Goal: Information Seeking & Learning: Learn about a topic

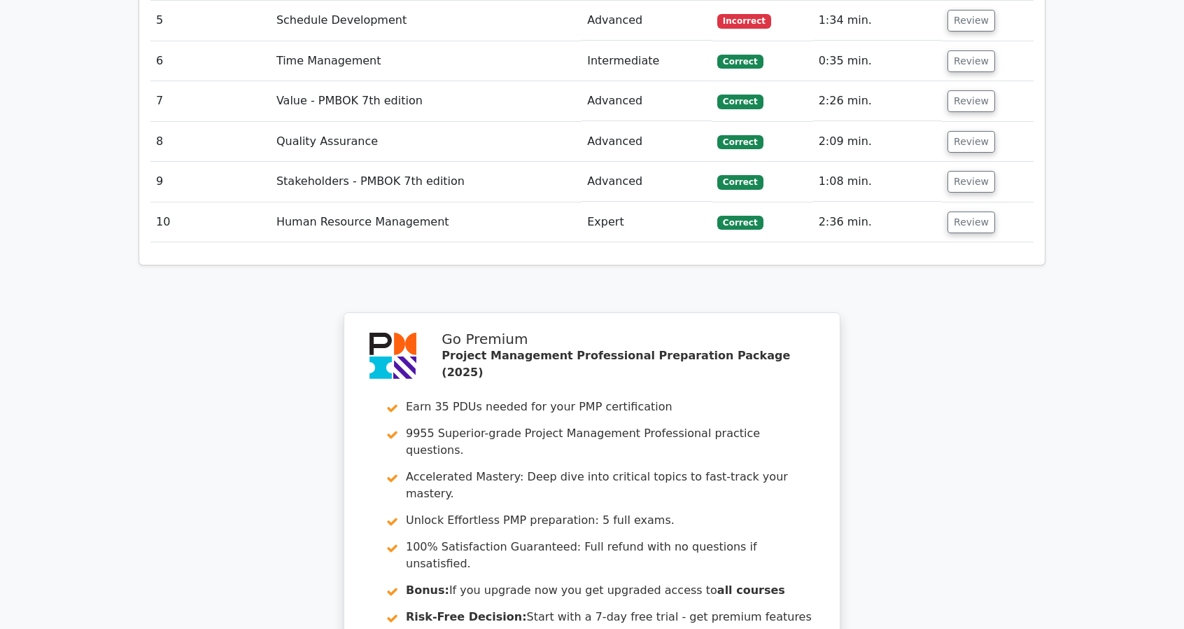
scroll to position [2435, 0]
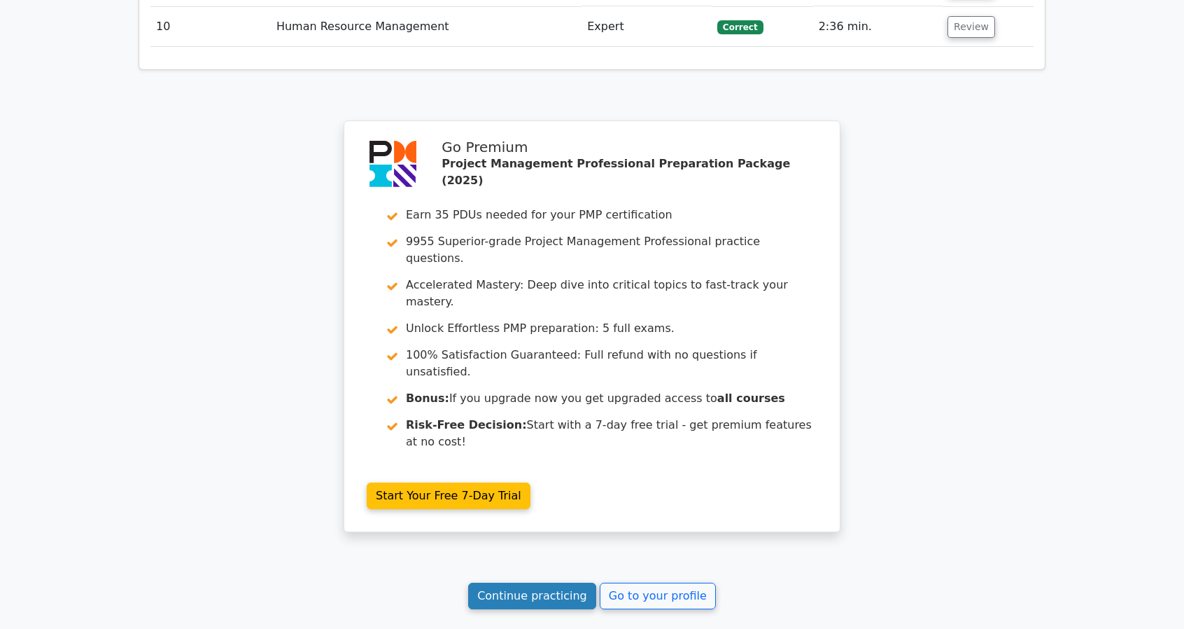
click at [531, 582] on link "Continue practicing" at bounding box center [532, 595] width 128 height 27
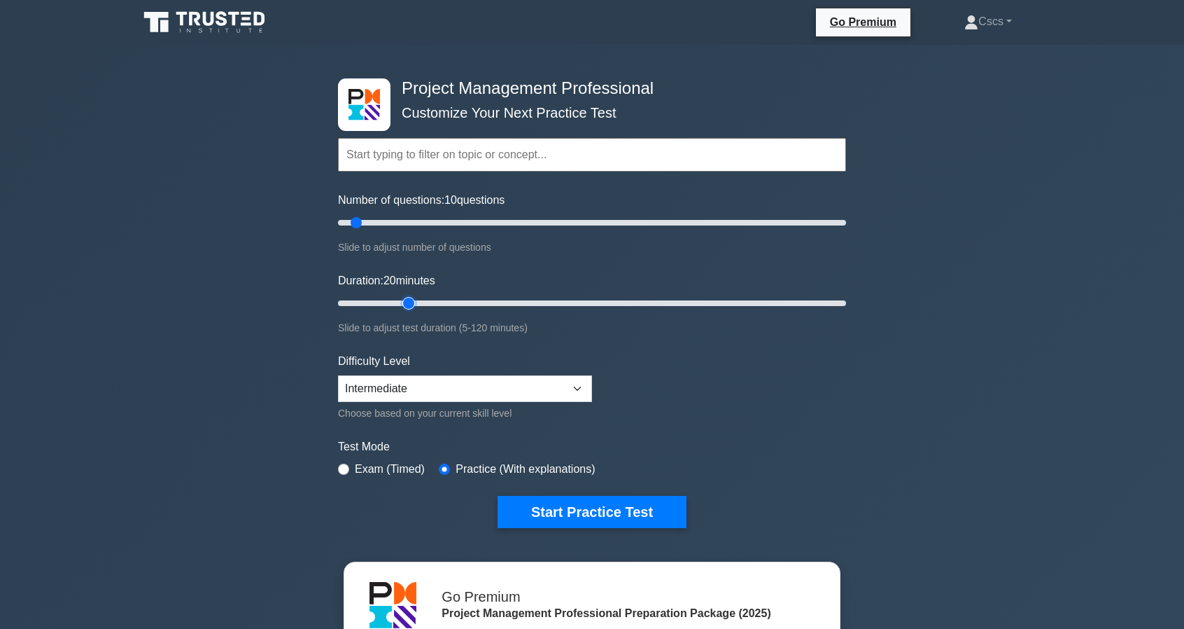
drag, startPoint x: 371, startPoint y: 303, endPoint x: 400, endPoint y: 303, distance: 28.7
type input "20"
click at [400, 303] on input "Duration: 20 minutes" at bounding box center [592, 303] width 508 height 17
click at [552, 500] on button "Start Practice Test" at bounding box center [592, 512] width 189 height 32
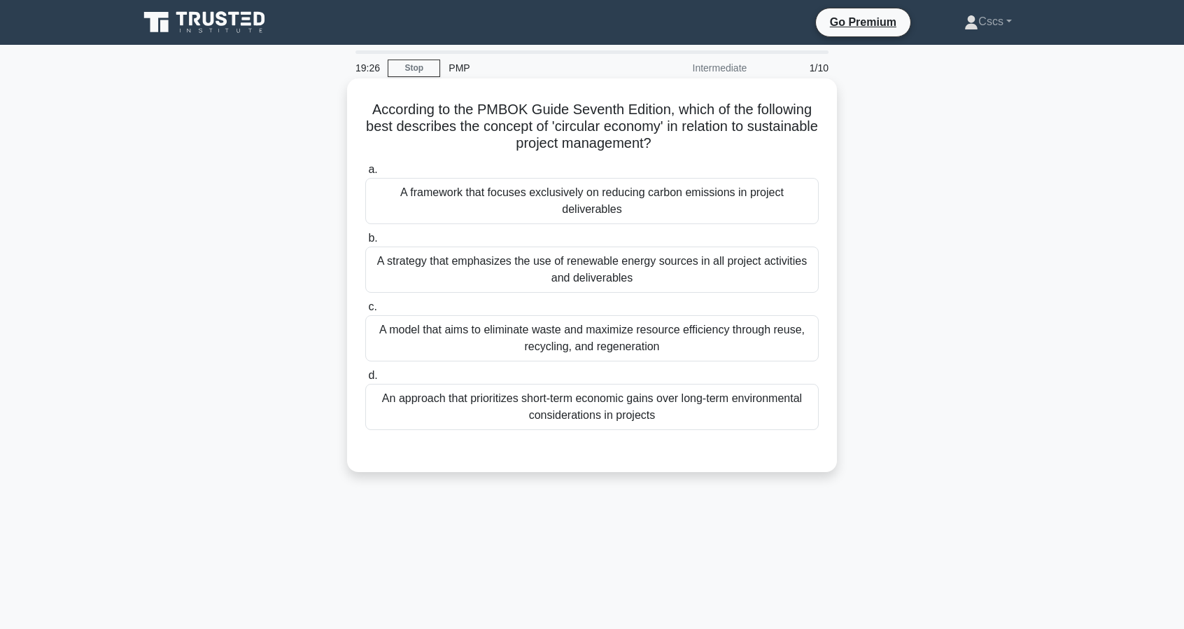
click at [609, 335] on div "A model that aims to eliminate waste and maximize resource efficiency through r…" at bounding box center [592, 338] width 454 height 46
click at [365, 311] on input "c. A model that aims to eliminate waste and maximize resource efficiency throug…" at bounding box center [365, 306] width 0 height 9
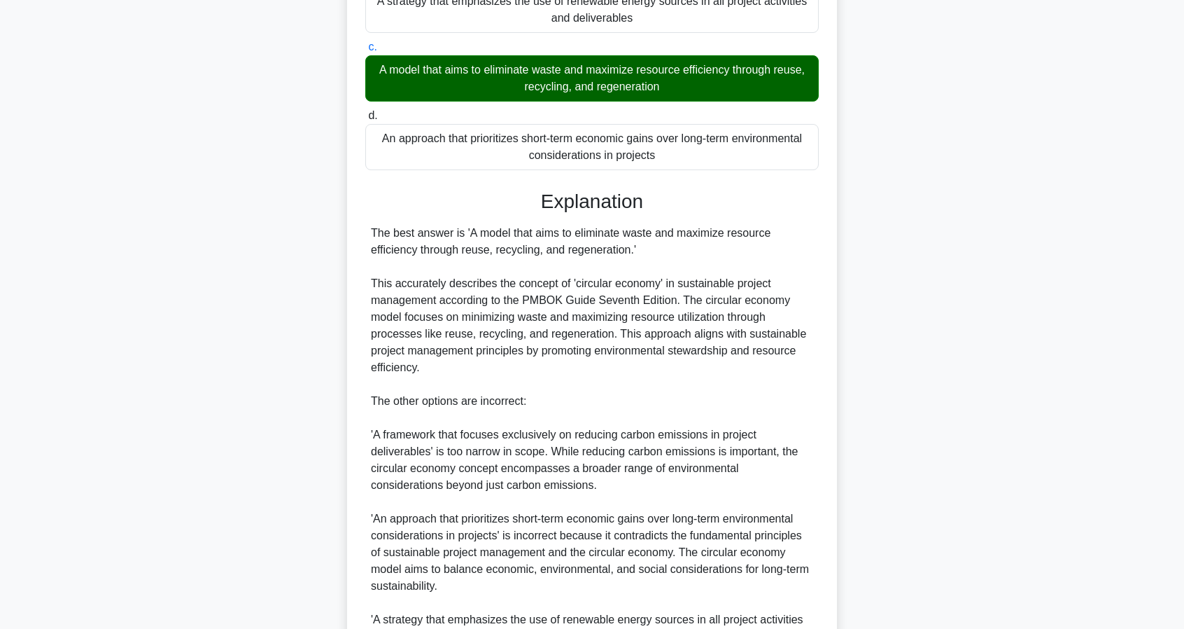
scroll to position [210, 0]
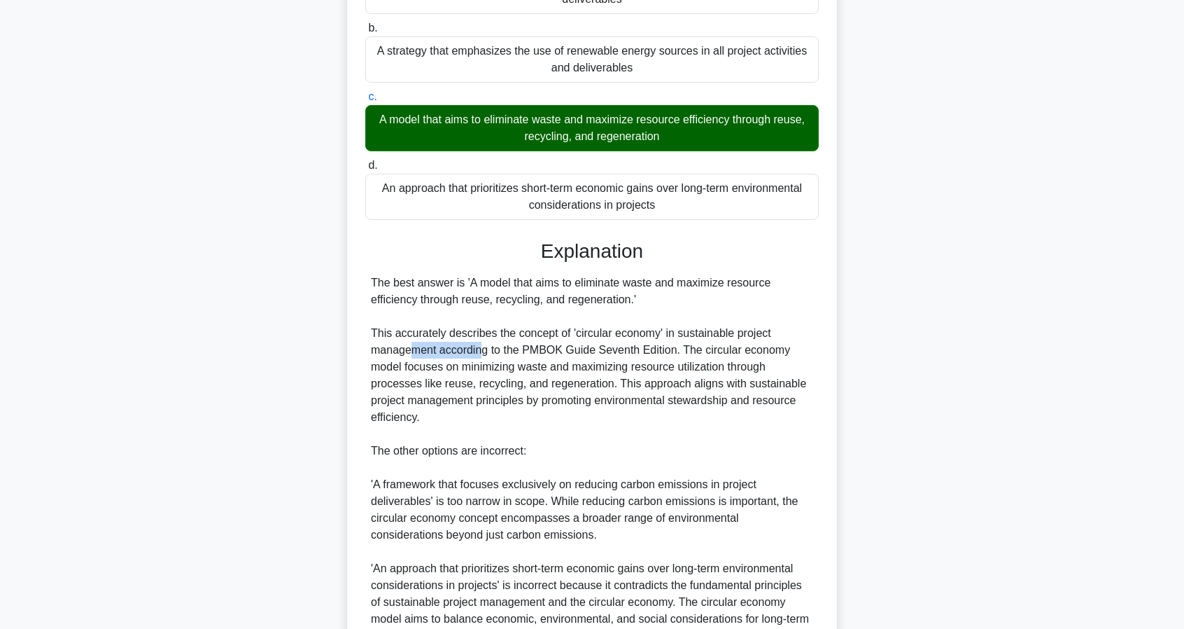
drag, startPoint x: 412, startPoint y: 346, endPoint x: 482, endPoint y: 349, distance: 70.8
click at [482, 349] on div "The best answer is 'A model that aims to eliminate waste and maximize resource …" at bounding box center [592, 509] width 442 height 470
drag, startPoint x: 482, startPoint y: 349, endPoint x: 529, endPoint y: 345, distance: 47.1
click at [483, 349] on div "The best answer is 'A model that aims to eliminate waste and maximize resource …" at bounding box center [592, 509] width 442 height 470
drag, startPoint x: 693, startPoint y: 352, endPoint x: 444, endPoint y: 364, distance: 249.5
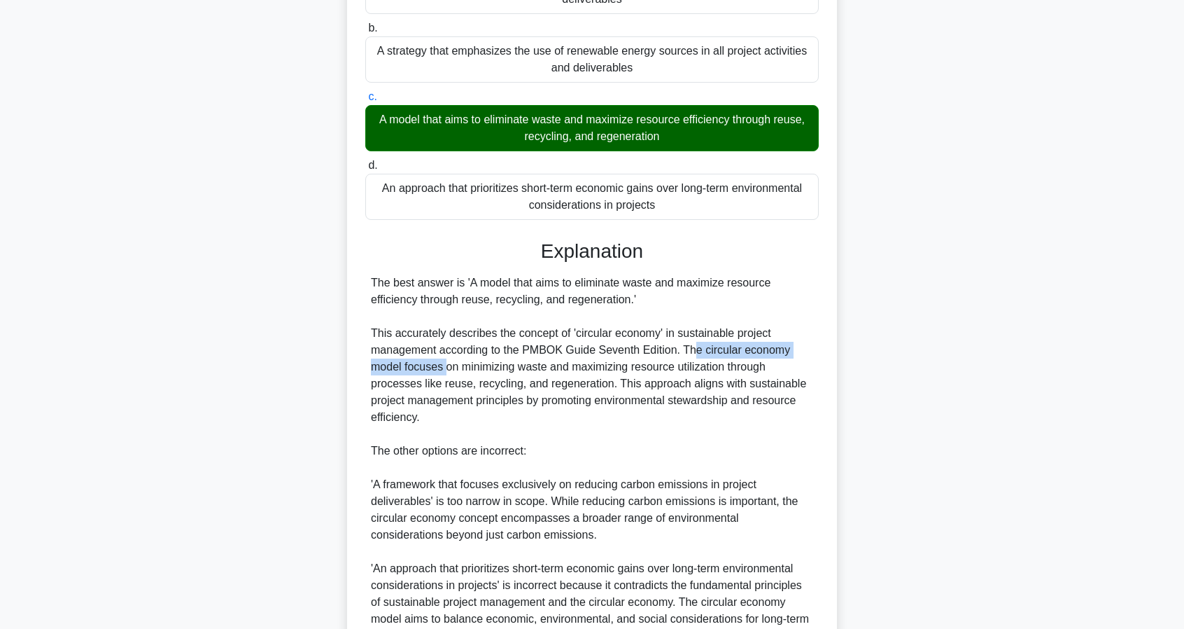
click at [444, 364] on div "The best answer is 'A model that aims to eliminate waste and maximize resource …" at bounding box center [592, 509] width 442 height 470
drag, startPoint x: 517, startPoint y: 370, endPoint x: 633, endPoint y: 366, distance: 116.3
click at [633, 366] on div "The best answer is 'A model that aims to eliminate waste and maximize resource …" at bounding box center [592, 509] width 442 height 470
click at [645, 369] on div "The best answer is 'A model that aims to eliminate waste and maximize resource …" at bounding box center [592, 509] width 442 height 470
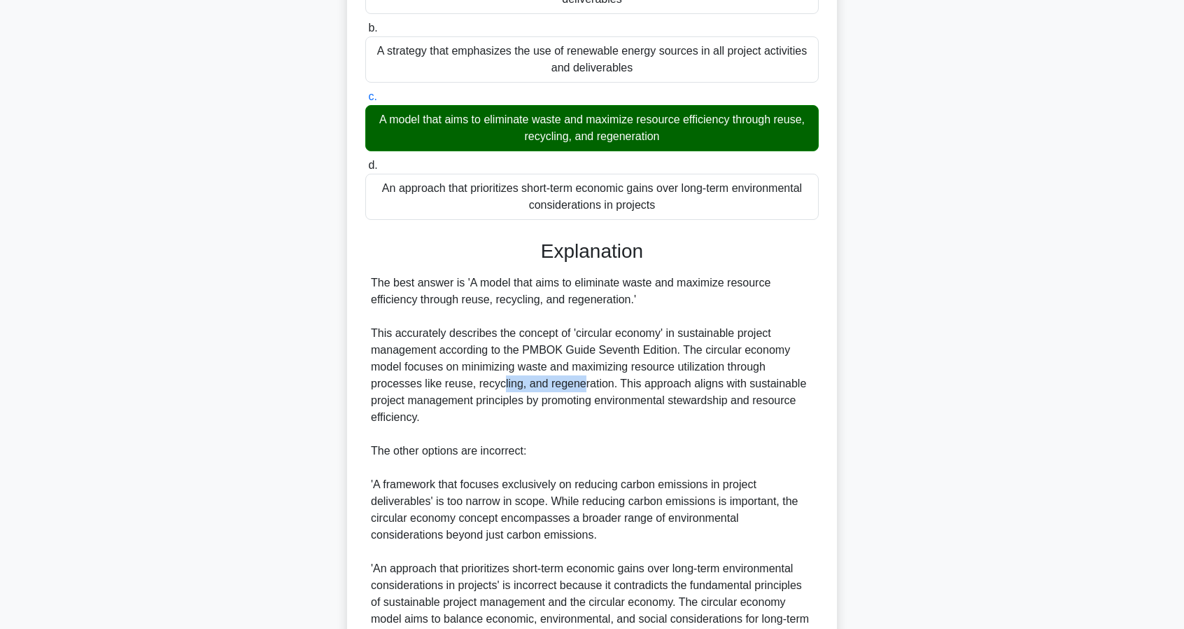
drag, startPoint x: 517, startPoint y: 380, endPoint x: 577, endPoint y: 383, distance: 61.0
click at [577, 383] on div "The best answer is 'A model that aims to eliminate waste and maximize resource …" at bounding box center [592, 509] width 442 height 470
drag, startPoint x: 679, startPoint y: 384, endPoint x: 429, endPoint y: 399, distance: 250.3
click at [429, 399] on div "The best answer is 'A model that aims to eliminate waste and maximize resource …" at bounding box center [592, 509] width 442 height 470
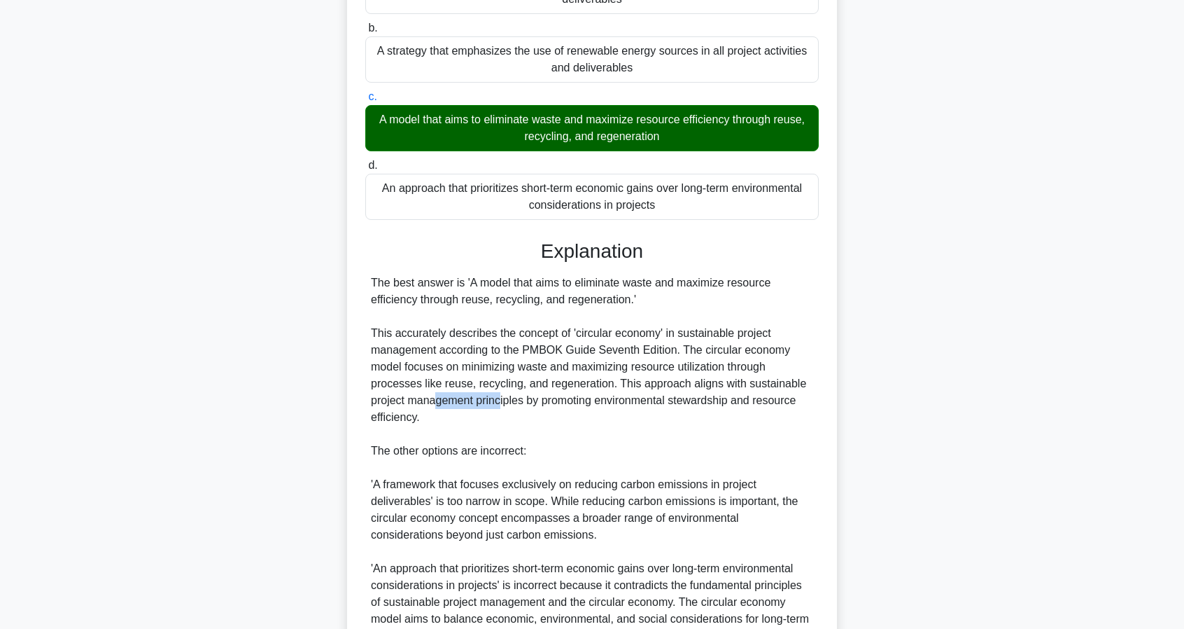
drag, startPoint x: 435, startPoint y: 399, endPoint x: 500, endPoint y: 401, distance: 64.4
click at [500, 401] on div "The best answer is 'A model that aims to eliminate waste and maximize resource …" at bounding box center [592, 509] width 442 height 470
drag, startPoint x: 532, startPoint y: 401, endPoint x: 632, endPoint y: 404, distance: 100.1
click at [632, 404] on div "The best answer is 'A model that aims to eliminate waste and maximize resource …" at bounding box center [592, 509] width 442 height 470
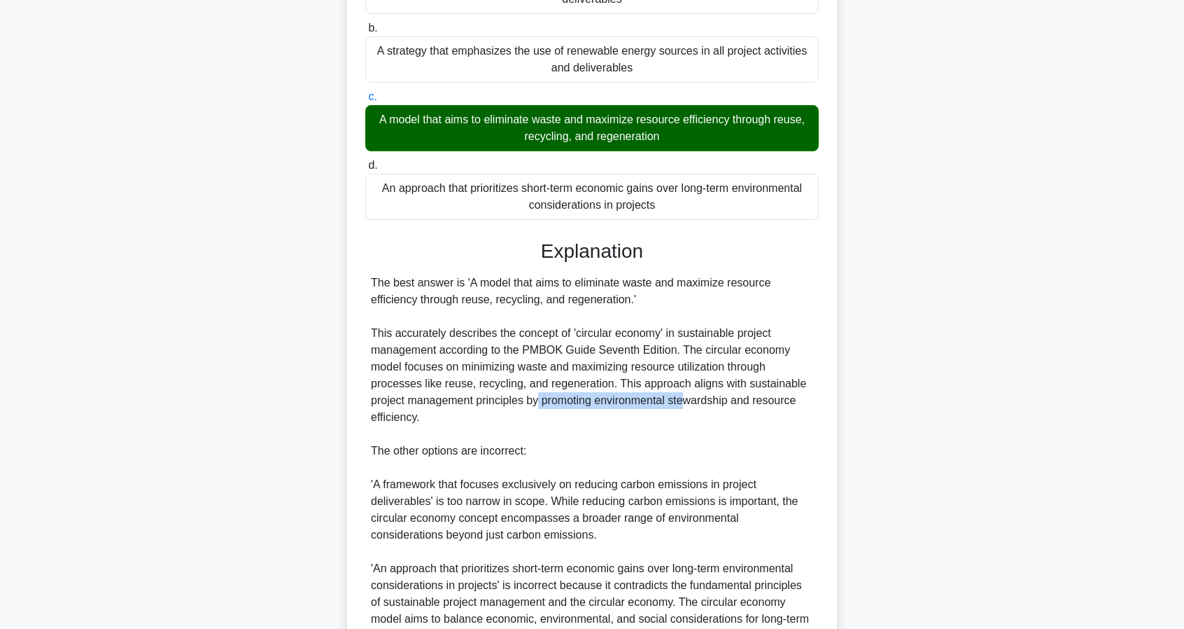
drag, startPoint x: 543, startPoint y: 398, endPoint x: 690, endPoint y: 402, distance: 147.1
click at [690, 402] on div "The best answer is 'A model that aims to eliminate waste and maximize resource …" at bounding box center [592, 509] width 442 height 470
drag, startPoint x: 686, startPoint y: 401, endPoint x: 745, endPoint y: 400, distance: 58.8
click at [745, 400] on div "The best answer is 'A model that aims to eliminate waste and maximize resource …" at bounding box center [592, 509] width 442 height 470
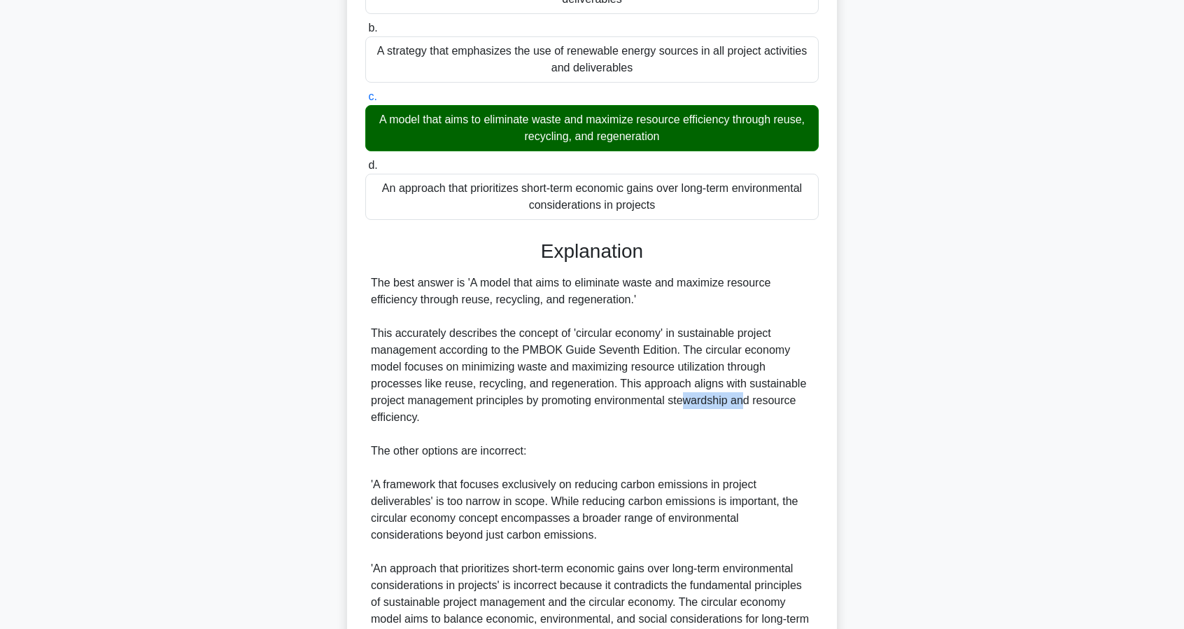
click at [745, 400] on div "The best answer is 'A model that aims to eliminate waste and maximize resource …" at bounding box center [592, 509] width 442 height 470
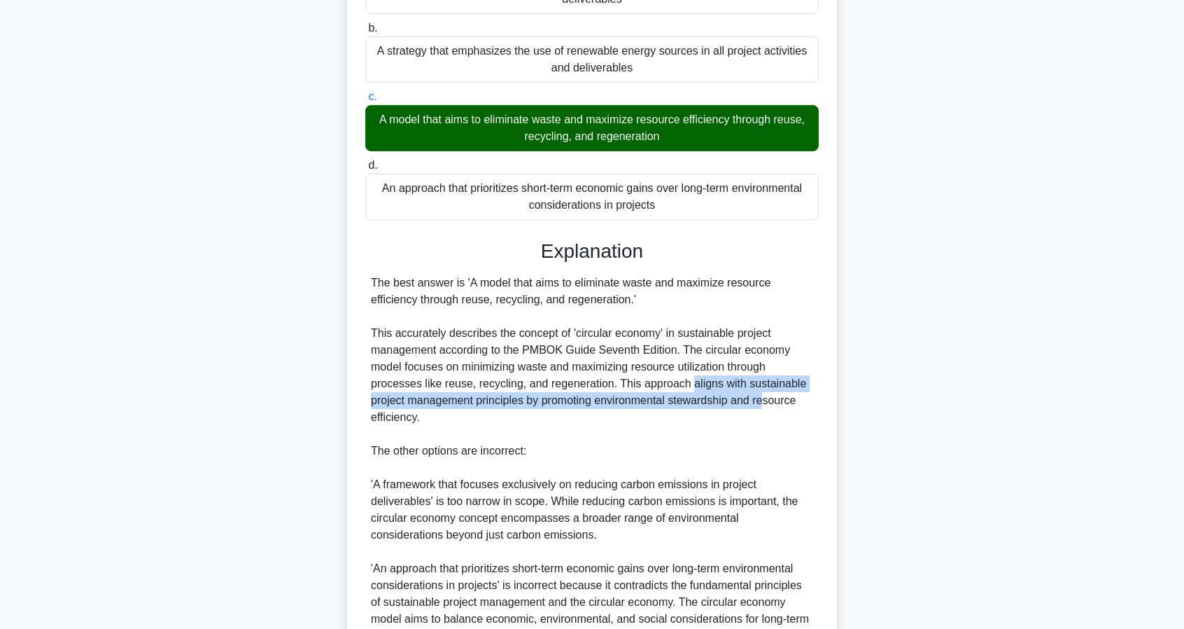
drag, startPoint x: 763, startPoint y: 401, endPoint x: 685, endPoint y: 389, distance: 78.6
click at [685, 389] on div "The best answer is 'A model that aims to eliminate waste and maximize resource …" at bounding box center [592, 509] width 442 height 470
click at [669, 398] on div "The best answer is 'A model that aims to eliminate waste and maximize resource …" at bounding box center [592, 509] width 442 height 470
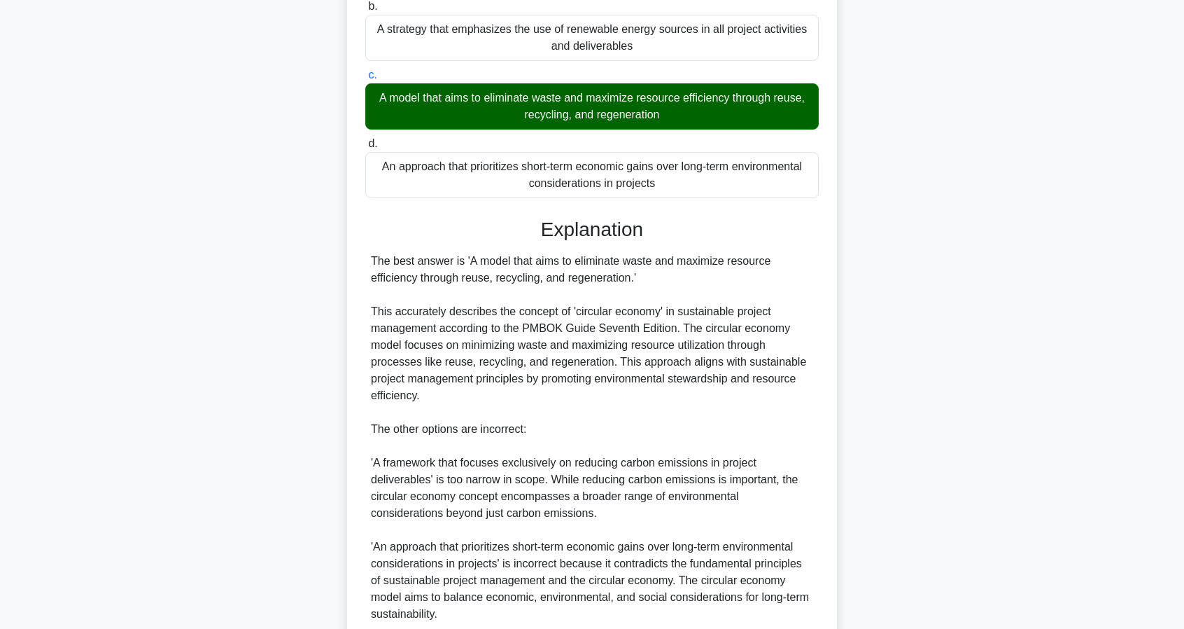
scroll to position [280, 0]
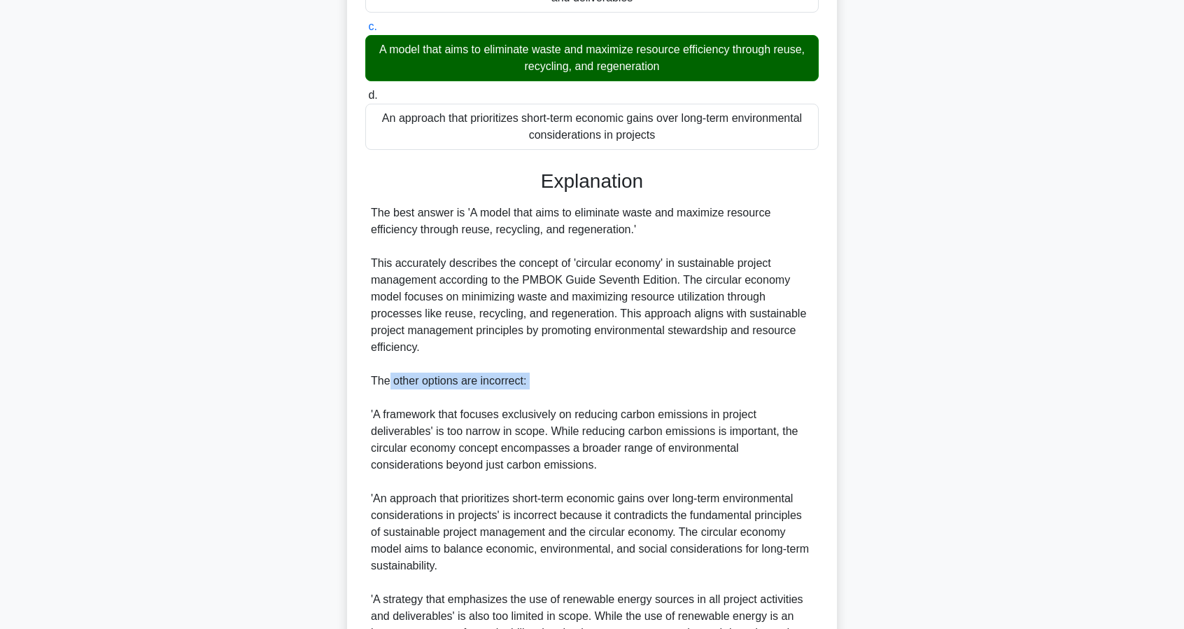
drag, startPoint x: 389, startPoint y: 383, endPoint x: 533, endPoint y: 391, distance: 143.7
click at [533, 391] on div "The best answer is 'A model that aims to eliminate waste and maximize resource …" at bounding box center [592, 439] width 442 height 470
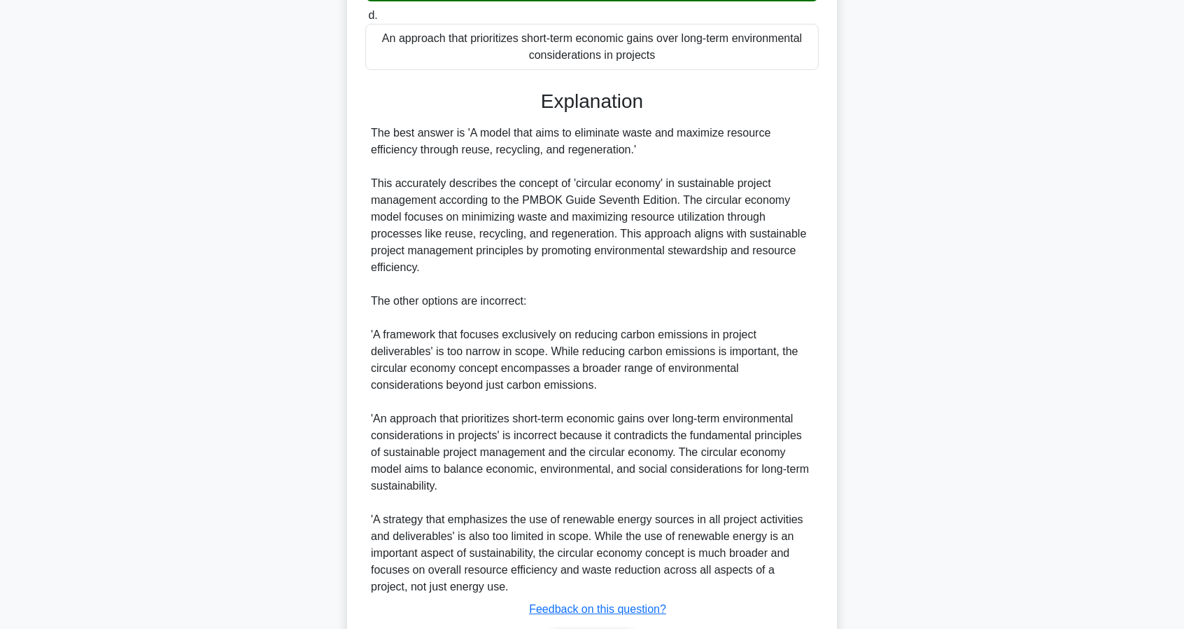
scroll to position [420, 0]
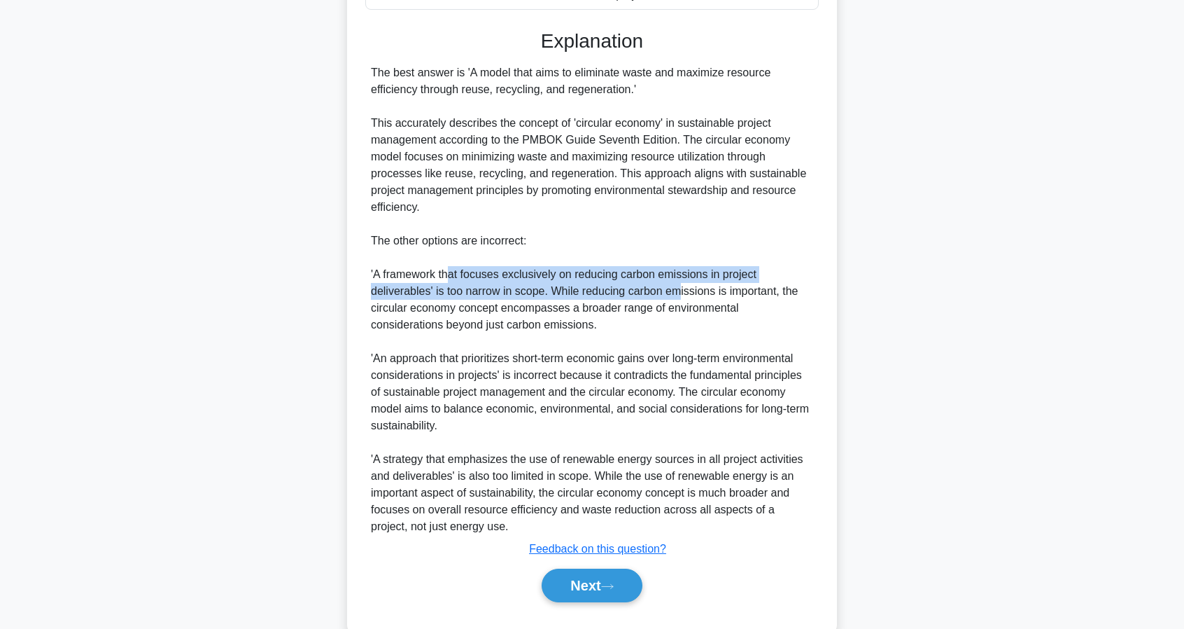
drag, startPoint x: 450, startPoint y: 274, endPoint x: 643, endPoint y: 300, distance: 194.1
click at [669, 295] on div "The best answer is 'A model that aims to eliminate waste and maximize resource …" at bounding box center [592, 299] width 442 height 470
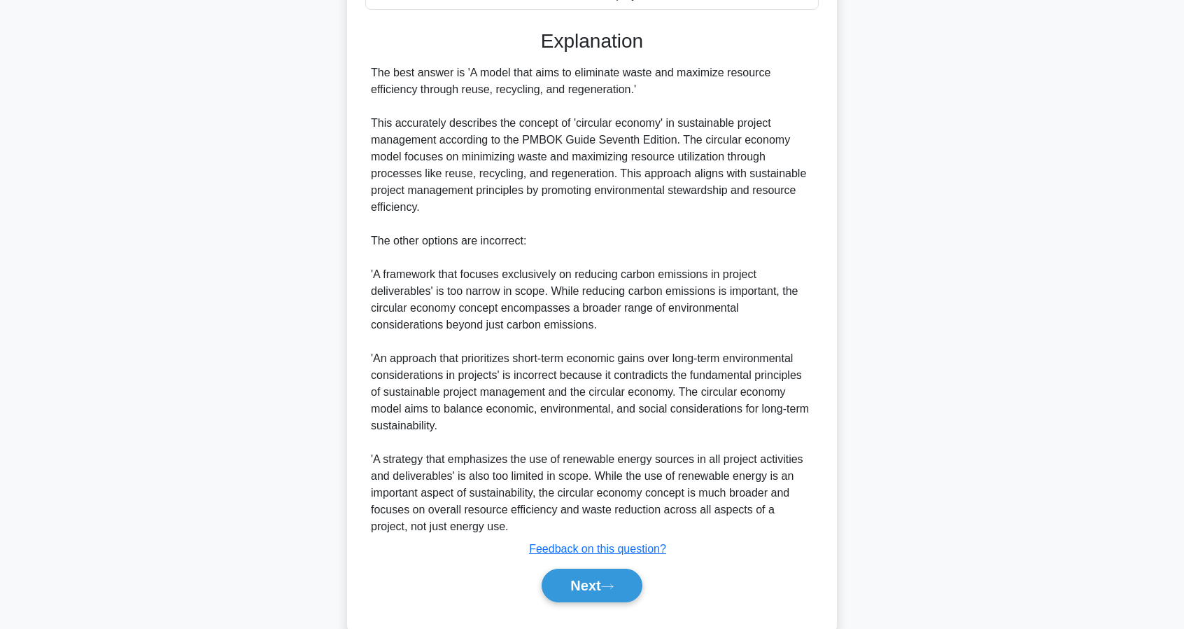
click at [643, 300] on div "The best answer is 'A model that aims to eliminate waste and maximize resource …" at bounding box center [592, 299] width 442 height 470
drag, startPoint x: 605, startPoint y: 293, endPoint x: 463, endPoint y: 306, distance: 142.0
click at [463, 306] on div "The best answer is 'A model that aims to eliminate waste and maximize resource …" at bounding box center [592, 299] width 442 height 470
drag, startPoint x: 472, startPoint y: 305, endPoint x: 617, endPoint y: 305, distance: 144.2
click at [617, 305] on div "The best answer is 'A model that aims to eliminate waste and maximize resource …" at bounding box center [592, 299] width 442 height 470
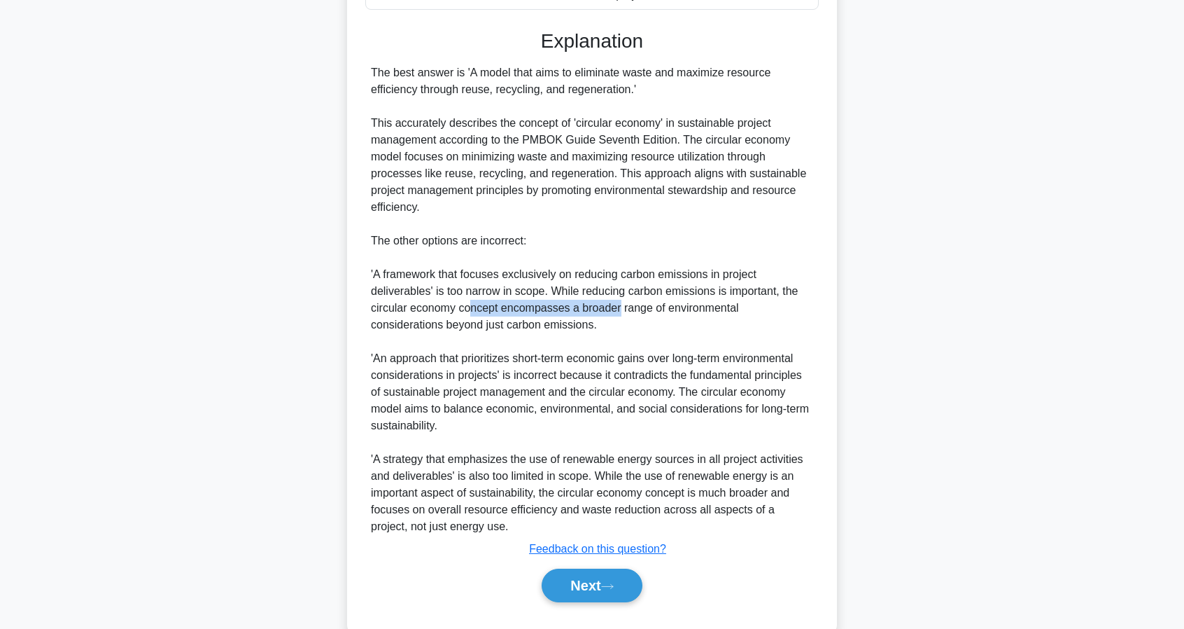
click at [617, 305] on div "The best answer is 'A model that aims to eliminate waste and maximize resource …" at bounding box center [592, 299] width 442 height 470
drag, startPoint x: 647, startPoint y: 305, endPoint x: 730, endPoint y: 311, distance: 83.5
click at [730, 311] on div "The best answer is 'A model that aims to eliminate waste and maximize resource …" at bounding box center [592, 299] width 442 height 470
click at [722, 313] on div "The best answer is 'A model that aims to eliminate waste and maximize resource …" at bounding box center [592, 299] width 442 height 470
drag, startPoint x: 677, startPoint y: 309, endPoint x: 584, endPoint y: 307, distance: 93.1
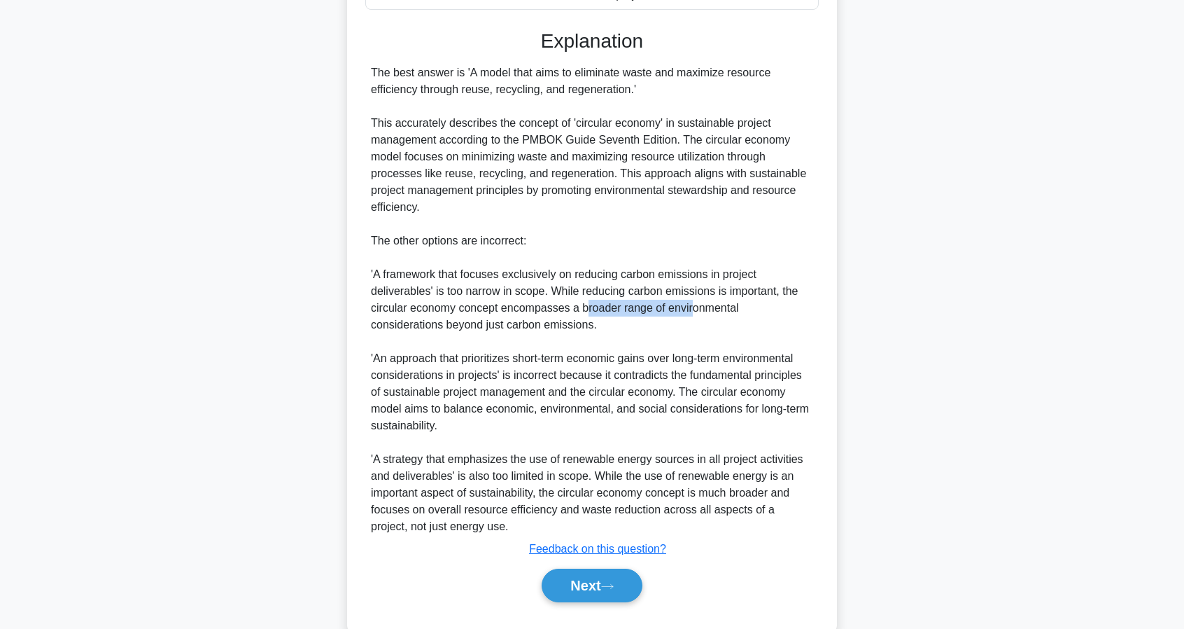
click at [584, 307] on div "The best answer is 'A model that aims to eliminate waste and maximize resource …" at bounding box center [592, 299] width 442 height 470
drag, startPoint x: 577, startPoint y: 307, endPoint x: 722, endPoint y: 316, distance: 145.2
click at [722, 316] on div "The best answer is 'A model that aims to eliminate waste and maximize resource …" at bounding box center [592, 299] width 442 height 470
click at [721, 317] on div "The best answer is 'A model that aims to eliminate waste and maximize resource …" at bounding box center [592, 299] width 442 height 470
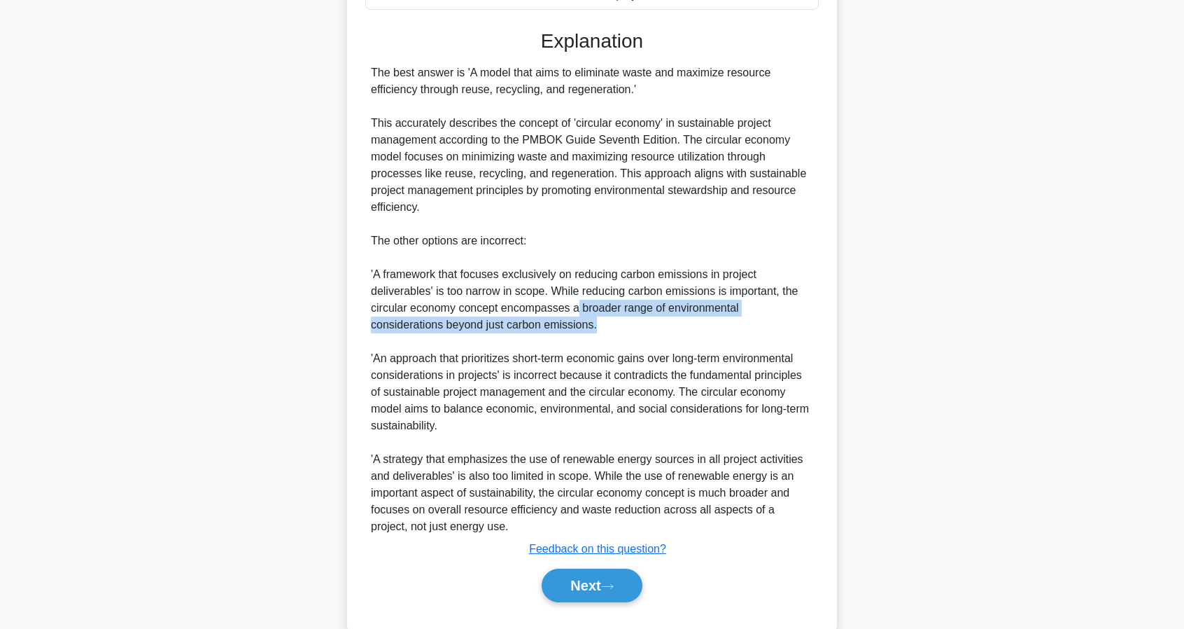
drag, startPoint x: 668, startPoint y: 321, endPoint x: 575, endPoint y: 310, distance: 94.4
click at [575, 310] on div "The best answer is 'A model that aims to eliminate waste and maximize resource …" at bounding box center [592, 299] width 442 height 470
click at [581, 316] on div "The best answer is 'A model that aims to eliminate waste and maximize resource …" at bounding box center [592, 299] width 442 height 470
click at [580, 307] on div "The best answer is 'A model that aims to eliminate waste and maximize resource …" at bounding box center [592, 299] width 442 height 470
drag, startPoint x: 580, startPoint y: 309, endPoint x: 656, endPoint y: 316, distance: 76.6
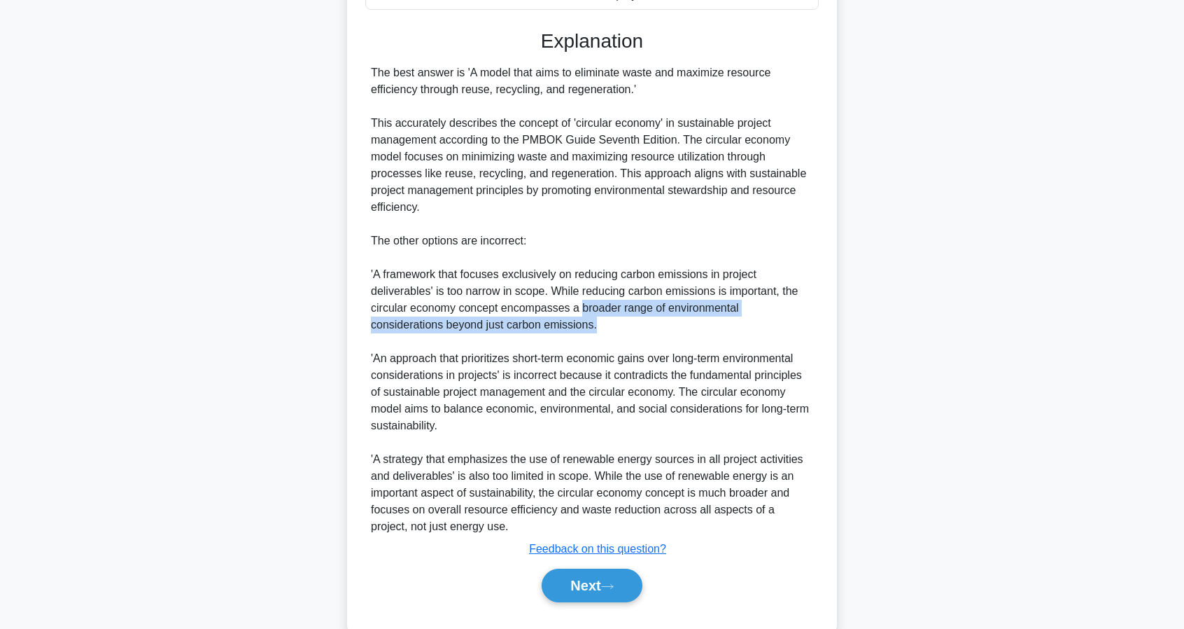
click at [656, 316] on div "The best answer is 'A model that aims to eliminate waste and maximize resource …" at bounding box center [592, 299] width 442 height 470
click at [652, 316] on div "The best answer is 'A model that aims to eliminate waste and maximize resource …" at bounding box center [592, 299] width 442 height 470
drag, startPoint x: 626, startPoint y: 322, endPoint x: 580, endPoint y: 309, distance: 48.1
click at [580, 309] on div "The best answer is 'A model that aims to eliminate waste and maximize resource …" at bounding box center [592, 299] width 442 height 470
click at [582, 324] on div "The best answer is 'A model that aims to eliminate waste and maximize resource …" at bounding box center [592, 299] width 442 height 470
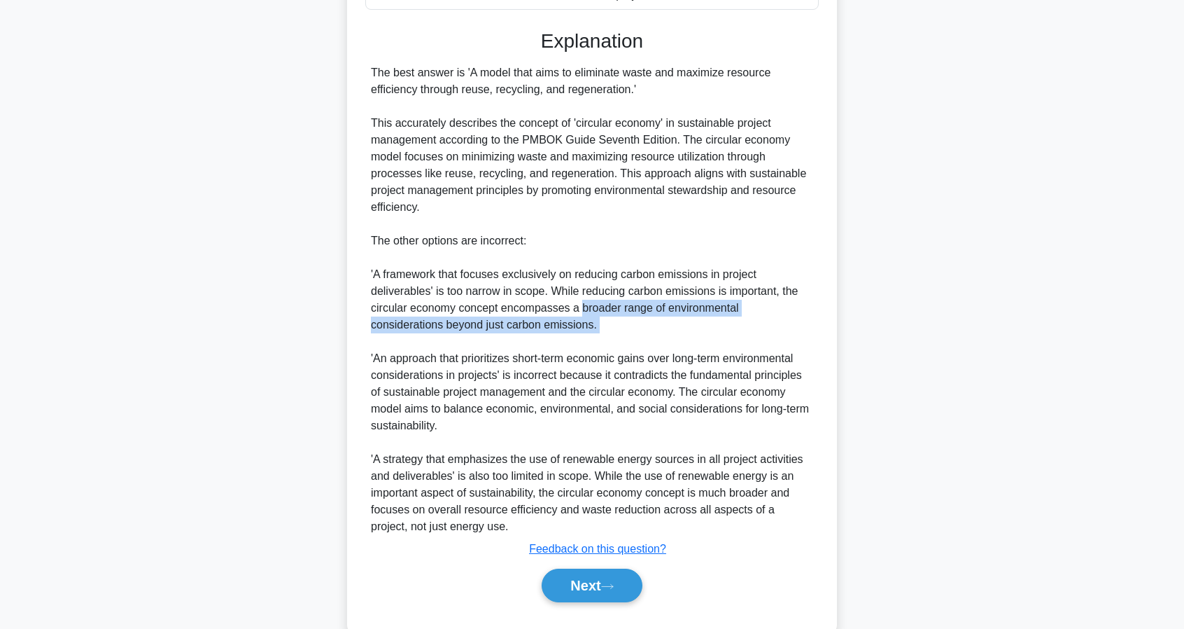
drag, startPoint x: 585, startPoint y: 332, endPoint x: 581, endPoint y: 313, distance: 20.0
click at [581, 313] on div "The best answer is 'A model that aims to eliminate waste and maximize resource …" at bounding box center [592, 299] width 442 height 470
click at [587, 325] on div "The best answer is 'A model that aims to eliminate waste and maximize resource …" at bounding box center [592, 299] width 442 height 470
click at [596, 332] on div "The best answer is 'A model that aims to eliminate waste and maximize resource …" at bounding box center [592, 299] width 442 height 470
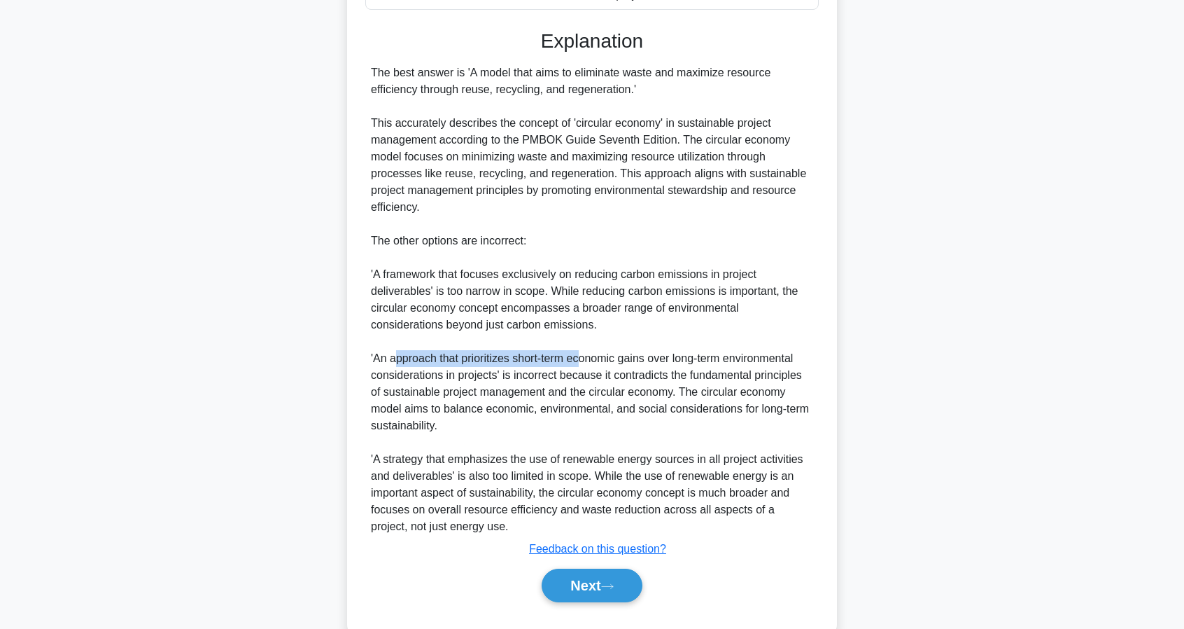
drag, startPoint x: 402, startPoint y: 358, endPoint x: 584, endPoint y: 355, distance: 182.0
click at [584, 355] on div "The best answer is 'A model that aims to eliminate waste and maximize resource …" at bounding box center [592, 299] width 442 height 470
drag, startPoint x: 660, startPoint y: 352, endPoint x: 732, endPoint y: 352, distance: 72.1
click at [732, 352] on div "The best answer is 'A model that aims to eliminate waste and maximize resource …" at bounding box center [592, 299] width 442 height 470
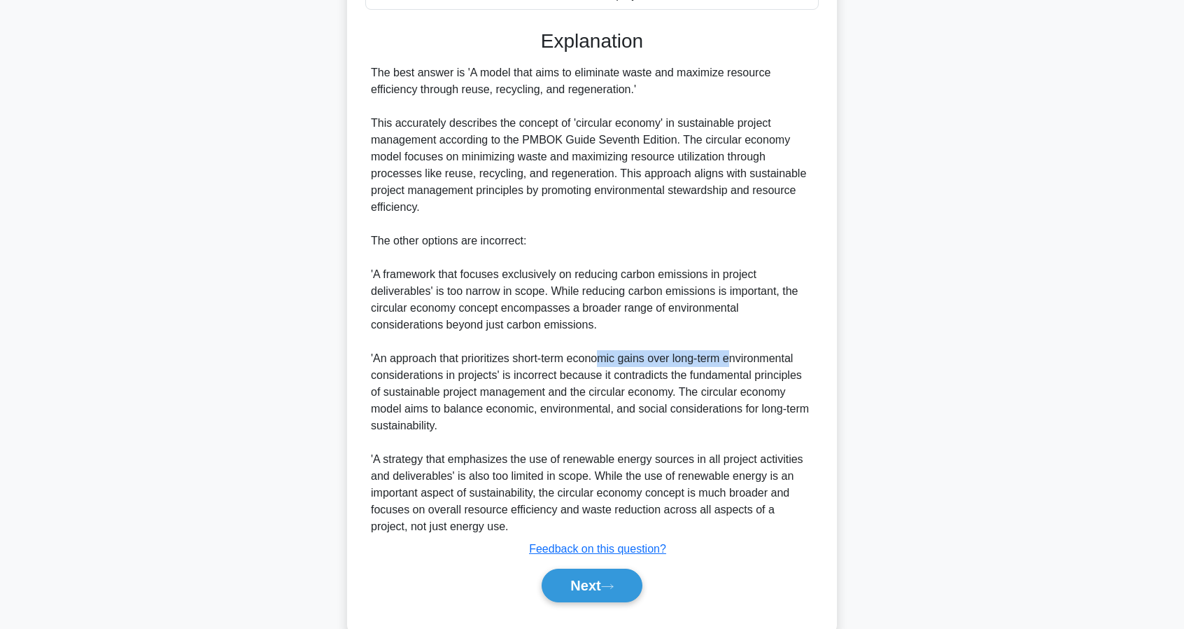
click at [732, 352] on div "The best answer is 'A model that aims to eliminate waste and maximize resource …" at bounding box center [592, 299] width 442 height 470
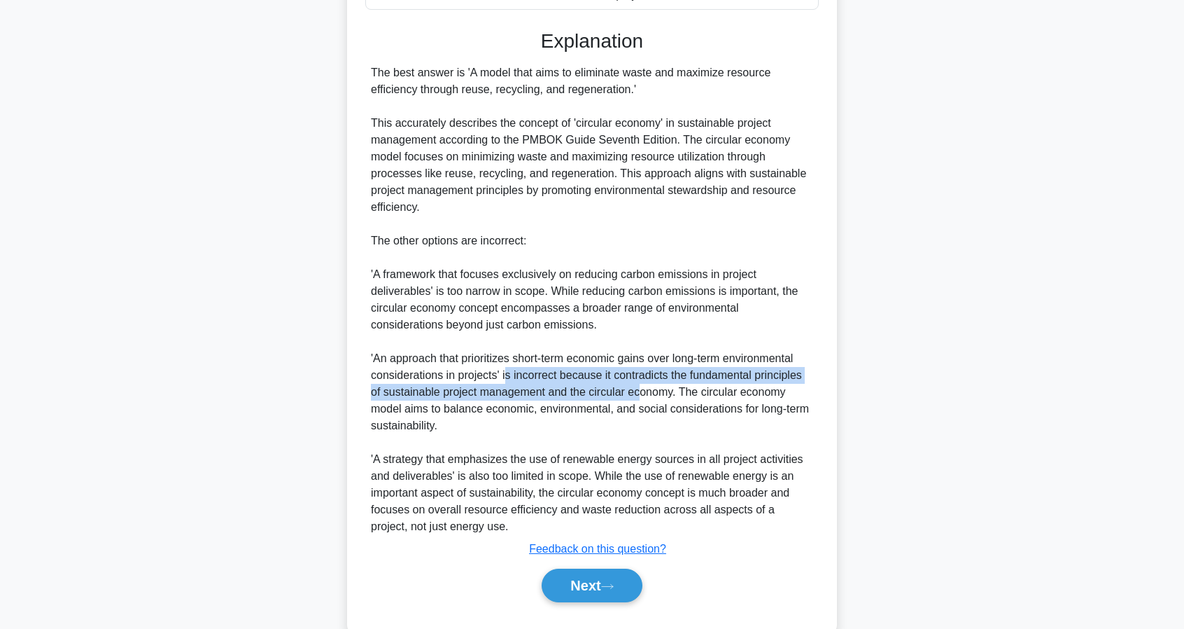
drag, startPoint x: 507, startPoint y: 381, endPoint x: 638, endPoint y: 384, distance: 131.6
click at [638, 384] on div "The best answer is 'A model that aims to eliminate waste and maximize resource …" at bounding box center [592, 299] width 442 height 470
click at [590, 375] on div "The best answer is 'A model that aims to eliminate waste and maximize resource …" at bounding box center [592, 299] width 442 height 470
drag, startPoint x: 664, startPoint y: 370, endPoint x: 645, endPoint y: 393, distance: 28.9
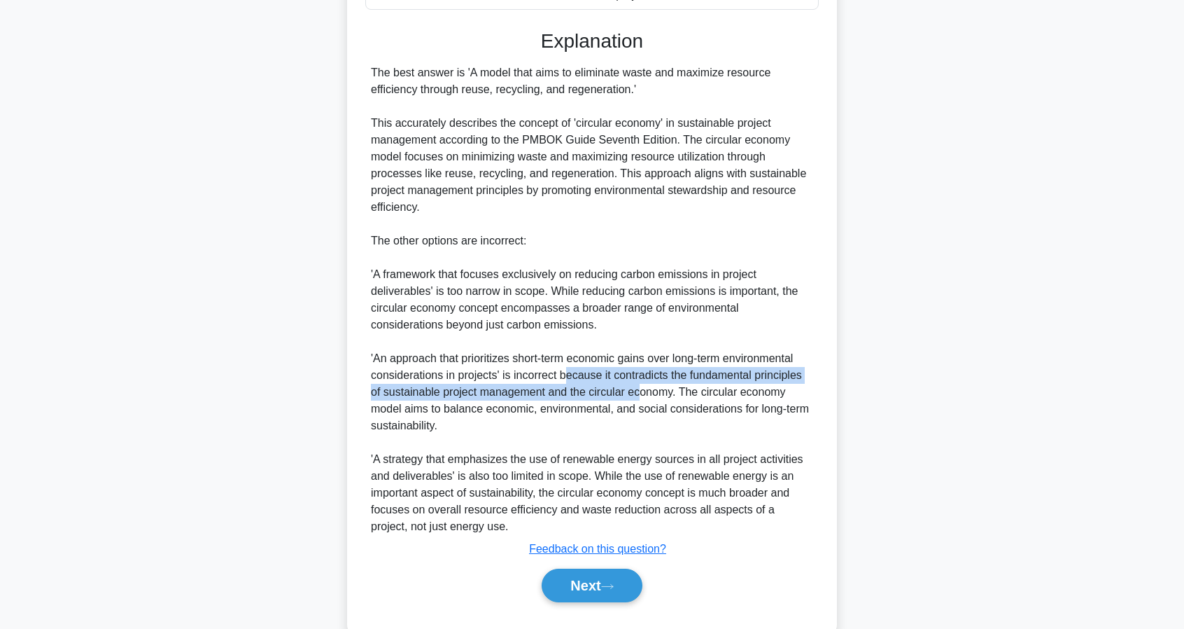
click at [644, 393] on div "The best answer is 'A model that aims to eliminate waste and maximize resource …" at bounding box center [592, 299] width 442 height 470
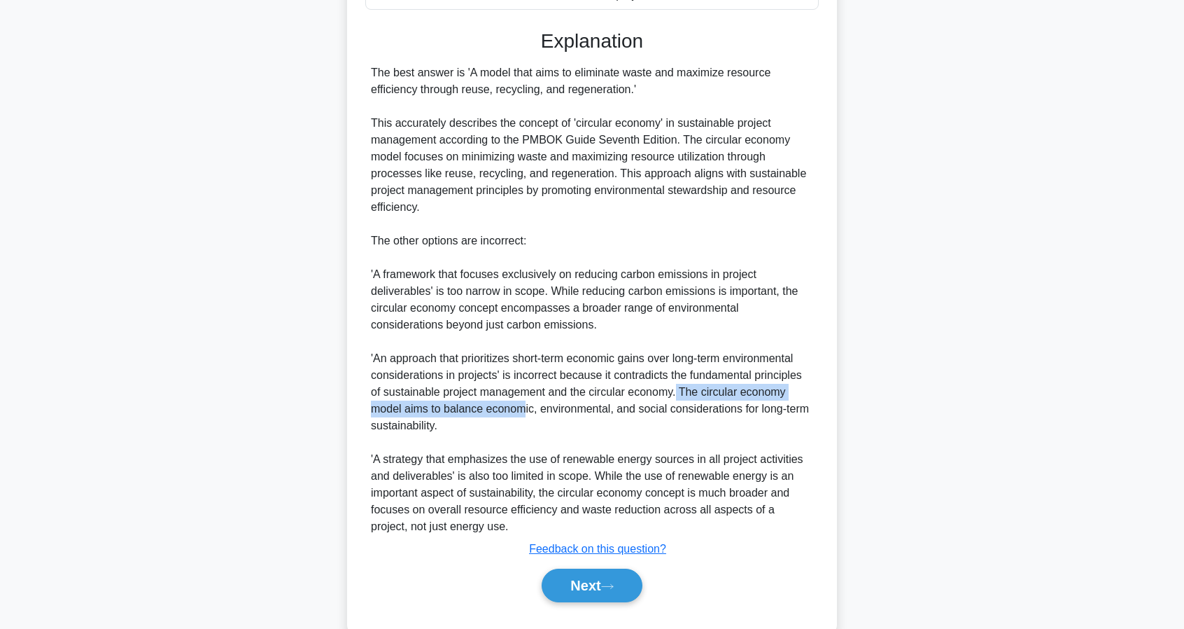
drag, startPoint x: 685, startPoint y: 394, endPoint x: 525, endPoint y: 412, distance: 161.3
click at [525, 412] on div "The best answer is 'A model that aims to eliminate waste and maximize resource …" at bounding box center [592, 299] width 442 height 470
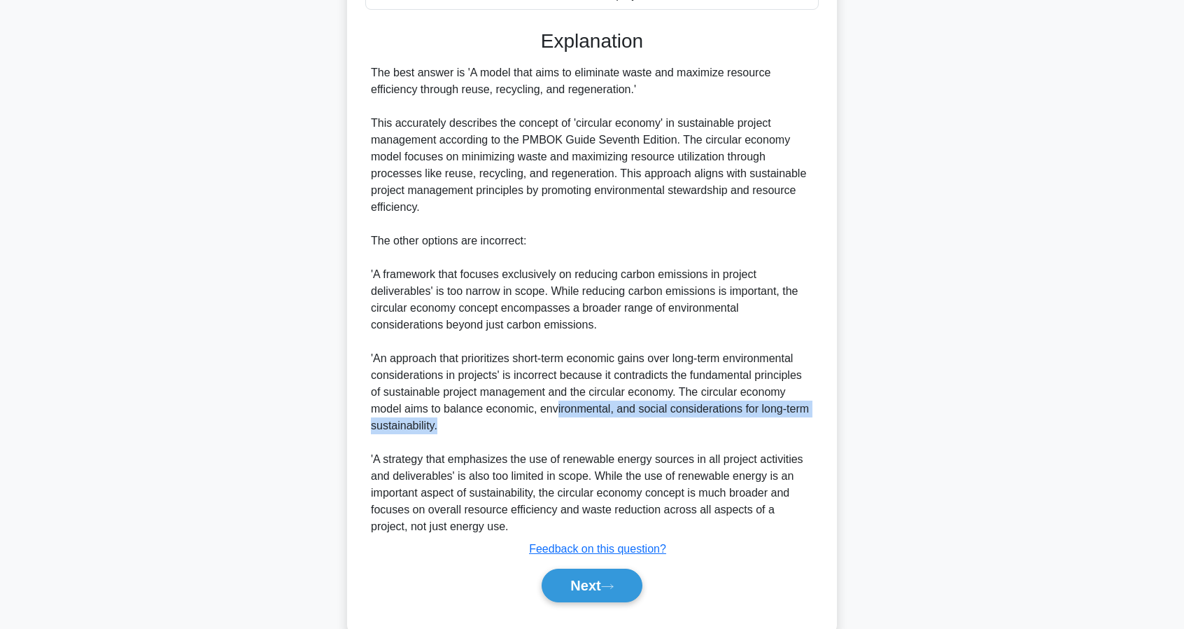
drag, startPoint x: 554, startPoint y: 412, endPoint x: 706, endPoint y: 418, distance: 152.0
click at [706, 418] on div "The best answer is 'A model that aims to eliminate waste and maximize resource …" at bounding box center [592, 299] width 442 height 470
click at [708, 418] on div "The best answer is 'A model that aims to eliminate waste and maximize resource …" at bounding box center [592, 299] width 442 height 470
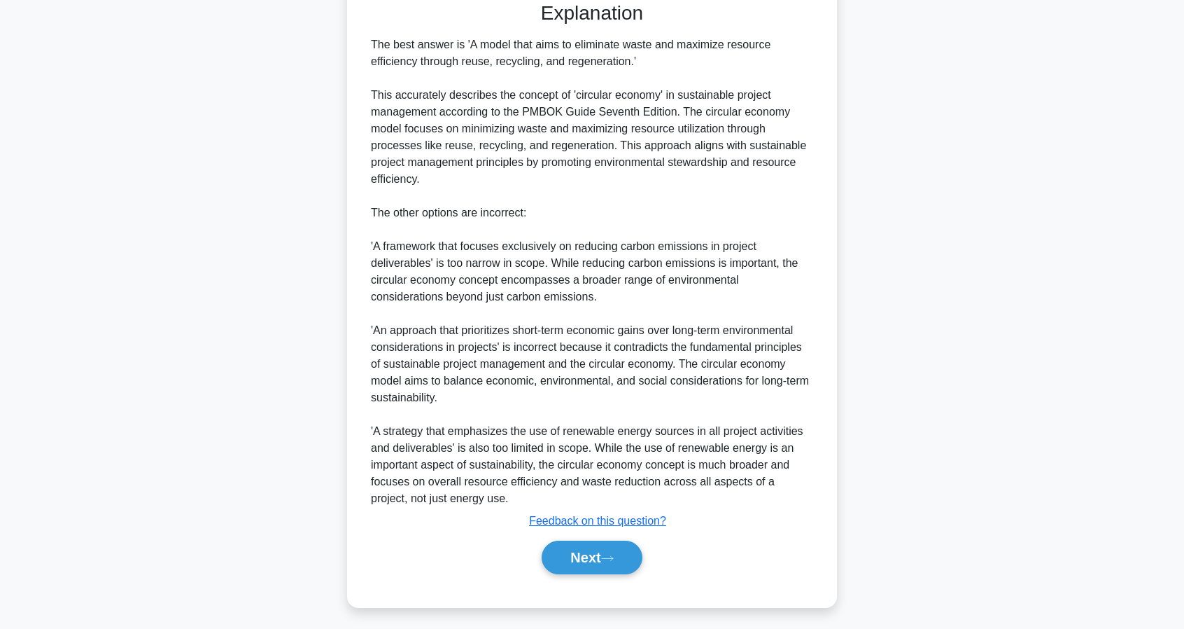
scroll to position [451, 0]
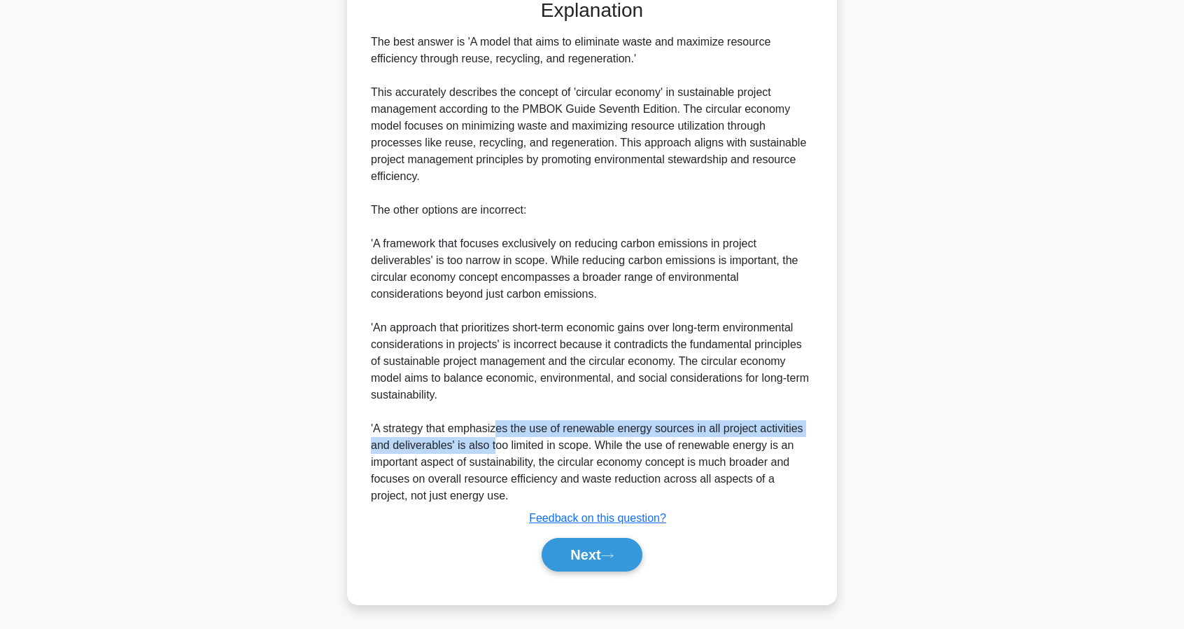
drag, startPoint x: 498, startPoint y: 430, endPoint x: 494, endPoint y: 444, distance: 13.9
click at [494, 444] on div "The best answer is 'A model that aims to eliminate waste and maximize resource …" at bounding box center [592, 269] width 442 height 470
click at [497, 444] on div "The best answer is 'A model that aims to eliminate waste and maximize resource …" at bounding box center [592, 269] width 442 height 470
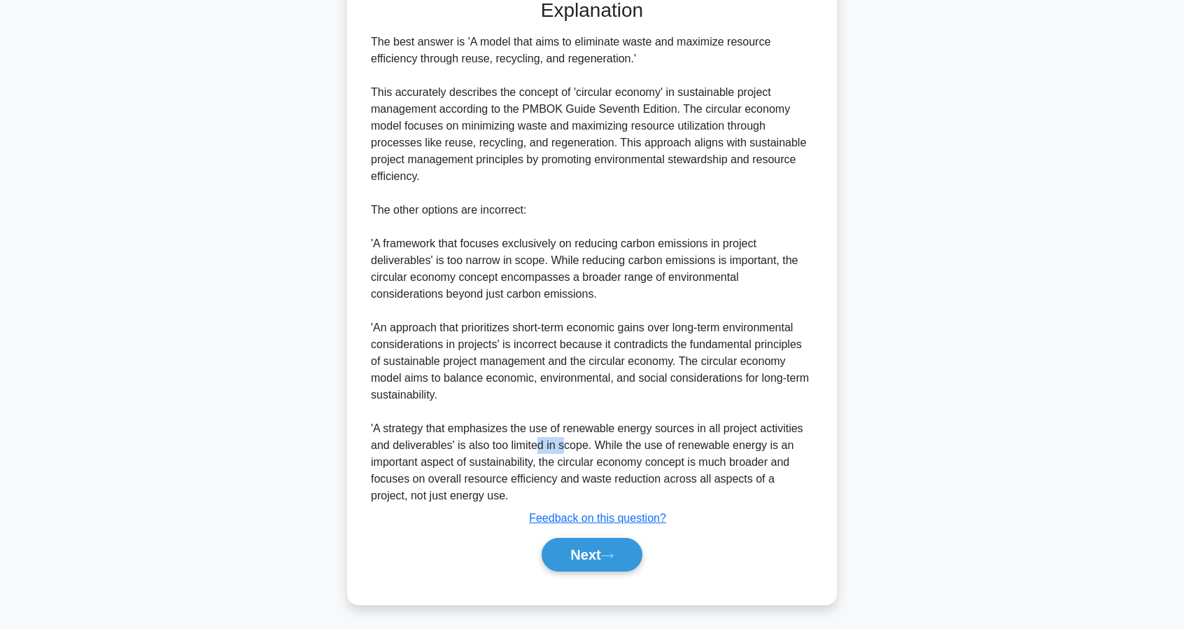
drag, startPoint x: 546, startPoint y: 444, endPoint x: 563, endPoint y: 444, distance: 16.8
click at [563, 444] on div "The best answer is 'A model that aims to eliminate waste and maximize resource …" at bounding box center [592, 269] width 442 height 470
drag
click at [693, 446] on div "The best answer is 'A model that aims to eliminate waste and maximize resource …" at bounding box center [592, 269] width 442 height 470
click at [681, 443] on div "The best answer is 'A model that aims to eliminate waste and maximize resource …" at bounding box center [592, 269] width 442 height 470
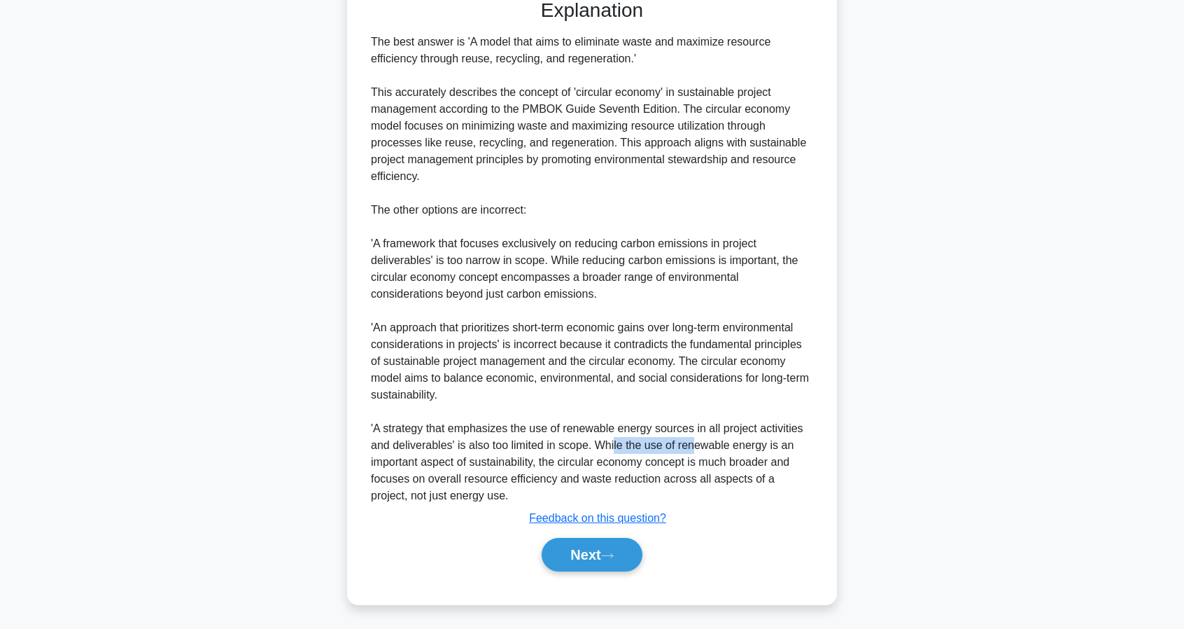
click at [693, 446] on div "The best answer is 'A model that aims to eliminate waste and maximize resource …" at bounding box center [592, 269] width 442 height 470
click at [610, 483] on div "The best answer is 'A model that aims to eliminate waste and maximize resource …" at bounding box center [592, 269] width 442 height 470
click at [612, 481] on div "The best answer is 'A model that aims to eliminate waste and maximize resource …" at bounding box center [592, 269] width 442 height 470
click at [612, 552] on icon at bounding box center [607, 556] width 13 height 8
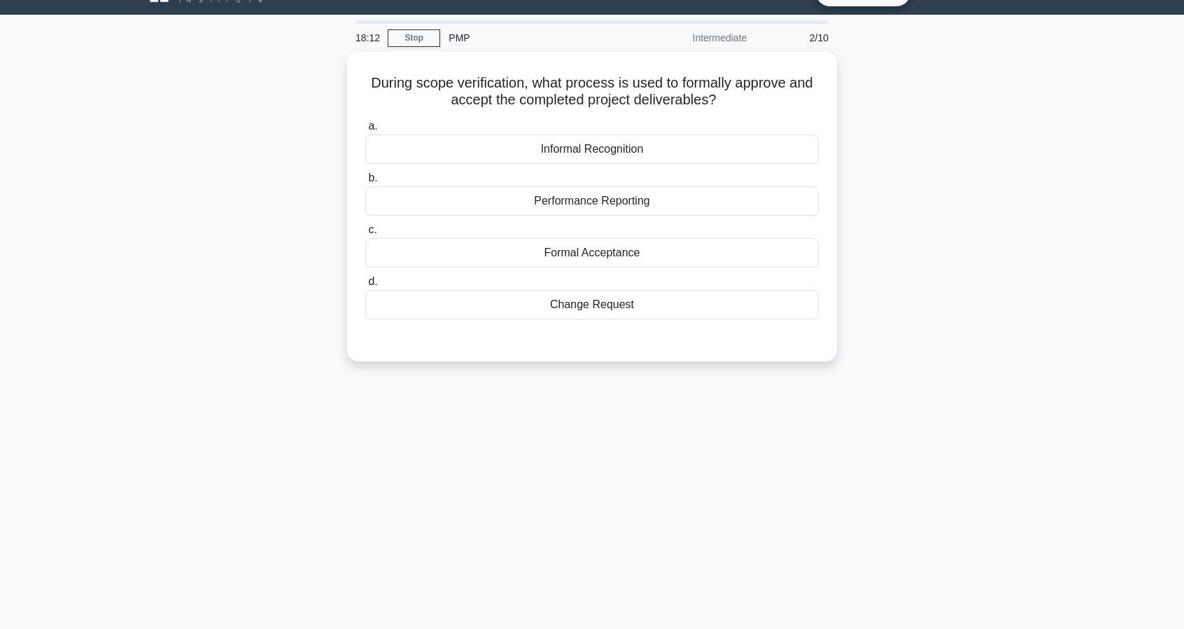
scroll to position [0, 0]
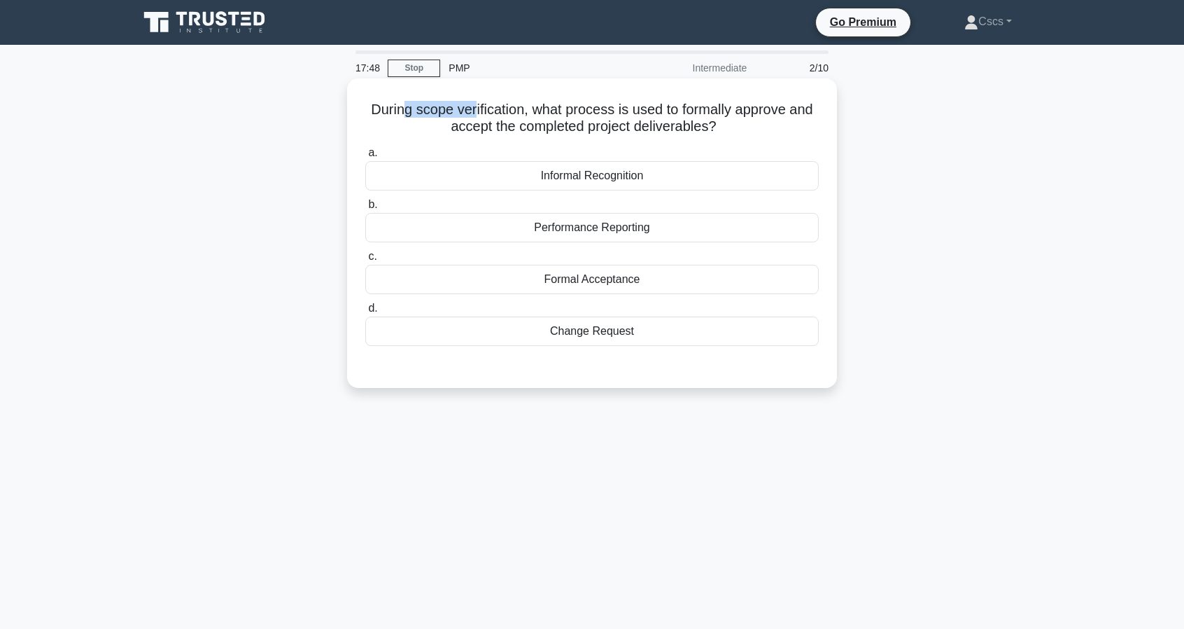
drag, startPoint x: 439, startPoint y: 106, endPoint x: 475, endPoint y: 108, distance: 35.7
click at [475, 108] on h5 "During scope verification, what process is used to formally approve and accept …" at bounding box center [592, 118] width 456 height 35
click at [498, 107] on h5 "During scope verification, what process is used to formally approve and accept …" at bounding box center [592, 118] width 456 height 35
drag, startPoint x: 713, startPoint y: 120, endPoint x: 776, endPoint y: 120, distance: 63.0
click at [776, 120] on h5 "During scope verification, what process is used to formally approve and accept …" at bounding box center [592, 118] width 456 height 35
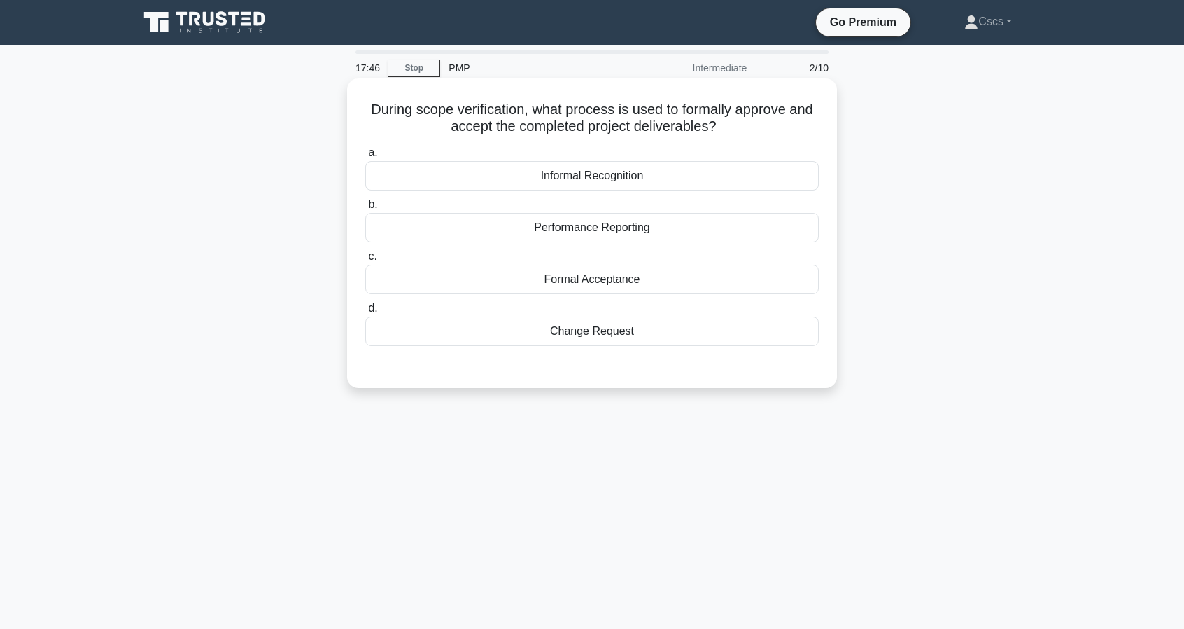
click at [776, 120] on h5 "During scope verification, what process is used to formally approve and accept …" at bounding box center [592, 118] width 456 height 35
drag, startPoint x: 548, startPoint y: 124, endPoint x: 634, endPoint y: 123, distance: 86.1
click at [634, 123] on h5 "During scope verification, what process is used to formally approve and accept …" at bounding box center [592, 118] width 456 height 35
click at [595, 281] on div "Formal Acceptance" at bounding box center [592, 279] width 454 height 29
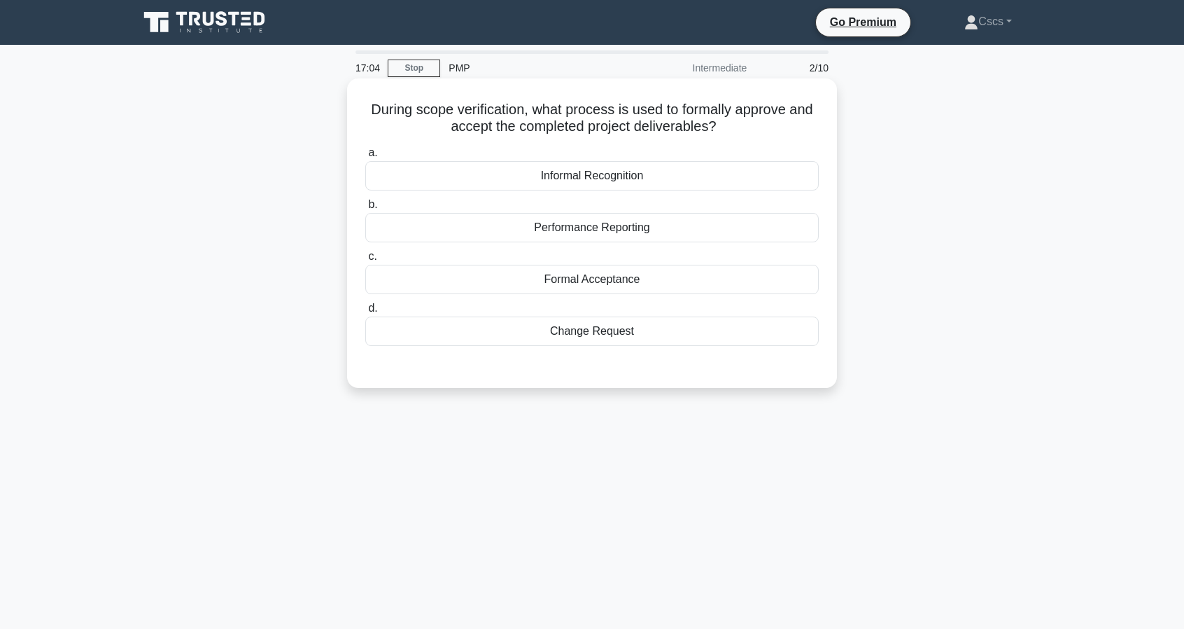
click at [365, 261] on input "c. Formal Acceptance" at bounding box center [365, 256] width 0 height 9
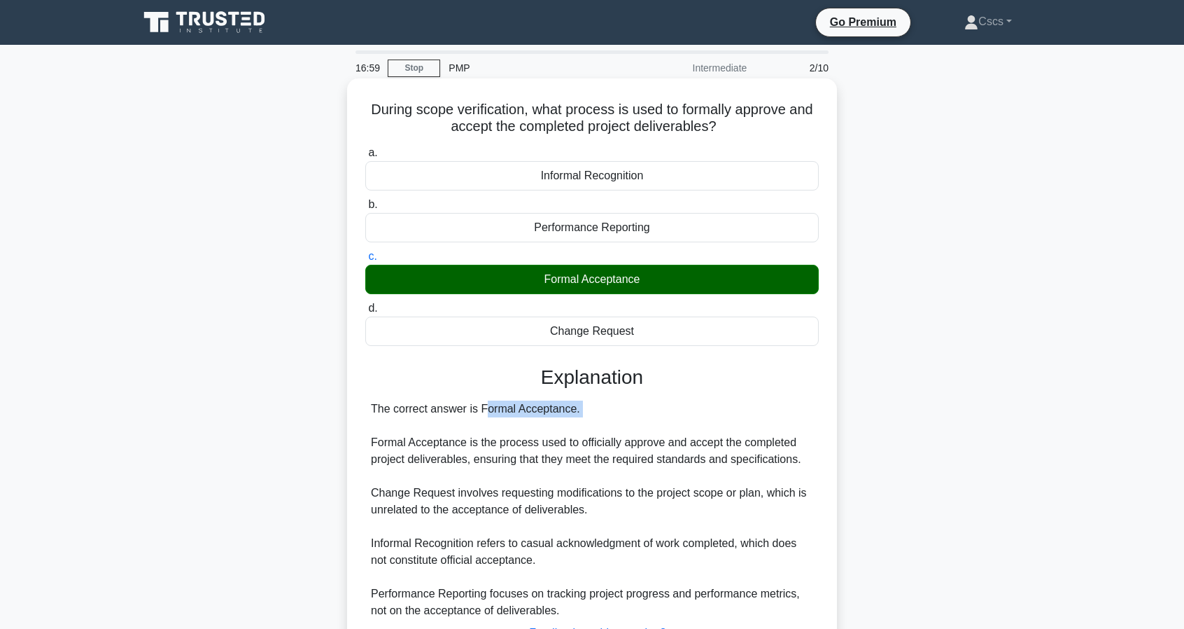
drag, startPoint x: 428, startPoint y: 411, endPoint x: 521, endPoint y: 426, distance: 94.4
click at [521, 426] on div "The correct answer is Formal Acceptance. Formal Acceptance is the process used …" at bounding box center [592, 509] width 442 height 218
drag, startPoint x: 405, startPoint y: 412, endPoint x: 508, endPoint y: 416, distance: 103.7
click at [508, 416] on div "The correct answer is Formal Acceptance. Formal Acceptance is the process used …" at bounding box center [592, 509] width 442 height 218
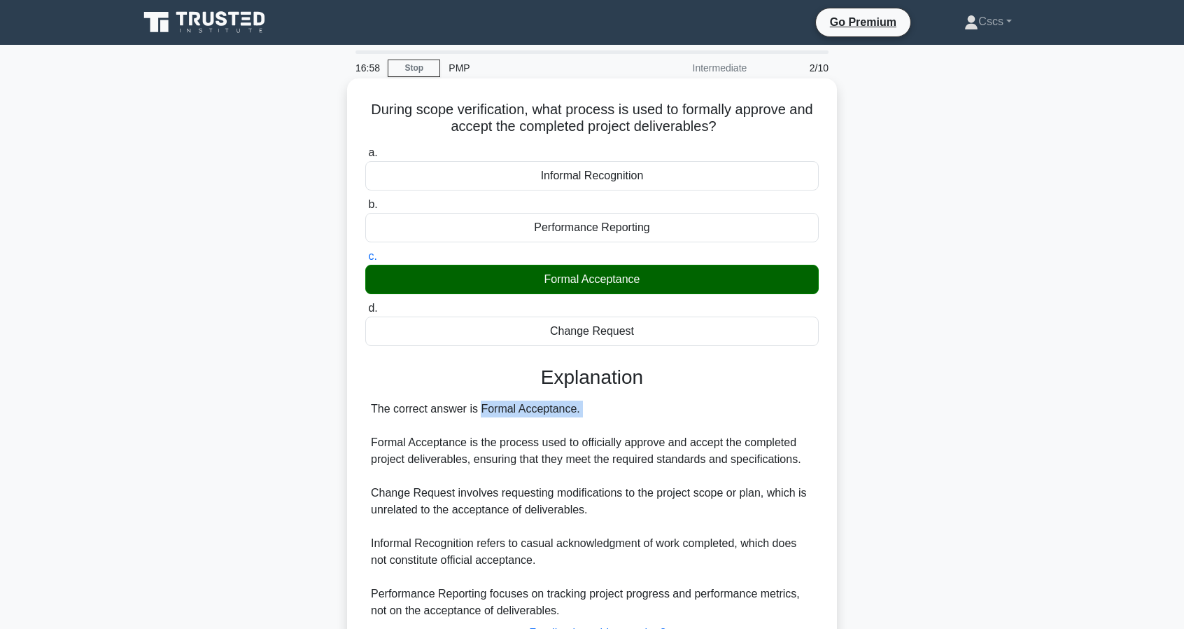
click at [508, 416] on div "The correct answer is Formal Acceptance. Formal Acceptance is the process used …" at bounding box center [592, 509] width 442 height 218
drag, startPoint x: 371, startPoint y: 439, endPoint x: 483, endPoint y: 442, distance: 112.0
click at [484, 442] on div "The correct answer is Formal Acceptance. Formal Acceptance is the process used …" at bounding box center [592, 509] width 454 height 218
click at [483, 442] on div "The correct answer is Formal Acceptance. Formal Acceptance is the process used …" at bounding box center [592, 509] width 442 height 218
drag, startPoint x: 538, startPoint y: 445, endPoint x: 614, endPoint y: 447, distance: 76.3
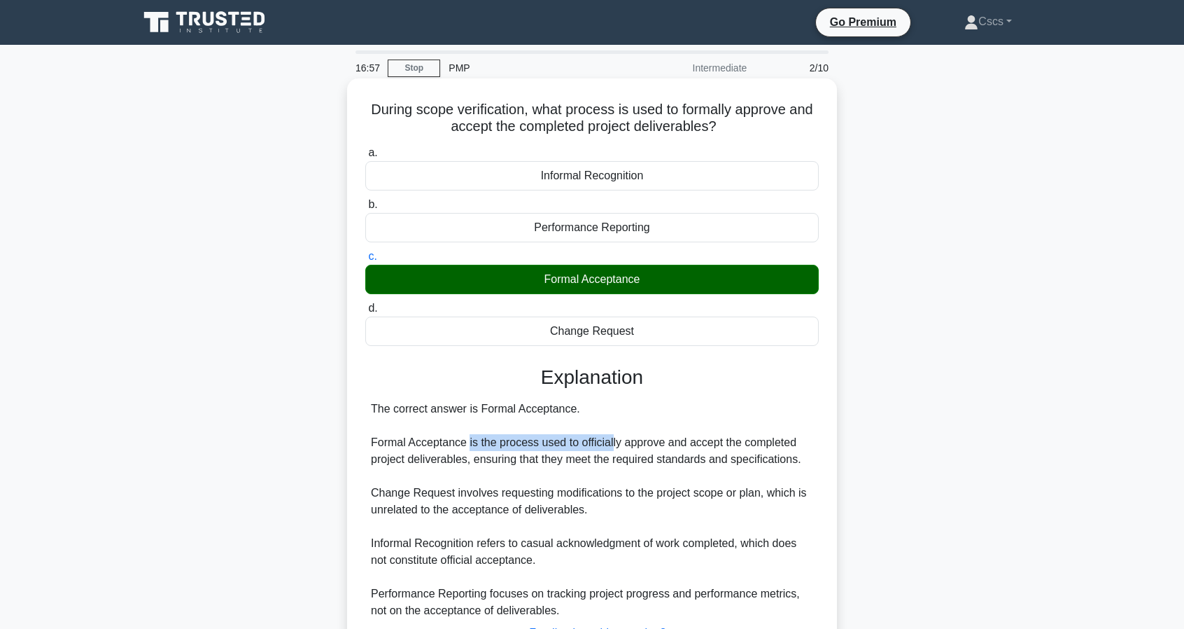
click at [612, 447] on div "The correct answer is Formal Acceptance. Formal Acceptance is the process used …" at bounding box center [592, 509] width 442 height 218
click at [470, 451] on div "The correct answer is Formal Acceptance. Formal Acceptance is the process used …" at bounding box center [592, 509] width 442 height 218
drag, startPoint x: 456, startPoint y: 446, endPoint x: 647, endPoint y: 442, distance: 190.4
click at [647, 442] on div "The correct answer is Formal Acceptance. Formal Acceptance is the process used …" at bounding box center [592, 509] width 442 height 218
click at [646, 442] on div "The correct answer is Formal Acceptance. Formal Acceptance is the process used …" at bounding box center [592, 509] width 442 height 218
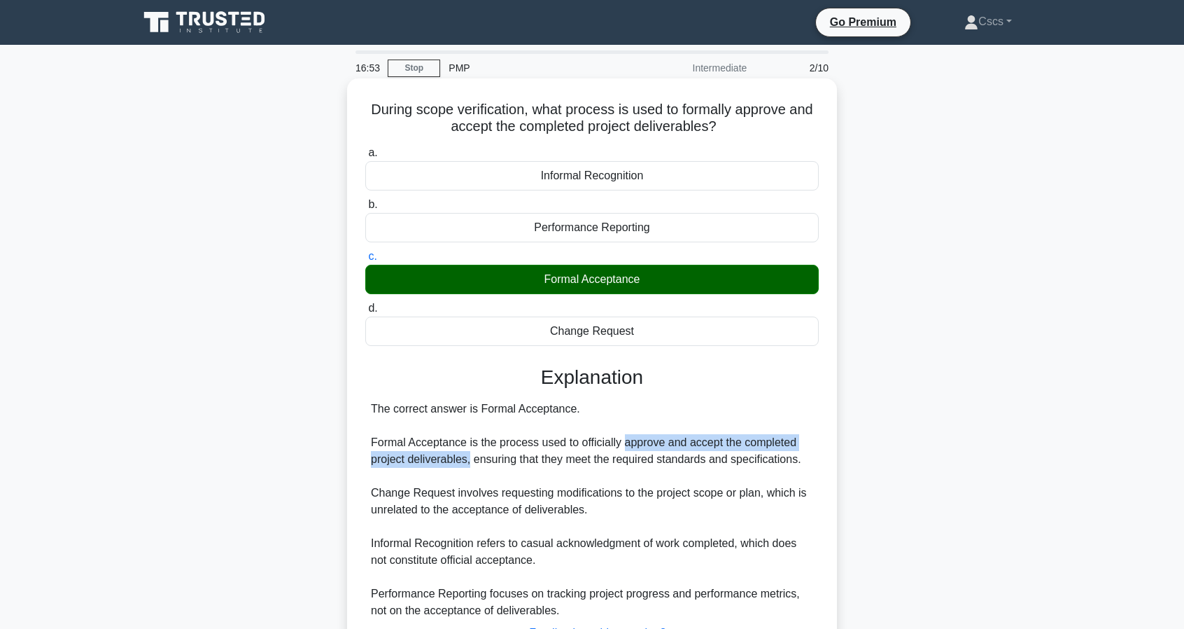
drag, startPoint x: 622, startPoint y: 442, endPoint x: 472, endPoint y: 459, distance: 150.8
click at [471, 459] on div "The correct answer is Formal Acceptance. Formal Acceptance is the process used …" at bounding box center [592, 509] width 442 height 218
drag, startPoint x: 499, startPoint y: 458, endPoint x: 772, endPoint y: 456, distance: 273.0
click at [772, 456] on div "The correct answer is Formal Acceptance. Formal Acceptance is the process used …" at bounding box center [592, 509] width 442 height 218
click at [771, 456] on div "The correct answer is Formal Acceptance. Formal Acceptance is the process used …" at bounding box center [592, 509] width 442 height 218
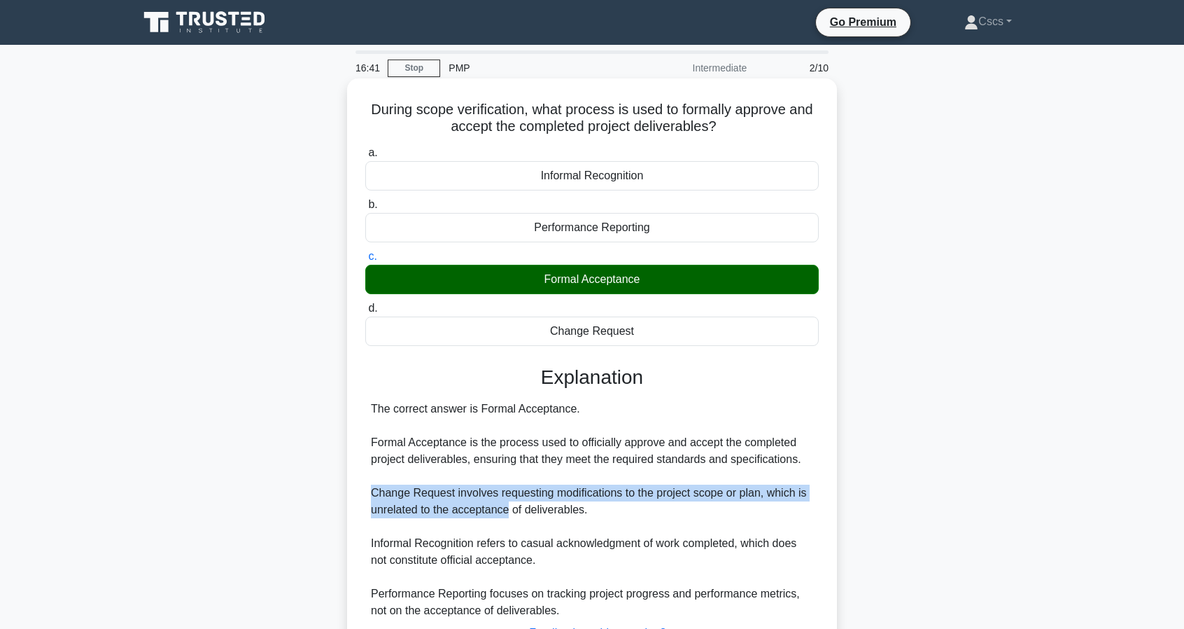
drag, startPoint x: 368, startPoint y: 489, endPoint x: 509, endPoint y: 500, distance: 141.1
click at [509, 500] on div "The correct answer is Formal Acceptance. Formal Acceptance is the process used …" at bounding box center [592, 509] width 454 height 218
click at [509, 500] on div "The correct answer is Formal Acceptance. Formal Acceptance is the process used …" at bounding box center [592, 509] width 442 height 218
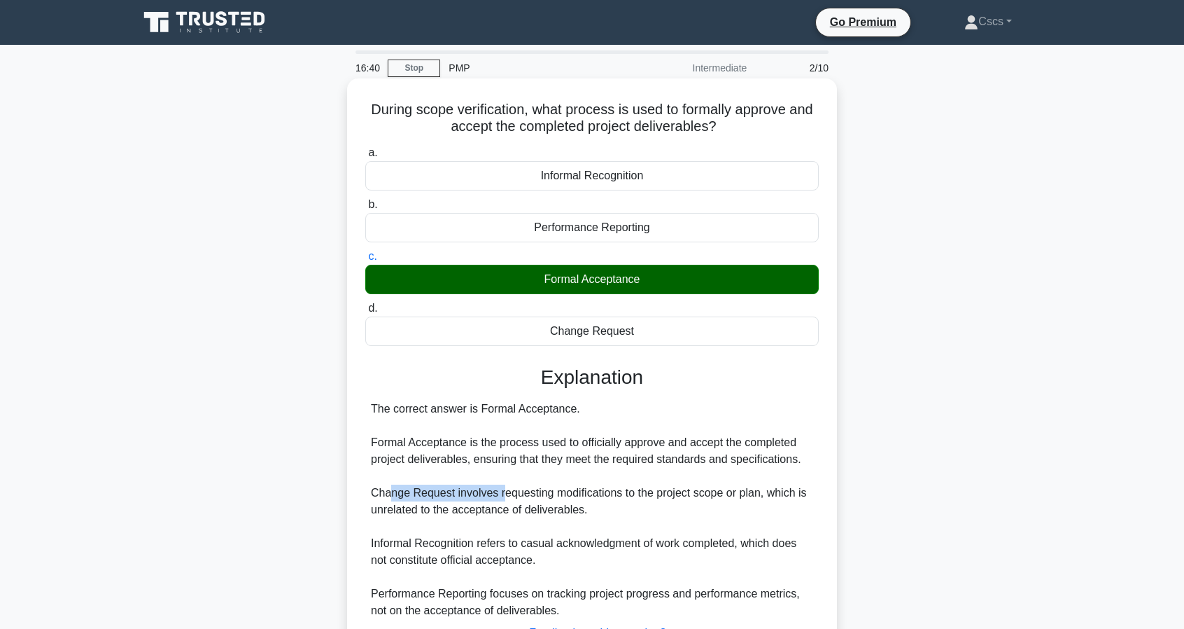
drag, startPoint x: 445, startPoint y: 493, endPoint x: 389, endPoint y: 491, distance: 56.0
click at [389, 491] on div "The correct answer is Formal Acceptance. Formal Acceptance is the process used …" at bounding box center [592, 509] width 442 height 218
drag, startPoint x: 385, startPoint y: 492, endPoint x: 507, endPoint y: 496, distance: 122.6
click at [507, 496] on div "The correct answer is Formal Acceptance. Formal Acceptance is the process used …" at bounding box center [592, 509] width 442 height 218
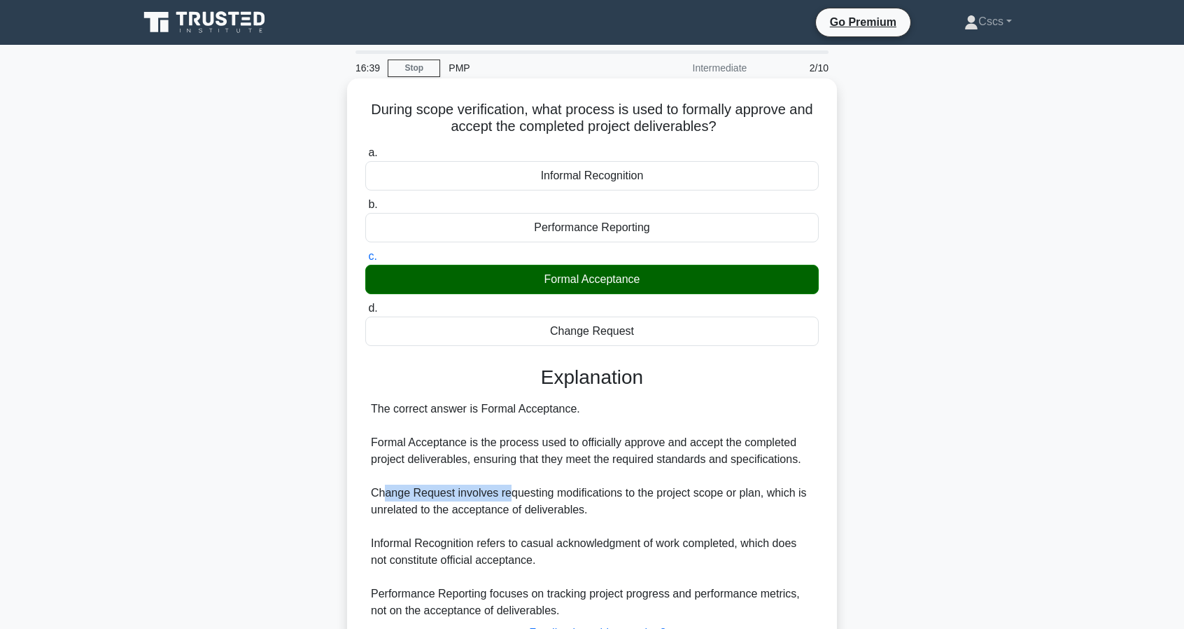
click at [510, 496] on div "The correct answer is Formal Acceptance. Formal Acceptance is the process used …" at bounding box center [592, 509] width 442 height 218
click at [525, 482] on div "The correct answer is Formal Acceptance. Formal Acceptance is the process used …" at bounding box center [592, 509] width 442 height 218
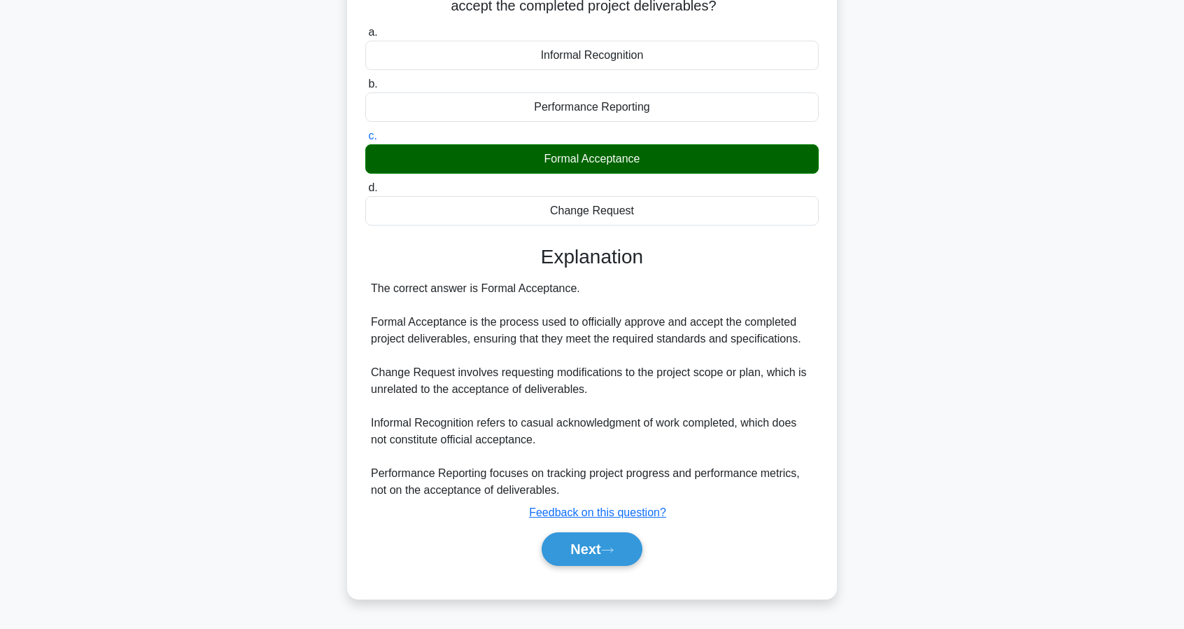
scroll to position [127, 0]
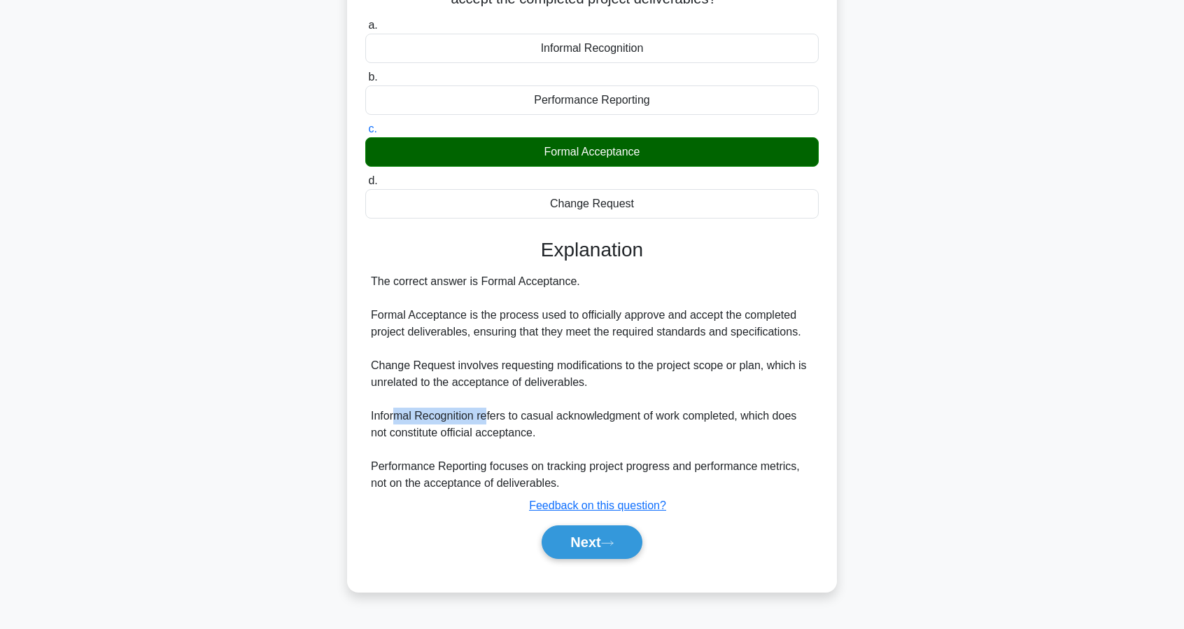
drag, startPoint x: 400, startPoint y: 413, endPoint x: 488, endPoint y: 412, distance: 87.5
click at [488, 412] on div "The correct answer is Formal Acceptance. Formal Acceptance is the process used …" at bounding box center [592, 382] width 442 height 218
click at [500, 413] on div "The correct answer is Formal Acceptance. Formal Acceptance is the process used …" at bounding box center [592, 382] width 442 height 218
drag, startPoint x: 488, startPoint y: 413, endPoint x: 701, endPoint y: 419, distance: 213.6
click at [701, 419] on div "The correct answer is Formal Acceptance. Formal Acceptance is the process used …" at bounding box center [592, 382] width 442 height 218
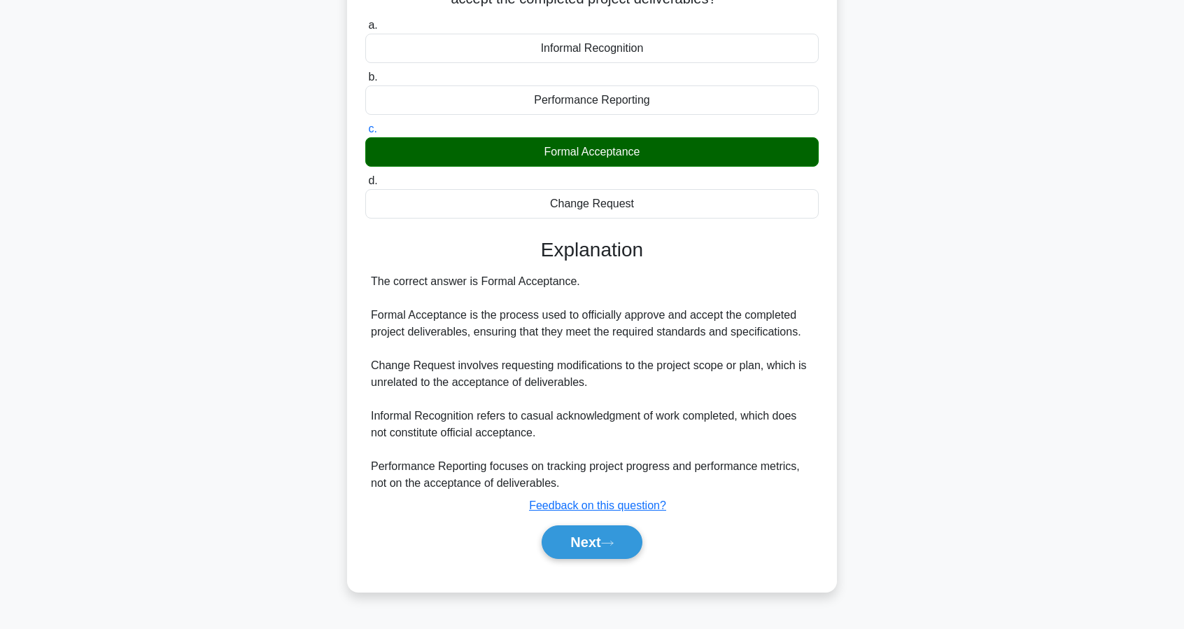
click at [708, 419] on div "The correct answer is Formal Acceptance. Formal Acceptance is the process used …" at bounding box center [592, 382] width 442 height 218
drag, startPoint x: 736, startPoint y: 419, endPoint x: 675, endPoint y: 431, distance: 62.1
click at [676, 432] on div "The correct answer is Formal Acceptance. Formal Acceptance is the process used …" at bounding box center [592, 382] width 442 height 218
click at [421, 394] on div "The correct answer is Formal Acceptance. Formal Acceptance is the process used …" at bounding box center [592, 382] width 442 height 218
drag, startPoint x: 538, startPoint y: 468, endPoint x: 705, endPoint y: 464, distance: 167.3
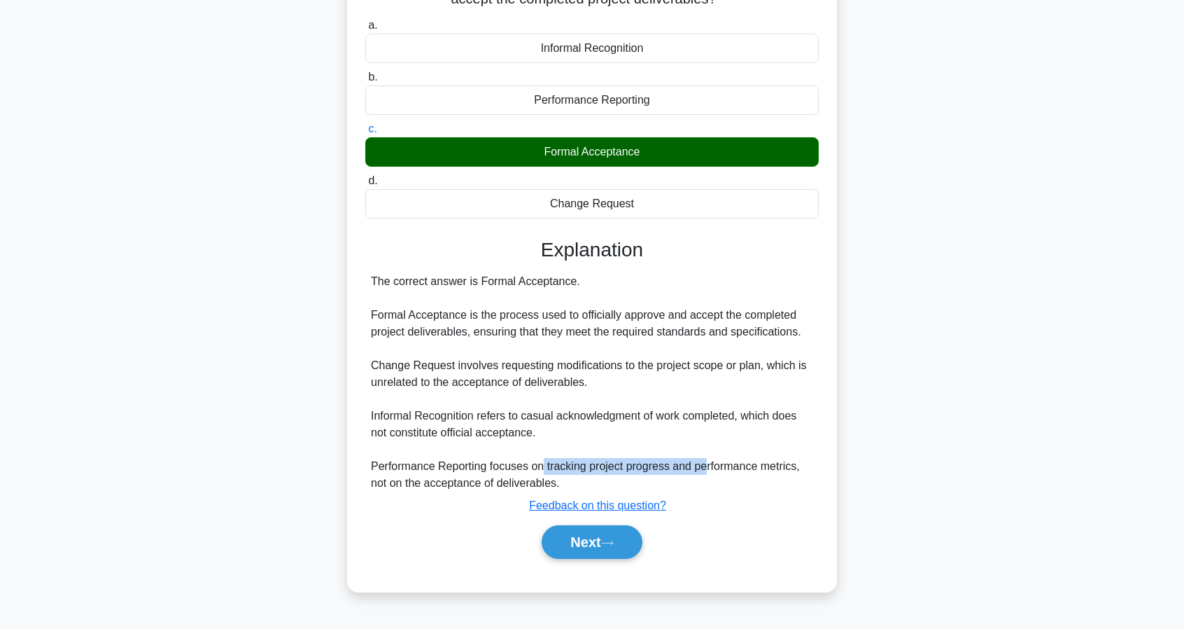
click at [704, 464] on div "The correct answer is Formal Acceptance. Formal Acceptance is the process used …" at bounding box center [592, 382] width 442 height 218
click at [705, 464] on div "The correct answer is Formal Acceptance. Formal Acceptance is the process used …" at bounding box center [592, 382] width 442 height 218
drag, startPoint x: 735, startPoint y: 467, endPoint x: 798, endPoint y: 465, distance: 63.0
click at [798, 465] on div "The correct answer is Formal Acceptance. Formal Acceptance is the process used …" at bounding box center [592, 382] width 442 height 218
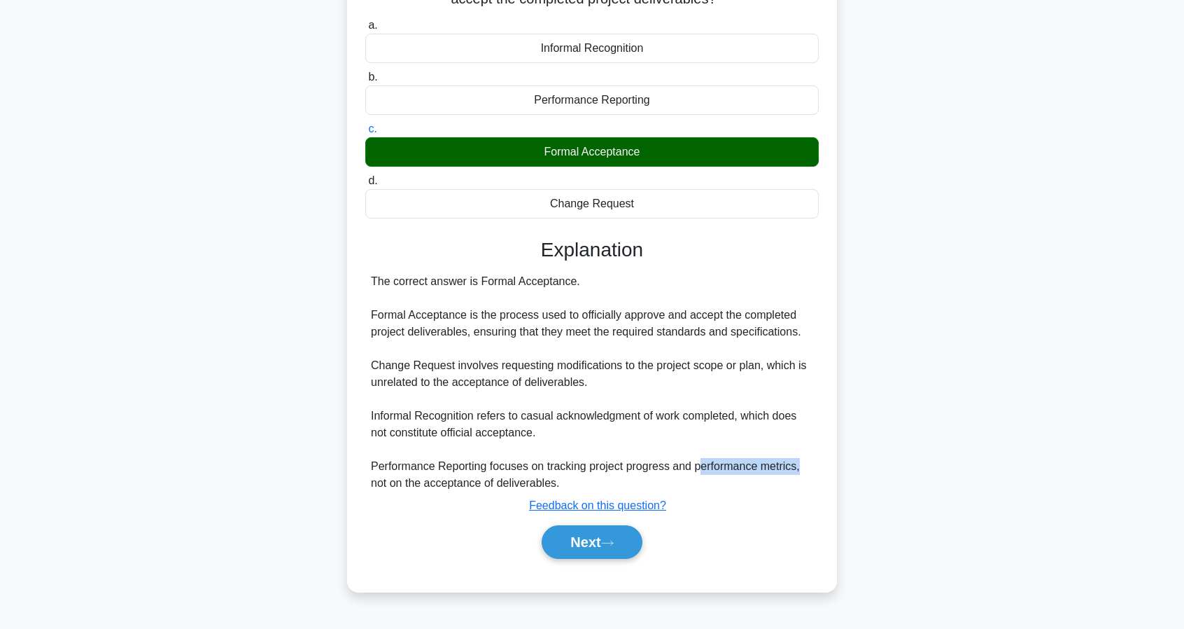
drag, startPoint x: 795, startPoint y: 470, endPoint x: 696, endPoint y: 468, distance: 98.7
click at [696, 468] on div "The correct answer is Formal Acceptance. Formal Acceptance is the process used …" at bounding box center [592, 382] width 442 height 218
drag, startPoint x: 690, startPoint y: 468, endPoint x: 680, endPoint y: 468, distance: 9.8
click at [689, 468] on div "The correct answer is Formal Acceptance. Formal Acceptance is the process used …" at bounding box center [592, 382] width 442 height 218
drag, startPoint x: 676, startPoint y: 465, endPoint x: 791, endPoint y: 476, distance: 115.3
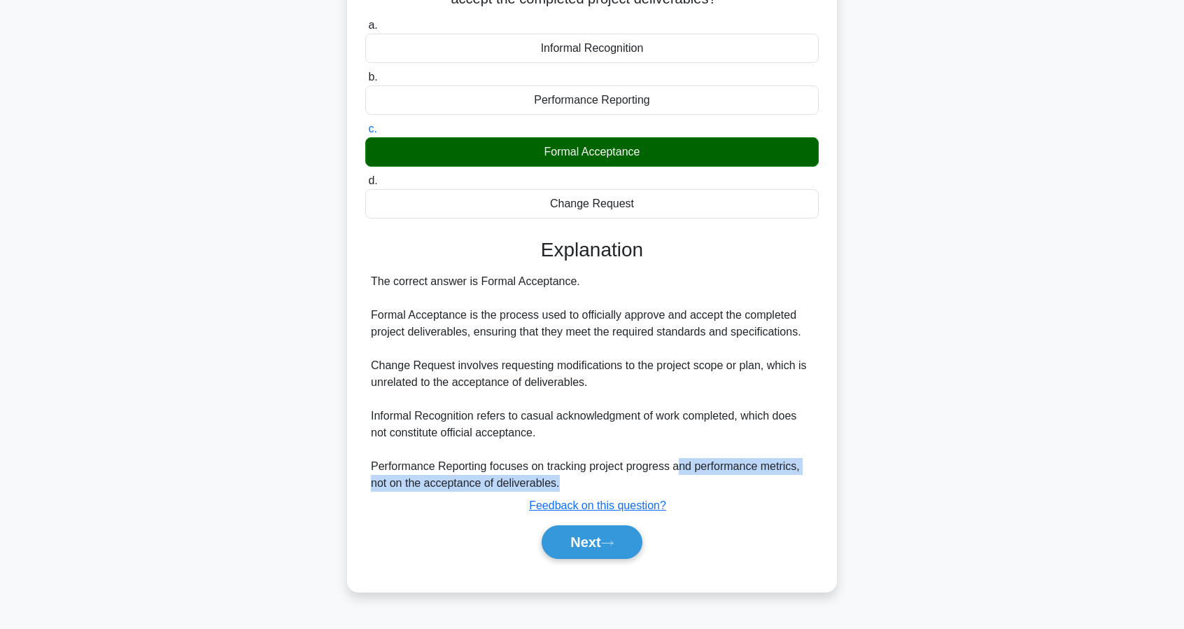
click at [794, 476] on div "The correct answer is Formal Acceptance. Formal Acceptance is the process used …" at bounding box center [592, 382] width 442 height 218
click at [783, 478] on div "The correct answer is Formal Acceptance. Formal Acceptance is the process used …" at bounding box center [592, 382] width 442 height 218
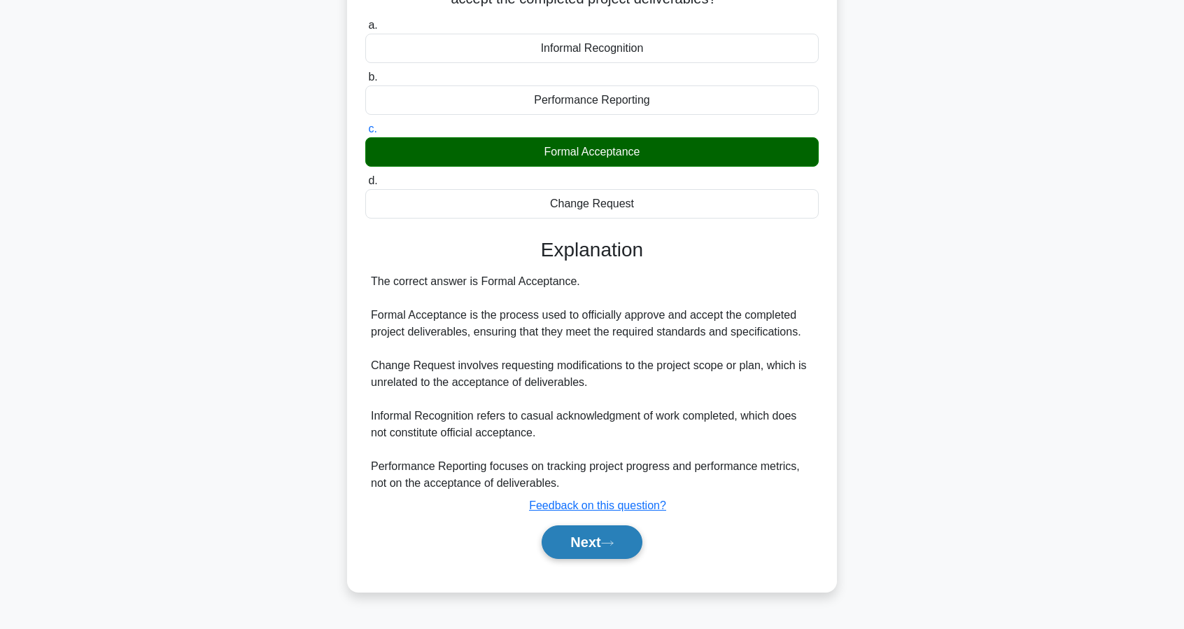
click at [610, 539] on icon at bounding box center [607, 543] width 13 height 8
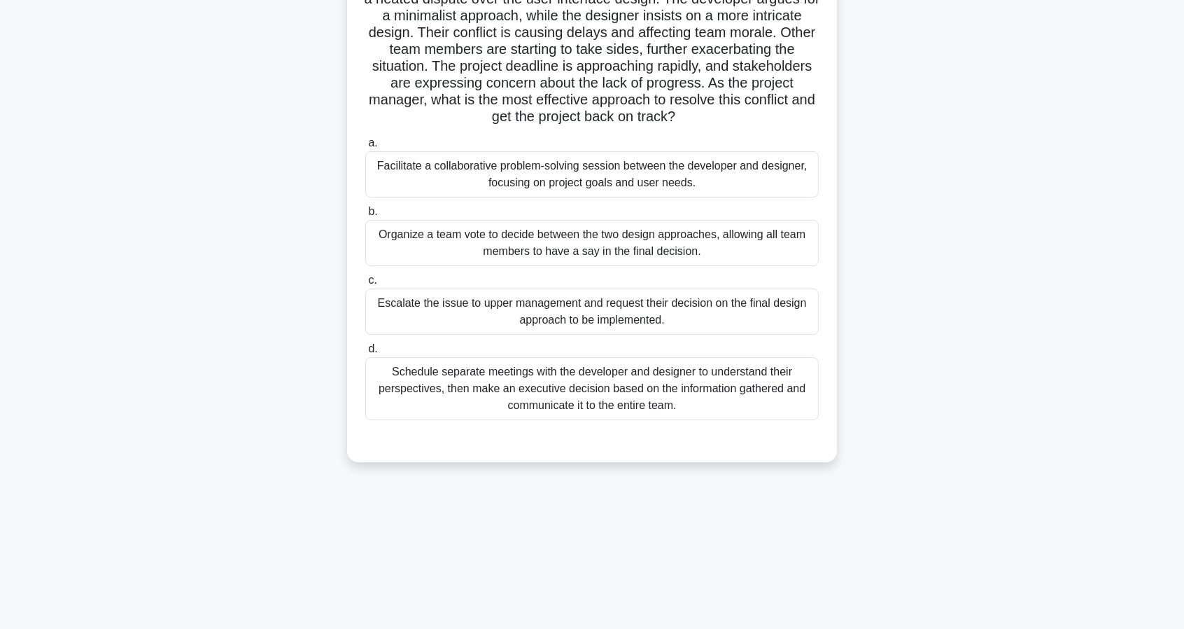
scroll to position [0, 0]
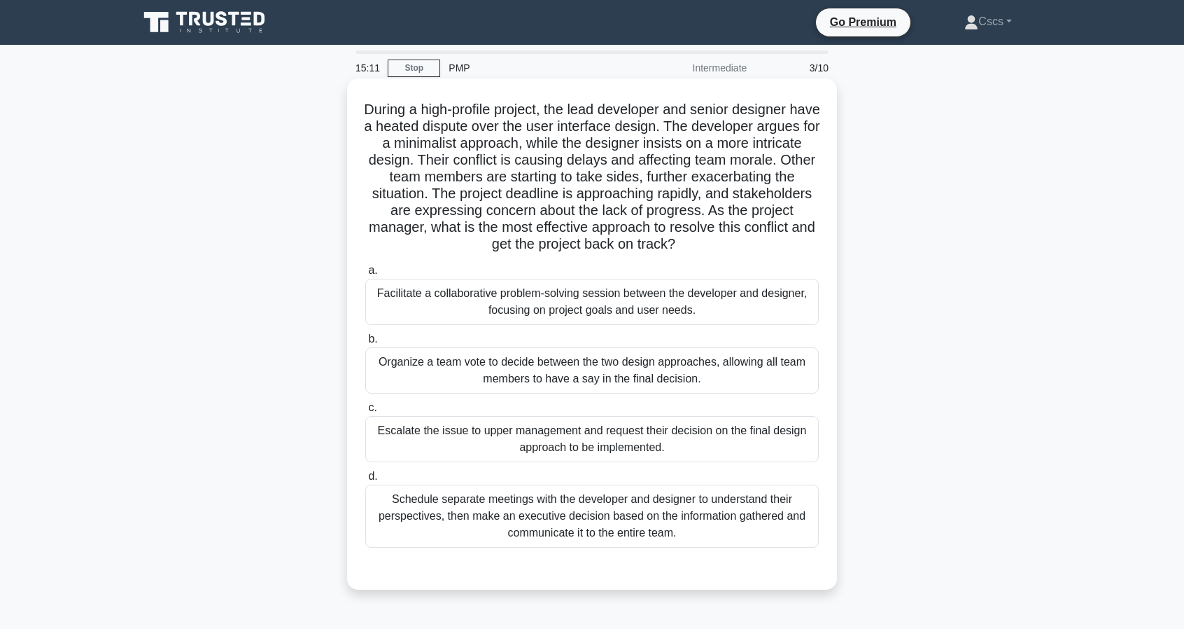
click at [755, 323] on div "Facilitate a collaborative problem-solving session between the developer and de…" at bounding box center [592, 302] width 454 height 46
click at [365, 275] on input "a. Facilitate a collaborative problem-solving session between the developer and…" at bounding box center [365, 270] width 0 height 9
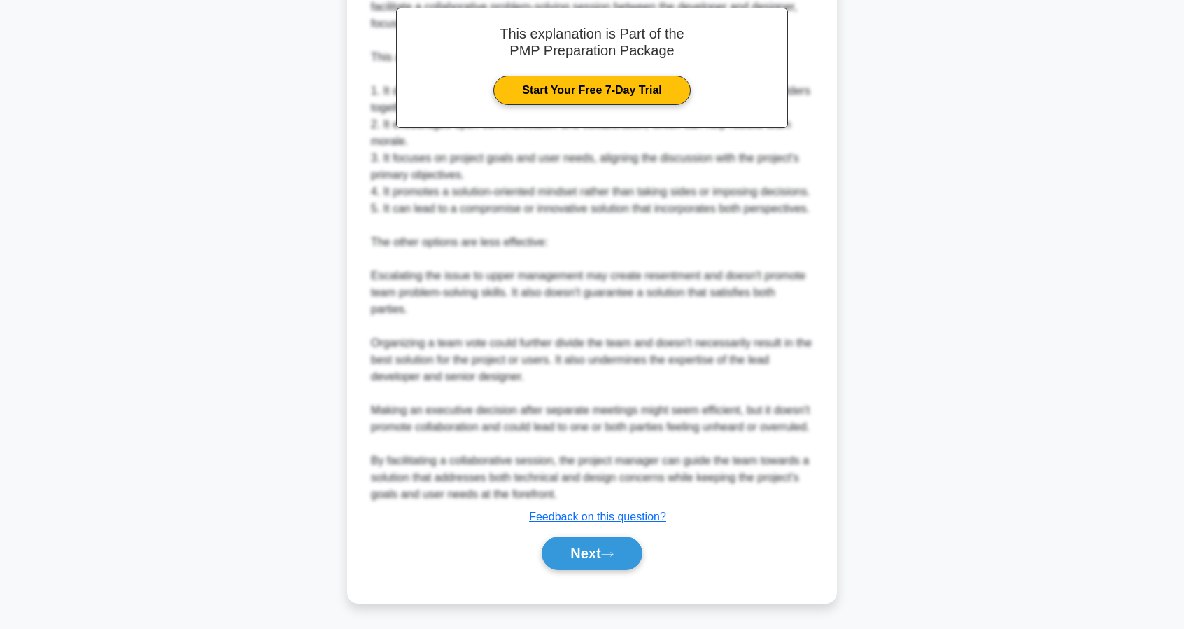
scroll to position [636, 0]
click at [610, 557] on icon at bounding box center [607, 553] width 13 height 8
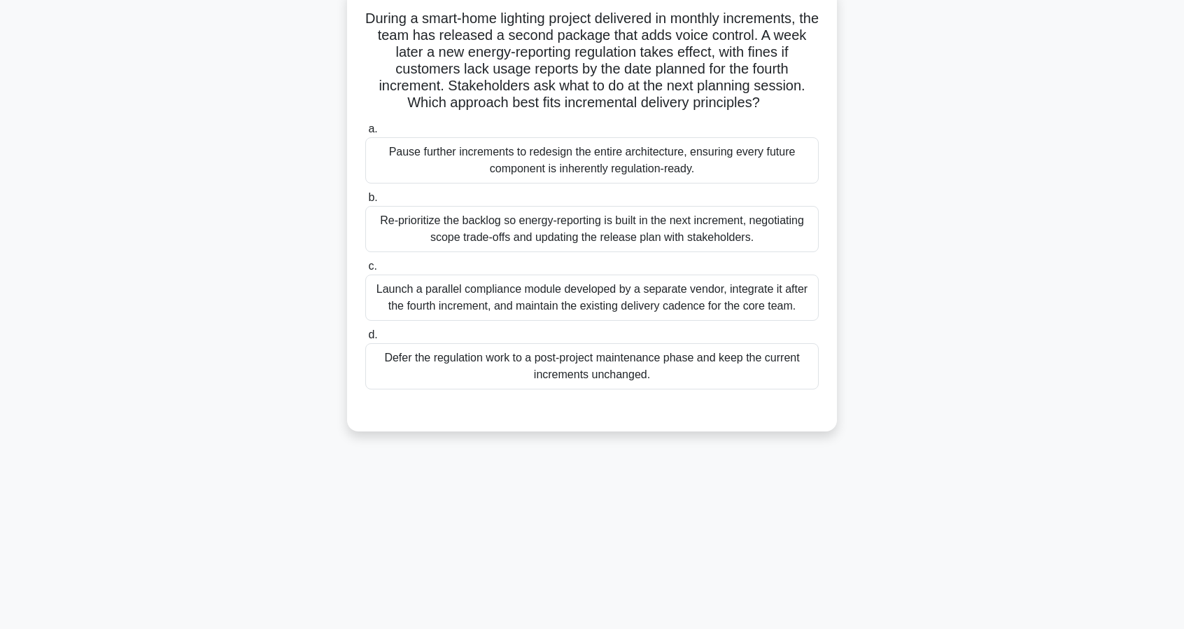
scroll to position [0, 0]
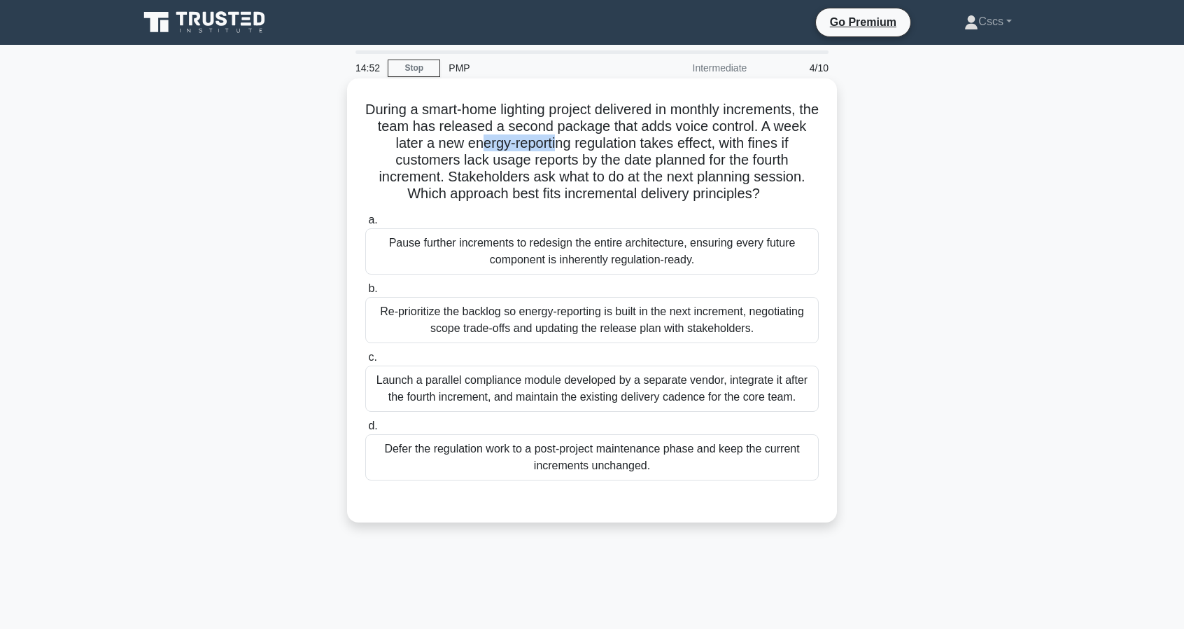
drag, startPoint x: 493, startPoint y: 148, endPoint x: 573, endPoint y: 143, distance: 79.2
click at [573, 143] on h5 "During a smart-home lighting project delivered in monthly increments, the team …" at bounding box center [592, 152] width 456 height 102
drag, startPoint x: 610, startPoint y: 148, endPoint x: 727, endPoint y: 152, distance: 116.3
click at [706, 150] on h5 "During a smart-home lighting project delivered in monthly increments, the team …" at bounding box center [592, 152] width 456 height 102
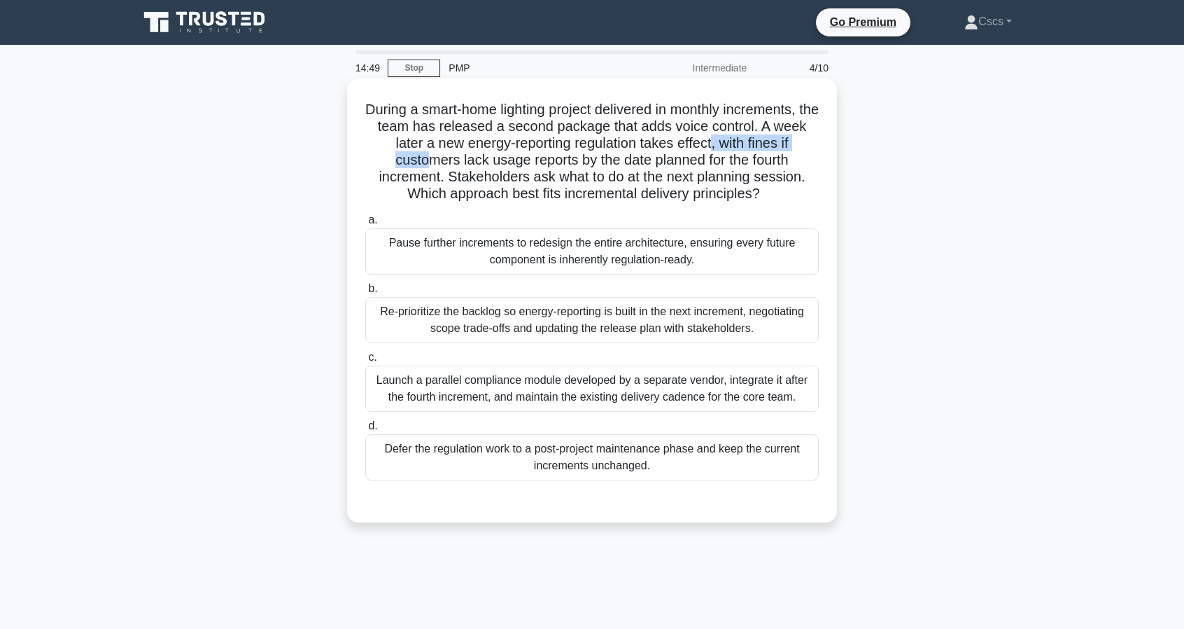
drag, startPoint x: 734, startPoint y: 150, endPoint x: 428, endPoint y: 164, distance: 306.2
click at [428, 164] on h5 "During a smart-home lighting project delivered in monthly increments, the team …" at bounding box center [592, 152] width 456 height 102
drag, startPoint x: 462, startPoint y: 164, endPoint x: 585, endPoint y: 167, distance: 123.2
click at [585, 167] on h5 "During a smart-home lighting project delivered in monthly increments, the team …" at bounding box center [592, 152] width 456 height 102
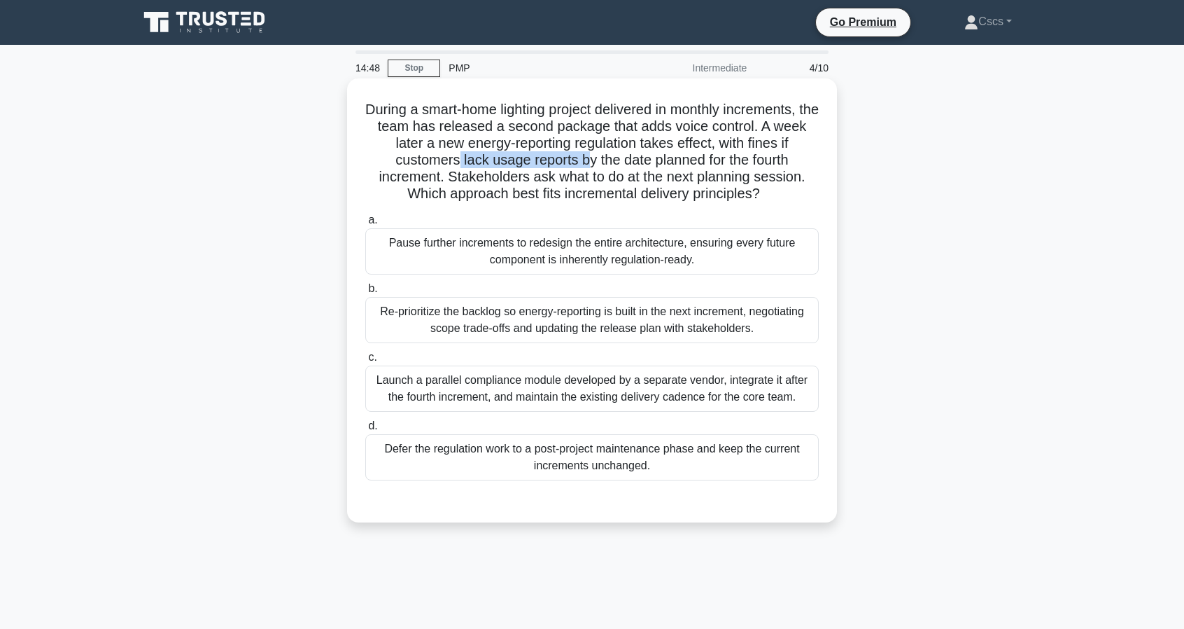
click at [585, 167] on h5 "During a smart-home lighting project delivered in monthly increments, the team …" at bounding box center [592, 152] width 456 height 102
click at [483, 162] on h5 "During a smart-home lighting project delivered in monthly increments, the team …" at bounding box center [592, 152] width 456 height 102
drag, startPoint x: 439, startPoint y: 160, endPoint x: 595, endPoint y: 167, distance: 156.2
click at [595, 167] on h5 "During a smart-home lighting project delivered in monthly increments, the team …" at bounding box center [592, 152] width 456 height 102
drag, startPoint x: 638, startPoint y: 166, endPoint x: 421, endPoint y: 184, distance: 217.8
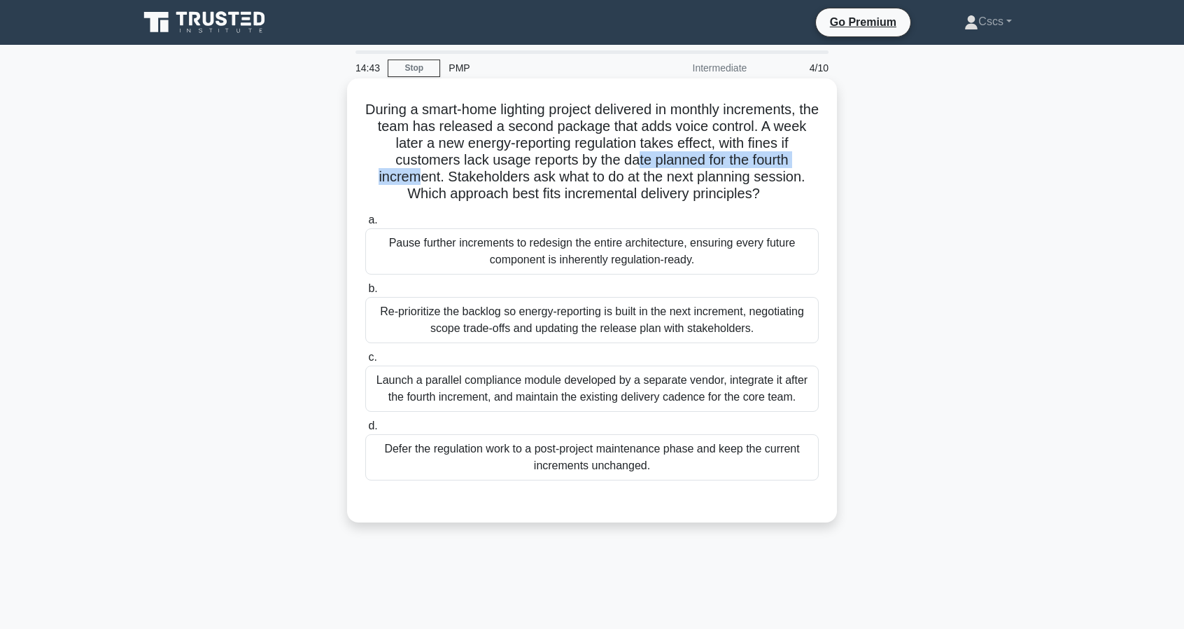
click at [421, 184] on h5 "During a smart-home lighting project delivered in monthly increments, the team …" at bounding box center [592, 152] width 456 height 102
drag, startPoint x: 463, startPoint y: 180, endPoint x: 664, endPoint y: 178, distance: 200.2
click at [664, 178] on h5 "During a smart-home lighting project delivered in monthly increments, the team …" at bounding box center [592, 152] width 456 height 102
drag, startPoint x: 676, startPoint y: 178, endPoint x: 815, endPoint y: 184, distance: 138.7
click at [815, 184] on h5 "During a smart-home lighting project delivered in monthly increments, the team …" at bounding box center [592, 152] width 456 height 102
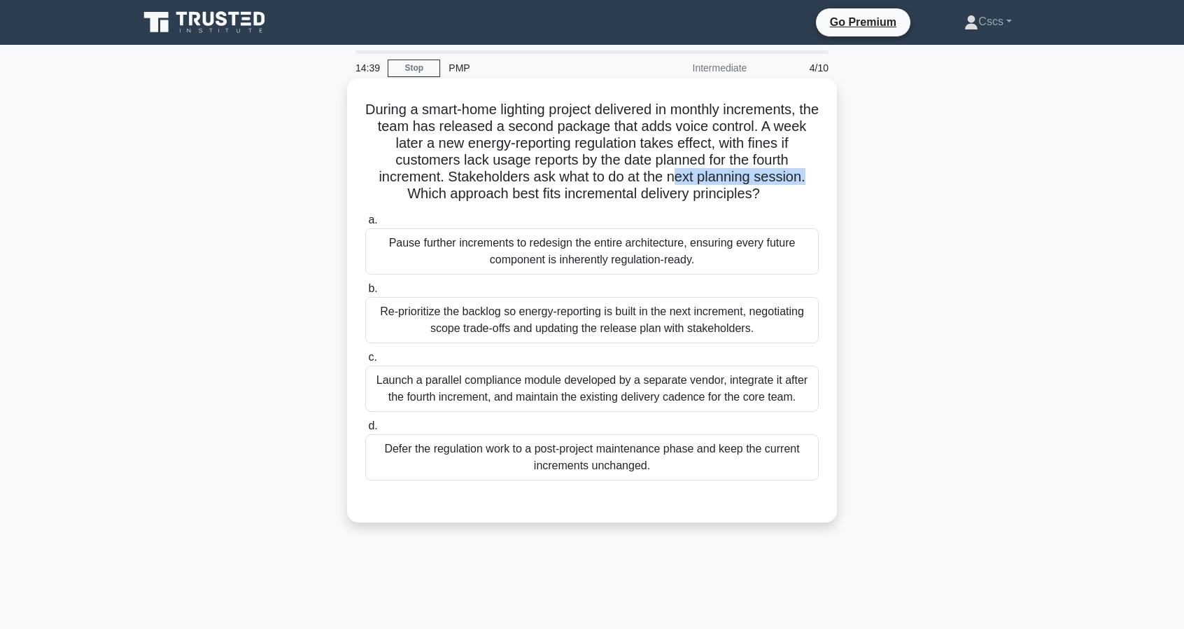
click at [812, 184] on h5 "During a smart-home lighting project delivered in monthly increments, the team …" at bounding box center [592, 152] width 456 height 102
drag, startPoint x: 587, startPoint y: 198, endPoint x: 642, endPoint y: 202, distance: 55.4
click at [636, 202] on h5 "During a smart-home lighting project delivered in monthly increments, the team …" at bounding box center [592, 152] width 456 height 102
click at [643, 201] on h5 "During a smart-home lighting project delivered in monthly increments, the team …" at bounding box center [592, 152] width 456 height 102
drag, startPoint x: 678, startPoint y: 201, endPoint x: 568, endPoint y: 191, distance: 110.3
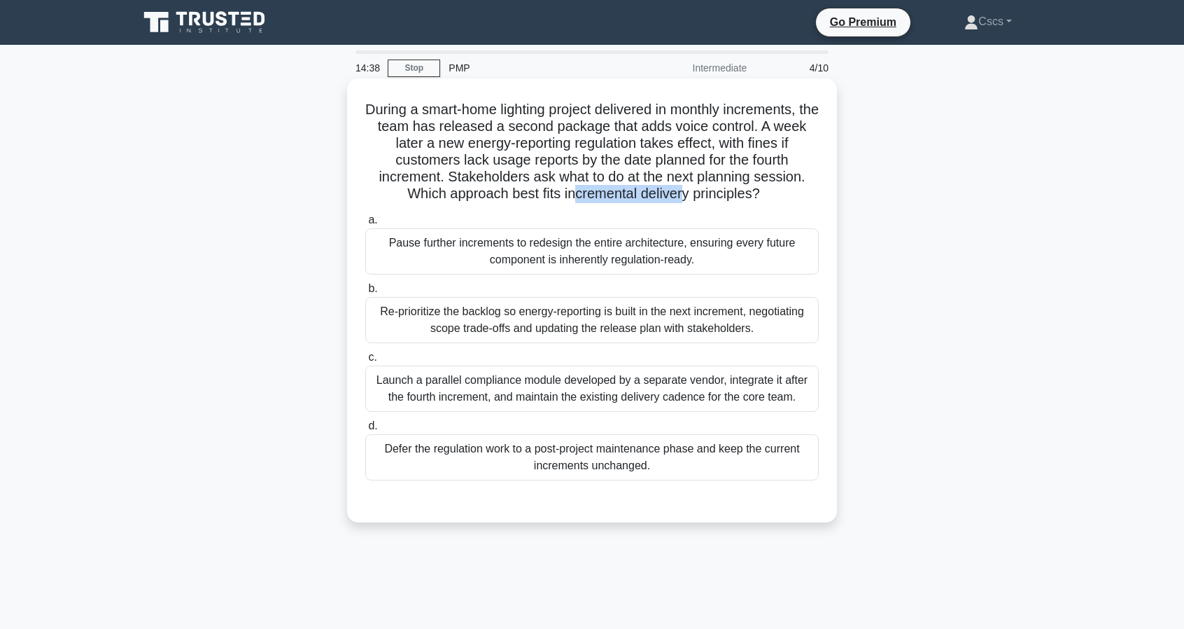
click at [570, 191] on h5 "During a smart-home lighting project delivered in monthly increments, the team …" at bounding box center [592, 152] width 456 height 102
click at [564, 192] on h5 "During a smart-home lighting project delivered in monthly increments, the team …" at bounding box center [592, 152] width 456 height 102
drag, startPoint x: 556, startPoint y: 192, endPoint x: 688, endPoint y: 204, distance: 132.8
click at [686, 203] on h5 "During a smart-home lighting project delivered in monthly increments, the team …" at bounding box center [592, 152] width 456 height 102
click at [694, 204] on div "During a smart-home lighting project delivered in monthly increments, the team …" at bounding box center [592, 300] width 479 height 433
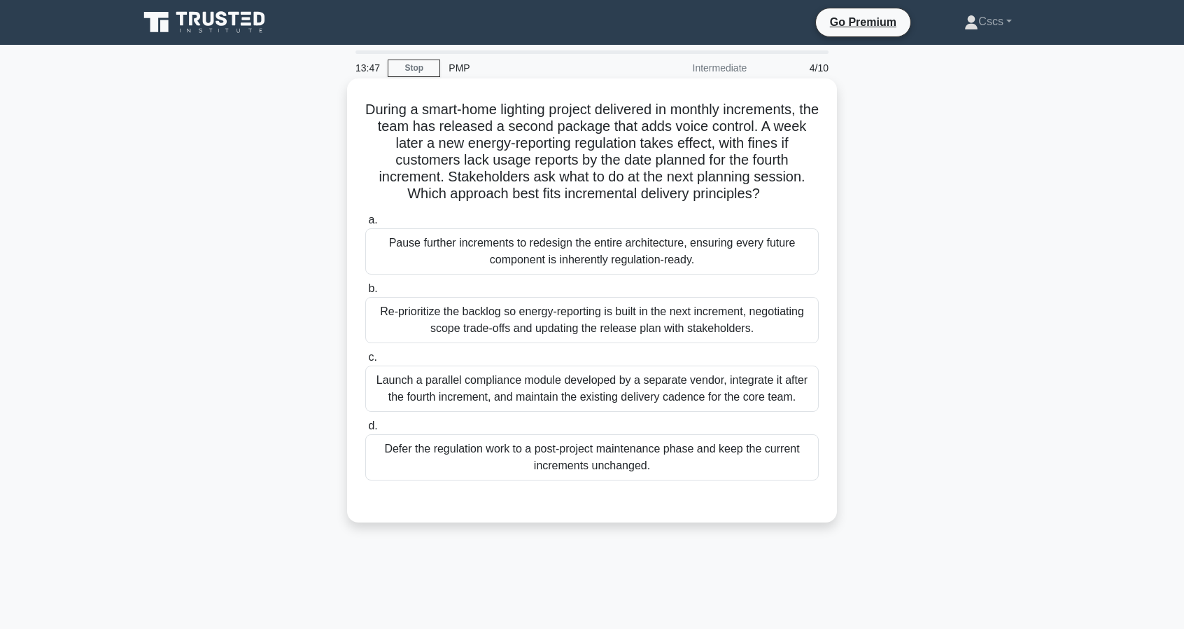
click at [575, 325] on div "Re-prioritize the backlog so energy-reporting is built in the next increment, n…" at bounding box center [592, 320] width 454 height 46
click at [365, 293] on input "b. Re-prioritize the backlog so energy-reporting is built in the next increment…" at bounding box center [365, 288] width 0 height 9
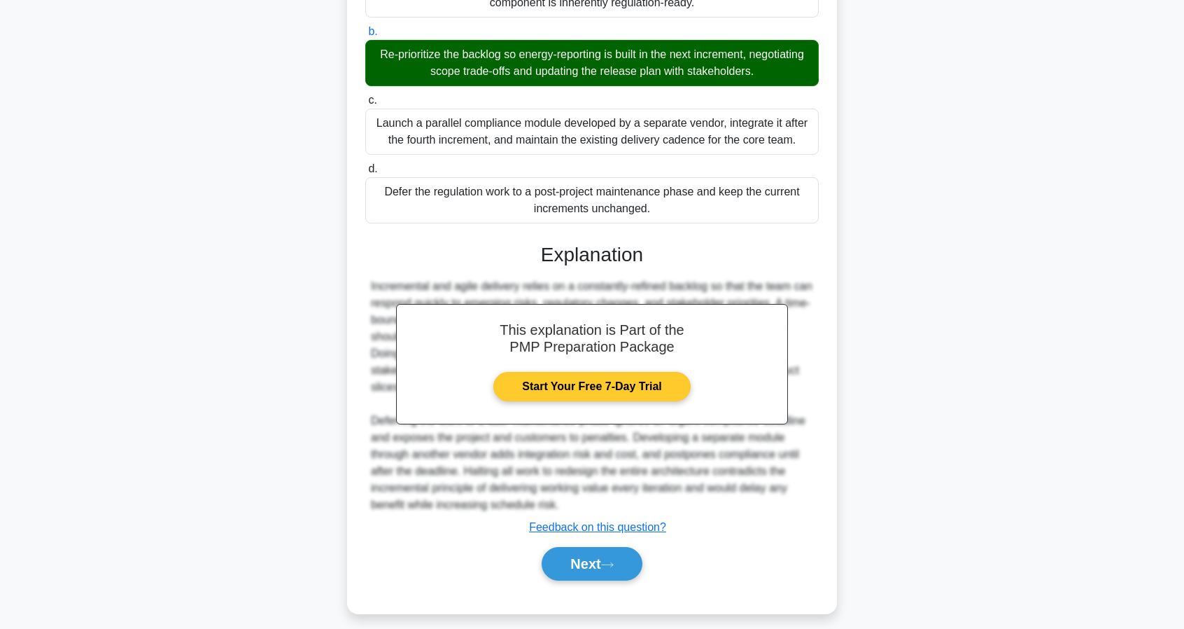
scroll to position [266, 0]
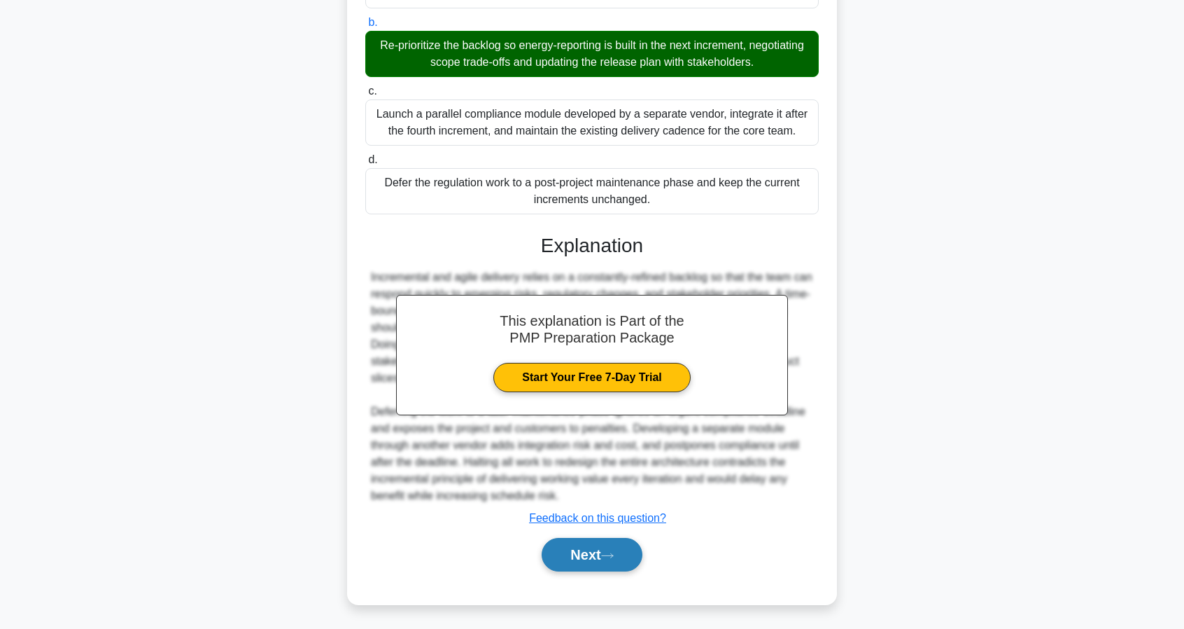
click at [603, 558] on button "Next" at bounding box center [592, 555] width 100 height 34
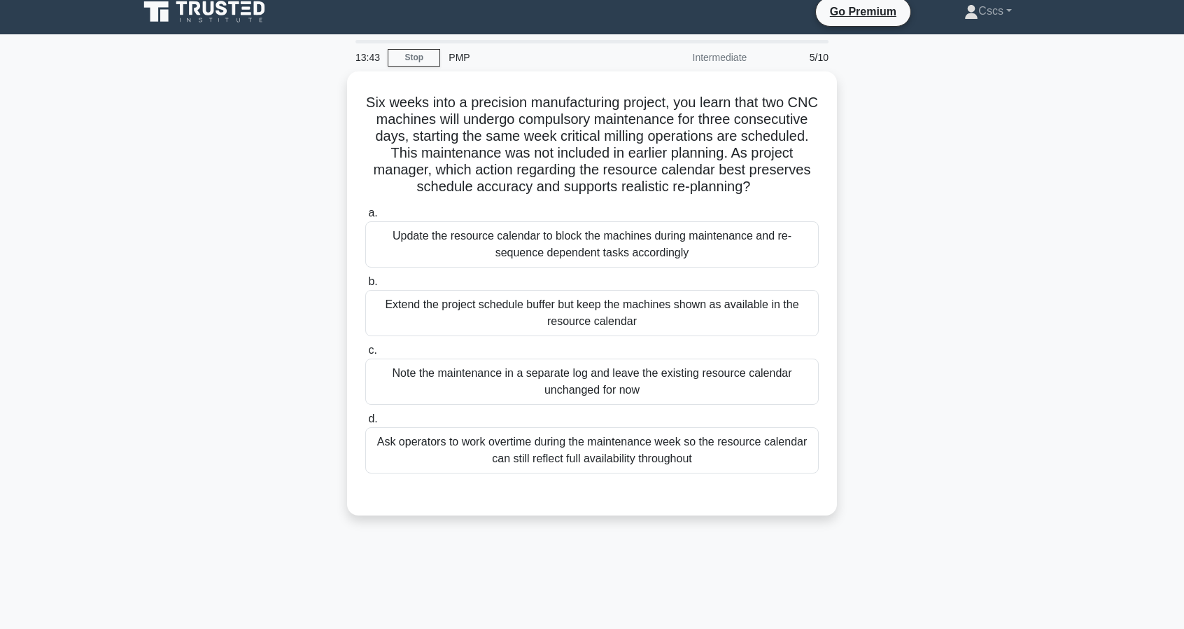
scroll to position [0, 0]
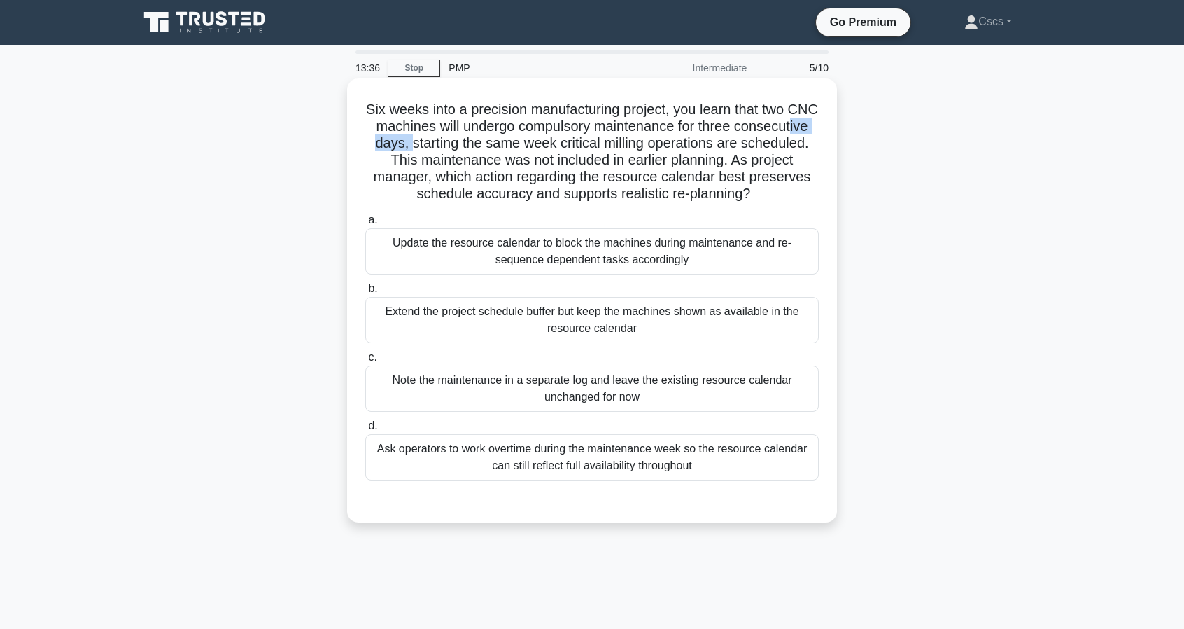
drag, startPoint x: 424, startPoint y: 143, endPoint x: 482, endPoint y: 142, distance: 57.4
click at [482, 142] on h5 "Six weeks into a precision manufacturing project, you learn that two CNC machin…" at bounding box center [592, 152] width 456 height 102
drag, startPoint x: 509, startPoint y: 147, endPoint x: 680, endPoint y: 141, distance: 170.9
click at [676, 141] on h5 "Six weeks into a precision manufacturing project, you learn that two CNC machin…" at bounding box center [592, 152] width 456 height 102
drag, startPoint x: 687, startPoint y: 142, endPoint x: 773, endPoint y: 146, distance: 86.2
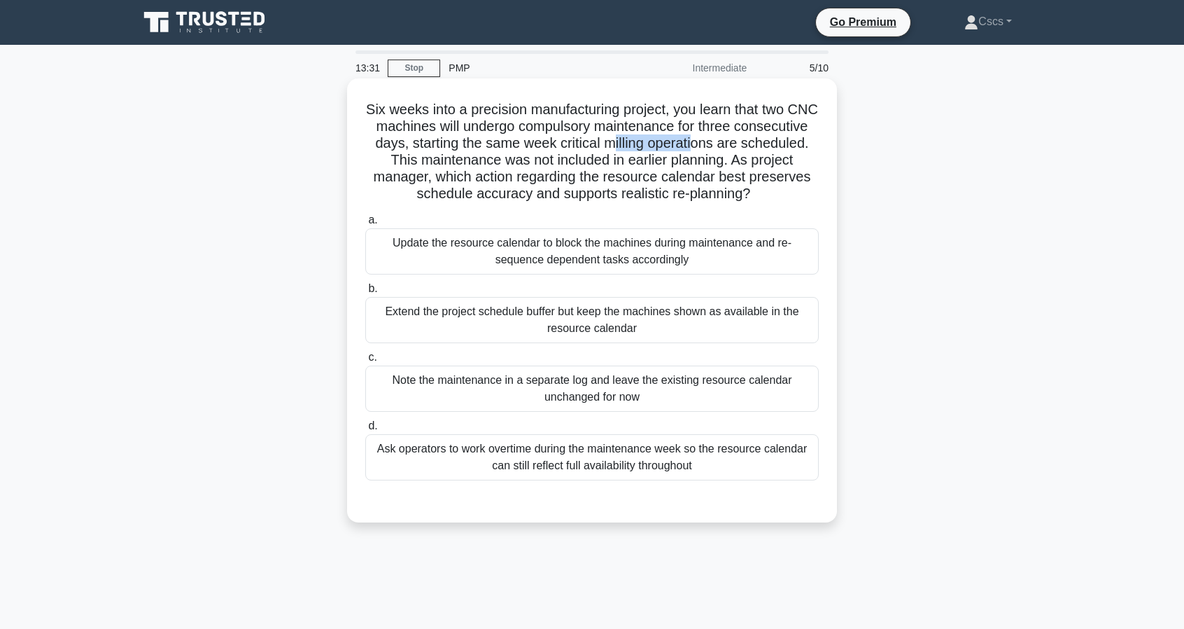
click at [773, 146] on h5 "Six weeks into a precision manufacturing project, you learn that two CNC machin…" at bounding box center [592, 152] width 456 height 102
drag, startPoint x: 802, startPoint y: 145, endPoint x: 464, endPoint y: 164, distance: 338.7
click at [454, 162] on h5 "Six weeks into a precision manufacturing project, you learn that two CNC machin…" at bounding box center [592, 152] width 456 height 102
drag, startPoint x: 484, startPoint y: 167, endPoint x: 752, endPoint y: 163, distance: 267.4
click at [752, 163] on h5 "Six weeks into a precision manufacturing project, you learn that two CNC machin…" at bounding box center [592, 152] width 456 height 102
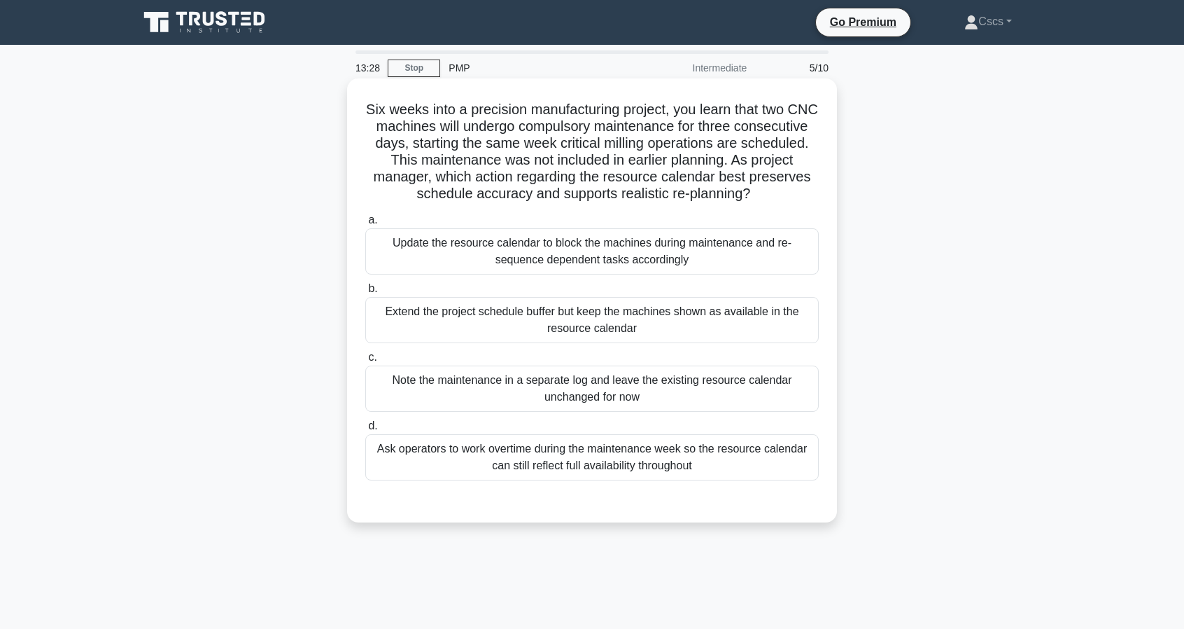
click at [552, 176] on h5 "Six weeks into a precision manufacturing project, you learn that two CNC machin…" at bounding box center [592, 152] width 456 height 102
drag, startPoint x: 535, startPoint y: 183, endPoint x: 759, endPoint y: 184, distance: 224.0
click at [759, 184] on h5 "Six weeks into a precision manufacturing project, you learn that two CNC machin…" at bounding box center [592, 152] width 456 height 102
drag, startPoint x: 806, startPoint y: 185, endPoint x: 796, endPoint y: 184, distance: 9.8
click at [797, 184] on h5 "Six weeks into a precision manufacturing project, you learn that two CNC machin…" at bounding box center [592, 152] width 456 height 102
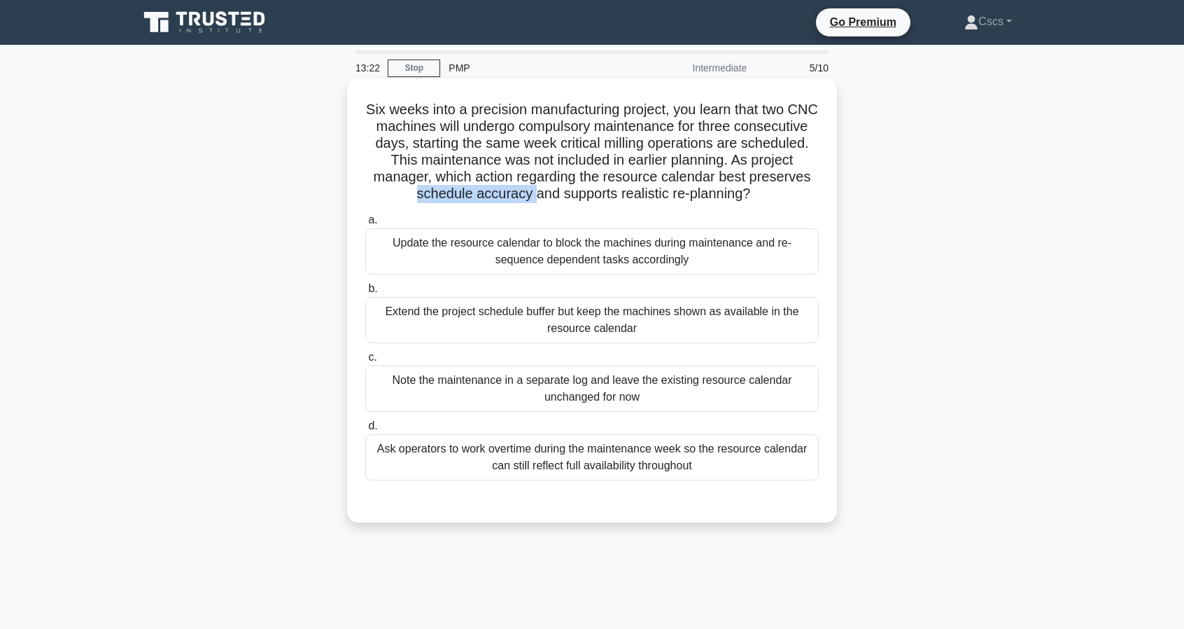
drag, startPoint x: 456, startPoint y: 192, endPoint x: 561, endPoint y: 202, distance: 106.2
click at [561, 202] on h5 "Six weeks into a precision manufacturing project, you learn that two CNC machin…" at bounding box center [592, 152] width 456 height 102
click at [577, 199] on h5 "Six weeks into a precision manufacturing project, you learn that two CNC machin…" at bounding box center [592, 152] width 456 height 102
drag, startPoint x: 448, startPoint y: 188, endPoint x: 493, endPoint y: 191, distance: 45.6
click at [493, 191] on h5 "Six weeks into a precision manufacturing project, you learn that two CNC machin…" at bounding box center [592, 152] width 456 height 102
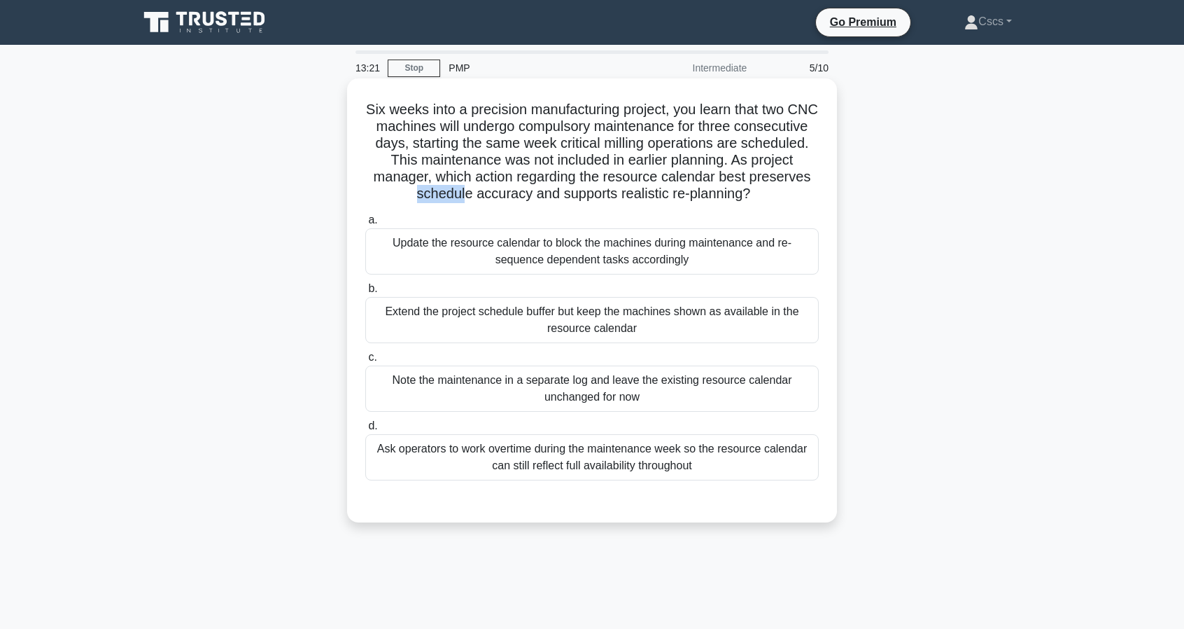
click at [495, 188] on h5 "Six weeks into a precision manufacturing project, you learn that two CNC machin…" at bounding box center [592, 152] width 456 height 102
click at [730, 265] on div "Update the resource calendar to block the machines during maintenance and re-se…" at bounding box center [592, 251] width 454 height 46
click at [365, 225] on input "a. Update the resource calendar to block the machines during maintenance and re…" at bounding box center [365, 220] width 0 height 9
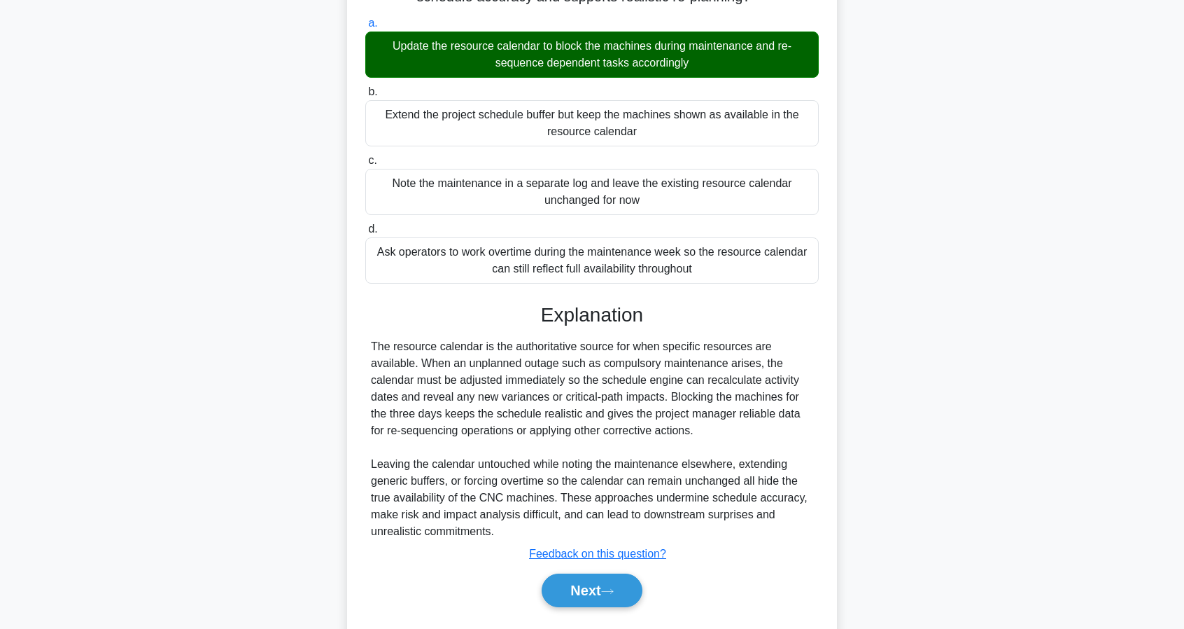
scroll to position [210, 0]
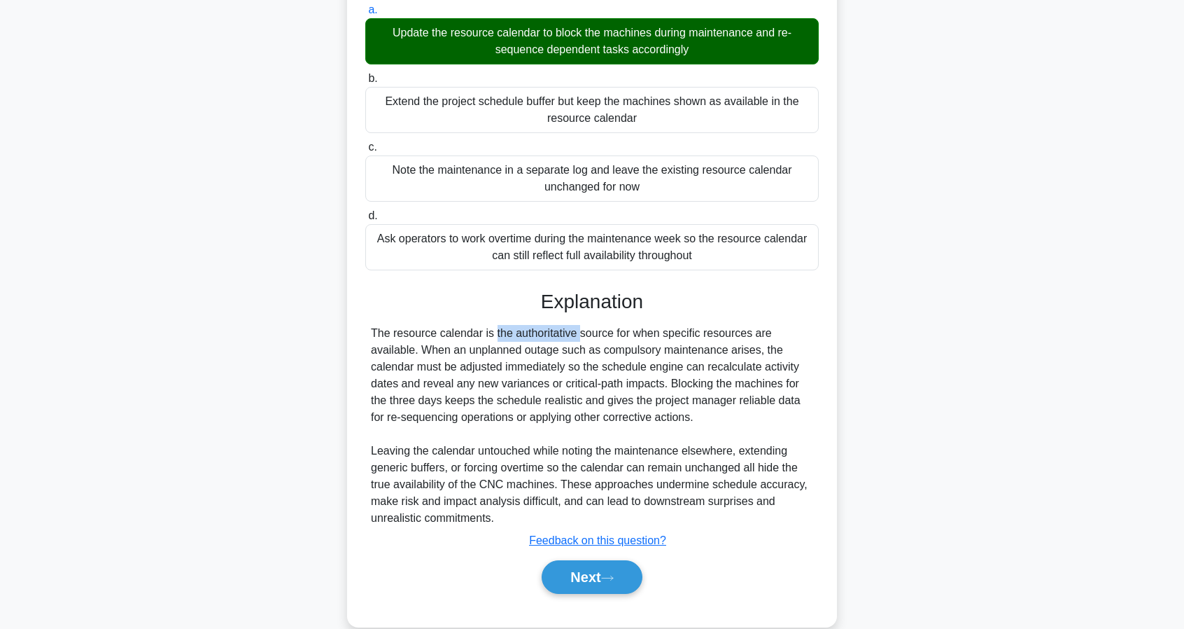
drag, startPoint x: 416, startPoint y: 334, endPoint x: 495, endPoint y: 336, distance: 79.1
click at [495, 336] on div "The resource calendar is the authoritative source for when specific resources a…" at bounding box center [592, 426] width 442 height 202
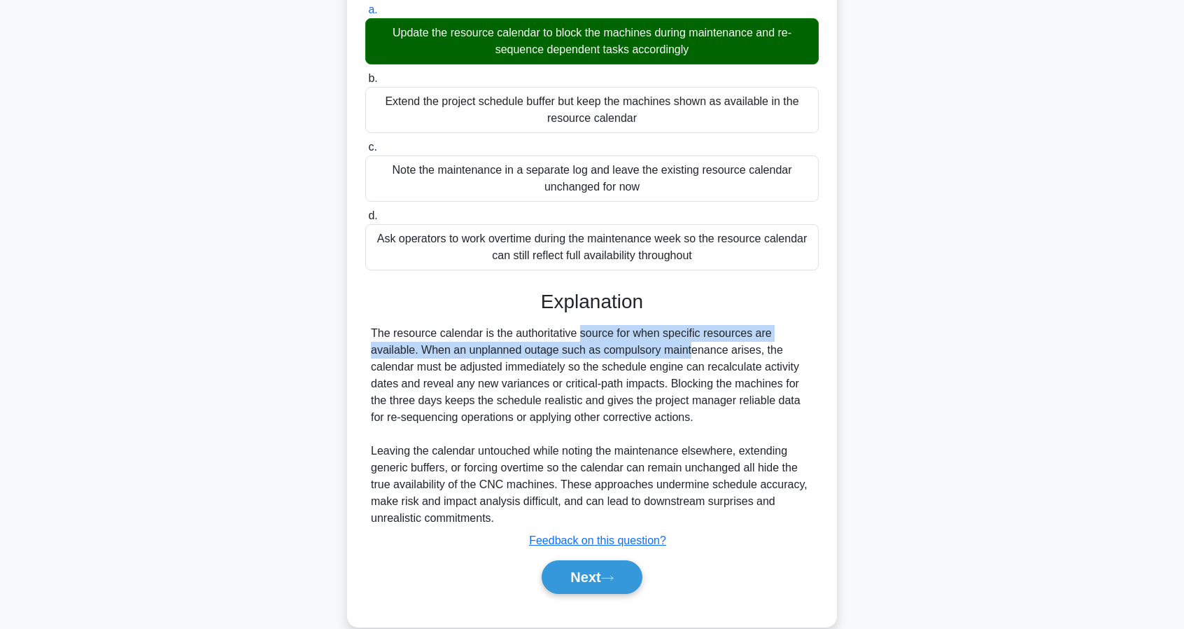
drag, startPoint x: 509, startPoint y: 336, endPoint x: 595, endPoint y: 343, distance: 86.4
click at [595, 343] on div "The resource calendar is the authoritative source for when specific resources a…" at bounding box center [592, 426] width 442 height 202
click at [595, 342] on div "The resource calendar is the authoritative source for when specific resources a…" at bounding box center [592, 426] width 442 height 202
drag, startPoint x: 542, startPoint y: 330, endPoint x: 404, endPoint y: 353, distance: 139.8
click at [404, 353] on div "The resource calendar is the authoritative source for when specific resources a…" at bounding box center [592, 426] width 442 height 202
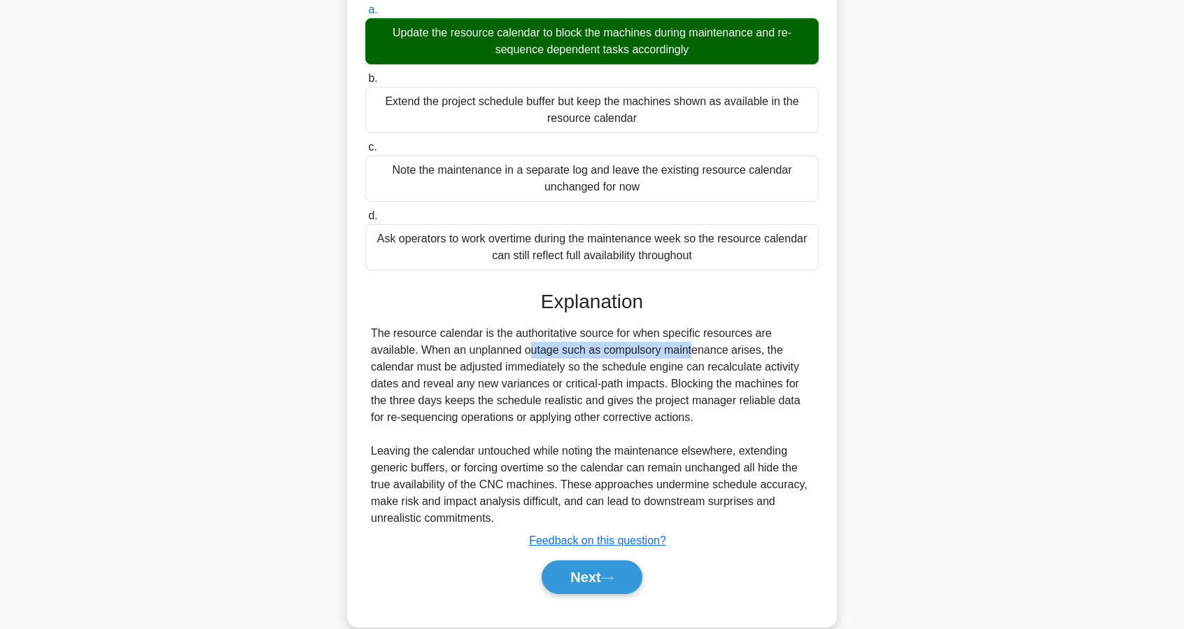
drag, startPoint x: 447, startPoint y: 351, endPoint x: 595, endPoint y: 352, distance: 148.4
click at [595, 352] on div "The resource calendar is the authoritative source for when specific resources a…" at bounding box center [592, 426] width 442 height 202
click at [597, 352] on div "The resource calendar is the authoritative source for when specific resources a…" at bounding box center [592, 426] width 442 height 202
drag, startPoint x: 541, startPoint y: 348, endPoint x: 661, endPoint y: 353, distance: 119.8
click at [653, 353] on div "The resource calendar is the authoritative source for when specific resources a…" at bounding box center [592, 426] width 442 height 202
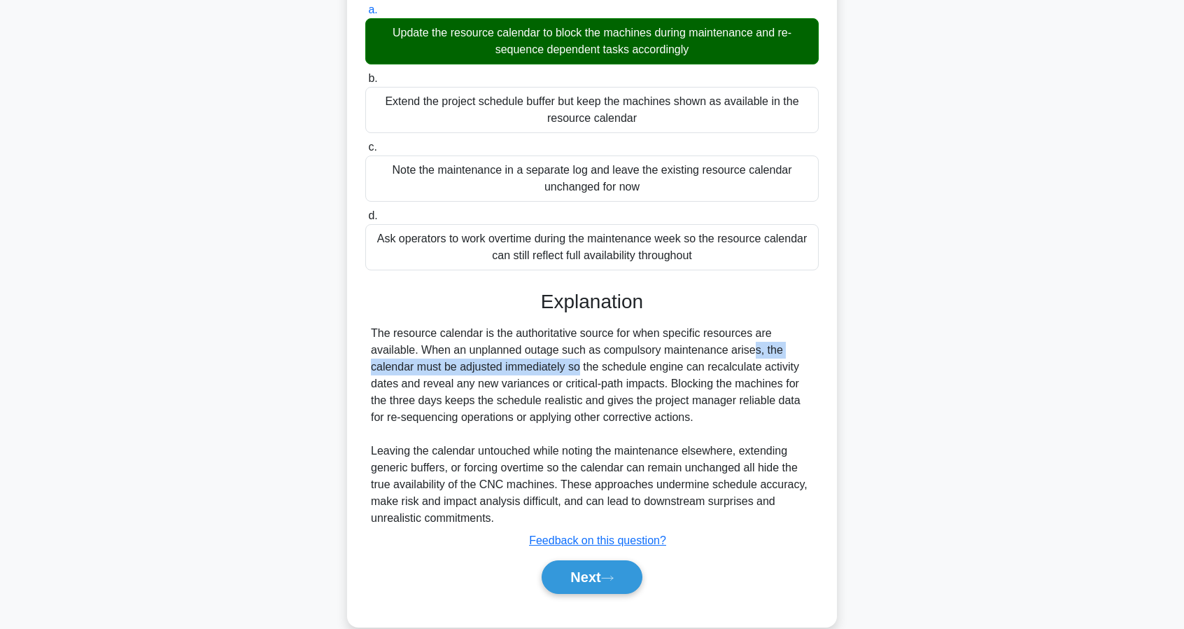
drag, startPoint x: 661, startPoint y: 353, endPoint x: 489, endPoint y: 370, distance: 172.9
click at [489, 370] on div "The resource calendar is the authoritative source for when specific resources a…" at bounding box center [592, 426] width 442 height 202
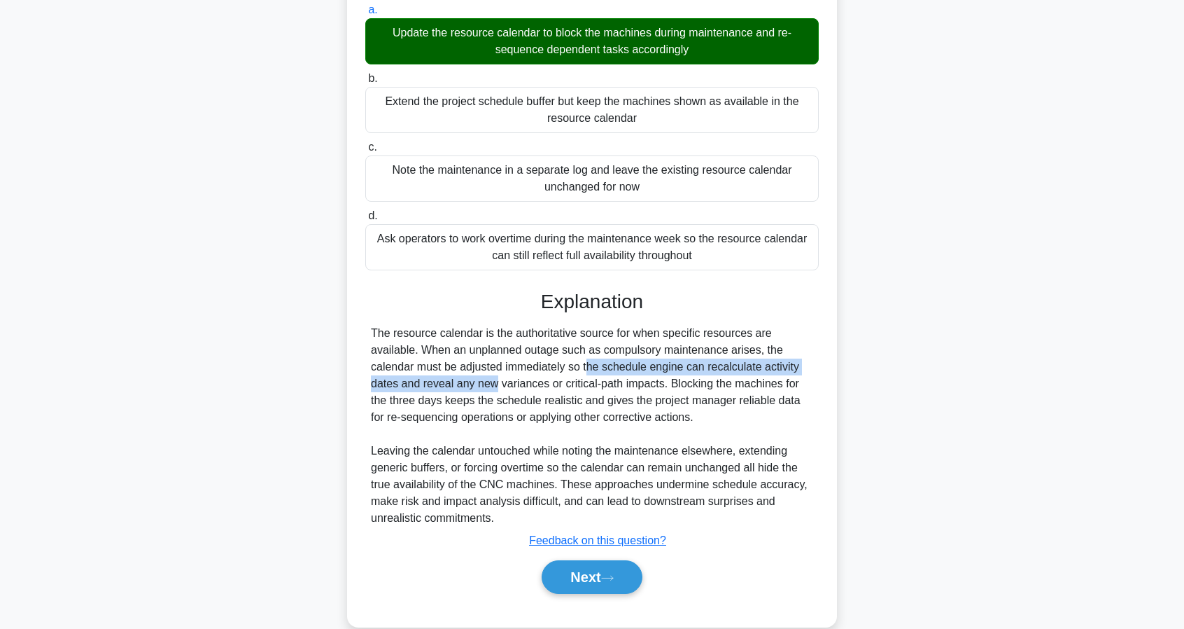
drag, startPoint x: 500, startPoint y: 367, endPoint x: 407, endPoint y: 382, distance: 93.6
click at [407, 382] on div "The resource calendar is the authoritative source for when specific resources a…" at bounding box center [592, 426] width 442 height 202
click at [407, 381] on div "The resource calendar is the authoritative source for when specific resources a…" at bounding box center [592, 426] width 442 height 202
drag, startPoint x: 391, startPoint y: 377, endPoint x: 456, endPoint y: 383, distance: 66.0
click at [456, 383] on div "The resource calendar is the authoritative source for when specific resources a…" at bounding box center [592, 426] width 442 height 202
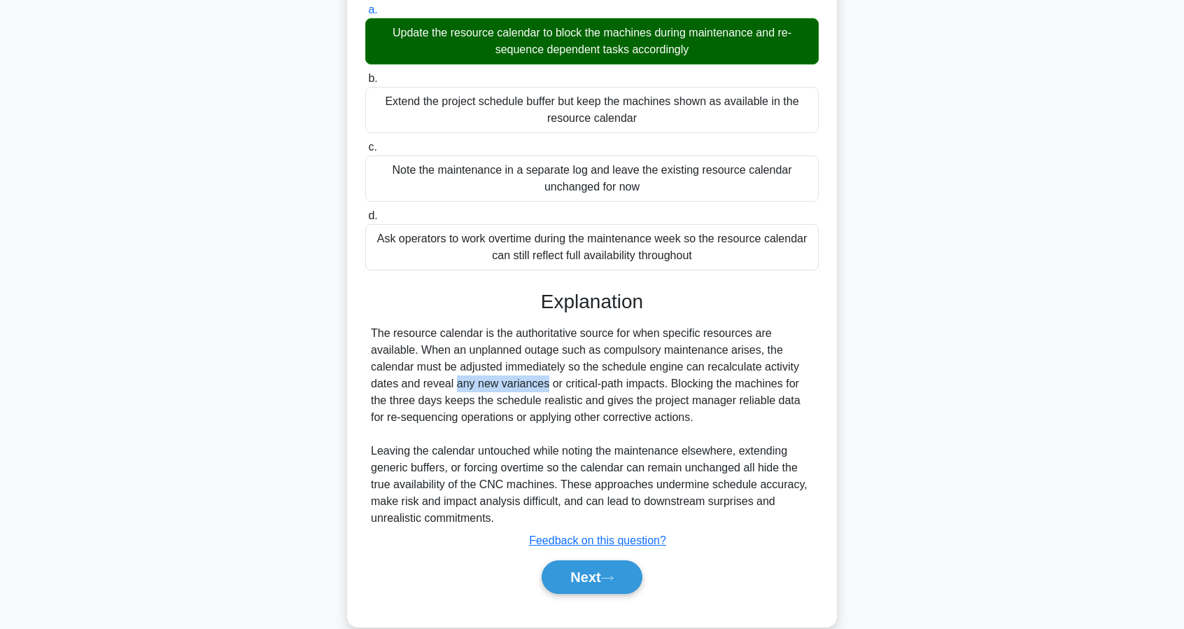
click at [456, 383] on div "The resource calendar is the authoritative source for when specific resources a…" at bounding box center [592, 426] width 442 height 202
click at [423, 384] on div "The resource calendar is the authoritative source for when specific resources a…" at bounding box center [592, 426] width 442 height 202
drag, startPoint x: 377, startPoint y: 386, endPoint x: 551, endPoint y: 384, distance: 174.3
click at [551, 384] on div "The resource calendar is the authoritative source for when specific resources a…" at bounding box center [592, 426] width 442 height 202
drag, startPoint x: 568, startPoint y: 384, endPoint x: 668, endPoint y: 381, distance: 100.1
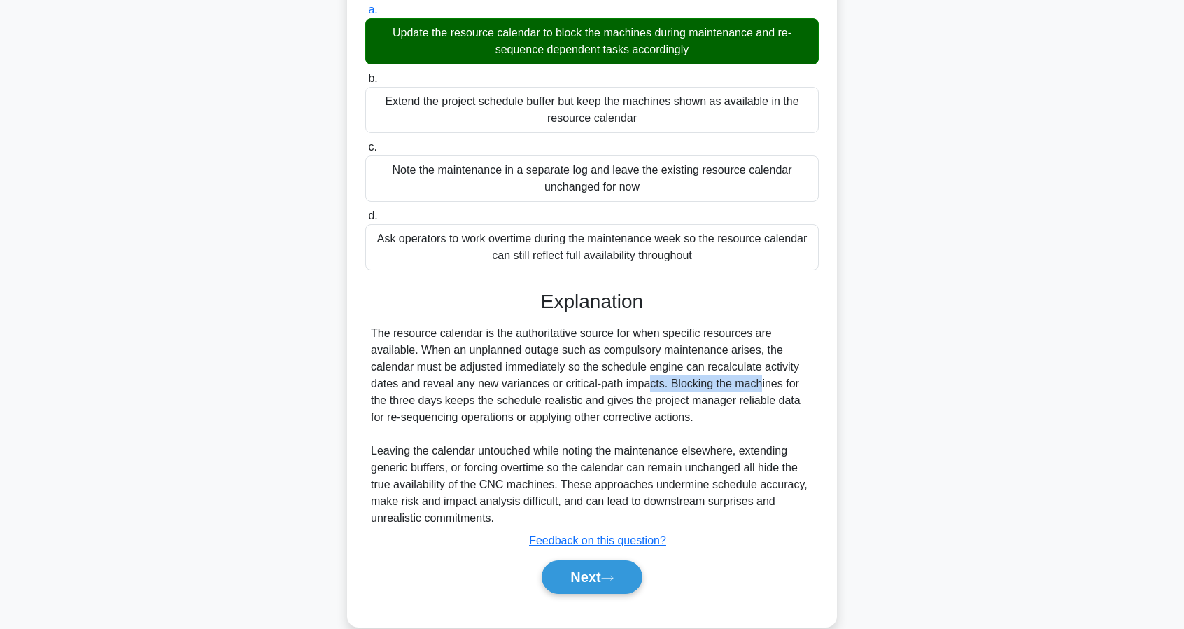
click at [668, 381] on div "The resource calendar is the authoritative source for when specific resources a…" at bounding box center [592, 426] width 442 height 202
drag, startPoint x: 678, startPoint y: 381, endPoint x: 818, endPoint y: 383, distance: 140.7
click at [818, 383] on div "The resource calendar is the authoritative source for when specific resources a…" at bounding box center [592, 426] width 454 height 202
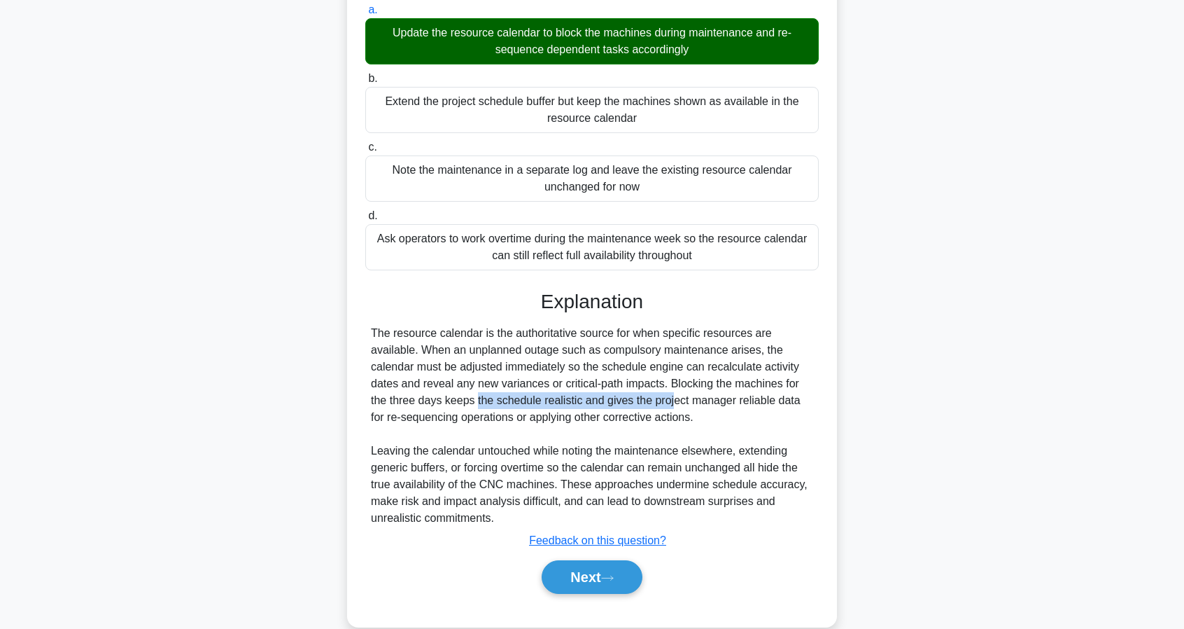
drag, startPoint x: 367, startPoint y: 398, endPoint x: 569, endPoint y: 398, distance: 202.3
click at [569, 398] on div "The resource calendar is the authoritative source for when specific resources a…" at bounding box center [592, 426] width 454 height 202
click at [570, 398] on div "The resource calendar is the authoritative source for when specific resources a…" at bounding box center [592, 426] width 442 height 202
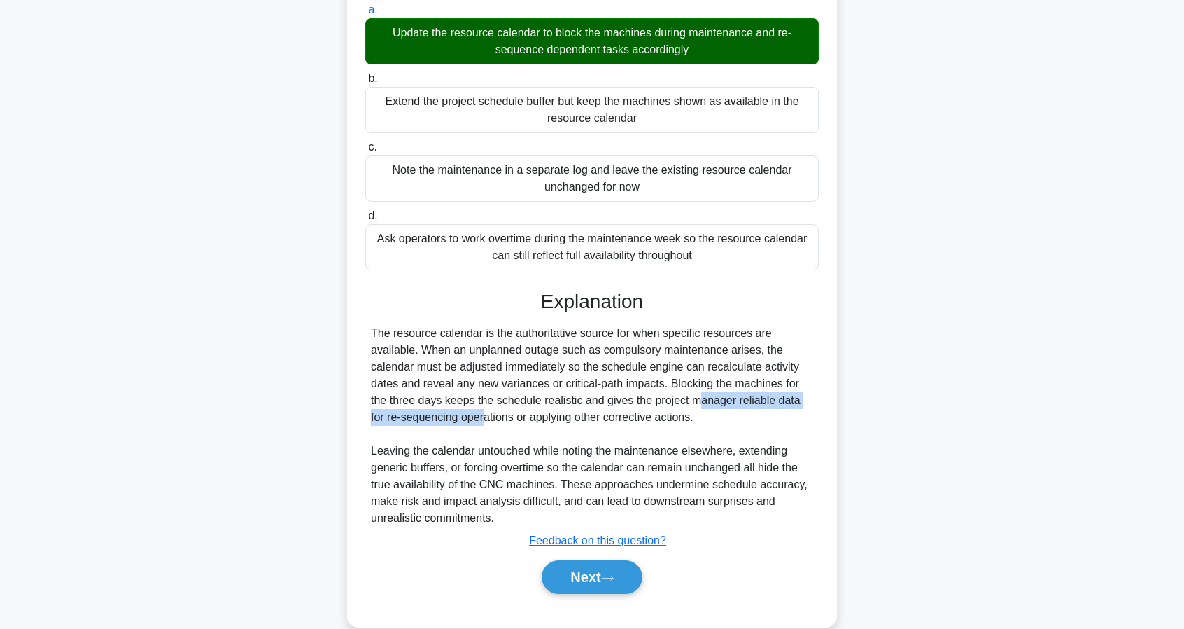
drag, startPoint x: 597, startPoint y: 398, endPoint x: 802, endPoint y: 405, distance: 205.2
click at [802, 405] on div "The resource calendar is the authoritative source for when specific resources a…" at bounding box center [592, 426] width 442 height 202
drag, startPoint x: 731, startPoint y: 472, endPoint x: 739, endPoint y: 472, distance: 7.7
click at [739, 472] on div "The resource calendar is the authoritative source for when specific resources a…" at bounding box center [592, 426] width 442 height 202
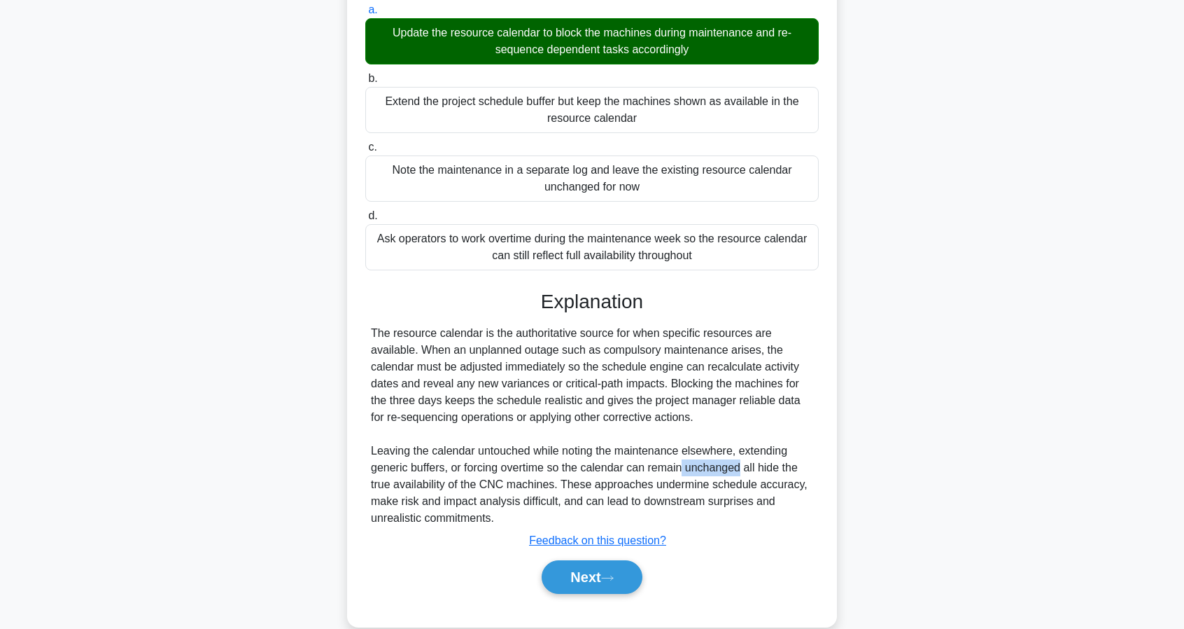
click at [739, 472] on div "The resource calendar is the authoritative source for when specific resources a…" at bounding box center [592, 426] width 442 height 202
drag, startPoint x: 762, startPoint y: 467, endPoint x: 462, endPoint y: 481, distance: 299.9
click at [462, 481] on div "The resource calendar is the authoritative source for when specific resources a…" at bounding box center [592, 426] width 442 height 202
click at [468, 472] on div "The resource calendar is the authoritative source for when specific resources a…" at bounding box center [592, 426] width 442 height 202
drag, startPoint x: 507, startPoint y: 482, endPoint x: 564, endPoint y: 484, distance: 57.4
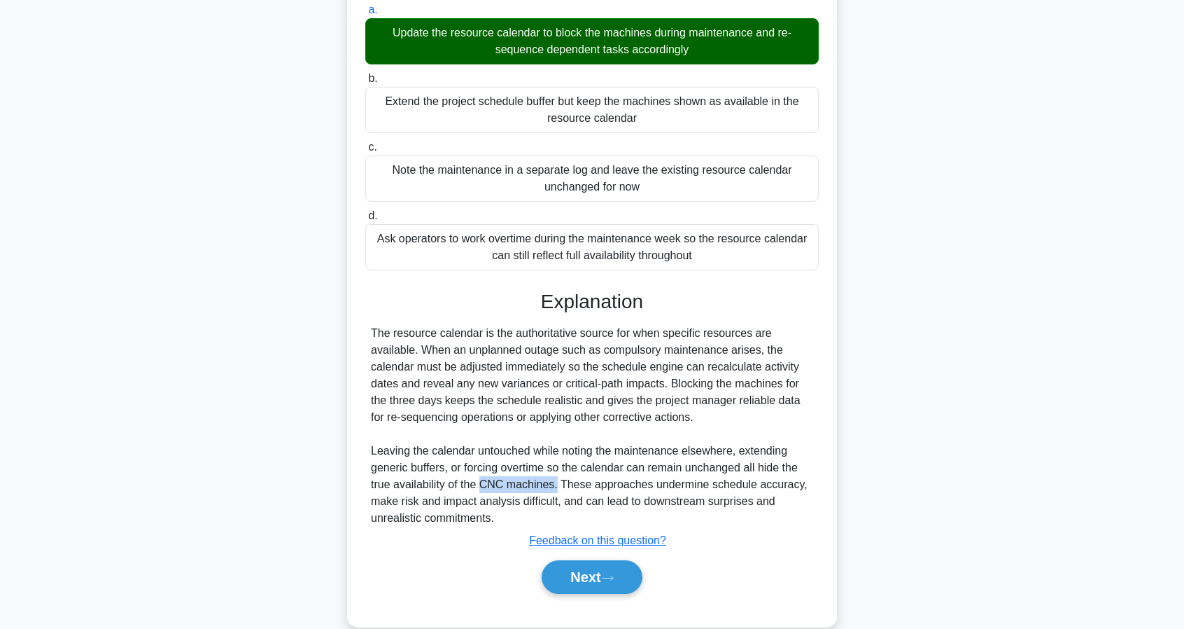
click at [556, 482] on div "The resource calendar is the authoritative source for when specific resources a…" at bounding box center [592, 426] width 442 height 202
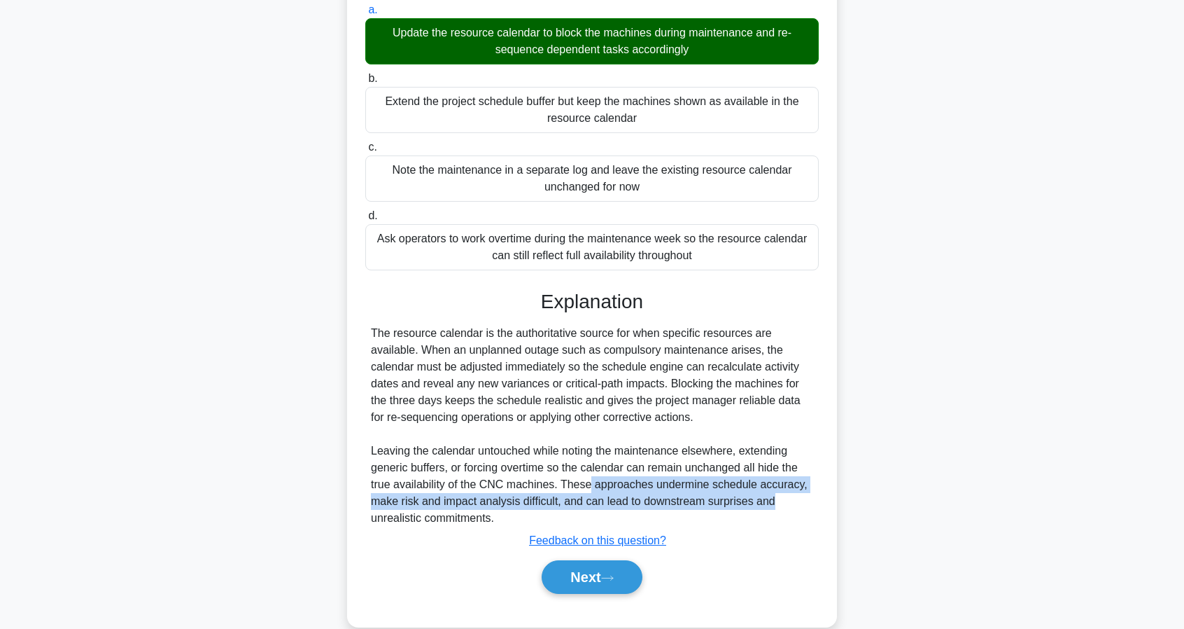
drag, startPoint x: 614, startPoint y: 485, endPoint x: 792, endPoint y: 503, distance: 178.7
click at [792, 503] on div "The resource calendar is the authoritative source for when specific resources a…" at bounding box center [592, 426] width 442 height 202
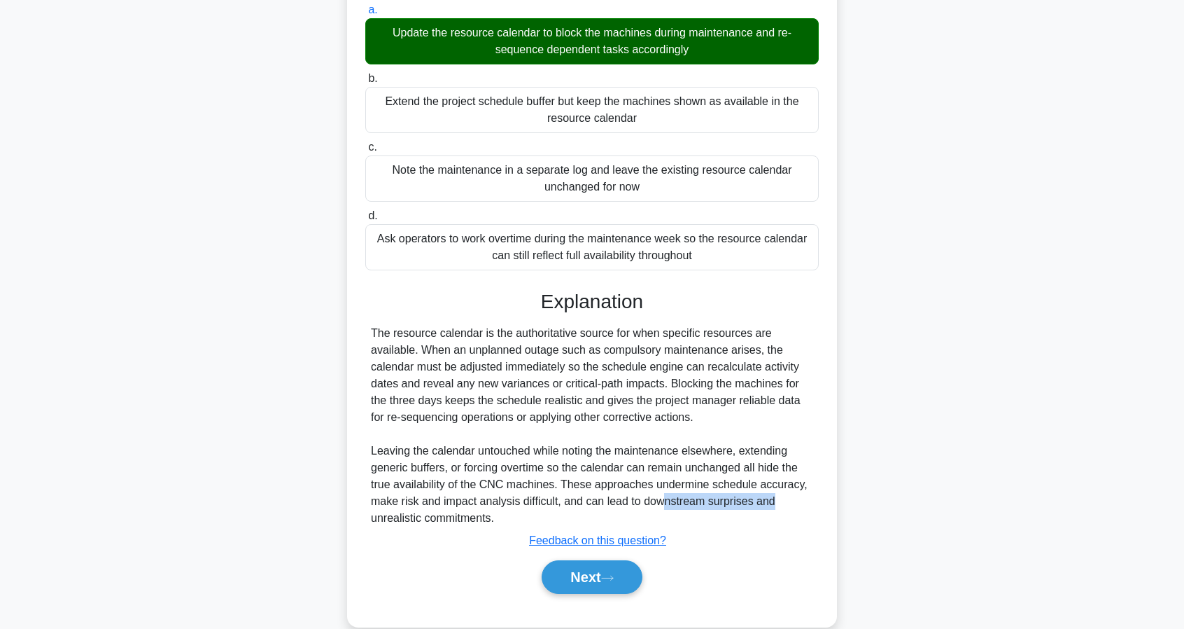
drag, startPoint x: 787, startPoint y: 503, endPoint x: 652, endPoint y: 508, distance: 135.2
click at [656, 507] on div "The resource calendar is the authoritative source for when specific resources a…" at bounding box center [592, 426] width 442 height 202
click at [649, 508] on div "The resource calendar is the authoritative source for when specific resources a…" at bounding box center [592, 426] width 442 height 202
click at [590, 569] on button "Next" at bounding box center [592, 577] width 100 height 34
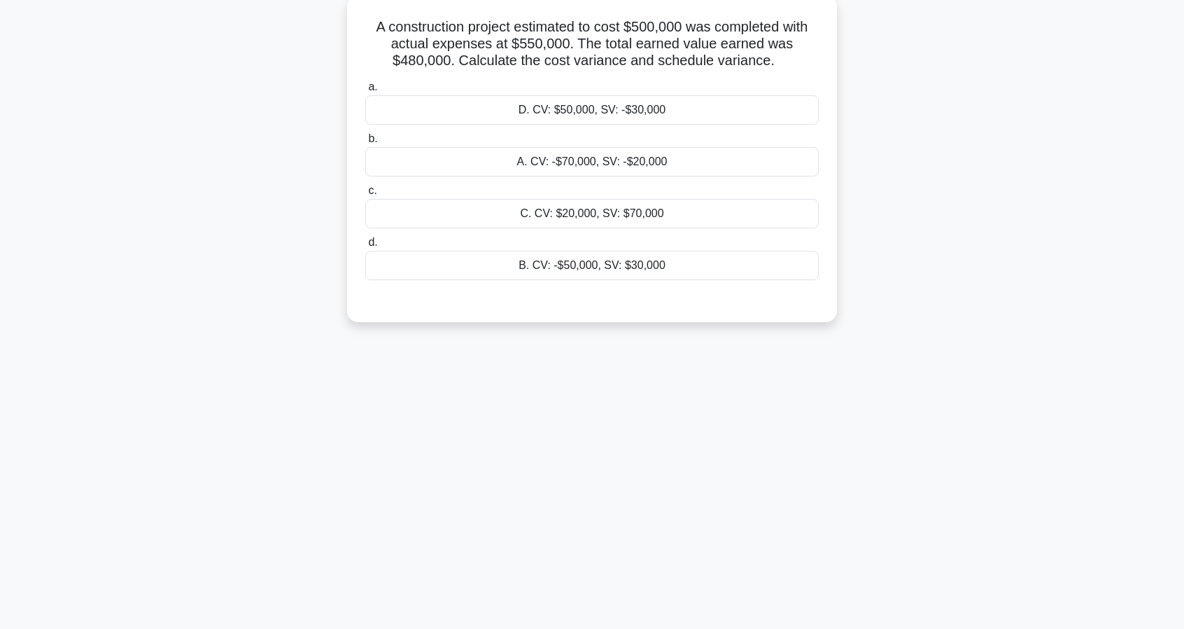
scroll to position [0, 0]
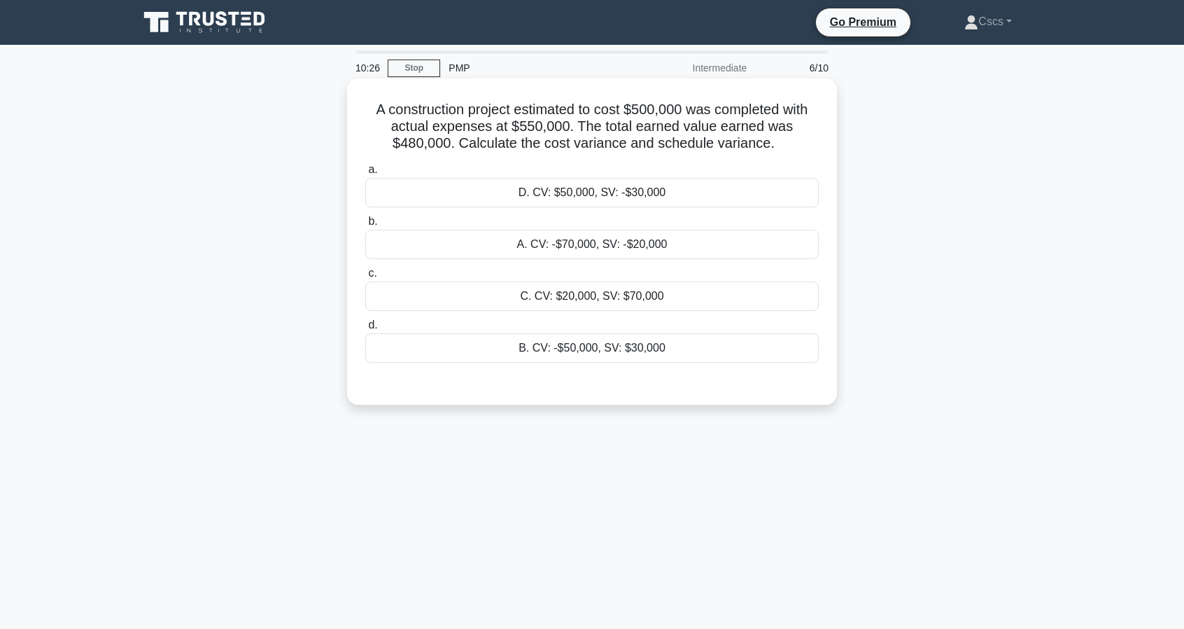
click at [503, 239] on div "A. CV: -$70,000, SV: -$20,000" at bounding box center [592, 244] width 454 height 29
click at [365, 226] on input "b. A. CV: -$70,000, SV: -$20,000" at bounding box center [365, 221] width 0 height 9
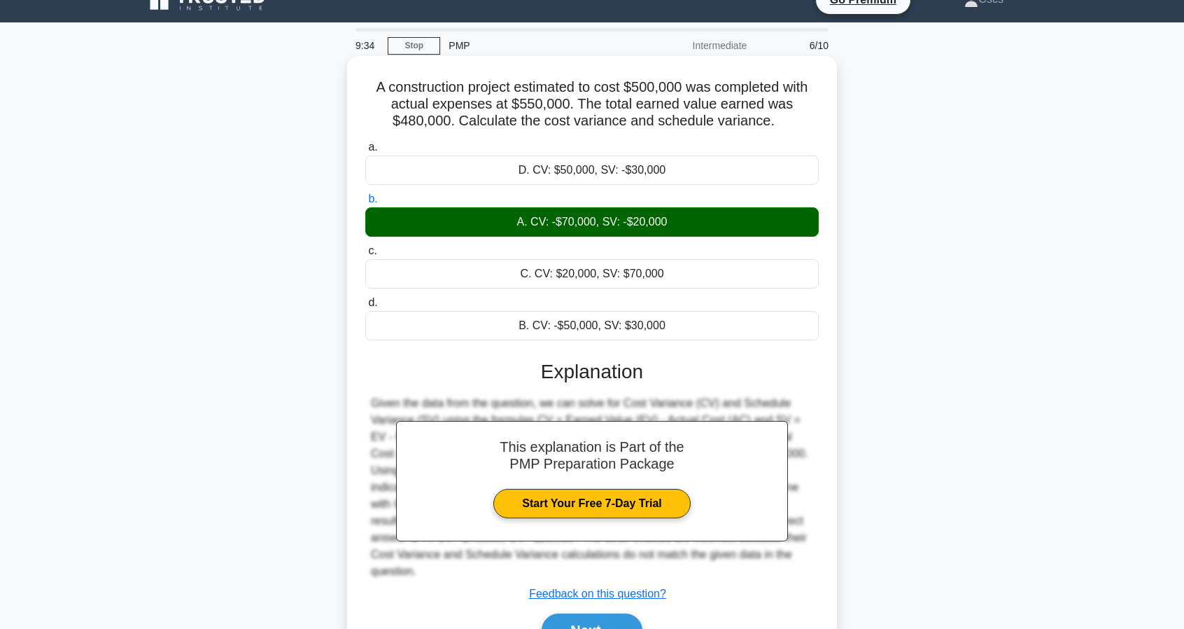
scroll to position [127, 0]
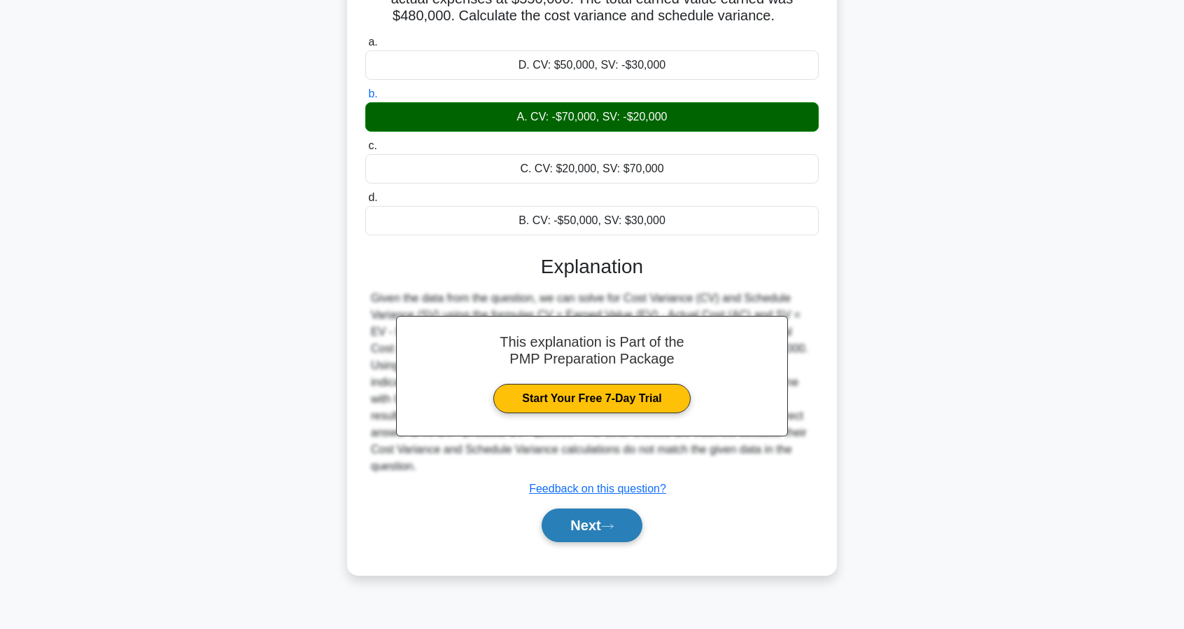
click at [616, 512] on button "Next" at bounding box center [592, 525] width 100 height 34
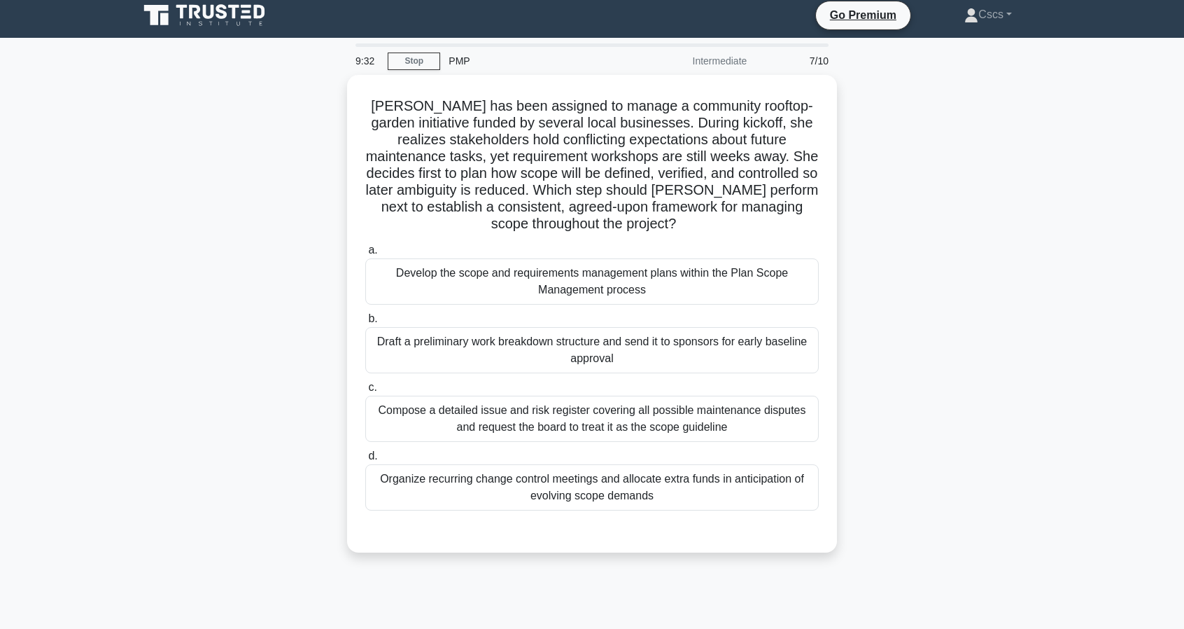
scroll to position [0, 0]
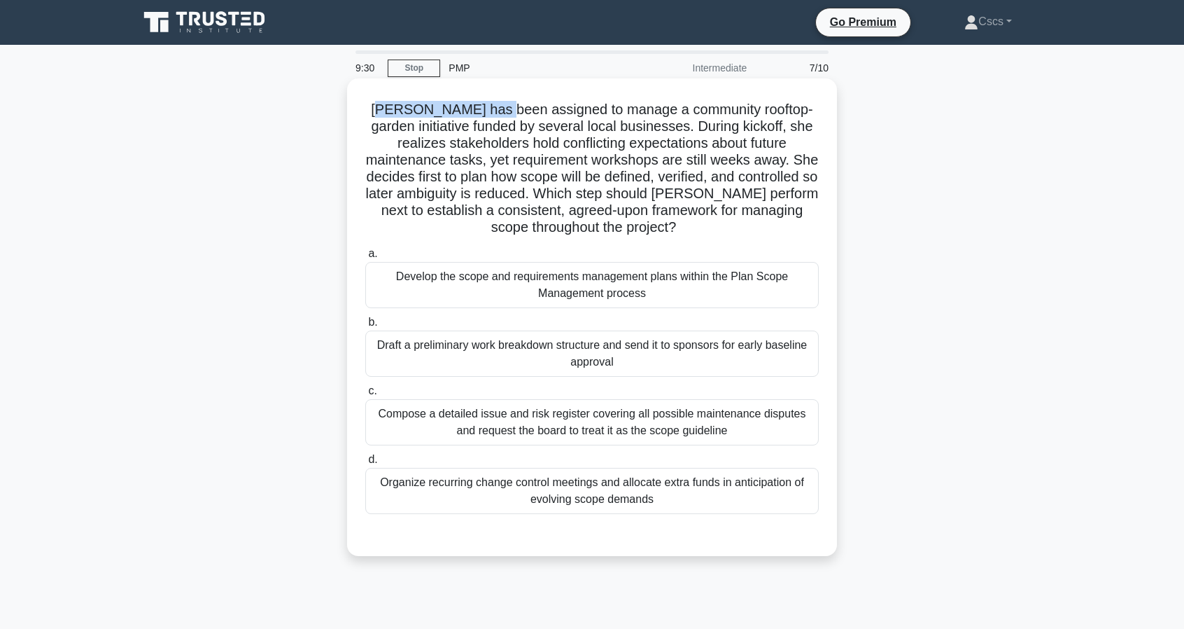
drag, startPoint x: 392, startPoint y: 113, endPoint x: 501, endPoint y: 109, distance: 109.3
click at [501, 109] on h5 "Elena has been assigned to manage a community rooftop-garden initiative funded …" at bounding box center [592, 169] width 456 height 136
drag, startPoint x: 507, startPoint y: 106, endPoint x: 604, endPoint y: 109, distance: 96.6
click at [604, 109] on h5 "Elena has been assigned to manage a community rooftop-garden initiative funded …" at bounding box center [592, 169] width 456 height 136
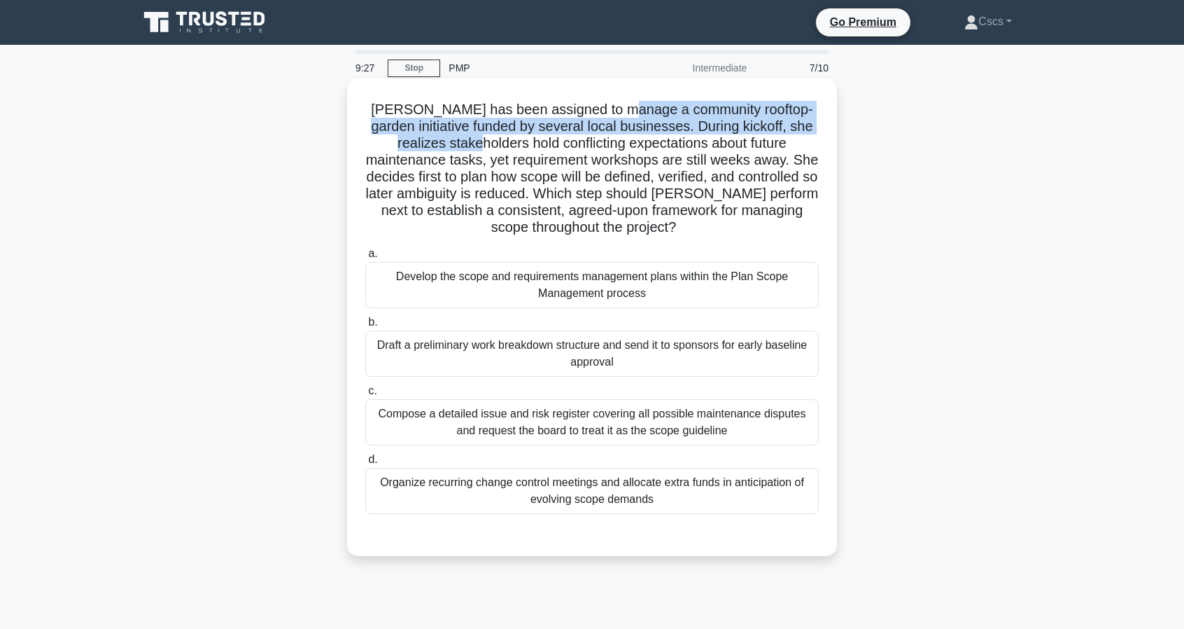
drag, startPoint x: 626, startPoint y: 109, endPoint x: 458, endPoint y: 136, distance: 169.5
click at [458, 136] on h5 "Elena has been assigned to manage a community rooftop-garden initiative funded …" at bounding box center [592, 169] width 456 height 136
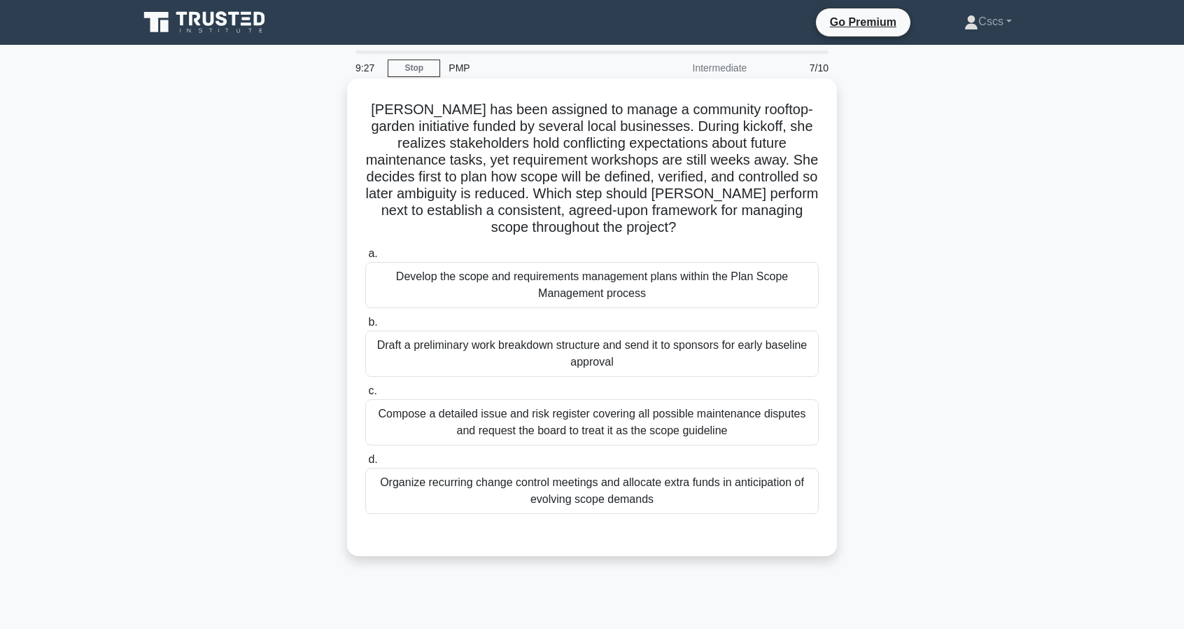
click at [465, 138] on h5 "Elena has been assigned to manage a community rooftop-garden initiative funded …" at bounding box center [592, 169] width 456 height 136
drag, startPoint x: 440, startPoint y: 129, endPoint x: 606, endPoint y: 127, distance: 166.6
click at [606, 127] on h5 "Elena has been assigned to manage a community rooftop-garden initiative funded …" at bounding box center [592, 169] width 456 height 136
click at [612, 130] on h5 "Elena has been assigned to manage a community rooftop-garden initiative funded …" at bounding box center [592, 169] width 456 height 136
drag, startPoint x: 650, startPoint y: 135, endPoint x: 743, endPoint y: 139, distance: 92.5
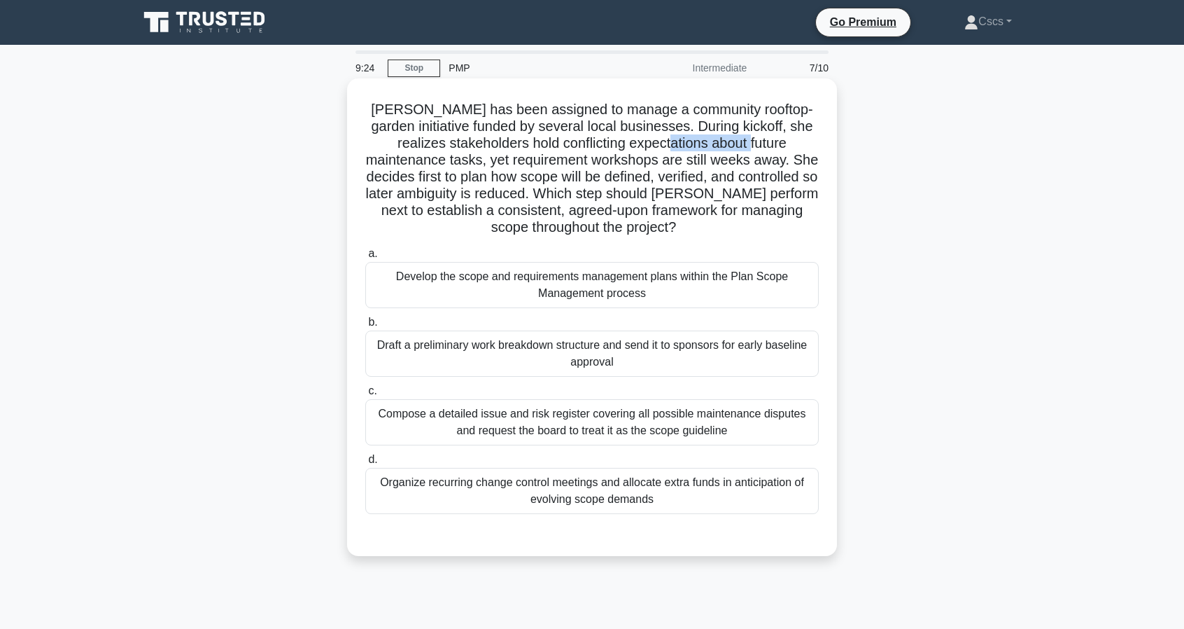
click at [743, 139] on h5 "Elena has been assigned to manage a community rooftop-garden initiative funded …" at bounding box center [592, 169] width 456 height 136
click at [730, 147] on h5 "Elena has been assigned to manage a community rooftop-garden initiative funded …" at bounding box center [592, 169] width 456 height 136
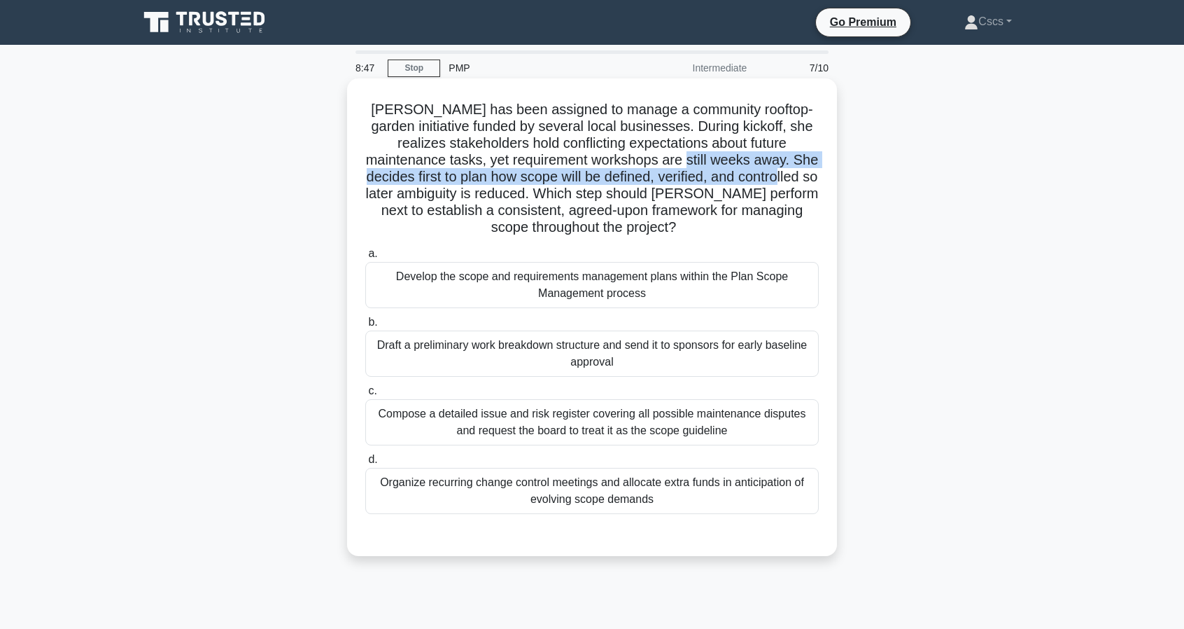
click at [771, 169] on h5 "Elena has been assigned to manage a community rooftop-garden initiative funded …" at bounding box center [592, 169] width 456 height 136
click at [769, 169] on h5 "Elena has been assigned to manage a community rooftop-garden initiative funded …" at bounding box center [592, 169] width 456 height 136
drag, startPoint x: 482, startPoint y: 181, endPoint x: 595, endPoint y: 178, distance: 112.7
click at [595, 178] on h5 "Elena has been assigned to manage a community rooftop-garden initiative funded …" at bounding box center [592, 169] width 456 height 136
drag, startPoint x: 616, startPoint y: 178, endPoint x: 748, endPoint y: 185, distance: 131.7
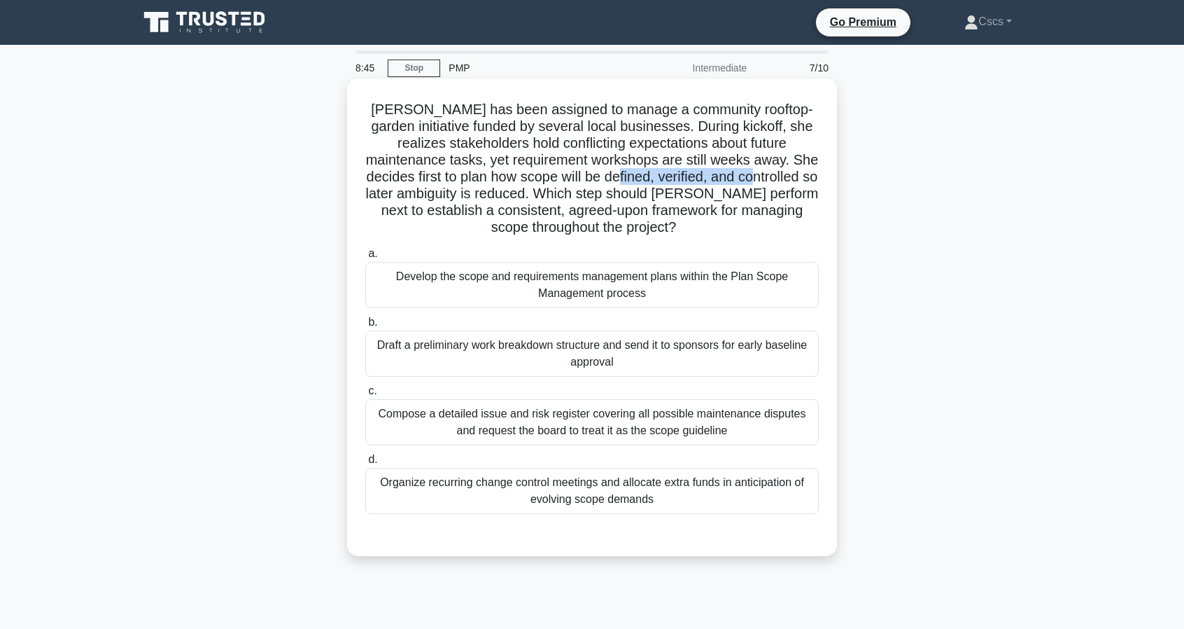
click at [748, 185] on h5 "Elena has been assigned to manage a community rooftop-garden initiative funded …" at bounding box center [592, 169] width 456 height 136
drag, startPoint x: 752, startPoint y: 180, endPoint x: 514, endPoint y: 192, distance: 237.6
click at [512, 191] on h5 "Elena has been assigned to manage a community rooftop-garden initiative funded …" at bounding box center [592, 169] width 456 height 136
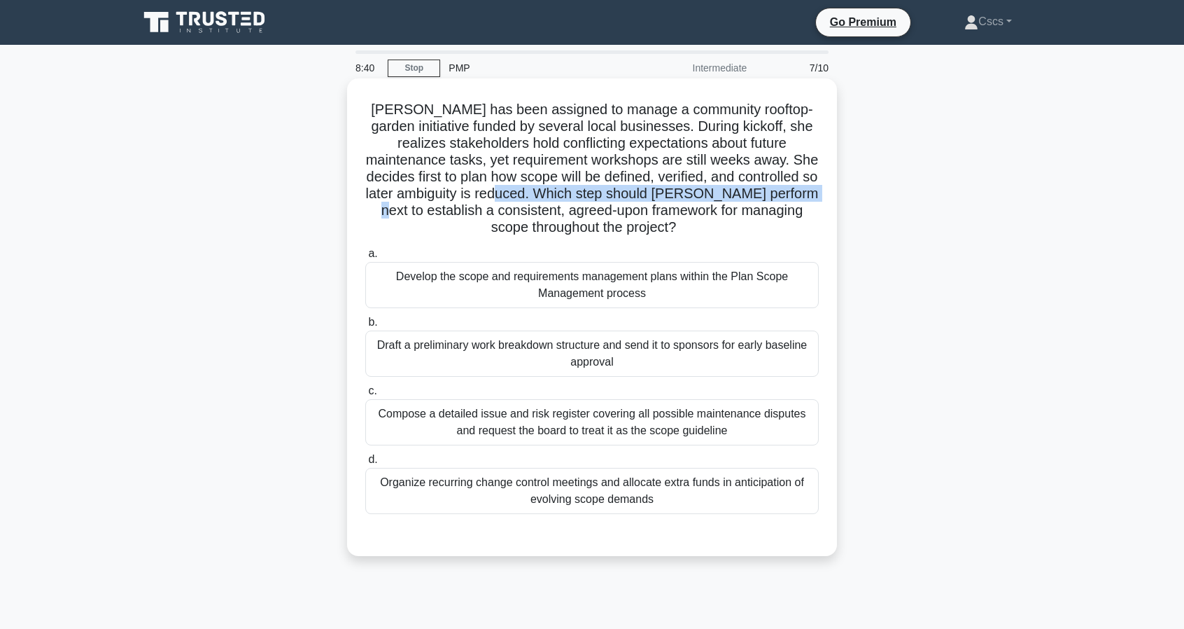
drag, startPoint x: 554, startPoint y: 193, endPoint x: 430, endPoint y: 211, distance: 125.1
click at [430, 211] on h5 "Elena has been assigned to manage a community rooftop-garden initiative funded …" at bounding box center [592, 169] width 456 height 136
drag, startPoint x: 451, startPoint y: 212, endPoint x: 500, endPoint y: 213, distance: 48.3
click at [500, 213] on h5 "Elena has been assigned to manage a community rooftop-garden initiative funded …" at bounding box center [592, 169] width 456 height 136
drag, startPoint x: 528, startPoint y: 213, endPoint x: 679, endPoint y: 217, distance: 150.5
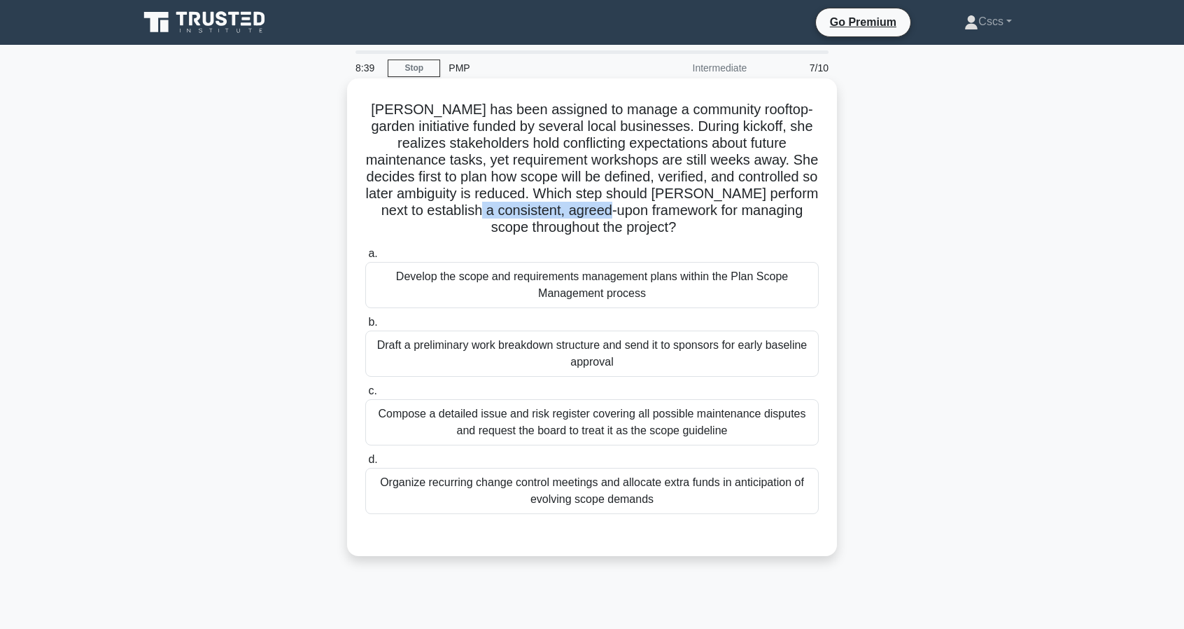
click at [679, 217] on h5 "Elena has been assigned to manage a community rooftop-garden initiative funded …" at bounding box center [592, 169] width 456 height 136
drag, startPoint x: 693, startPoint y: 211, endPoint x: 752, endPoint y: 231, distance: 62.0
click at [752, 231] on h5 "Elena has been assigned to manage a community rooftop-garden initiative funded …" at bounding box center [592, 169] width 456 height 136
drag, startPoint x: 586, startPoint y: 221, endPoint x: 532, endPoint y: 220, distance: 53.9
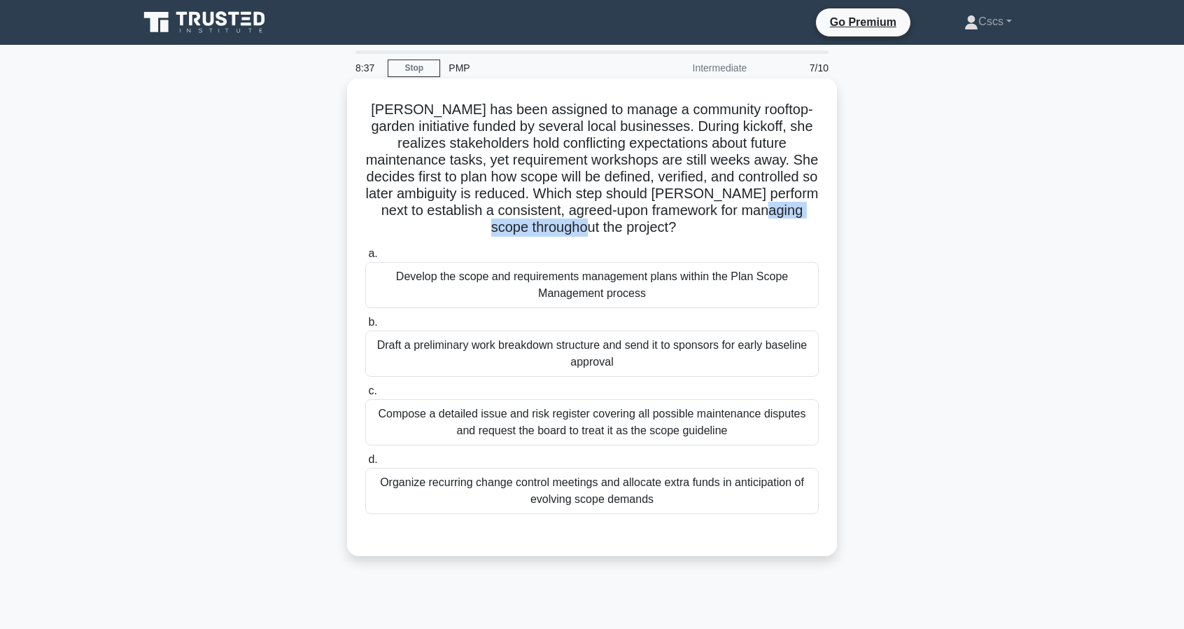
click at [532, 220] on h5 "Elena has been assigned to manage a community rooftop-garden initiative funded …" at bounding box center [592, 169] width 456 height 136
drag, startPoint x: 724, startPoint y: 169, endPoint x: 535, endPoint y: 177, distance: 188.5
click at [535, 177] on h5 "Elena has been assigned to manage a community rooftop-garden initiative funded …" at bounding box center [592, 169] width 456 height 136
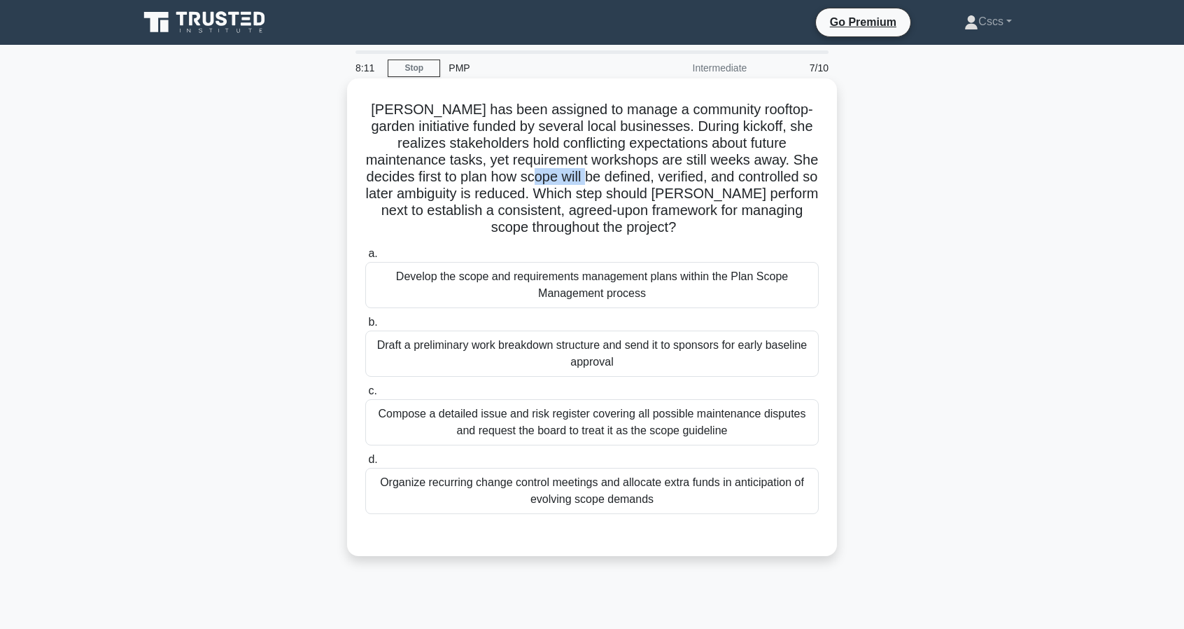
drag, startPoint x: 524, startPoint y: 177, endPoint x: 581, endPoint y: 183, distance: 57.7
click at [581, 183] on h5 "Elena has been assigned to manage a community rooftop-garden initiative funded …" at bounding box center [592, 169] width 456 height 136
drag, startPoint x: 623, startPoint y: 181, endPoint x: 781, endPoint y: 185, distance: 158.3
click at [781, 185] on h5 "Elena has been assigned to manage a community rooftop-garden initiative funded …" at bounding box center [592, 169] width 456 height 136
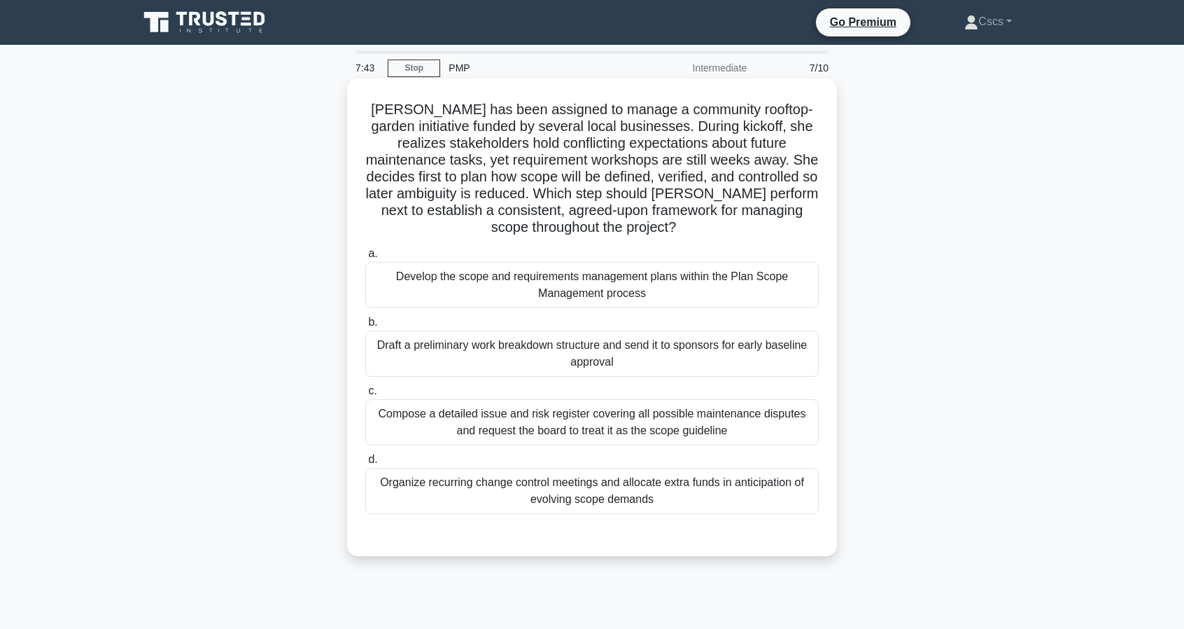
click at [729, 337] on div "Draft a preliminary work breakdown structure and send it to sponsors for early …" at bounding box center [592, 353] width 454 height 46
click at [365, 327] on input "b. Draft a preliminary work breakdown structure and send it to sponsors for ear…" at bounding box center [365, 322] width 0 height 9
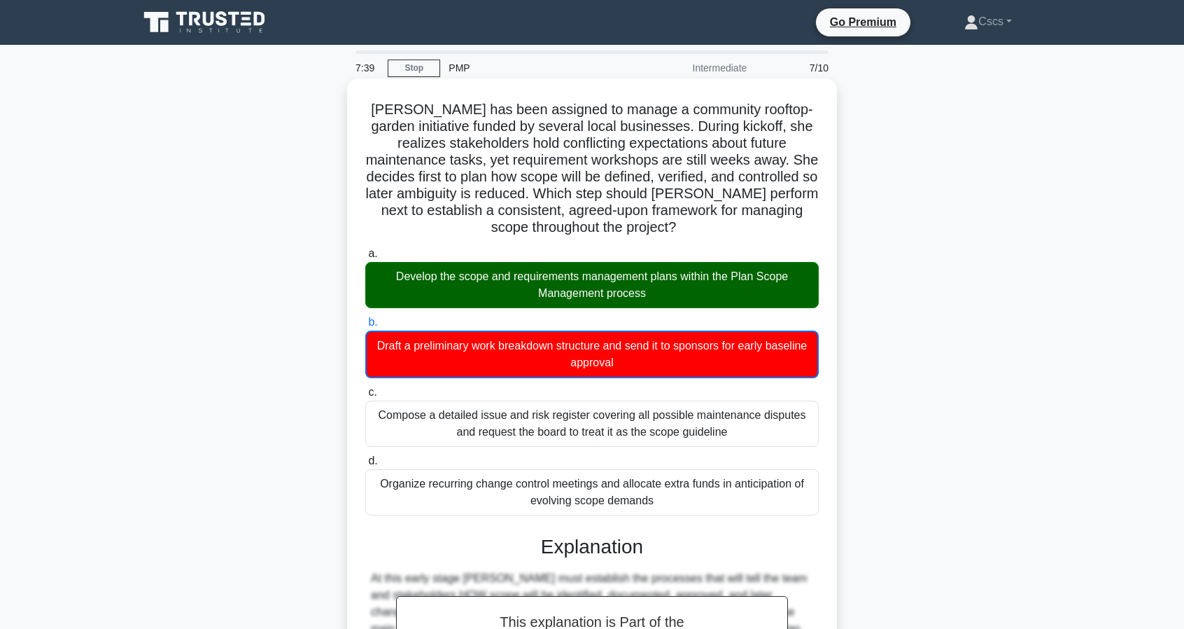
click at [610, 288] on div "Develop the scope and requirements management plans within the Plan Scope Manag…" at bounding box center [592, 285] width 454 height 46
click at [365, 258] on input "a. Develop the scope and requirements management plans within the Plan Scope Ma…" at bounding box center [365, 253] width 0 height 9
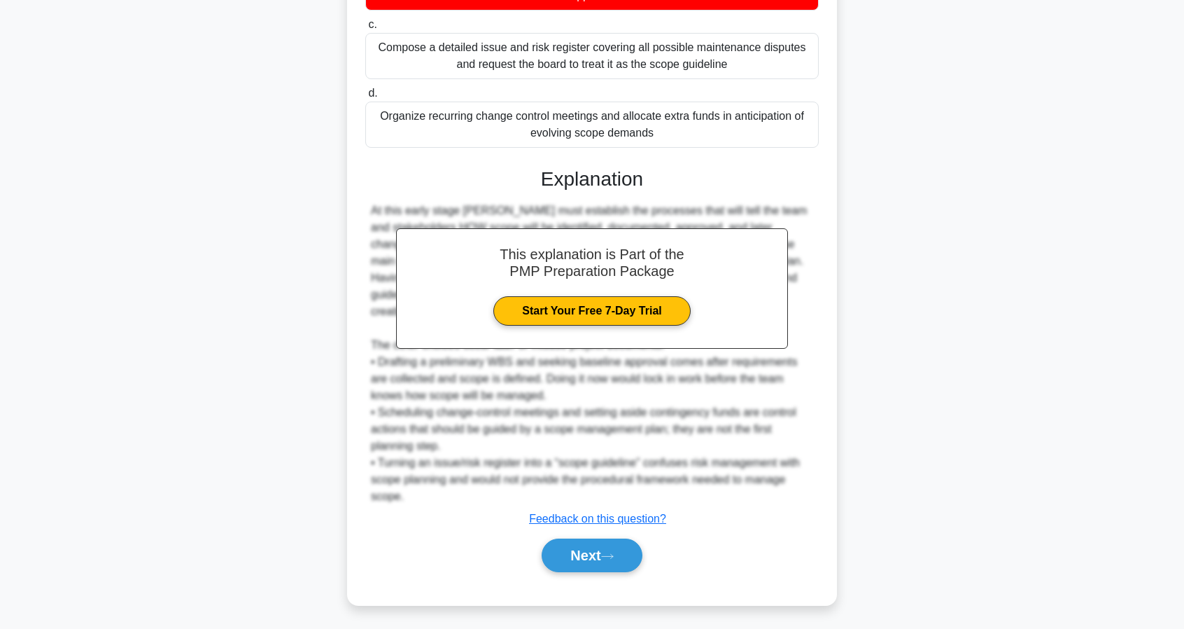
scroll to position [367, 0]
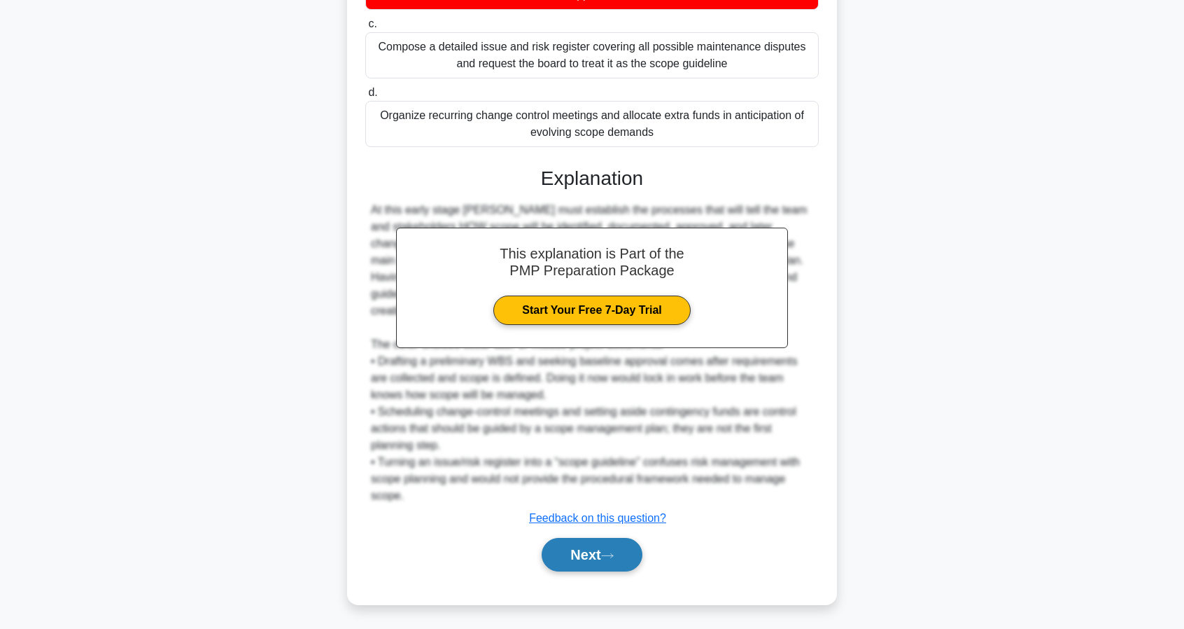
click at [591, 544] on button "Next" at bounding box center [592, 555] width 100 height 34
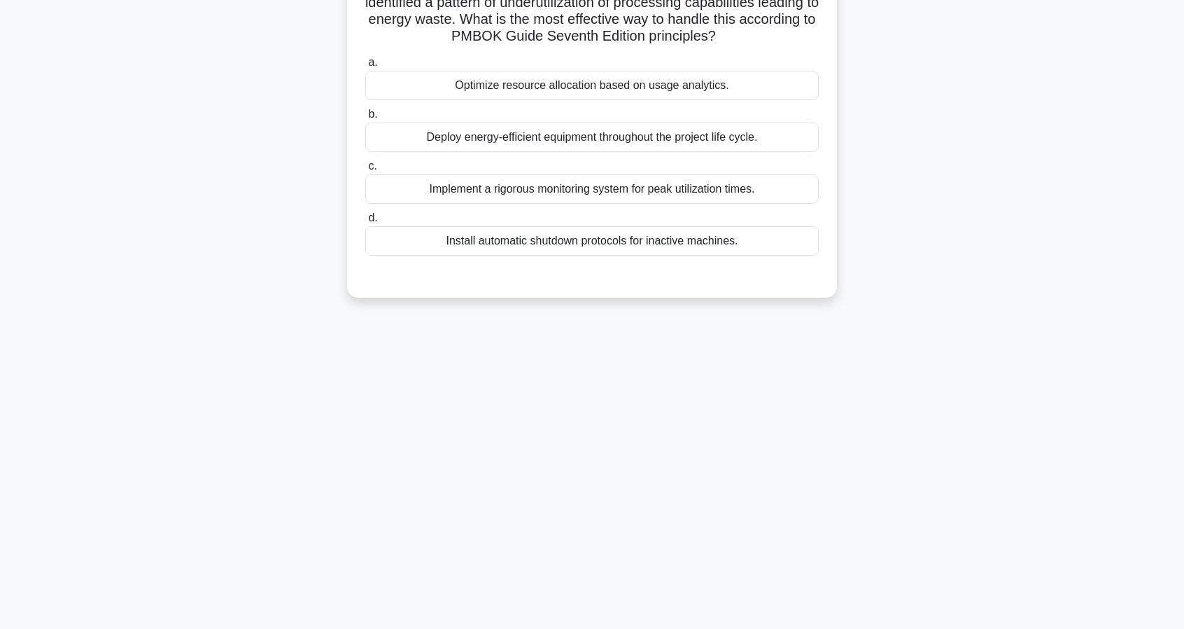
scroll to position [0, 0]
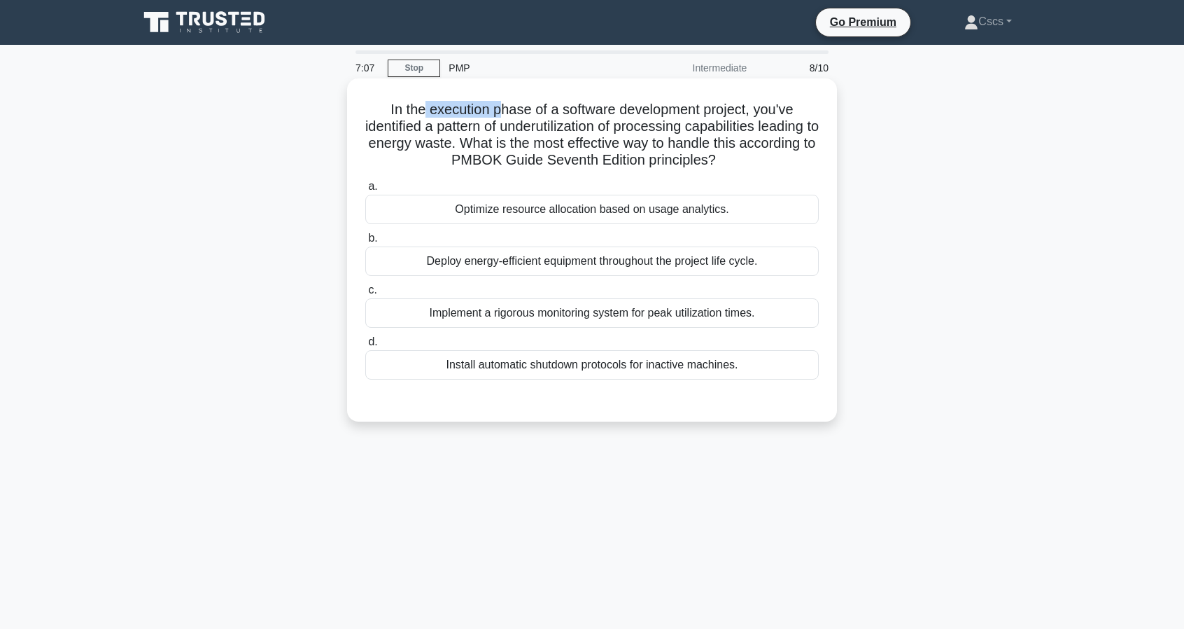
drag, startPoint x: 420, startPoint y: 111, endPoint x: 500, endPoint y: 113, distance: 80.5
click at [500, 113] on h5 "In the execution phase of a software development project, you've identified a p…" at bounding box center [592, 135] width 456 height 69
click at [512, 113] on h5 "In the execution phase of a software development project, you've identified a p…" at bounding box center [592, 135] width 456 height 69
drag, startPoint x: 569, startPoint y: 111, endPoint x: 704, endPoint y: 118, distance: 135.3
click at [704, 118] on h5 "In the execution phase of a software development project, you've identified a p…" at bounding box center [592, 135] width 456 height 69
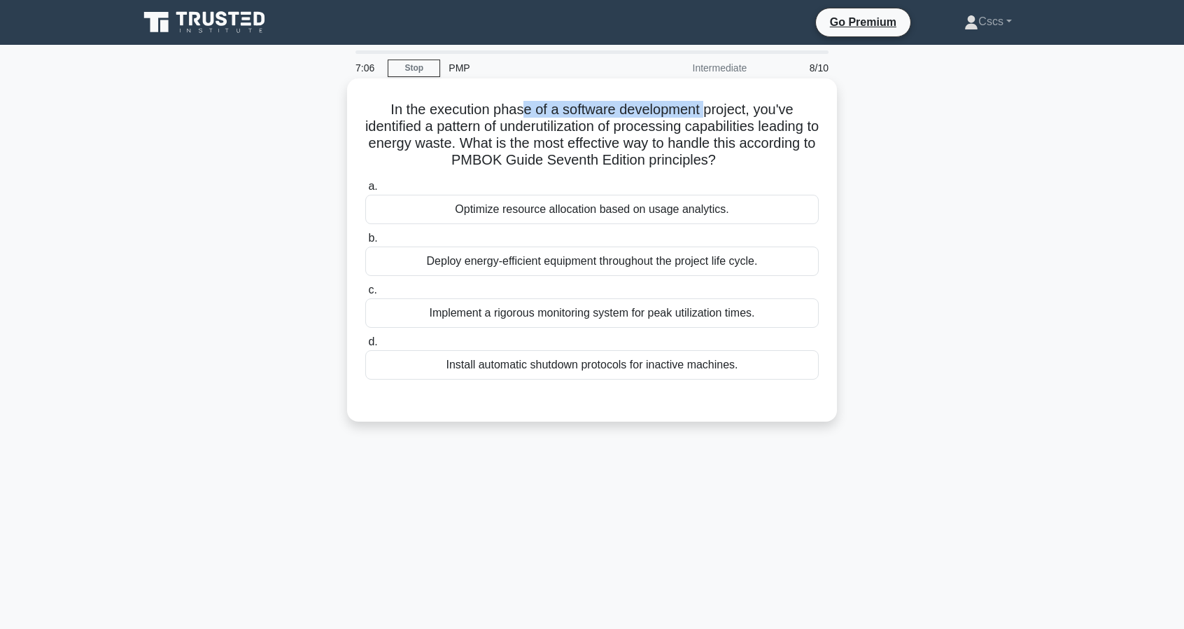
click at [704, 118] on h5 "In the execution phase of a software development project, you've identified a p…" at bounding box center [592, 135] width 456 height 69
drag, startPoint x: 720, startPoint y: 116, endPoint x: 699, endPoint y: 117, distance: 21.0
click at [699, 117] on h5 "In the execution phase of a software development project, you've identified a p…" at bounding box center [592, 135] width 456 height 69
drag, startPoint x: 627, startPoint y: 140, endPoint x: 526, endPoint y: 146, distance: 101.7
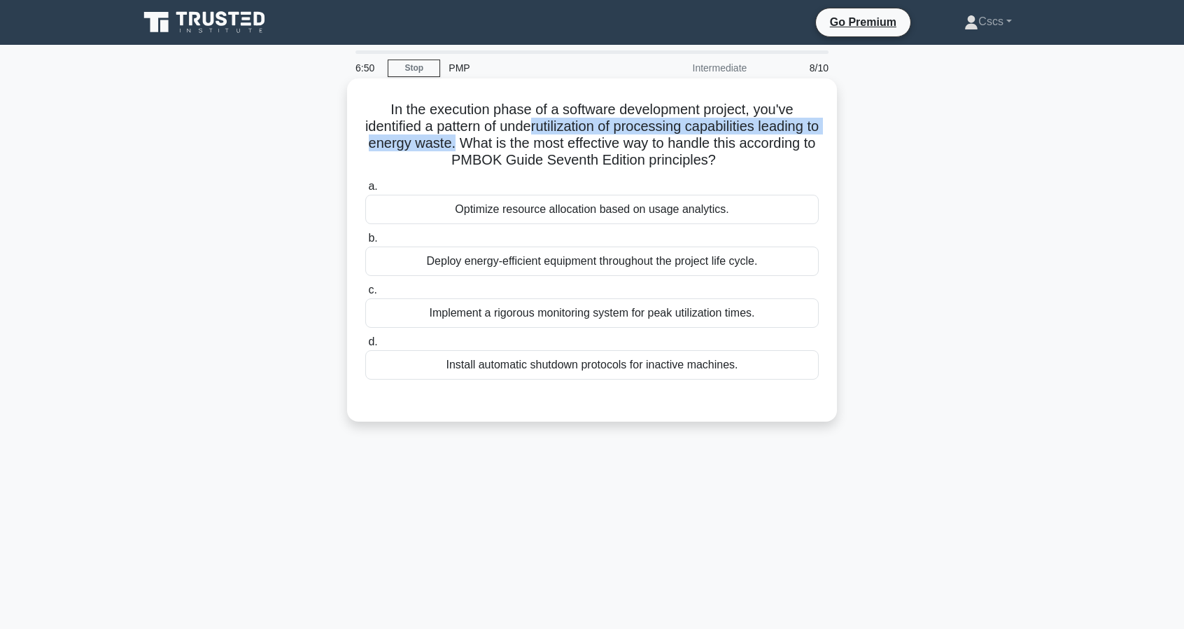
click at [526, 146] on h5 "In the execution phase of a software development project, you've identified a p…" at bounding box center [592, 135] width 456 height 69
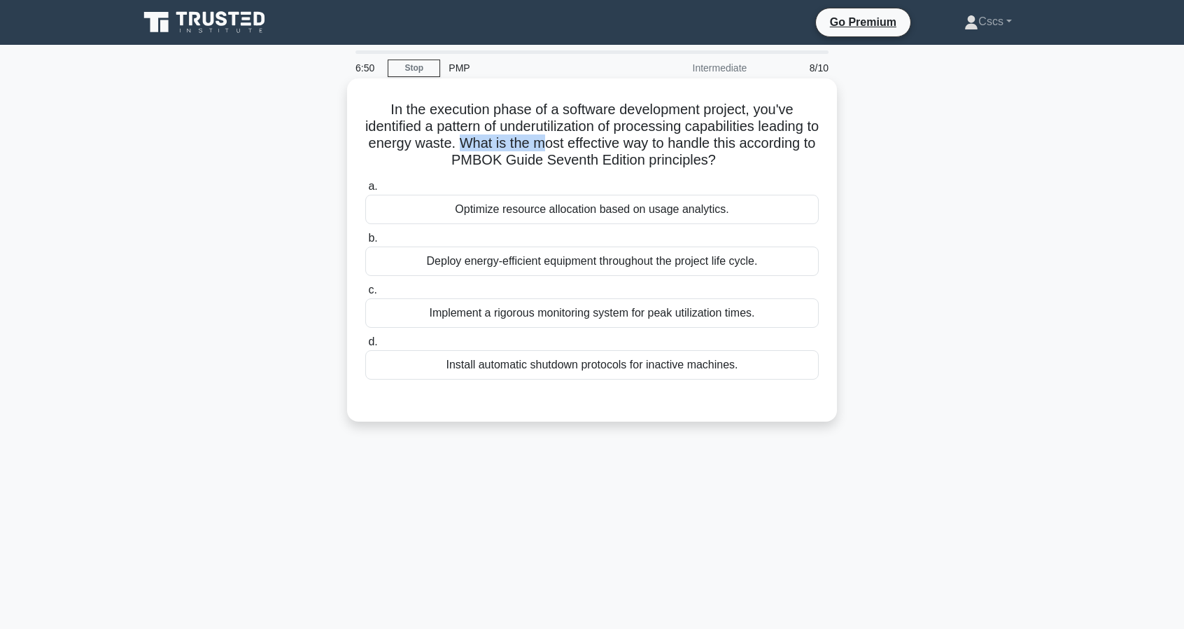
drag, startPoint x: 535, startPoint y: 142, endPoint x: 612, endPoint y: 144, distance: 77.0
click at [612, 144] on h5 "In the execution phase of a software development project, you've identified a p…" at bounding box center [592, 135] width 456 height 69
click at [792, 206] on div "Optimize resource allocation based on usage analytics." at bounding box center [592, 209] width 454 height 29
click at [365, 191] on input "a. Optimize resource allocation based on usage analytics." at bounding box center [365, 186] width 0 height 9
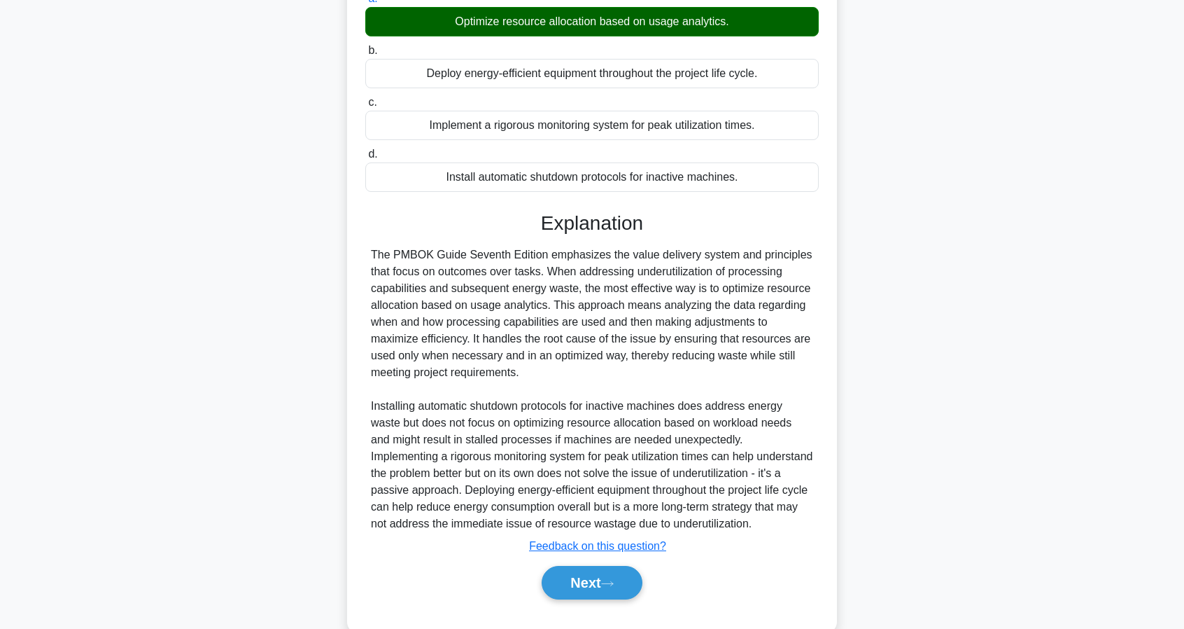
scroll to position [140, 0]
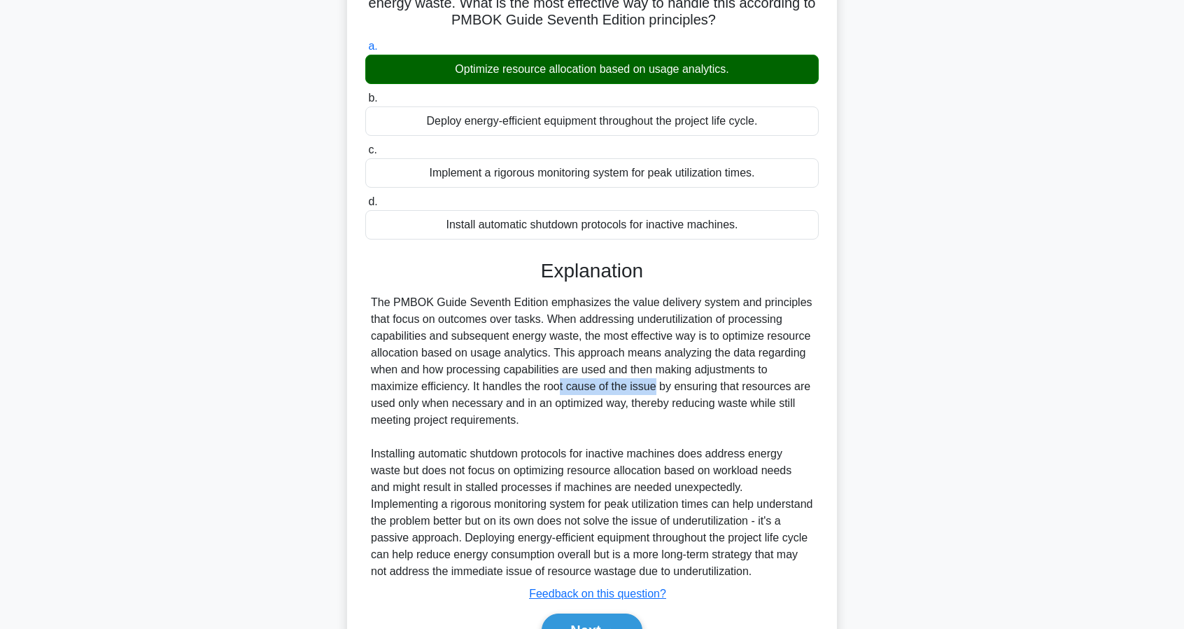
drag, startPoint x: 477, startPoint y: 387, endPoint x: 587, endPoint y: 386, distance: 109.2
click at [574, 384] on div "The PMBOK Guide Seventh Edition emphasizes the value delivery system and princi…" at bounding box center [592, 437] width 442 height 286
click at [591, 386] on div "The PMBOK Guide Seventh Edition emphasizes the value delivery system and princi…" at bounding box center [592, 437] width 442 height 286
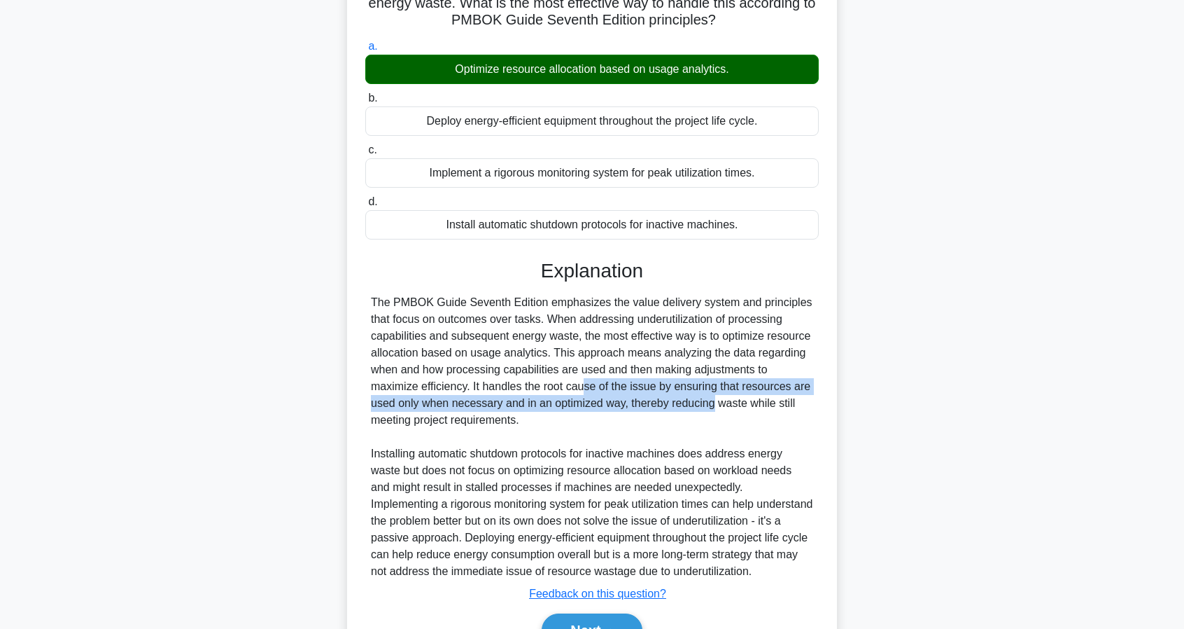
drag, startPoint x: 500, startPoint y: 384, endPoint x: 682, endPoint y: 404, distance: 183.8
click at [631, 402] on div "The PMBOK Guide Seventh Edition emphasizes the value delivery system and princi…" at bounding box center [592, 437] width 442 height 286
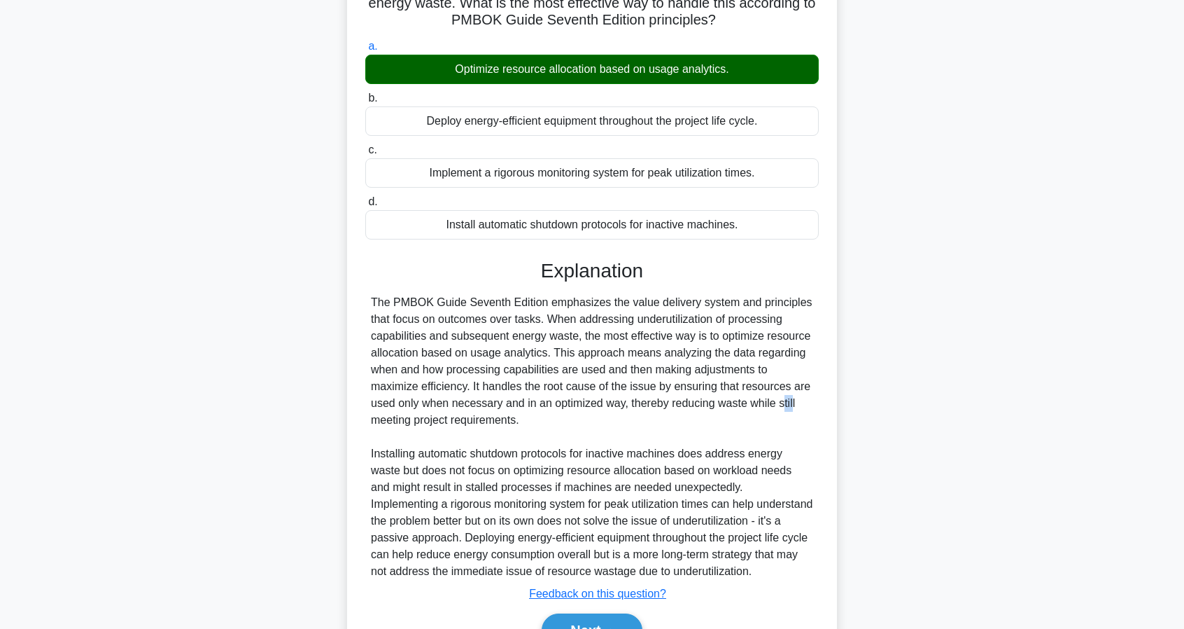
drag, startPoint x: 696, startPoint y: 405, endPoint x: 711, endPoint y: 405, distance: 14.7
click at [711, 405] on div "The PMBOK Guide Seventh Edition emphasizes the value delivery system and princi…" at bounding box center [592, 437] width 442 height 286
click at [702, 407] on div "The PMBOK Guide Seventh Edition emphasizes the value delivery system and princi…" at bounding box center [592, 437] width 442 height 286
drag, startPoint x: 435, startPoint y: 457, endPoint x: 527, endPoint y: 453, distance: 91.8
click at [518, 454] on div "The PMBOK Guide Seventh Edition emphasizes the value delivery system and princi…" at bounding box center [592, 437] width 442 height 286
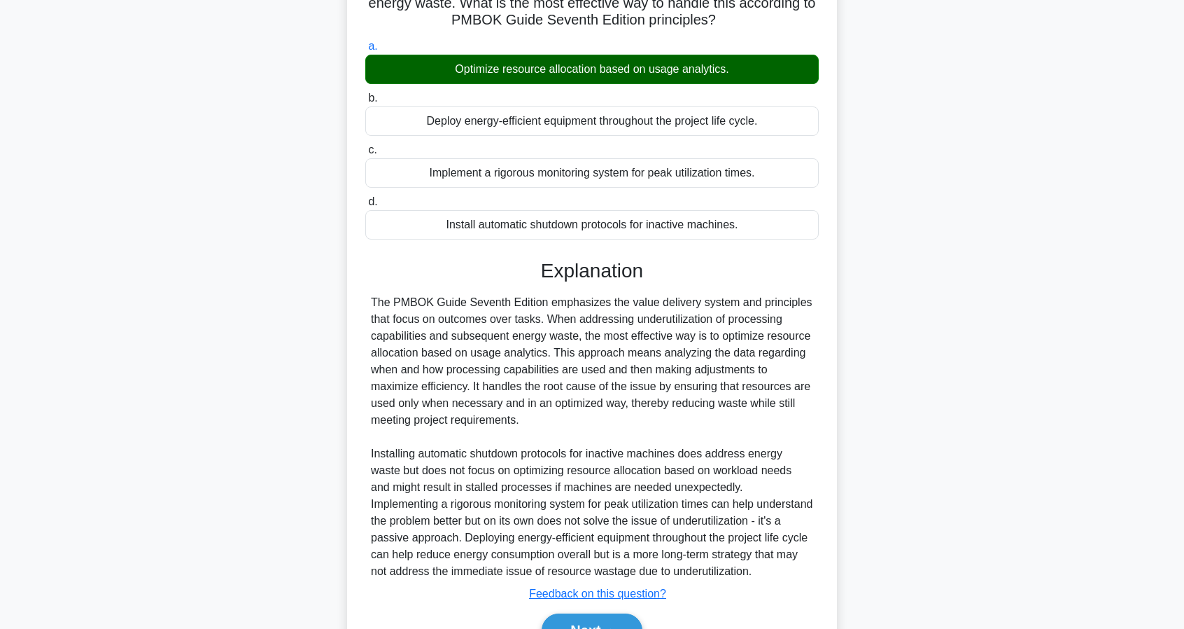
click at [527, 453] on div "The PMBOK Guide Seventh Edition emphasizes the value delivery system and princi…" at bounding box center [592, 437] width 442 height 286
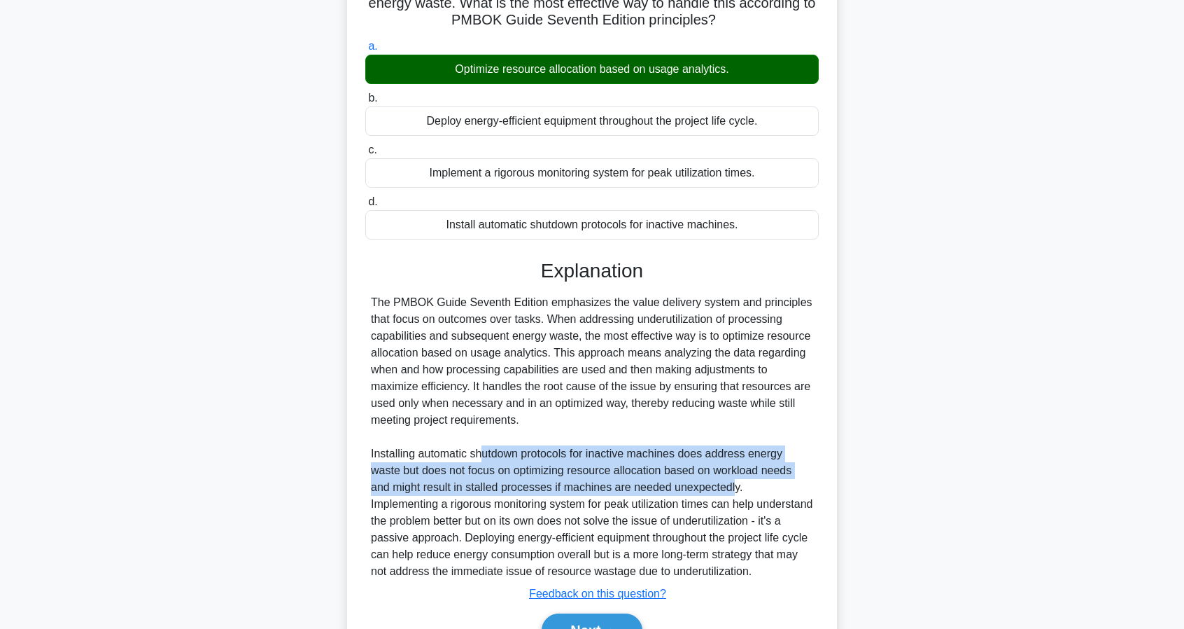
drag, startPoint x: 480, startPoint y: 458, endPoint x: 712, endPoint y: 487, distance: 233.6
click at [712, 487] on div "The PMBOK Guide Seventh Edition emphasizes the value delivery system and princi…" at bounding box center [592, 437] width 442 height 286
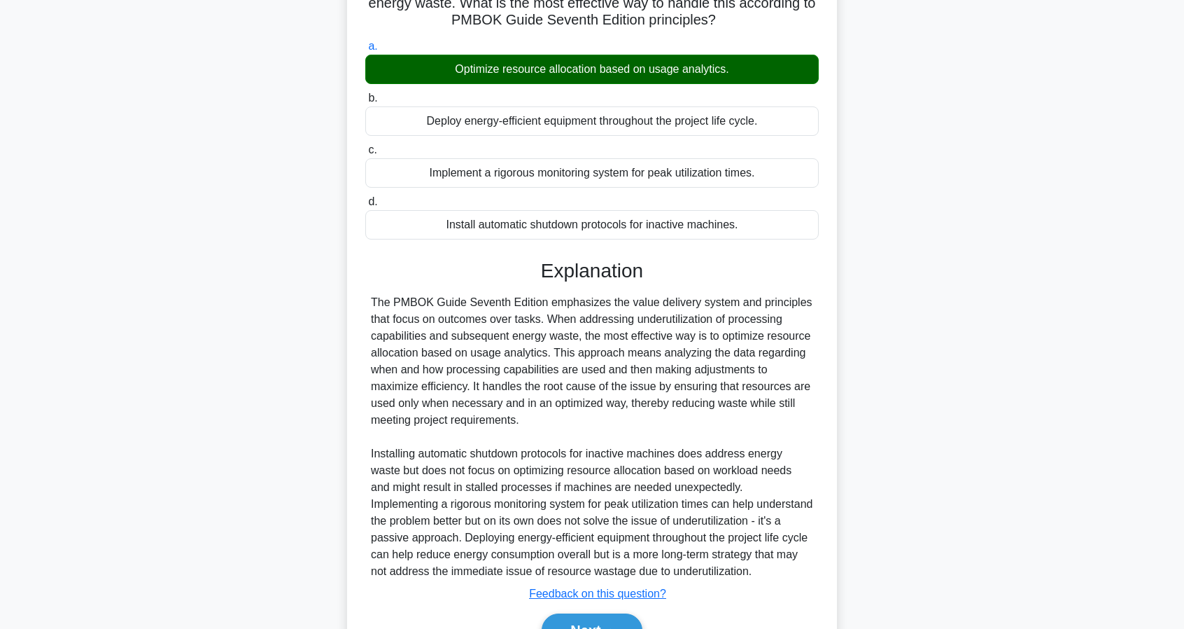
click at [730, 493] on div "The PMBOK Guide Seventh Edition emphasizes the value delivery system and princi…" at bounding box center [592, 437] width 442 height 286
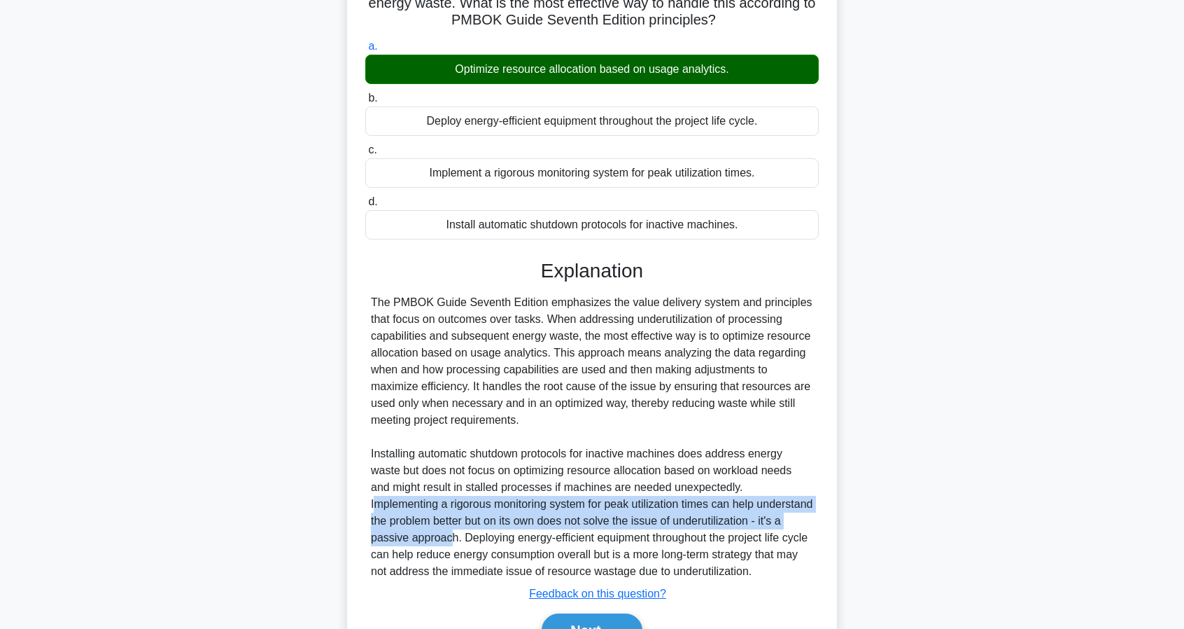
drag, startPoint x: 724, startPoint y: 486, endPoint x: 410, endPoint y: 534, distance: 317.2
click at [410, 534] on div "The PMBOK Guide Seventh Edition emphasizes the value delivery system and princi…" at bounding box center [592, 437] width 442 height 286
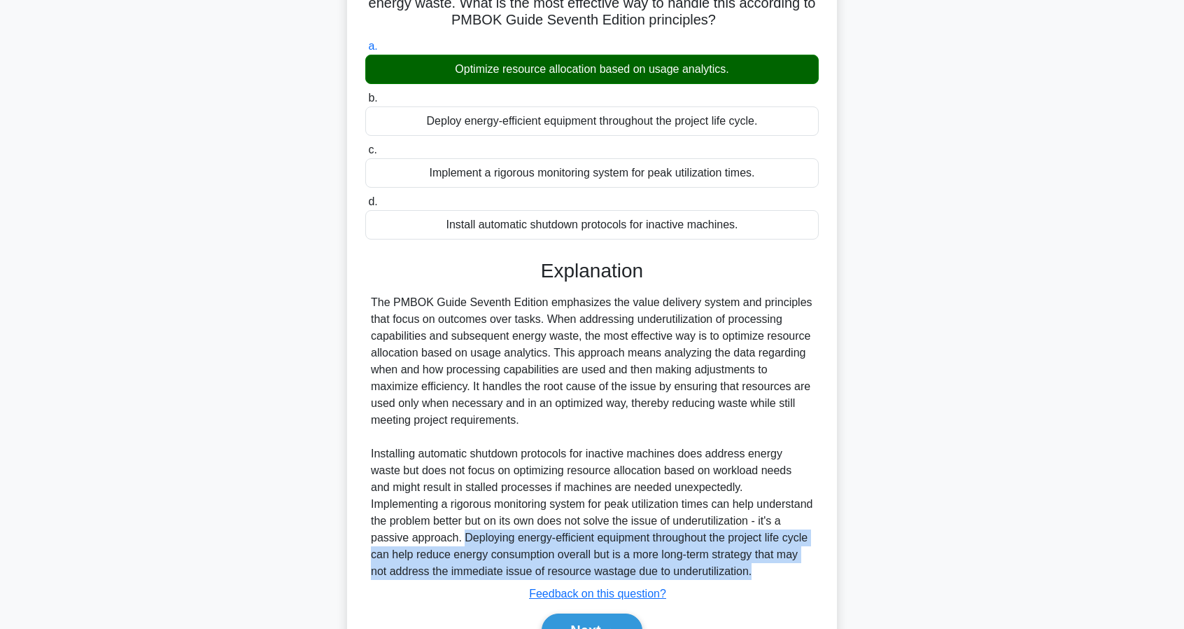
drag, startPoint x: 429, startPoint y: 534, endPoint x: 748, endPoint y: 575, distance: 321.8
click at [748, 575] on div "The PMBOK Guide Seventh Edition emphasizes the value delivery system and princi…" at bounding box center [592, 437] width 442 height 286
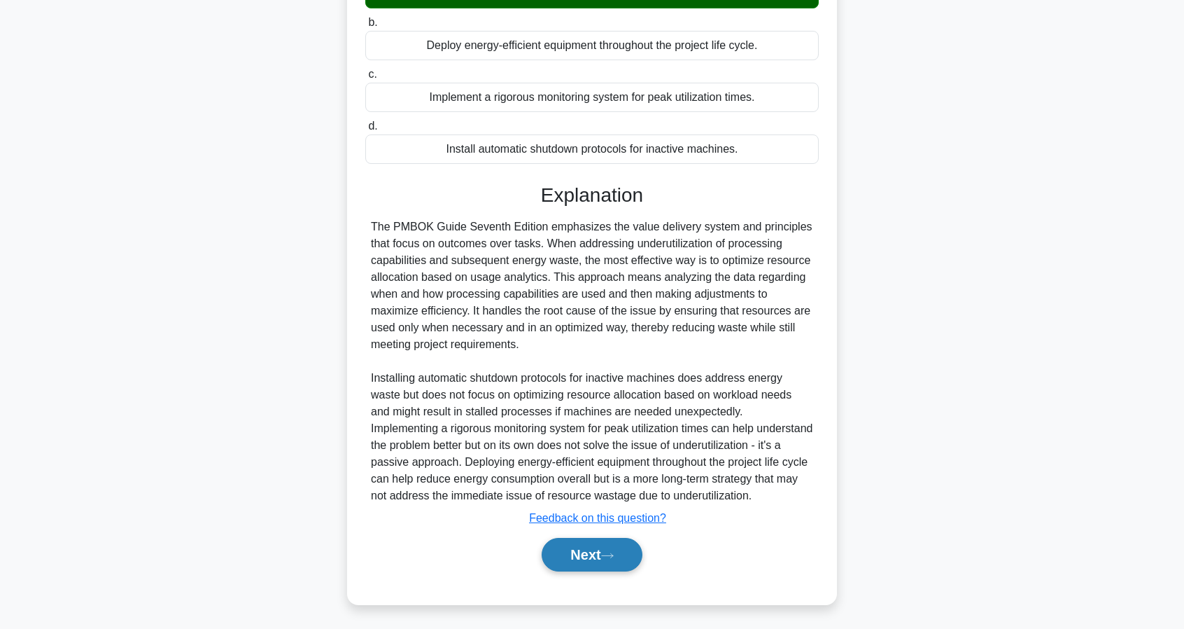
click at [621, 554] on button "Next" at bounding box center [592, 555] width 100 height 34
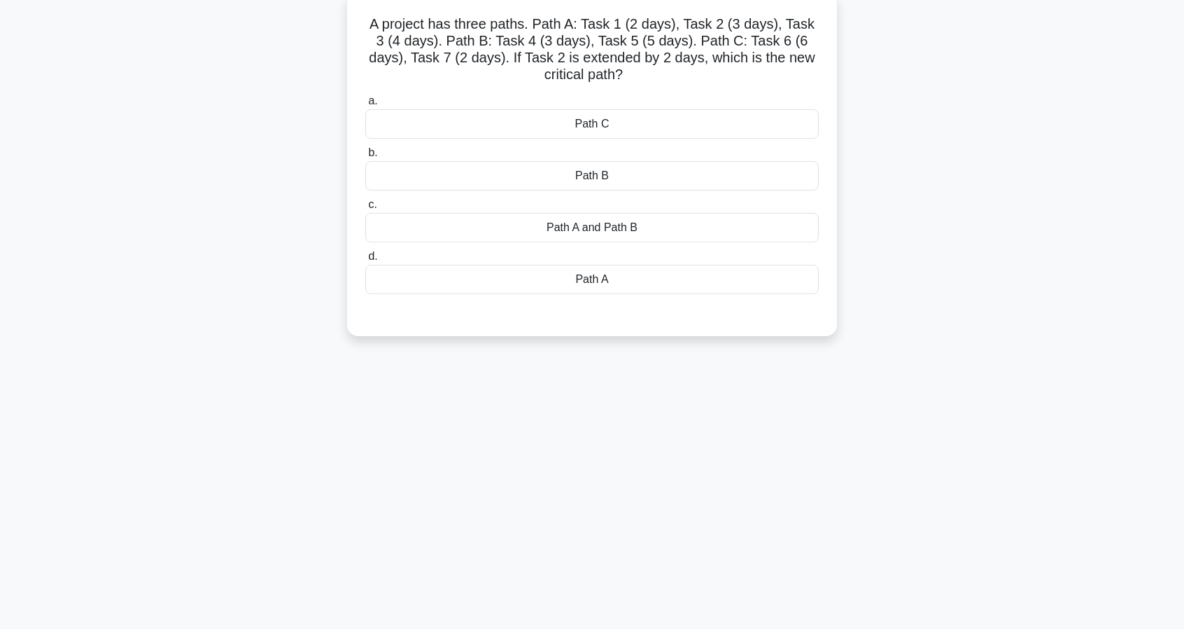
scroll to position [0, 0]
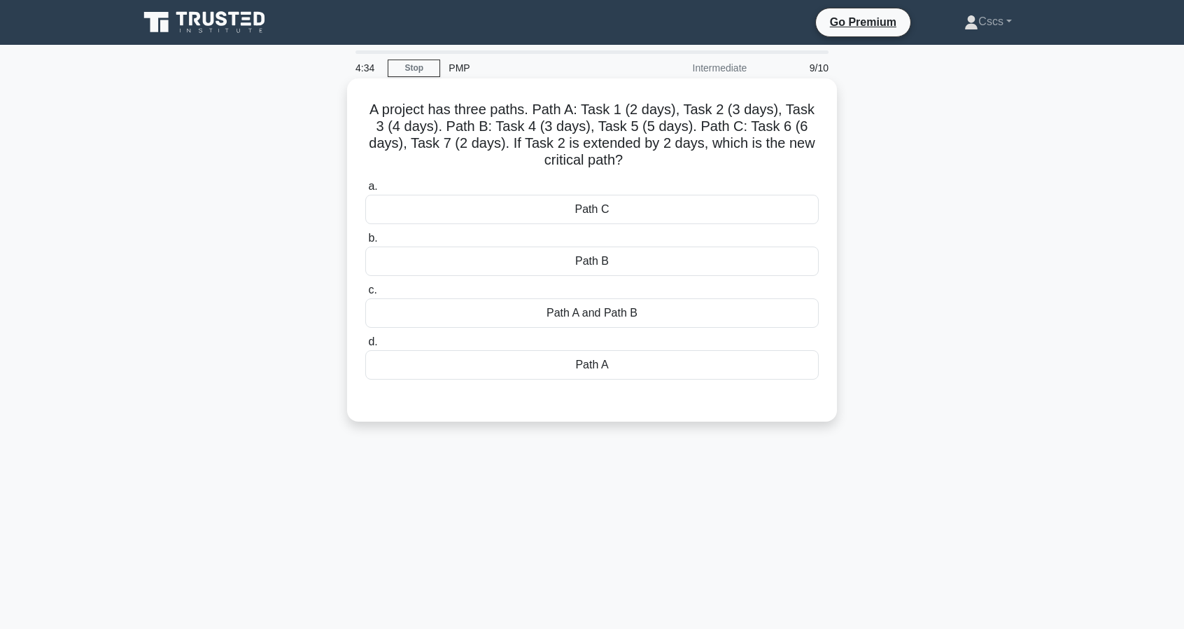
click at [604, 366] on div "Path A" at bounding box center [592, 364] width 454 height 29
click at [645, 372] on div "Path A" at bounding box center [592, 364] width 454 height 29
click at [365, 346] on input "d. Path A" at bounding box center [365, 341] width 0 height 9
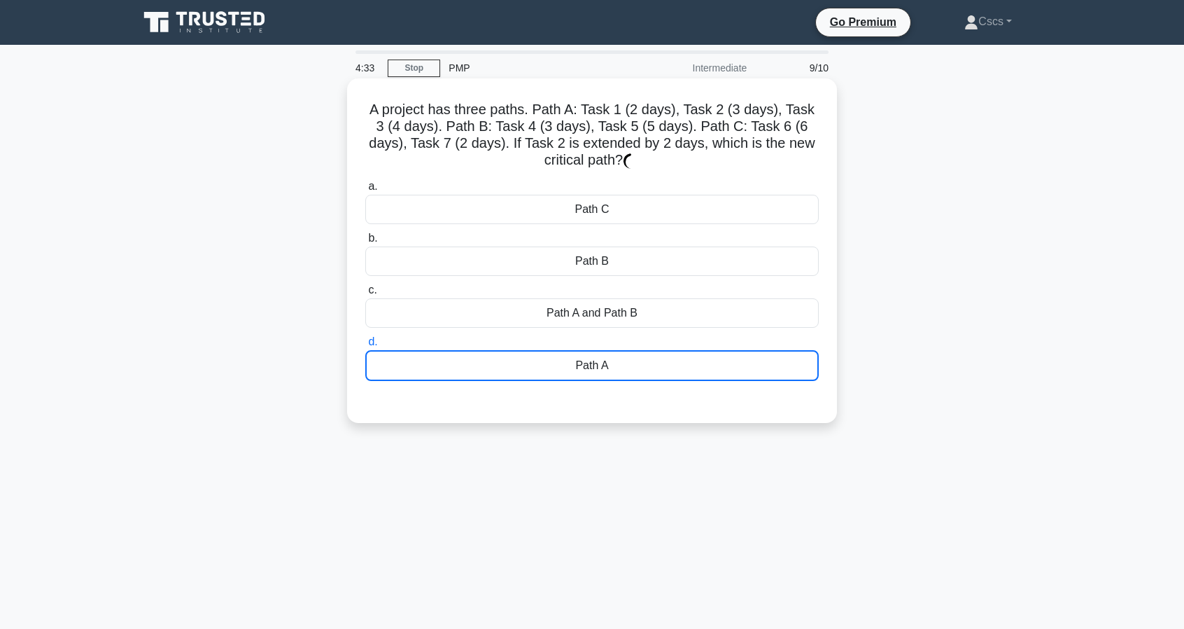
click at [644, 369] on div "Path A" at bounding box center [592, 365] width 454 height 31
click at [365, 346] on input "d. Path A" at bounding box center [365, 341] width 0 height 9
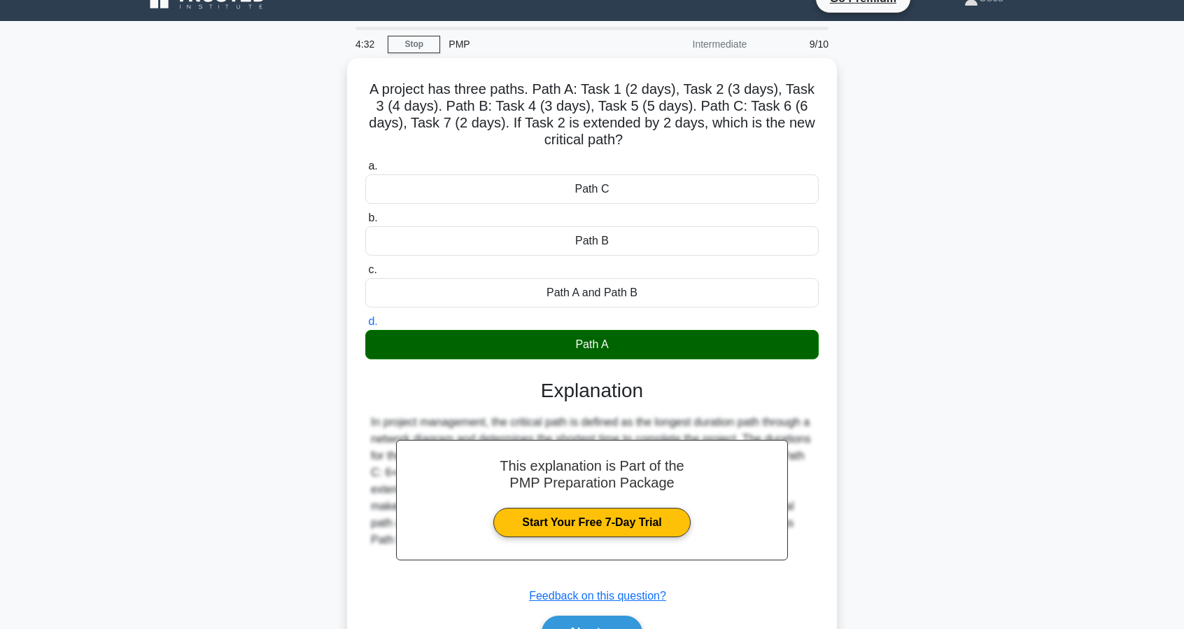
scroll to position [127, 0]
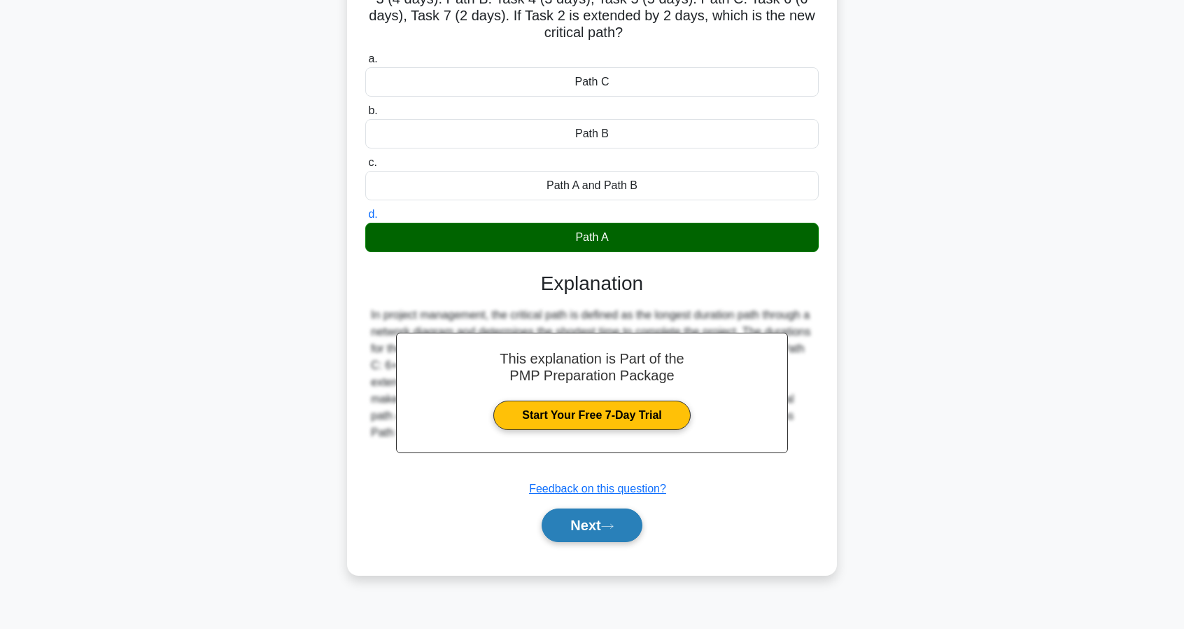
click at [598, 530] on button "Next" at bounding box center [592, 525] width 100 height 34
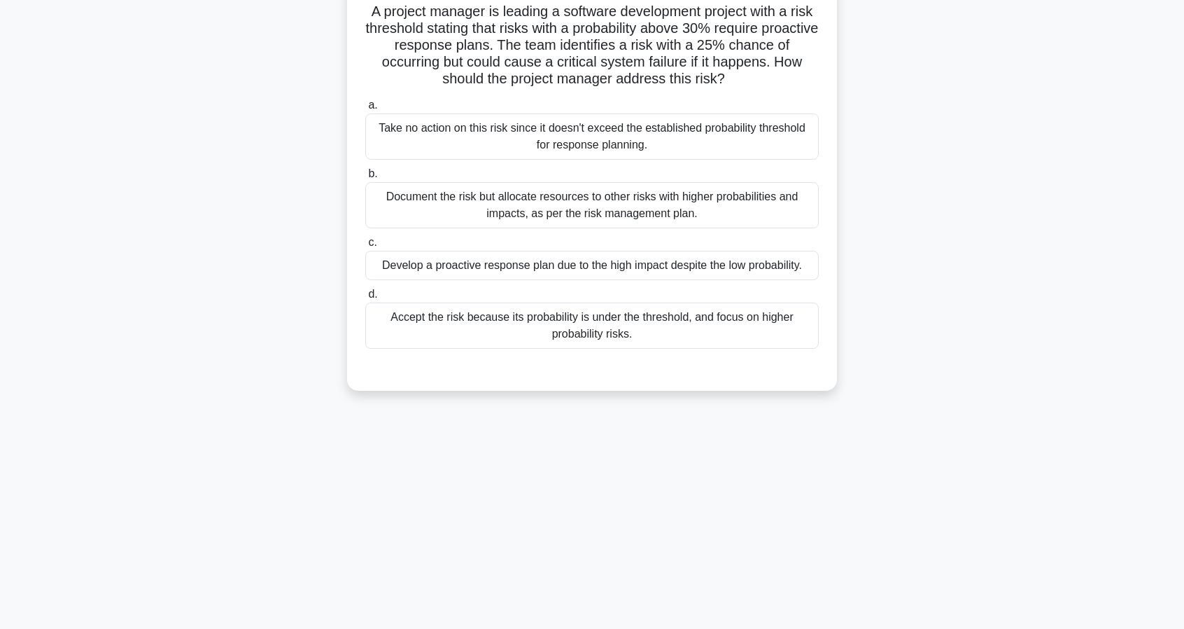
scroll to position [0, 0]
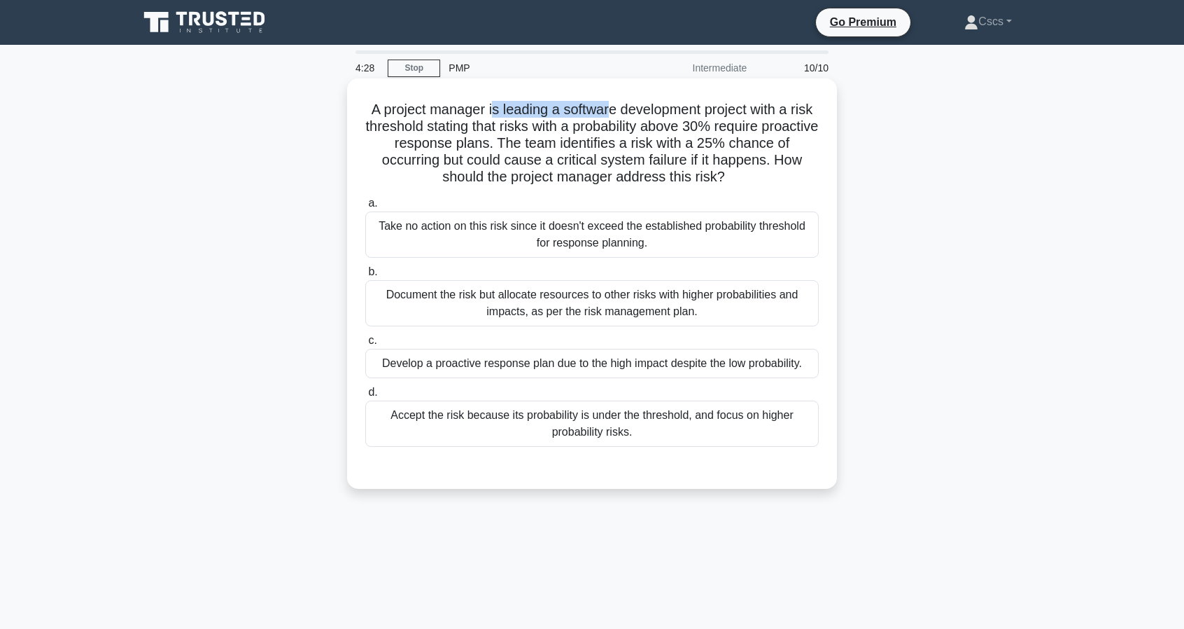
drag, startPoint x: 566, startPoint y: 112, endPoint x: 626, endPoint y: 111, distance: 60.9
click at [626, 111] on h5 "A project manager is leading a software development project with a risk thresho…" at bounding box center [592, 143] width 456 height 85
drag, startPoint x: 666, startPoint y: 112, endPoint x: 473, endPoint y: 127, distance: 193.1
click at [473, 127] on h5 "A project manager is leading a software development project with a risk thresho…" at bounding box center [592, 143] width 456 height 85
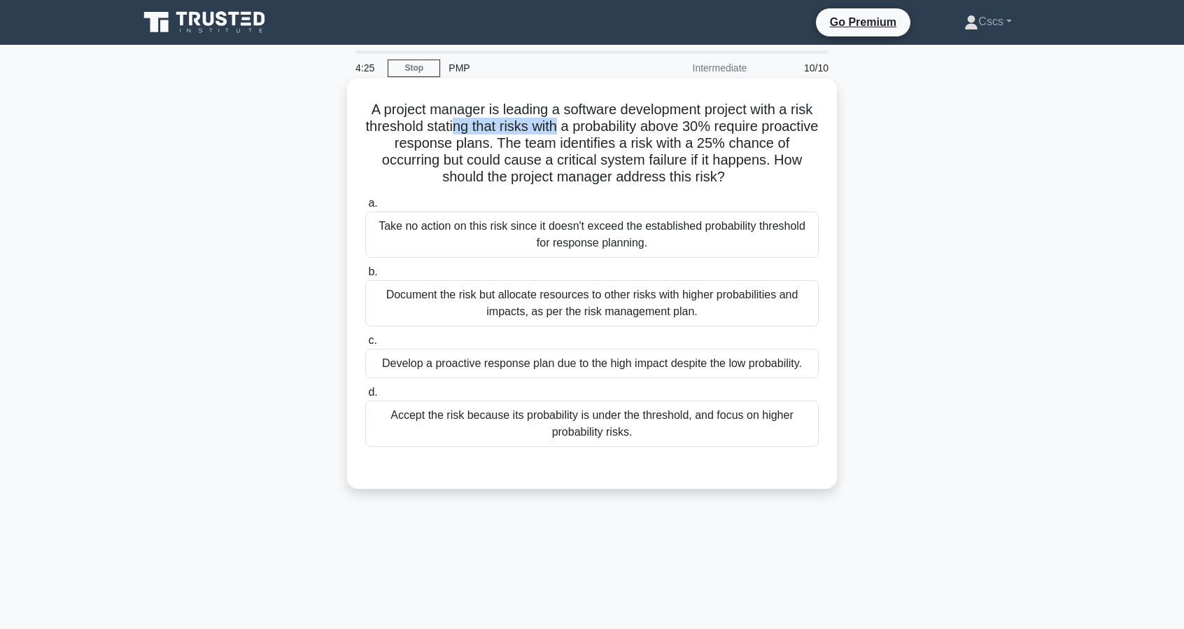
drag, startPoint x: 492, startPoint y: 129, endPoint x: 598, endPoint y: 128, distance: 106.4
click at [598, 128] on h5 "A project manager is leading a software development project with a risk thresho…" at bounding box center [592, 143] width 456 height 85
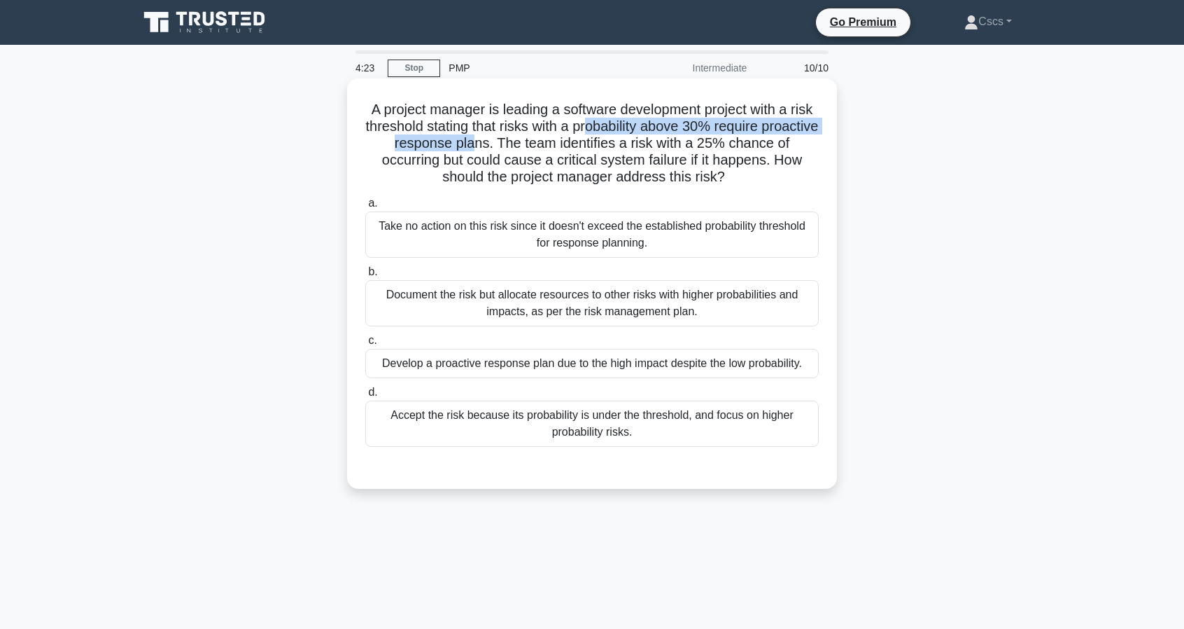
drag, startPoint x: 630, startPoint y: 127, endPoint x: 510, endPoint y: 141, distance: 121.2
click at [510, 141] on h5 "A project manager is leading a software development project with a risk thresho…" at bounding box center [592, 143] width 456 height 85
click at [523, 141] on h5 "A project manager is leading a software development project with a risk thresho…" at bounding box center [592, 143] width 456 height 85
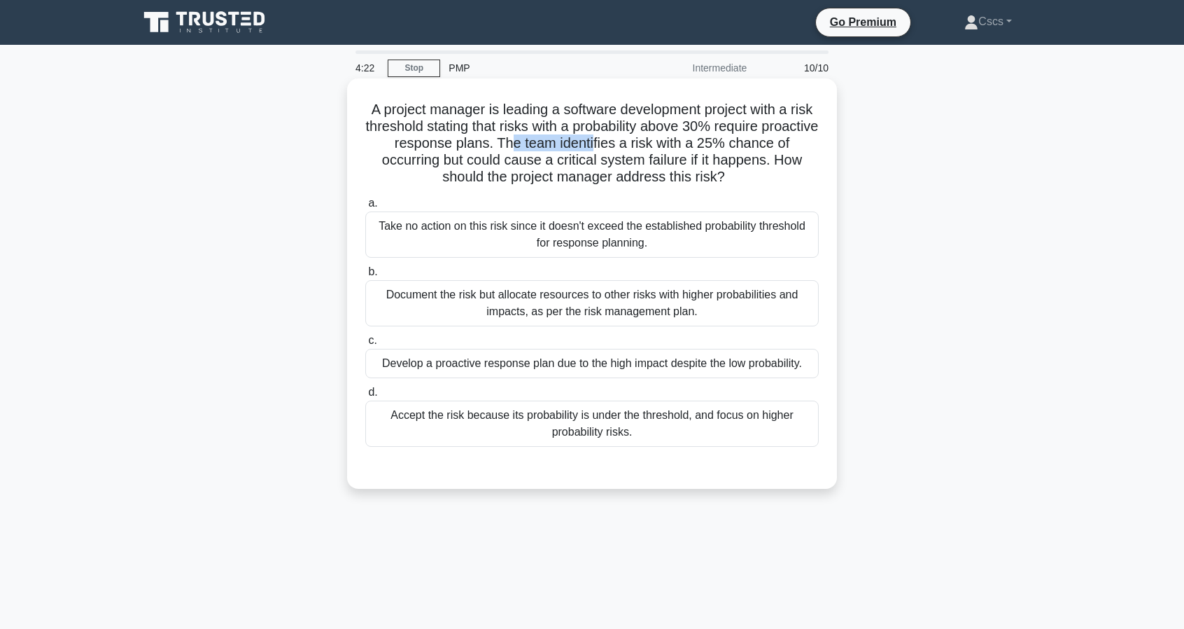
drag, startPoint x: 547, startPoint y: 141, endPoint x: 634, endPoint y: 141, distance: 86.8
click at [634, 141] on h5 "A project manager is leading a software development project with a risk thresho…" at bounding box center [592, 143] width 456 height 85
click at [546, 143] on h5 "A project manager is leading a software development project with a risk thresho…" at bounding box center [592, 143] width 456 height 85
drag, startPoint x: 528, startPoint y: 148, endPoint x: 577, endPoint y: 146, distance: 49.0
click at [577, 146] on h5 "A project manager is leading a software development project with a risk thresho…" at bounding box center [592, 143] width 456 height 85
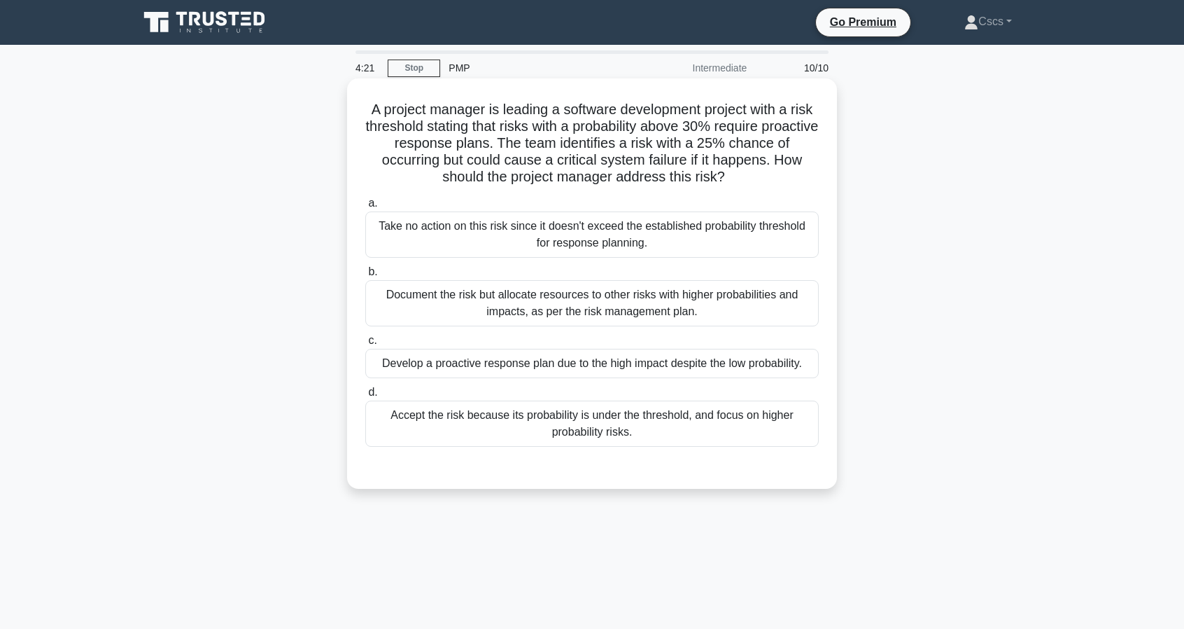
click at [587, 146] on h5 "A project manager is leading a software development project with a risk thresho…" at bounding box center [592, 143] width 456 height 85
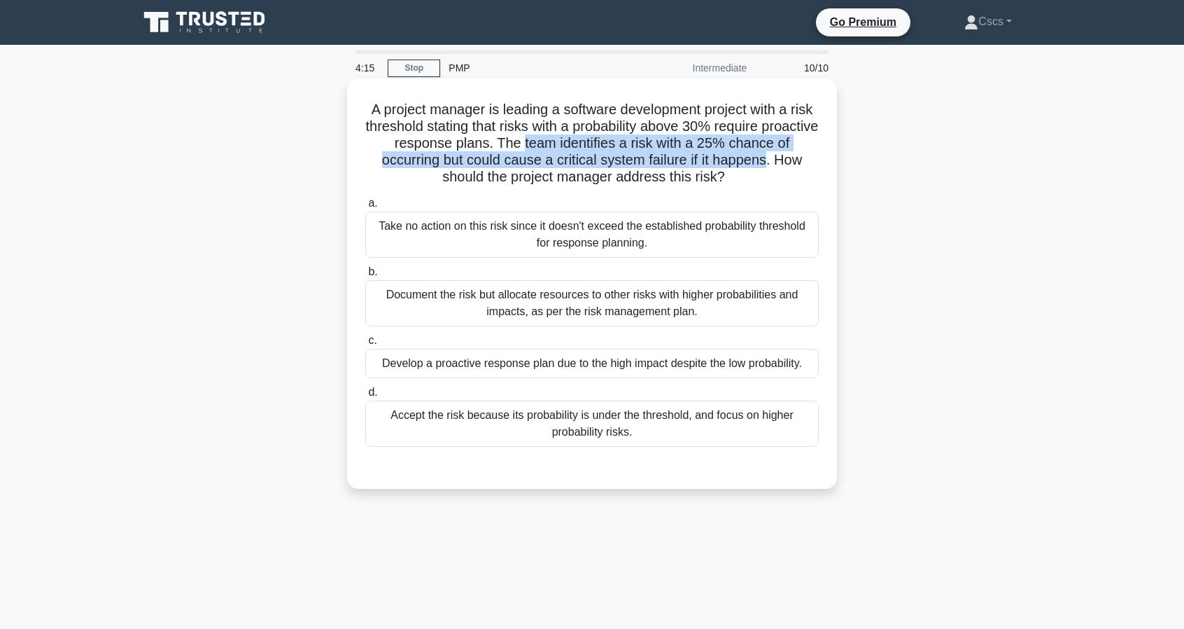
drag, startPoint x: 587, startPoint y: 146, endPoint x: 752, endPoint y: 164, distance: 166.9
click at [752, 164] on h5 "A project manager is leading a software development project with a risk thresho…" at bounding box center [592, 143] width 456 height 85
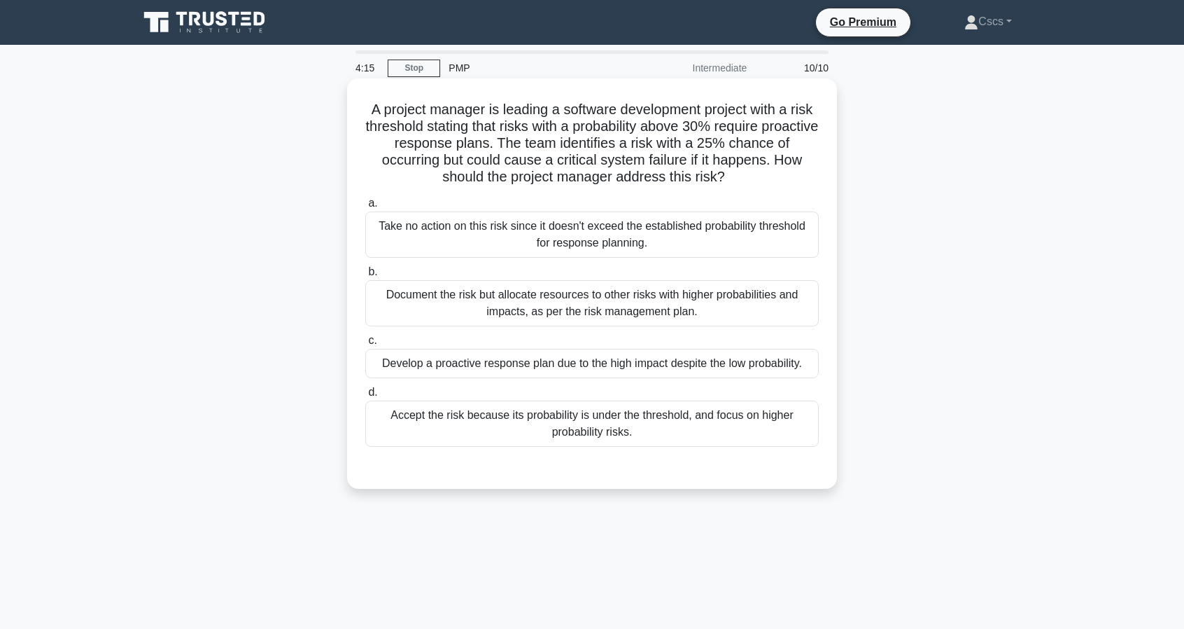
click at [807, 170] on h5 "A project manager is leading a software development project with a risk thresho…" at bounding box center [592, 143] width 456 height 85
drag, startPoint x: 622, startPoint y: 184, endPoint x: 672, endPoint y: 190, distance: 50.8
click at [672, 190] on div "A project manager is leading a software development project with a risk thresho…" at bounding box center [592, 283] width 479 height 399
click at [725, 309] on div "Document the risk but allocate resources to other risks with higher probabiliti…" at bounding box center [592, 303] width 454 height 46
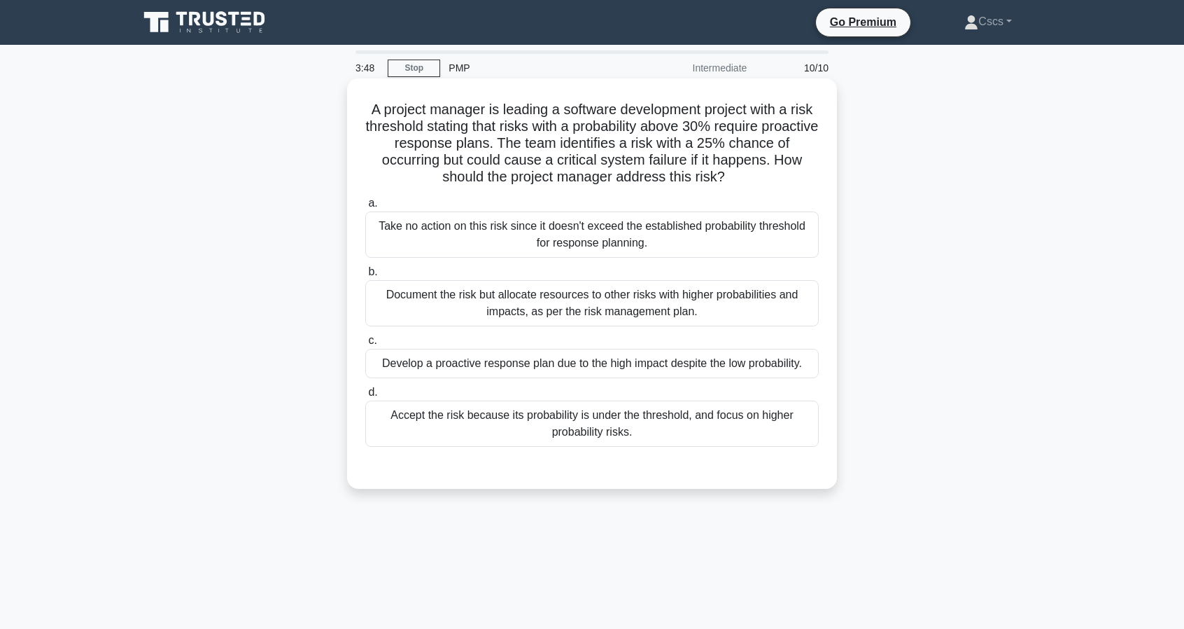
click at [365, 276] on input "b. Document the risk but allocate resources to other risks with higher probabil…" at bounding box center [365, 271] width 0 height 9
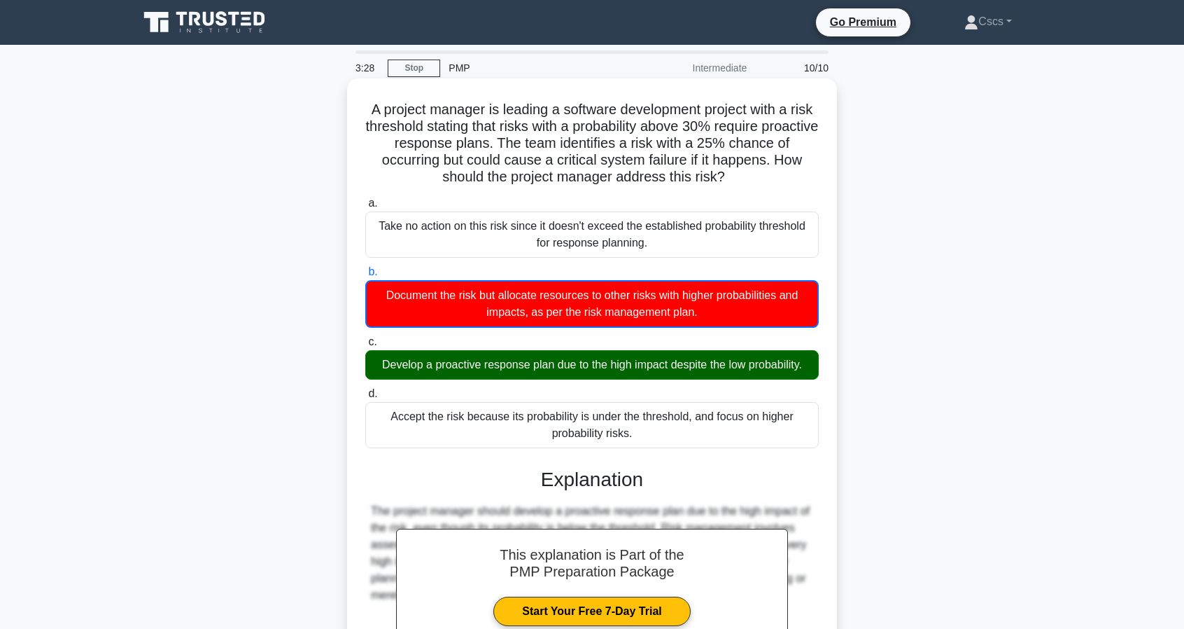
click at [441, 231] on div "Take no action on this risk since it doesn't exceed the established probability…" at bounding box center [592, 234] width 454 height 46
click at [365, 208] on input "a. Take no action on this risk since it doesn't exceed the established probabil…" at bounding box center [365, 203] width 0 height 9
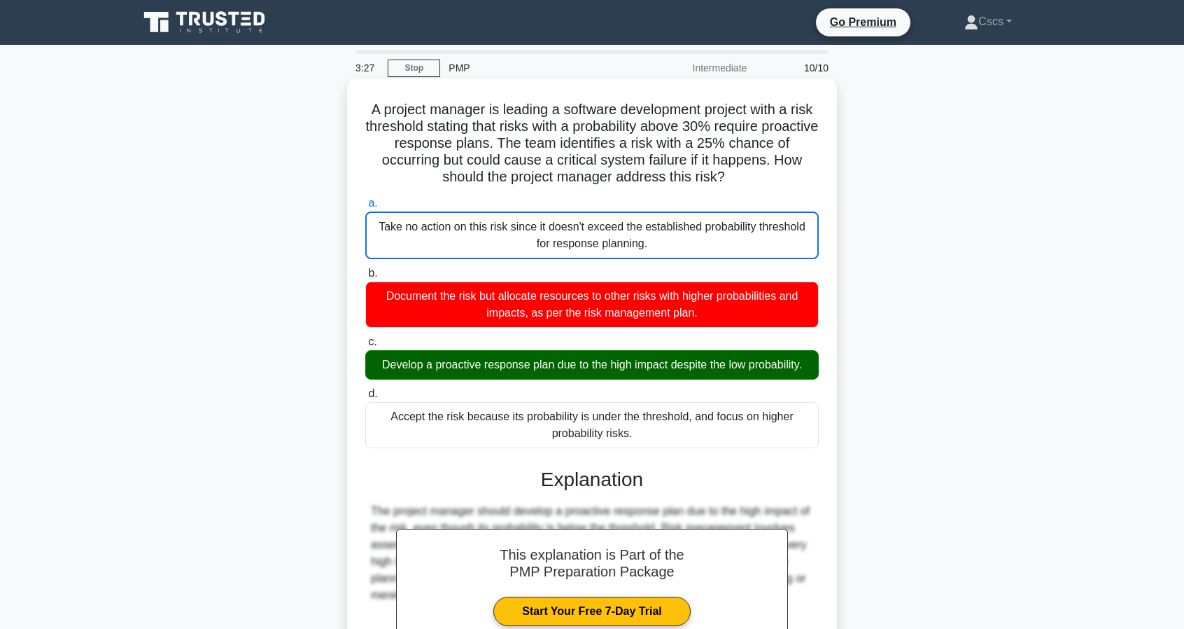
click at [649, 191] on div "A project manager is leading a software development project with a risk thresho…" at bounding box center [592, 424] width 479 height 681
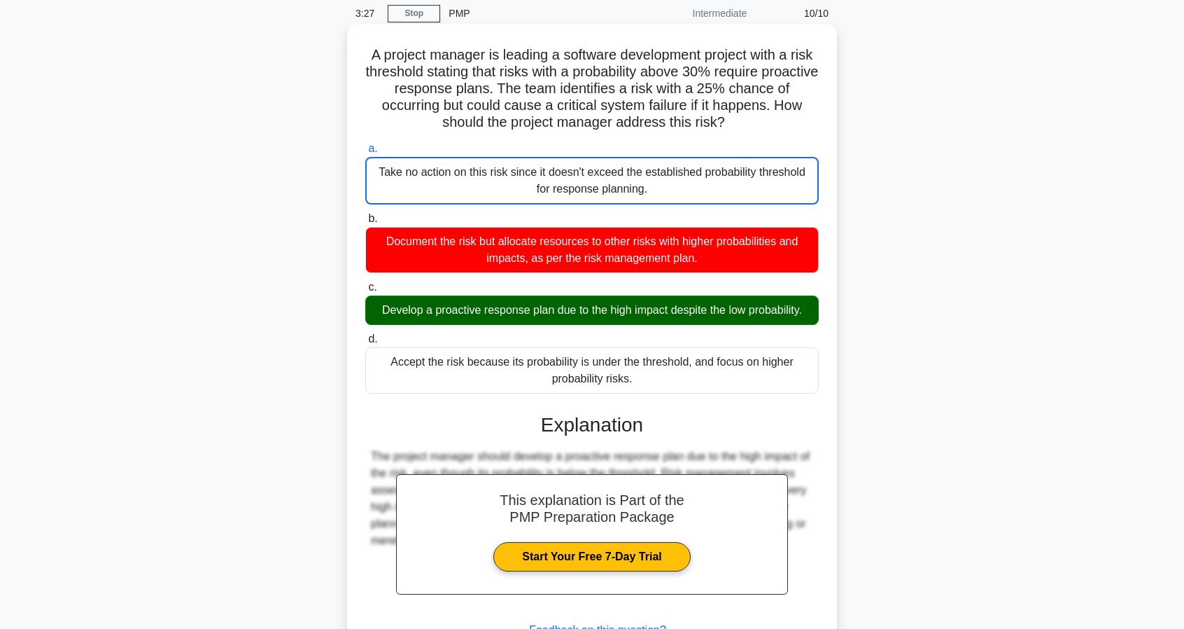
scroll to position [167, 0]
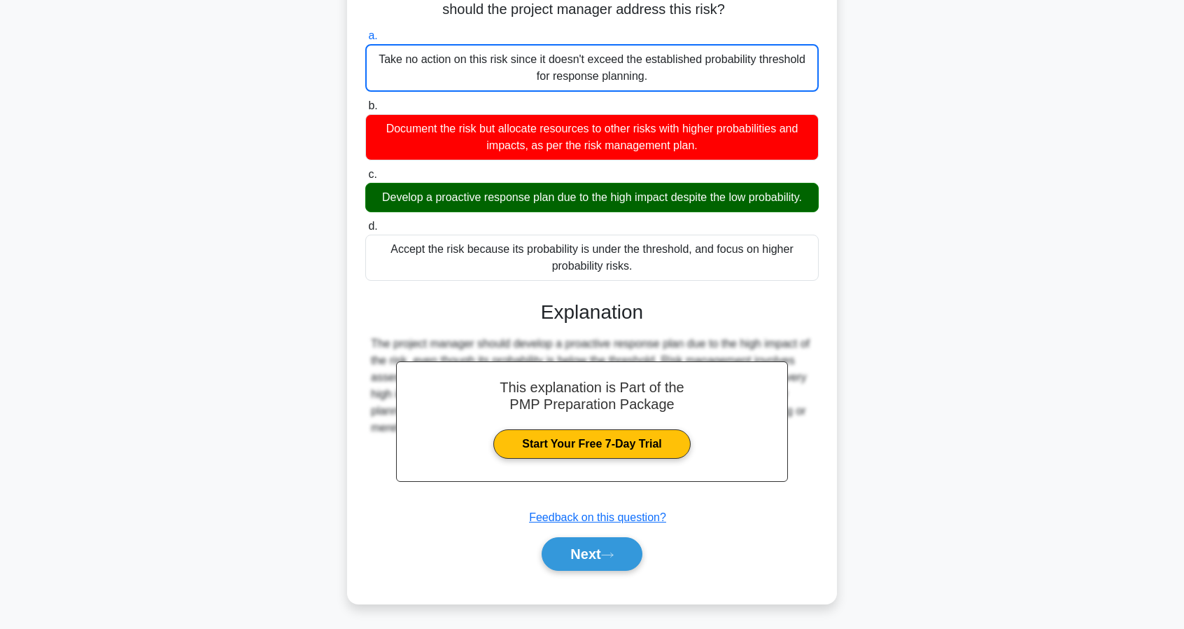
click at [570, 573] on div "Next" at bounding box center [592, 553] width 454 height 45
click at [578, 566] on button "Next" at bounding box center [592, 554] width 100 height 34
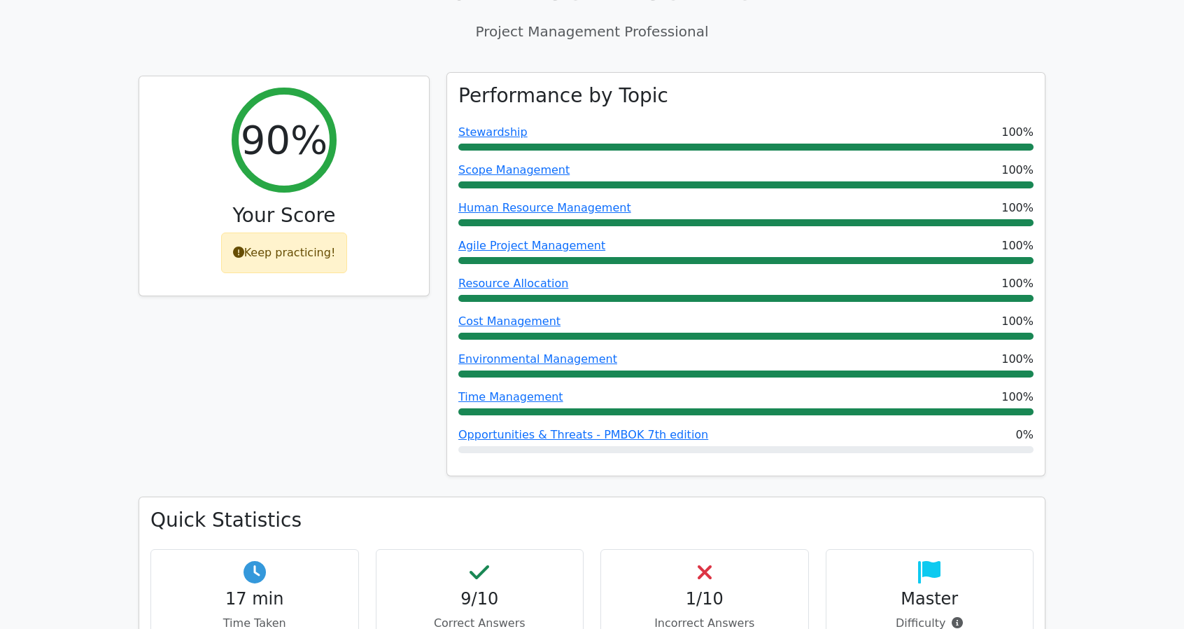
scroll to position [560, 0]
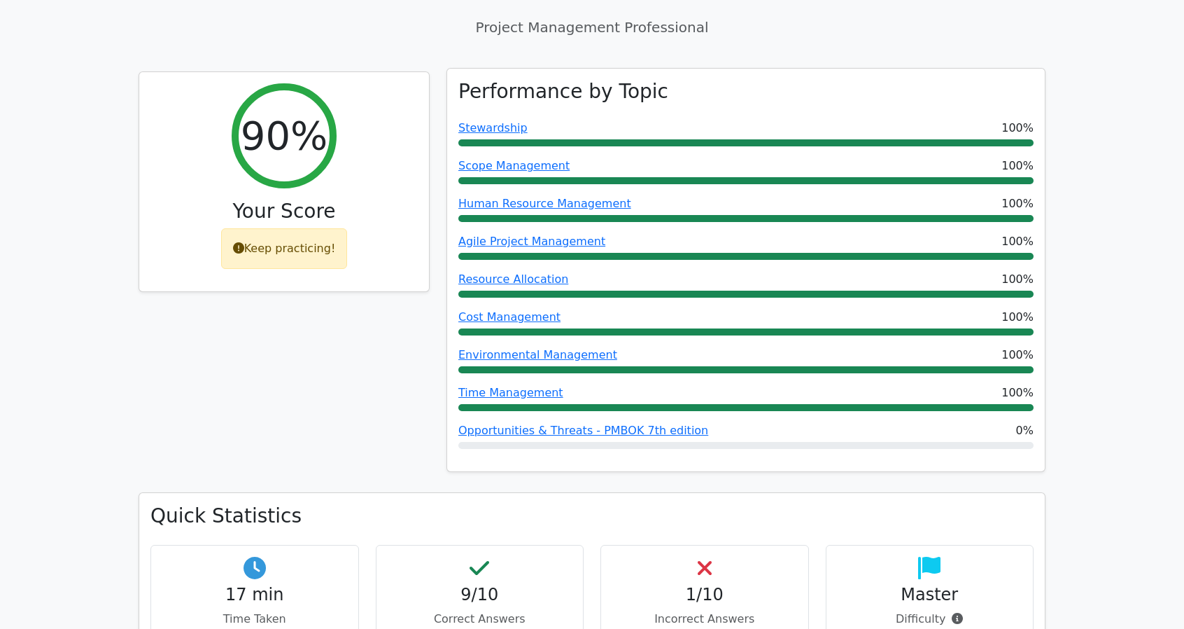
click at [635, 269] on div "Performance by Topic Stewardship 100% Scope Management 100% Human Resource Mana…" at bounding box center [746, 270] width 598 height 403
click at [533, 310] on link "Cost Management" at bounding box center [509, 316] width 102 height 13
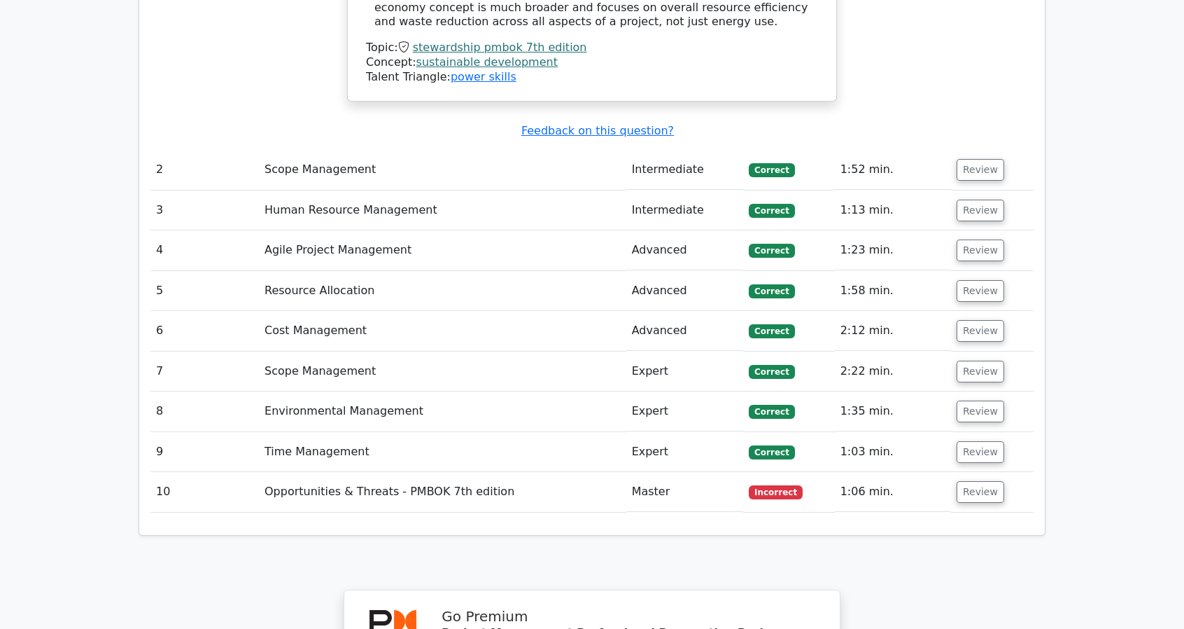
scroll to position [2170, 0]
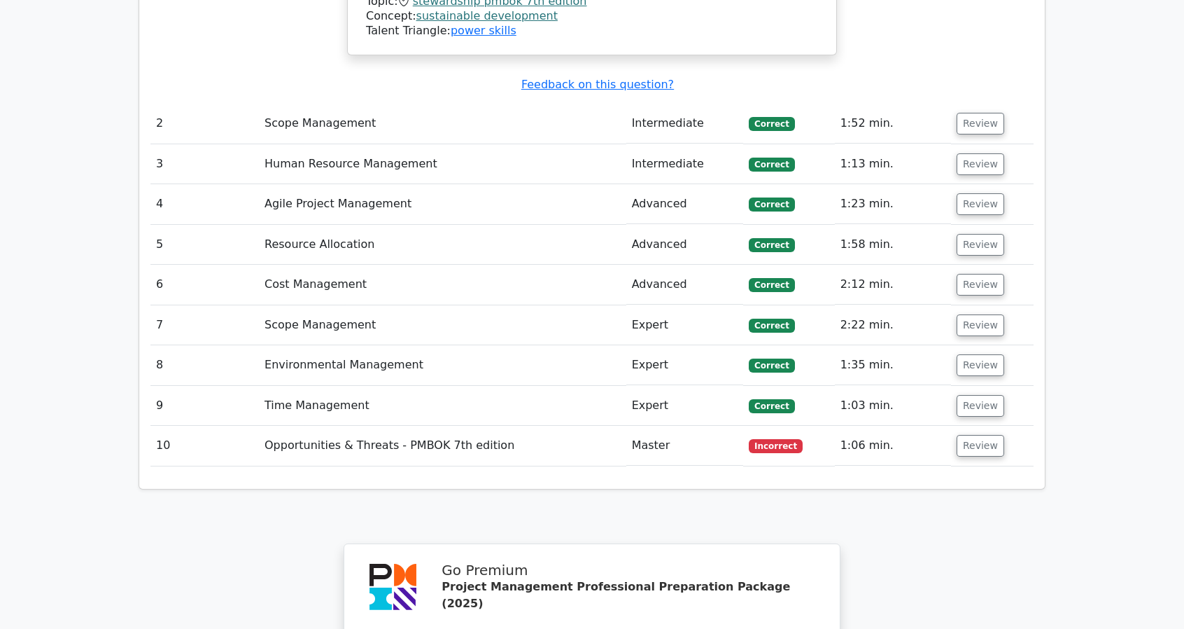
click at [601, 305] on td "Scope Management" at bounding box center [442, 325] width 367 height 40
click at [968, 314] on button "Review" at bounding box center [981, 325] width 48 height 22
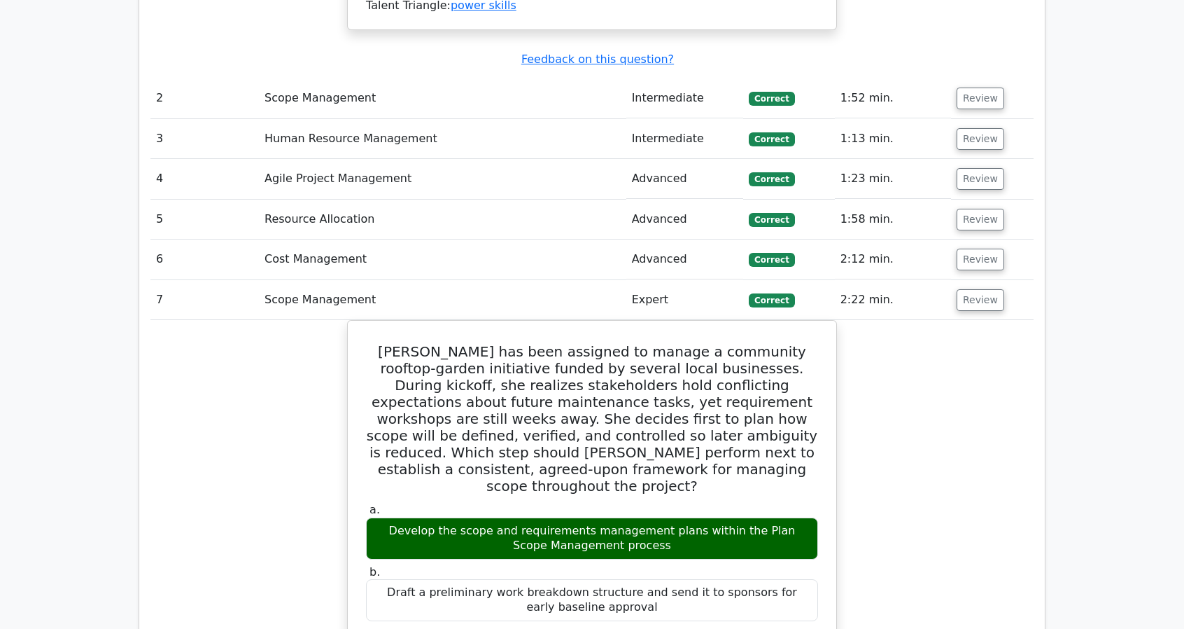
scroll to position [2310, 0]
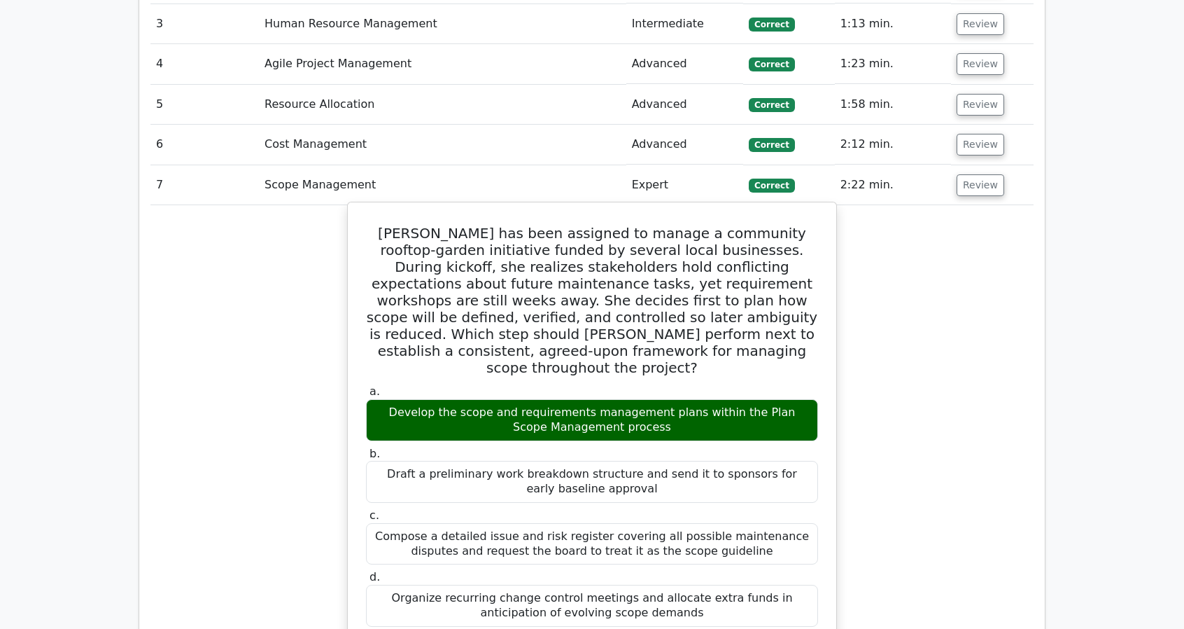
click at [659, 461] on div "Draft a preliminary work breakdown structure and send it to sponsors for early …" at bounding box center [592, 482] width 452 height 42
click at [688, 447] on label "b. Draft a preliminary work breakdown structure and send it to sponsors for ear…" at bounding box center [592, 475] width 452 height 56
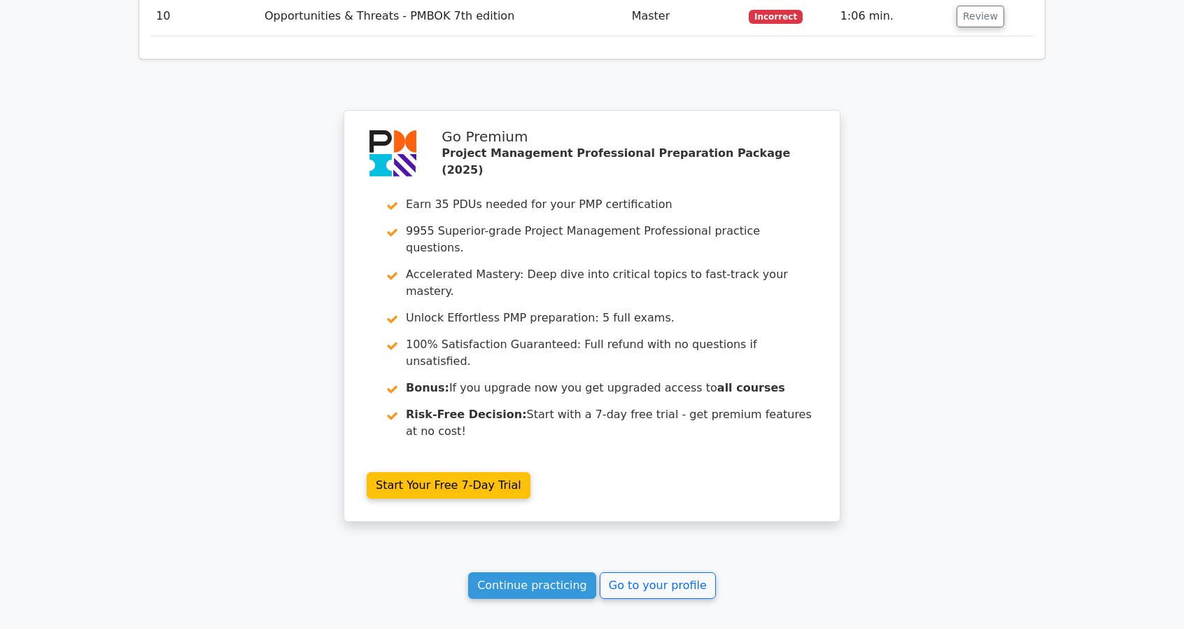
scroll to position [3480, 0]
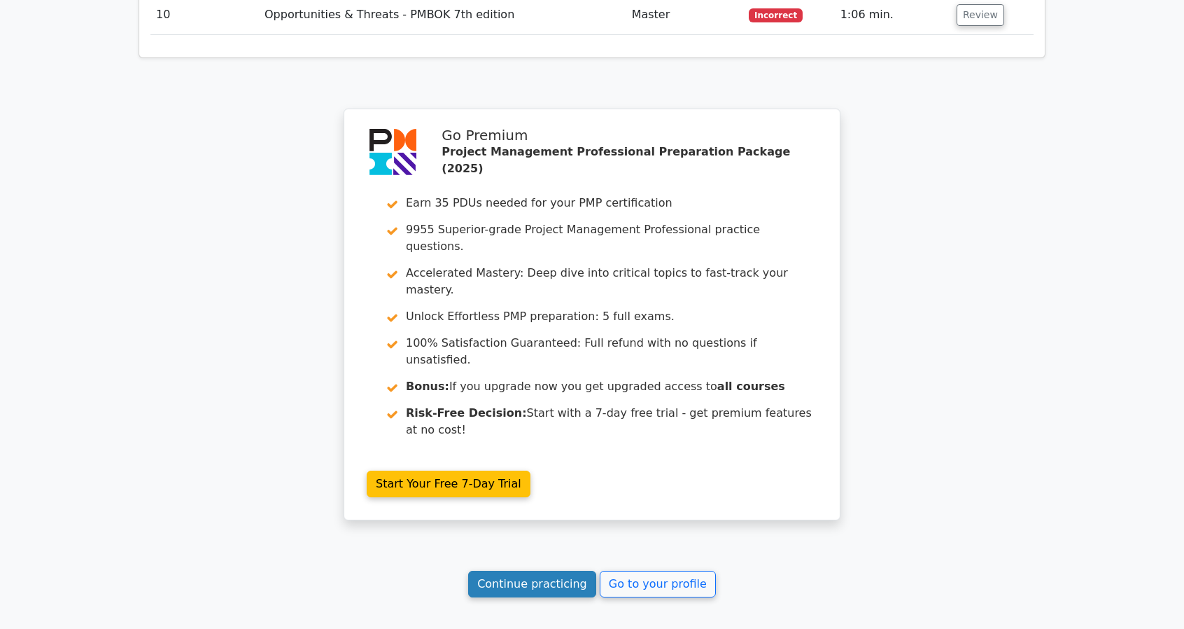
click at [559, 570] on link "Continue practicing" at bounding box center [532, 583] width 128 height 27
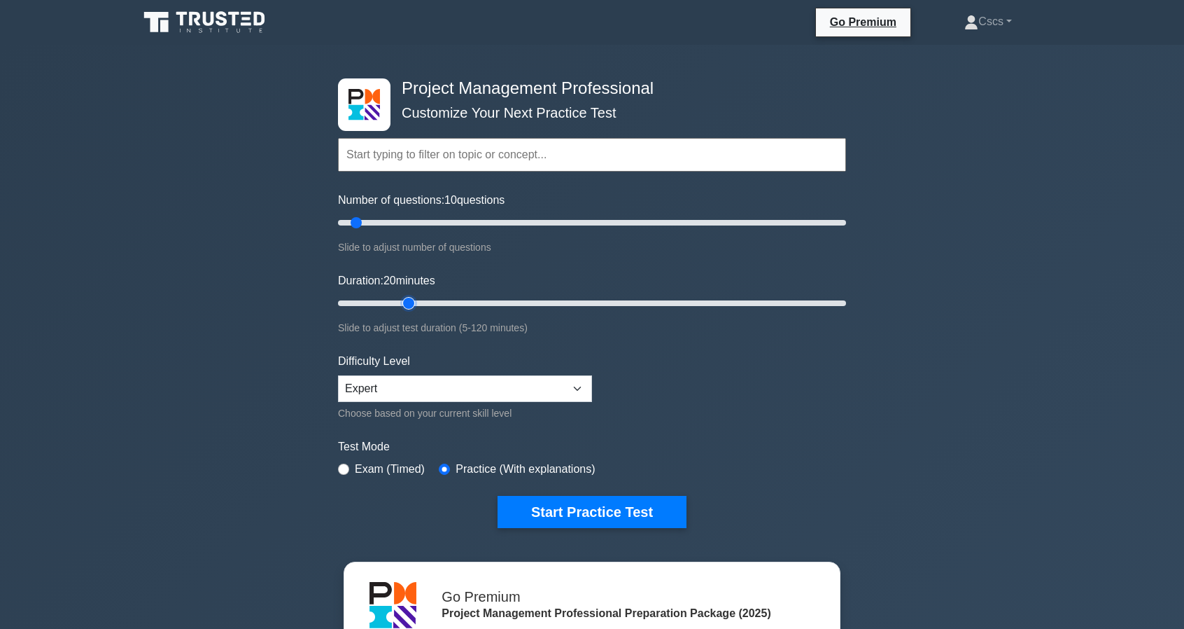
drag, startPoint x: 368, startPoint y: 304, endPoint x: 413, endPoint y: 309, distance: 45.1
type input "20"
click at [413, 309] on input "Duration: 20 minutes" at bounding box center [592, 303] width 508 height 17
click at [538, 505] on button "Start Practice Test" at bounding box center [592, 512] width 189 height 32
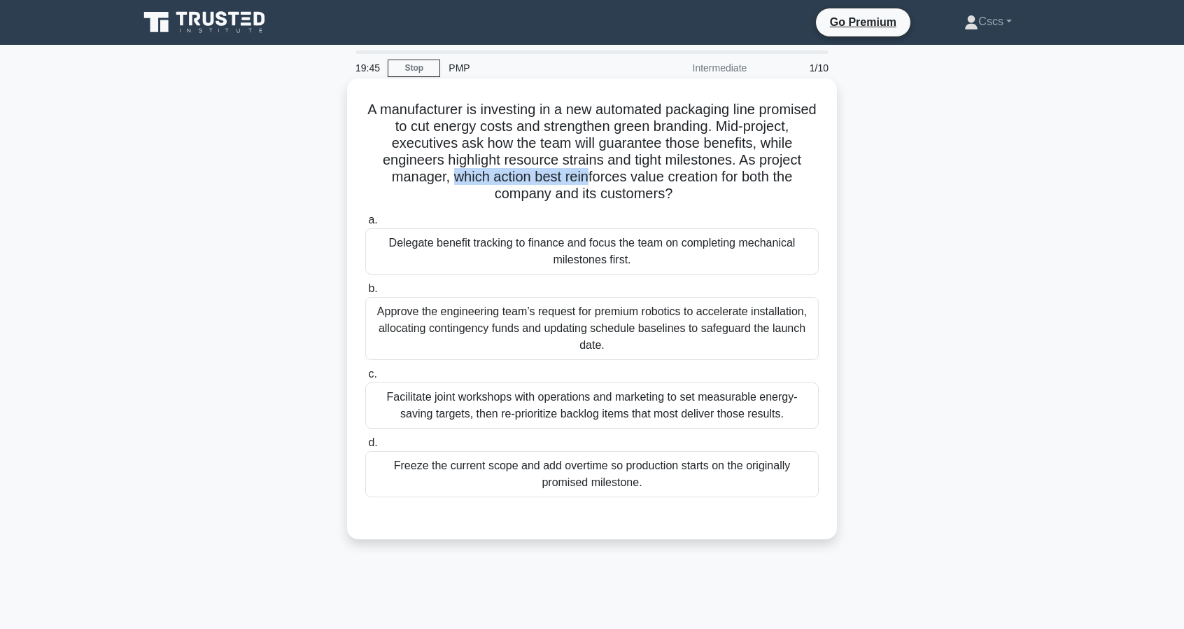
drag, startPoint x: 487, startPoint y: 172, endPoint x: 624, endPoint y: 179, distance: 136.7
click at [622, 180] on h5 "A manufacturer is investing in a new automated packaging line promised to cut e…" at bounding box center [592, 152] width 456 height 102
click at [626, 178] on h5 "A manufacturer is investing in a new automated packaging line promised to cut e…" at bounding box center [592, 152] width 456 height 102
drag, startPoint x: 626, startPoint y: 178, endPoint x: 738, endPoint y: 178, distance: 112.7
click at [736, 178] on h5 "A manufacturer is investing in a new automated packaging line promised to cut e…" at bounding box center [592, 152] width 456 height 102
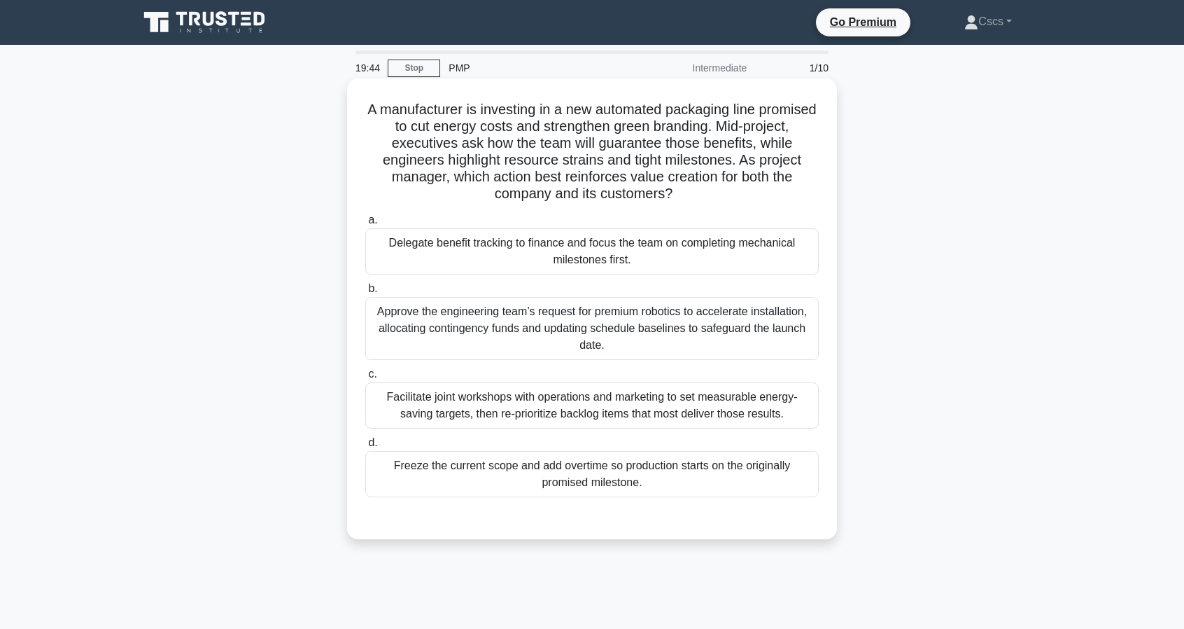
click at [762, 172] on h5 "A manufacturer is investing in a new automated packaging line promised to cut e…" at bounding box center [592, 152] width 456 height 102
drag, startPoint x: 704, startPoint y: 178, endPoint x: 665, endPoint y: 179, distance: 39.2
click at [665, 179] on h5 "A manufacturer is investing in a new automated packaging line promised to cut e…" at bounding box center [592, 152] width 456 height 102
drag, startPoint x: 536, startPoint y: 201, endPoint x: 616, endPoint y: 202, distance: 79.8
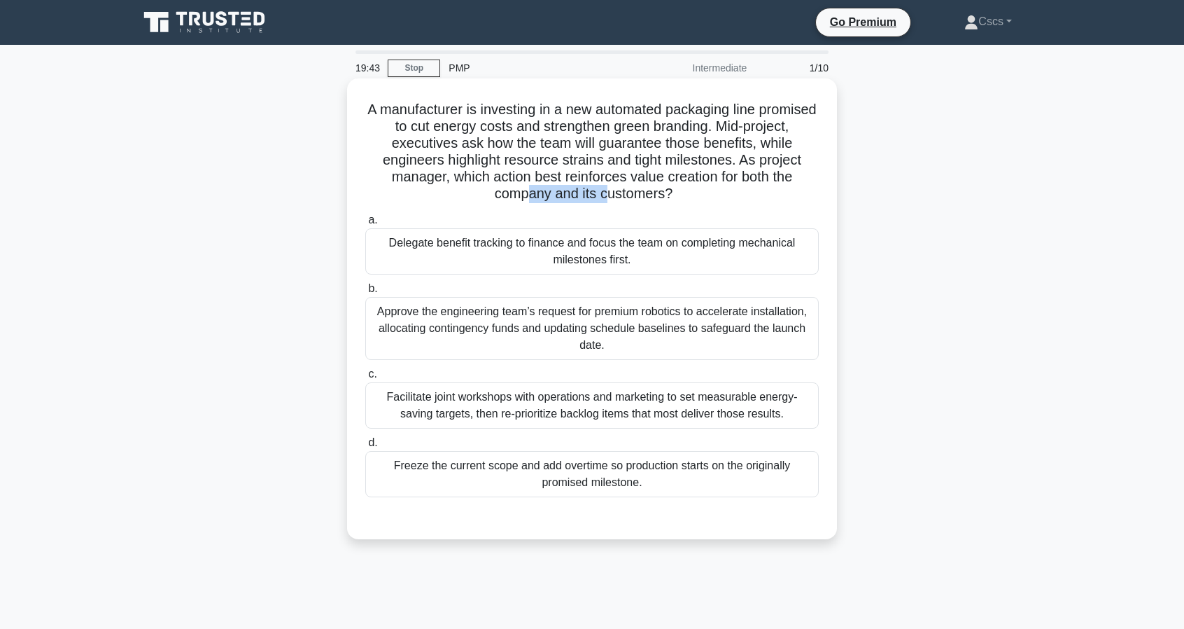
click at [616, 202] on h5 "A manufacturer is investing in a new automated packaging line promised to cut e…" at bounding box center [592, 152] width 456 height 102
click at [622, 202] on h5 "A manufacturer is investing in a new automated packaging line promised to cut e…" at bounding box center [592, 152] width 456 height 102
drag, startPoint x: 638, startPoint y: 129, endPoint x: 680, endPoint y: 134, distance: 42.4
click at [680, 134] on h5 "A manufacturer is investing in a new automated packaging line promised to cut e…" at bounding box center [592, 152] width 456 height 102
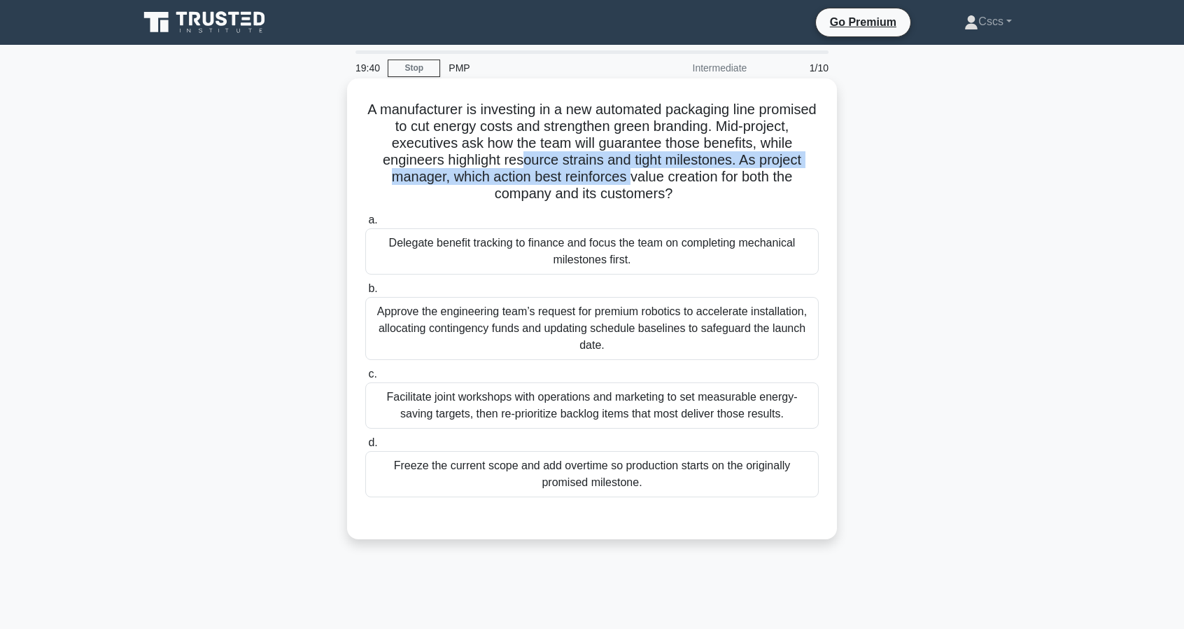
drag, startPoint x: 566, startPoint y: 160, endPoint x: 668, endPoint y: 174, distance: 103.1
click at [668, 174] on h5 "A manufacturer is investing in a new automated packaging line promised to cut e…" at bounding box center [592, 152] width 456 height 102
drag, startPoint x: 605, startPoint y: 162, endPoint x: 720, endPoint y: 164, distance: 114.8
click at [720, 164] on h5 "A manufacturer is investing in a new automated packaging line promised to cut e…" at bounding box center [592, 152] width 456 height 102
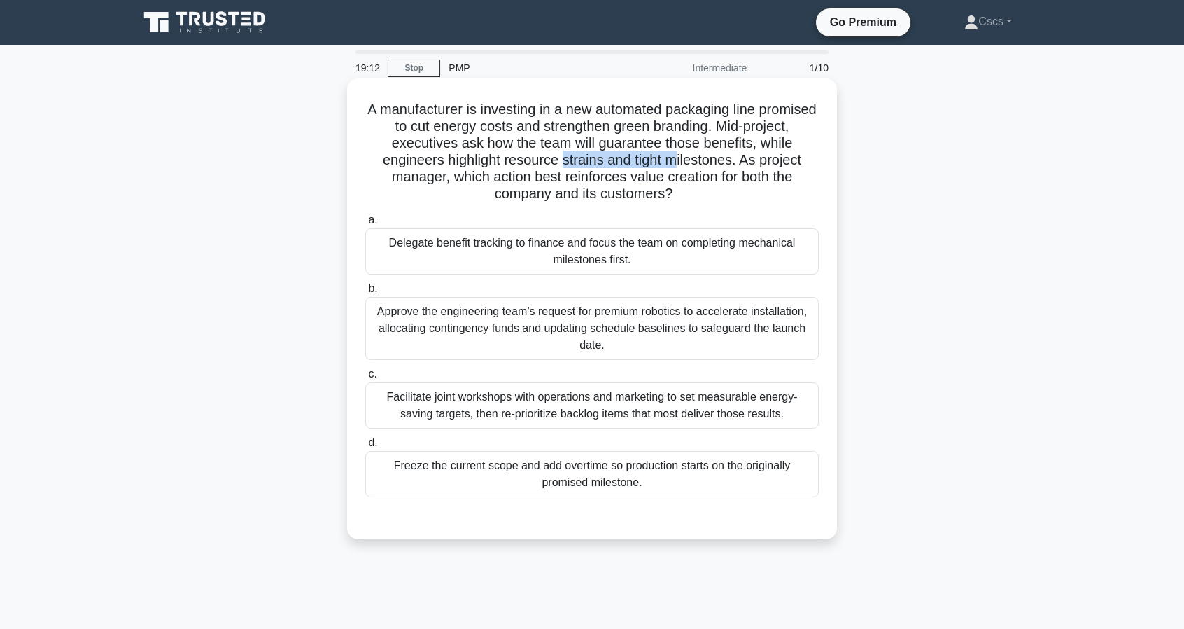
click at [719, 164] on h5 "A manufacturer is investing in a new automated packaging line promised to cut e…" at bounding box center [592, 152] width 456 height 102
drag, startPoint x: 711, startPoint y: 162, endPoint x: 531, endPoint y: 156, distance: 180.7
click at [531, 156] on h5 "A manufacturer is investing in a new automated packaging line promised to cut e…" at bounding box center [592, 152] width 456 height 102
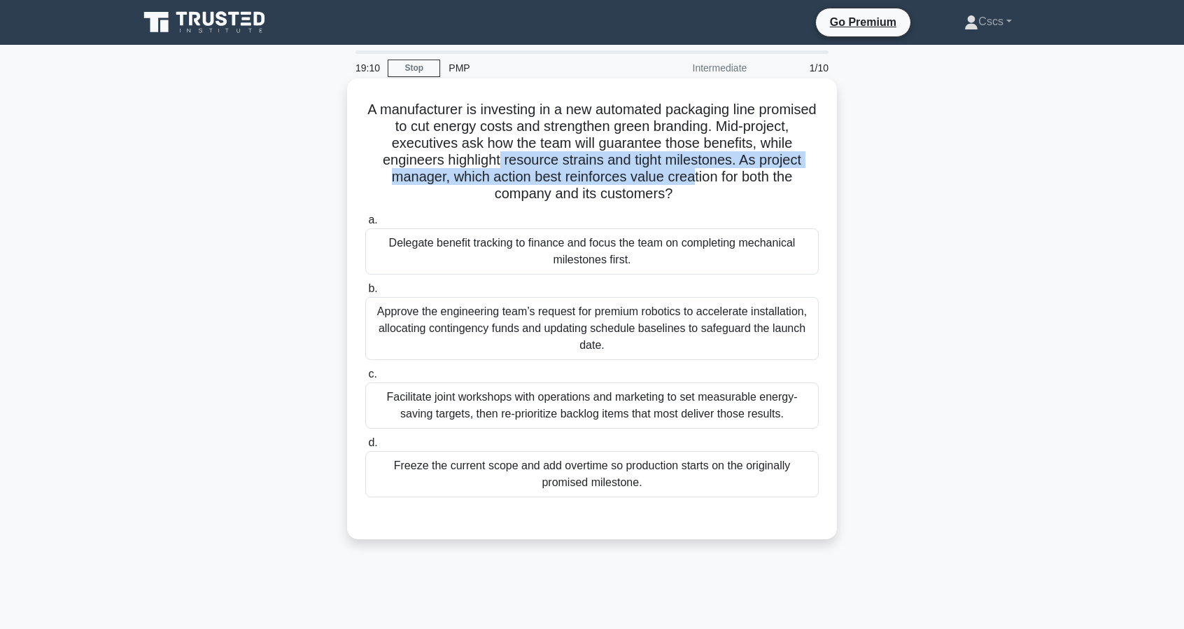
drag, startPoint x: 585, startPoint y: 161, endPoint x: 731, endPoint y: 171, distance: 146.7
click at [731, 171] on h5 "A manufacturer is investing in a new automated packaging line promised to cut e…" at bounding box center [592, 152] width 456 height 102
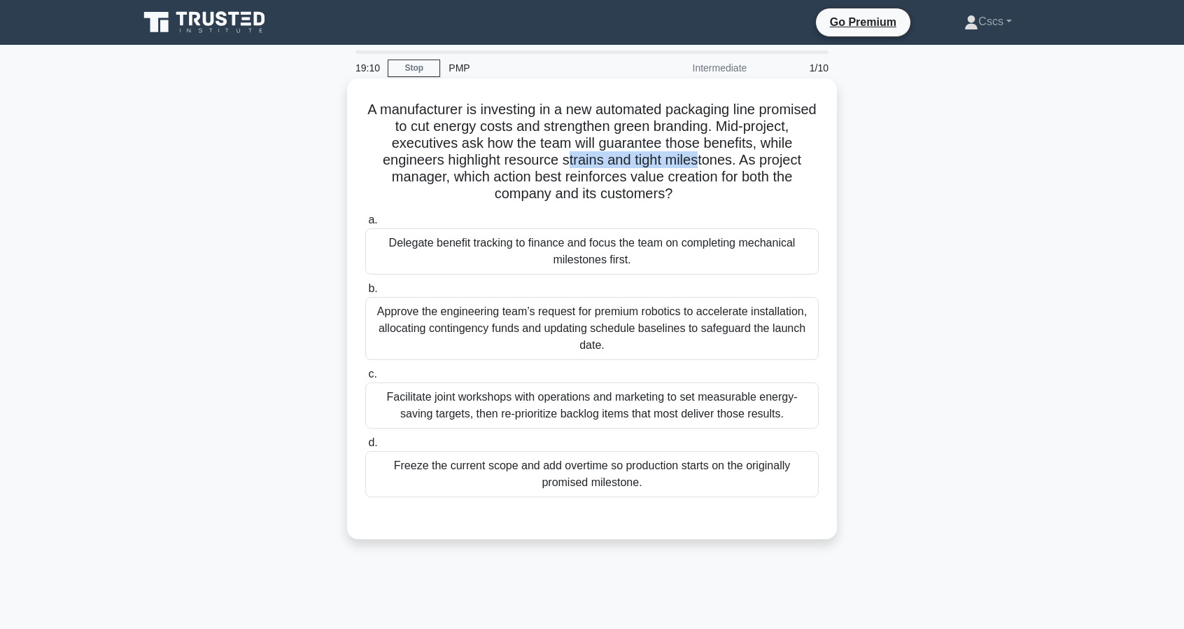
drag, startPoint x: 742, startPoint y: 163, endPoint x: 608, endPoint y: 164, distance: 134.4
click at [608, 164] on h5 "A manufacturer is investing in a new automated packaging line promised to cut e…" at bounding box center [592, 152] width 456 height 102
drag, startPoint x: 572, startPoint y: 163, endPoint x: 743, endPoint y: 163, distance: 171.5
click at [743, 163] on h5 "A manufacturer is investing in a new automated packaging line promised to cut e…" at bounding box center [592, 152] width 456 height 102
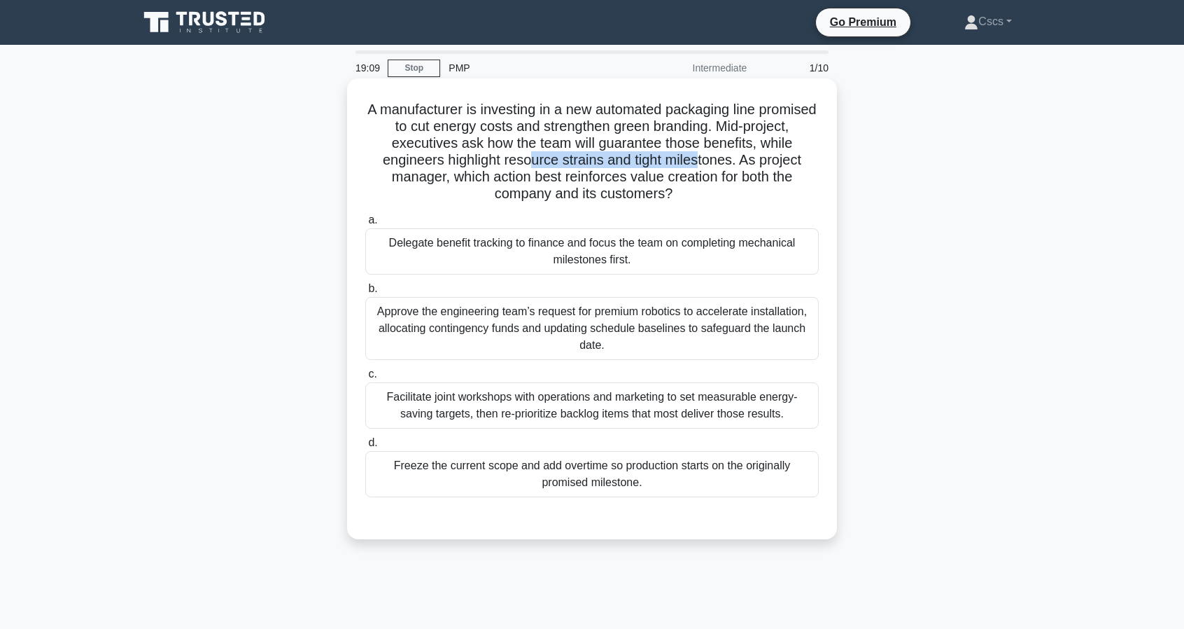
click at [743, 163] on h5 "A manufacturer is investing in a new automated packaging line promised to cut e…" at bounding box center [592, 152] width 456 height 102
click at [721, 412] on div "Facilitate joint workshops with operations and marketing to set measurable ener…" at bounding box center [592, 405] width 454 height 46
click at [622, 404] on div "Facilitate joint workshops with operations and marketing to set measurable ener…" at bounding box center [592, 405] width 454 height 46
click at [365, 379] on input "c. Facilitate joint workshops with operations and marketing to set measurable e…" at bounding box center [365, 374] width 0 height 9
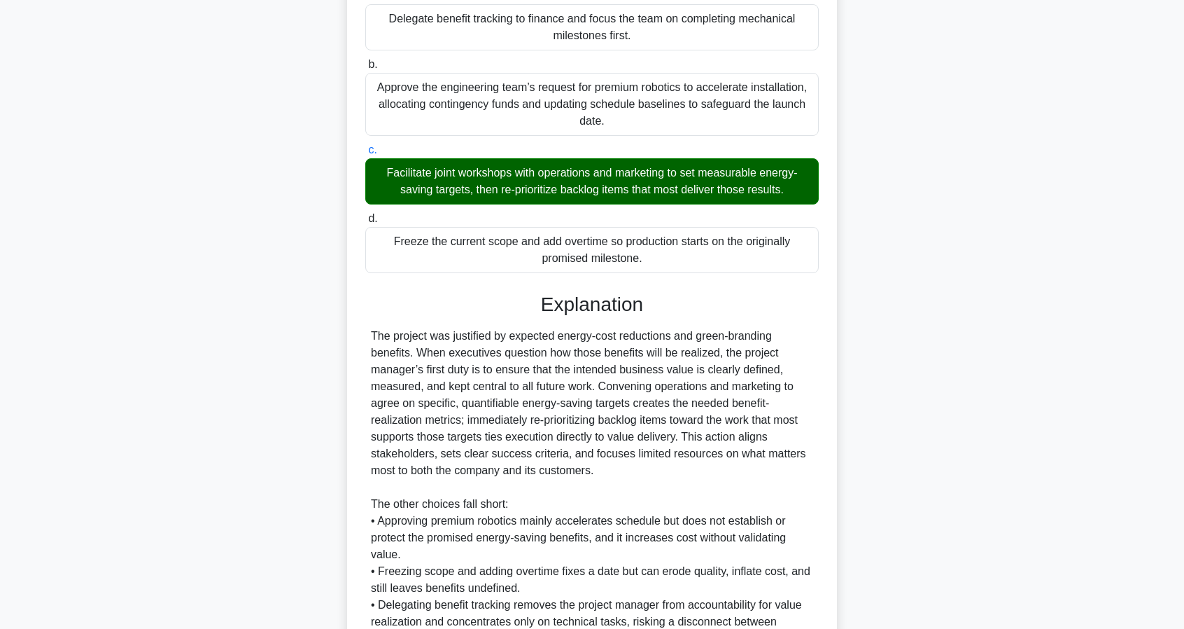
scroll to position [280, 0]
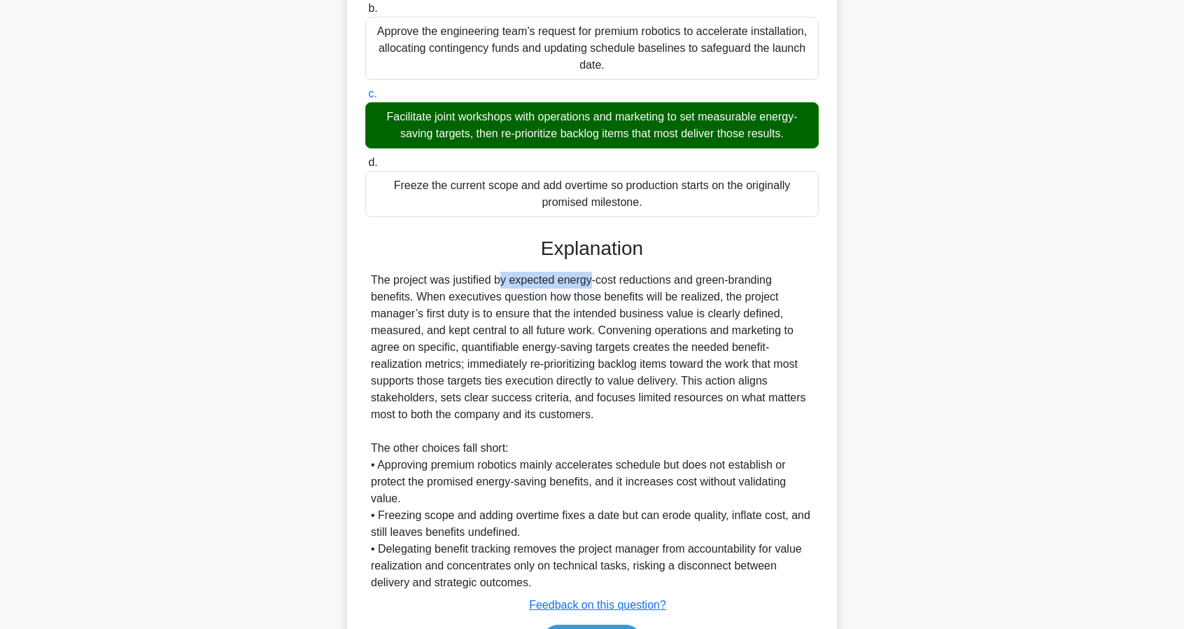
drag, startPoint x: 423, startPoint y: 284, endPoint x: 512, endPoint y: 287, distance: 89.6
click at [503, 286] on div "The project was justified by expected energy-cost reductions and green-branding…" at bounding box center [592, 431] width 442 height 319
click at [515, 287] on div "The project was justified by expected energy-cost reductions and green-branding…" at bounding box center [592, 431] width 442 height 319
drag, startPoint x: 470, startPoint y: 284, endPoint x: 543, endPoint y: 286, distance: 73.5
click at [543, 286] on div "The project was justified by expected energy-cost reductions and green-branding…" at bounding box center [592, 431] width 442 height 319
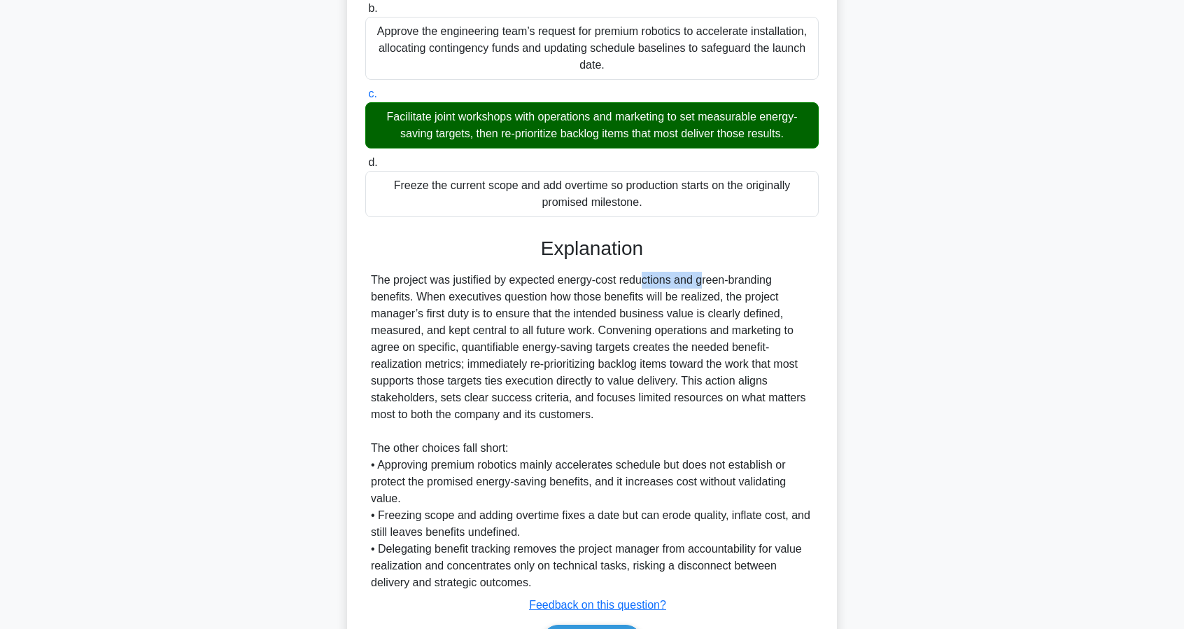
drag, startPoint x: 552, startPoint y: 285, endPoint x: 615, endPoint y: 282, distance: 62.4
click at [615, 282] on div "The project was justified by expected energy-cost reductions and green-branding…" at bounding box center [592, 431] width 442 height 319
drag, startPoint x: 636, startPoint y: 282, endPoint x: 634, endPoint y: 298, distance: 16.2
click at [634, 298] on div "The project was justified by expected energy-cost reductions and green-branding…" at bounding box center [592, 431] width 442 height 319
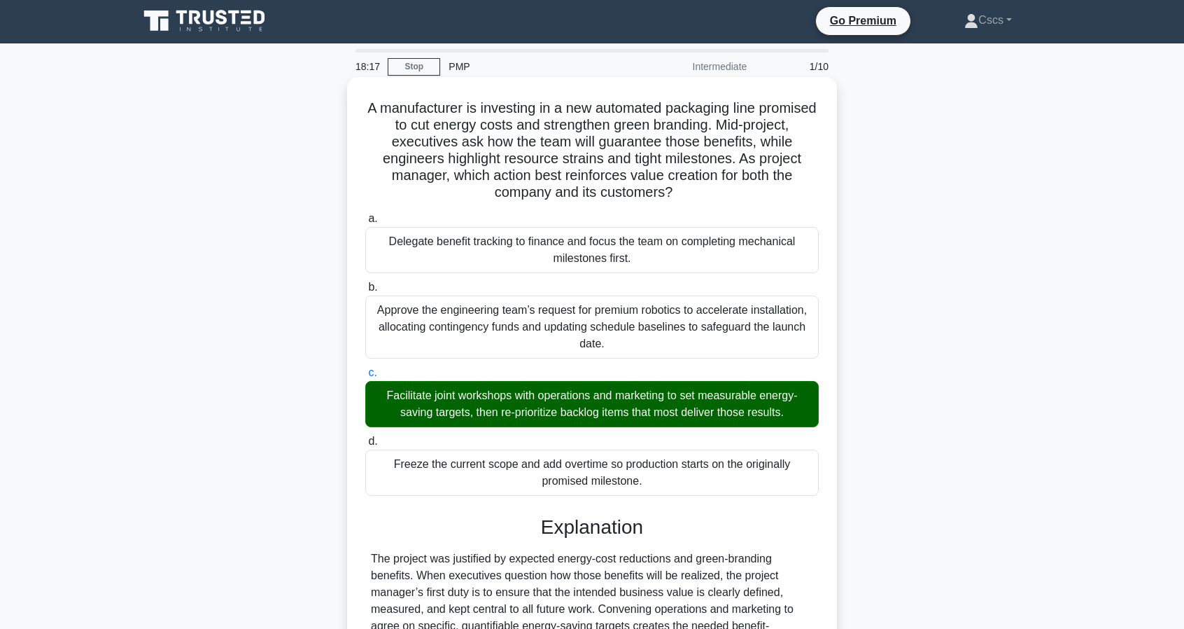
scroll to position [0, 0]
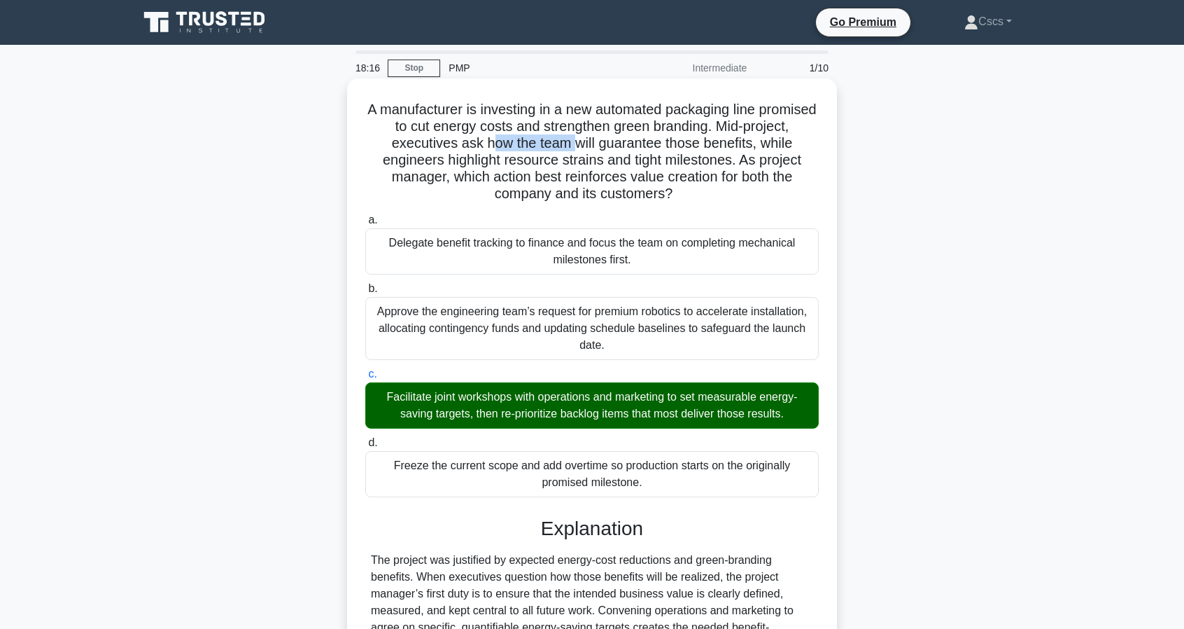
drag, startPoint x: 537, startPoint y: 146, endPoint x: 615, endPoint y: 139, distance: 78.8
click at [615, 139] on h5 "A manufacturer is investing in a new automated packaging line promised to cut e…" at bounding box center [592, 152] width 456 height 102
click at [626, 123] on h5 "A manufacturer is investing in a new automated packaging line promised to cut e…" at bounding box center [592, 152] width 456 height 102
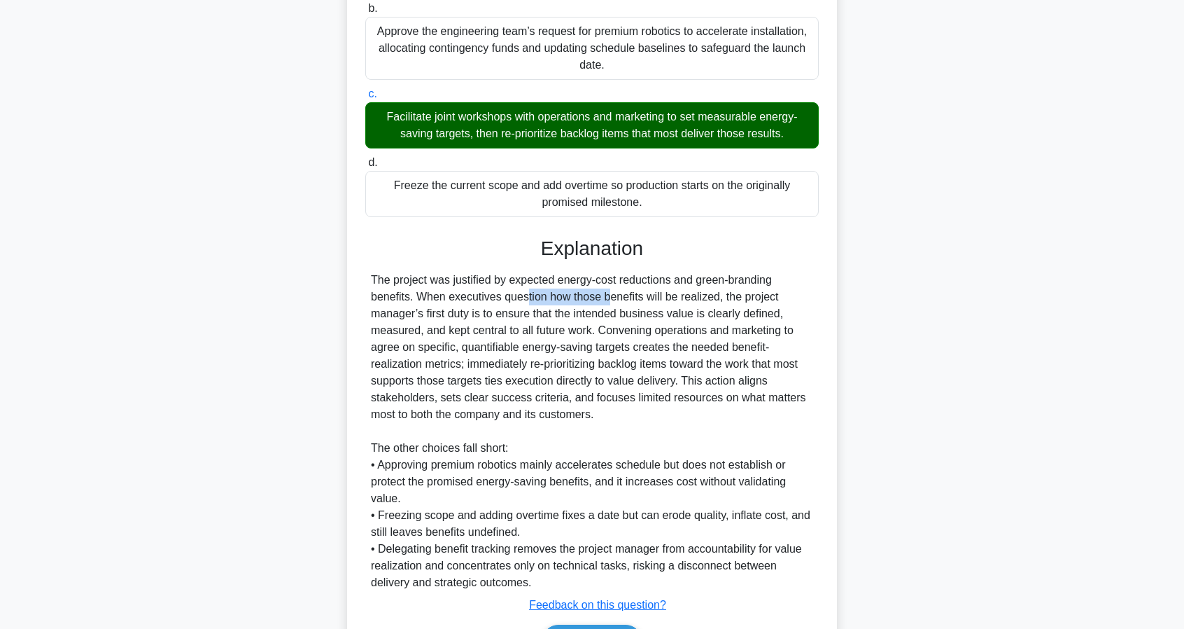
drag, startPoint x: 435, startPoint y: 296, endPoint x: 519, endPoint y: 300, distance: 84.1
click at [519, 300] on div "The project was justified by expected energy-cost reductions and green-branding…" at bounding box center [592, 431] width 442 height 319
click at [521, 303] on div "The project was justified by expected energy-cost reductions and green-branding…" at bounding box center [592, 431] width 442 height 319
drag, startPoint x: 428, startPoint y: 295, endPoint x: 717, endPoint y: 299, distance: 288.4
click at [717, 299] on div "The project was justified by expected energy-cost reductions and green-branding…" at bounding box center [592, 431] width 442 height 319
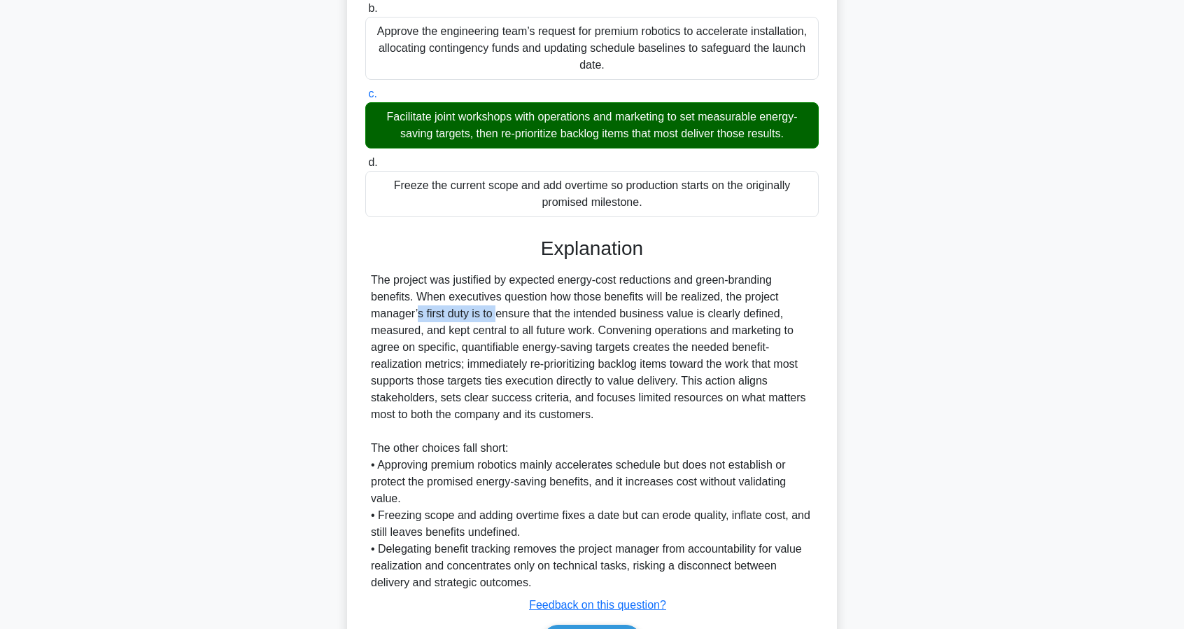
drag, startPoint x: 737, startPoint y: 304, endPoint x: 424, endPoint y: 310, distance: 313.0
click at [424, 310] on div "The project was justified by expected energy-cost reductions and green-branding…" at bounding box center [592, 431] width 442 height 319
click at [435, 312] on div "The project was justified by expected energy-cost reductions and green-branding…" at bounding box center [592, 431] width 442 height 319
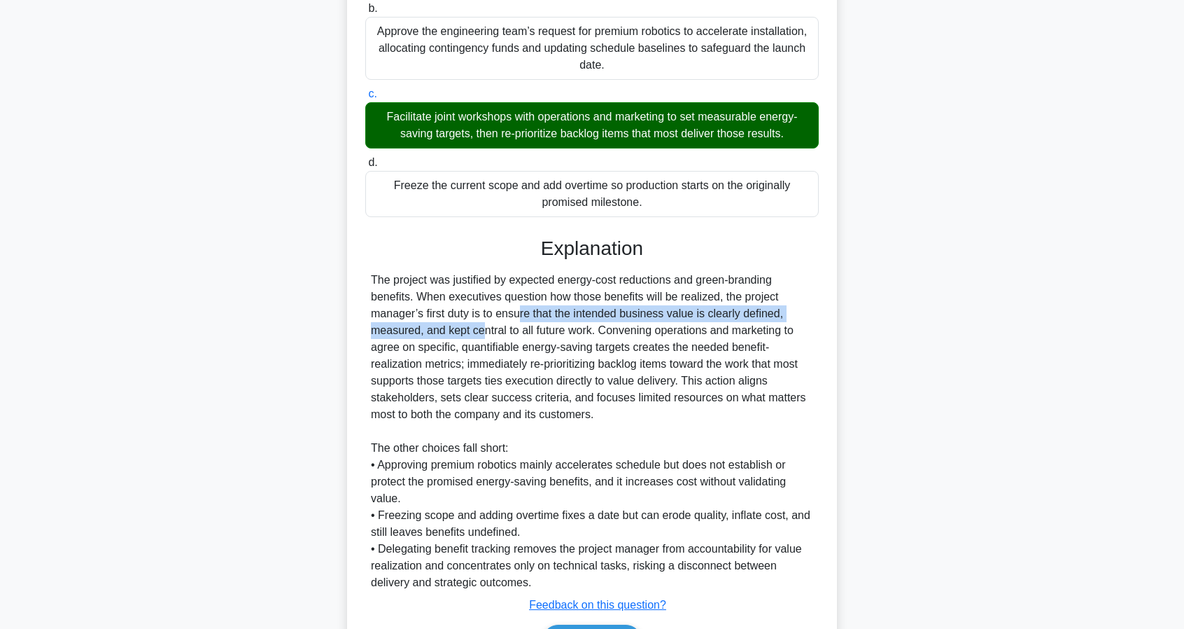
drag, startPoint x: 462, startPoint y: 311, endPoint x: 398, endPoint y: 330, distance: 67.1
click at [398, 330] on div "The project was justified by expected energy-cost reductions and green-branding…" at bounding box center [592, 431] width 442 height 319
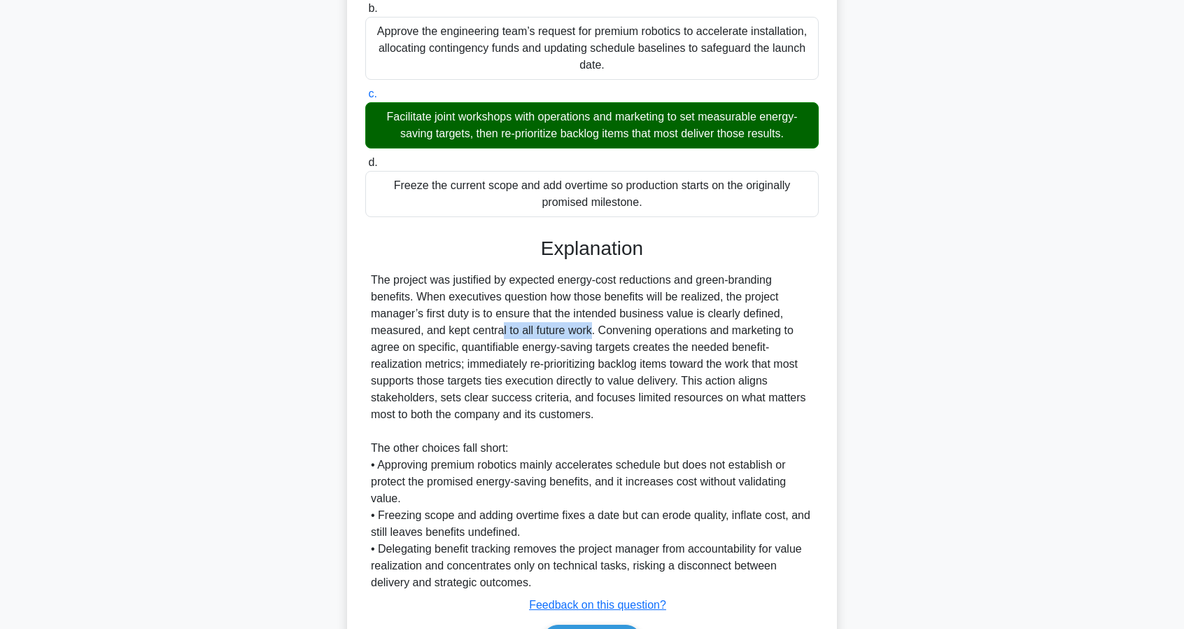
drag, startPoint x: 419, startPoint y: 332, endPoint x: 527, endPoint y: 342, distance: 108.2
click at [515, 338] on div "The project was justified by expected energy-cost reductions and green-branding…" at bounding box center [592, 431] width 442 height 319
click at [527, 342] on div "The project was justified by expected energy-cost reductions and green-branding…" at bounding box center [592, 431] width 442 height 319
drag, startPoint x: 447, startPoint y: 325, endPoint x: 574, endPoint y: 330, distance: 126.8
click at [574, 330] on div "The project was justified by expected energy-cost reductions and green-branding…" at bounding box center [592, 431] width 442 height 319
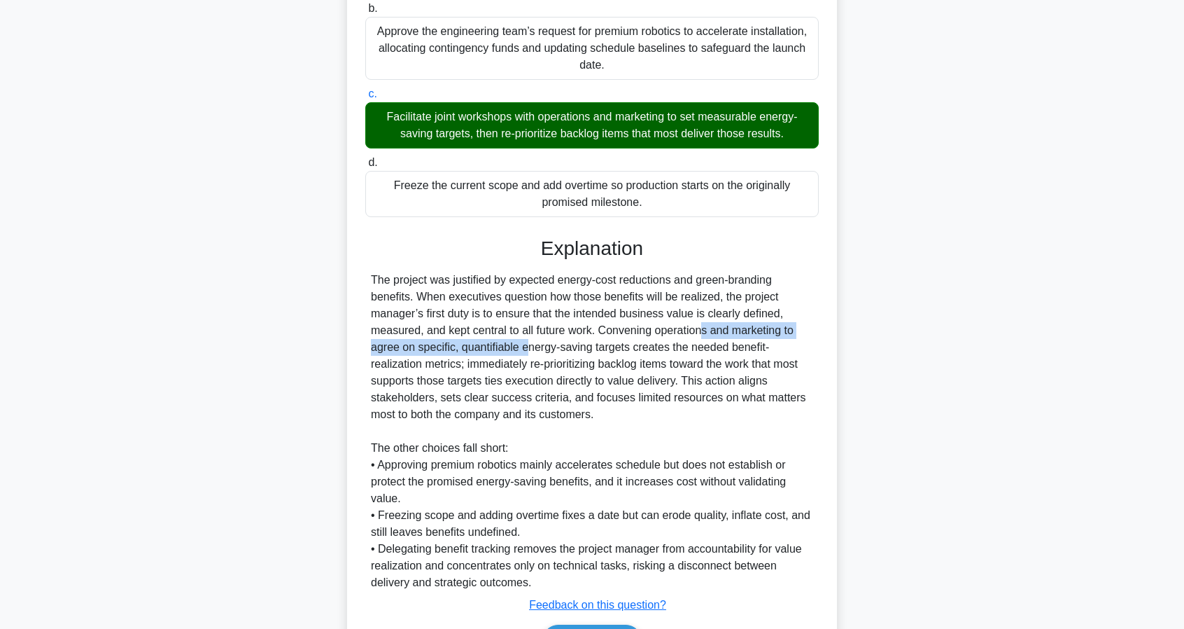
drag, startPoint x: 612, startPoint y: 332, endPoint x: 448, endPoint y: 344, distance: 164.2
click at [448, 344] on div "The project was justified by expected energy-cost reductions and green-branding…" at bounding box center [592, 431] width 442 height 319
drag, startPoint x: 477, startPoint y: 350, endPoint x: 554, endPoint y: 349, distance: 76.3
click at [554, 349] on div "The project was justified by expected energy-cost reductions and green-branding…" at bounding box center [592, 431] width 442 height 319
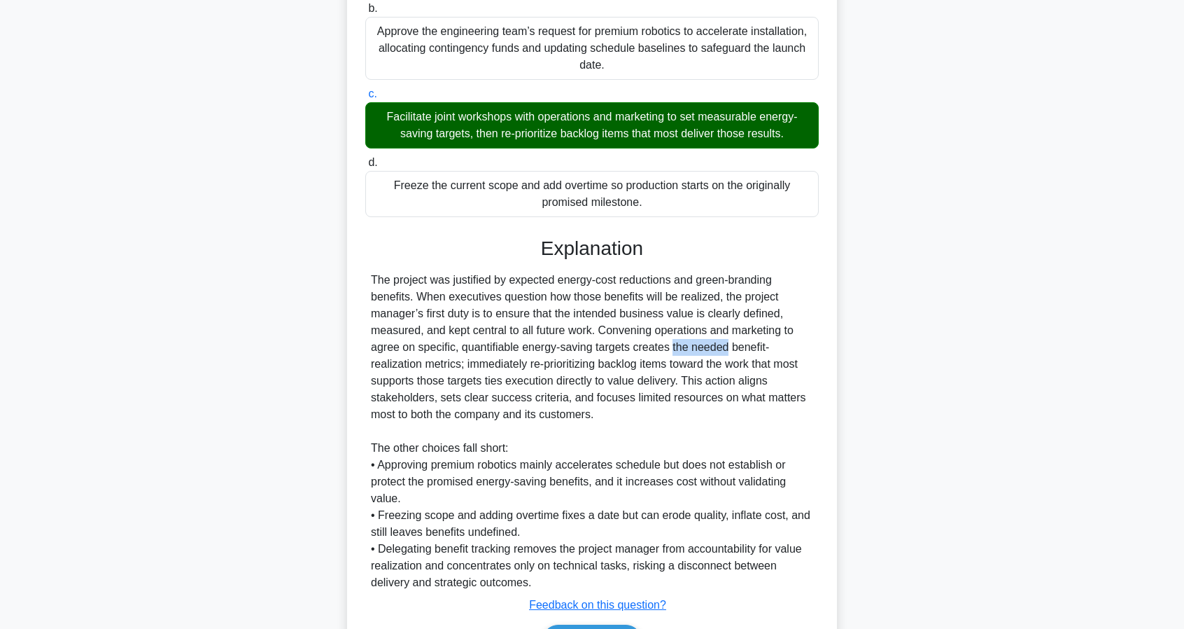
drag, startPoint x: 589, startPoint y: 353, endPoint x: 624, endPoint y: 353, distance: 34.3
click at [633, 350] on div "The project was justified by expected energy-cost reductions and green-branding…" at bounding box center [592, 431] width 442 height 319
click at [652, 351] on div "The project was justified by expected energy-cost reductions and green-branding…" at bounding box center [592, 431] width 442 height 319
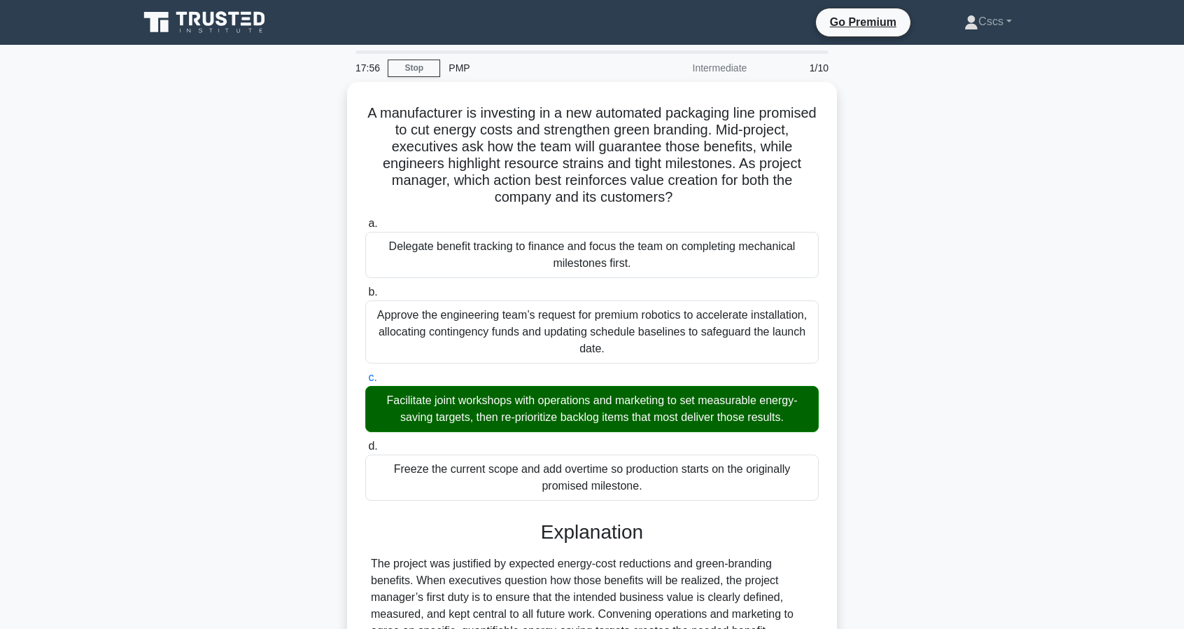
scroll to position [210, 0]
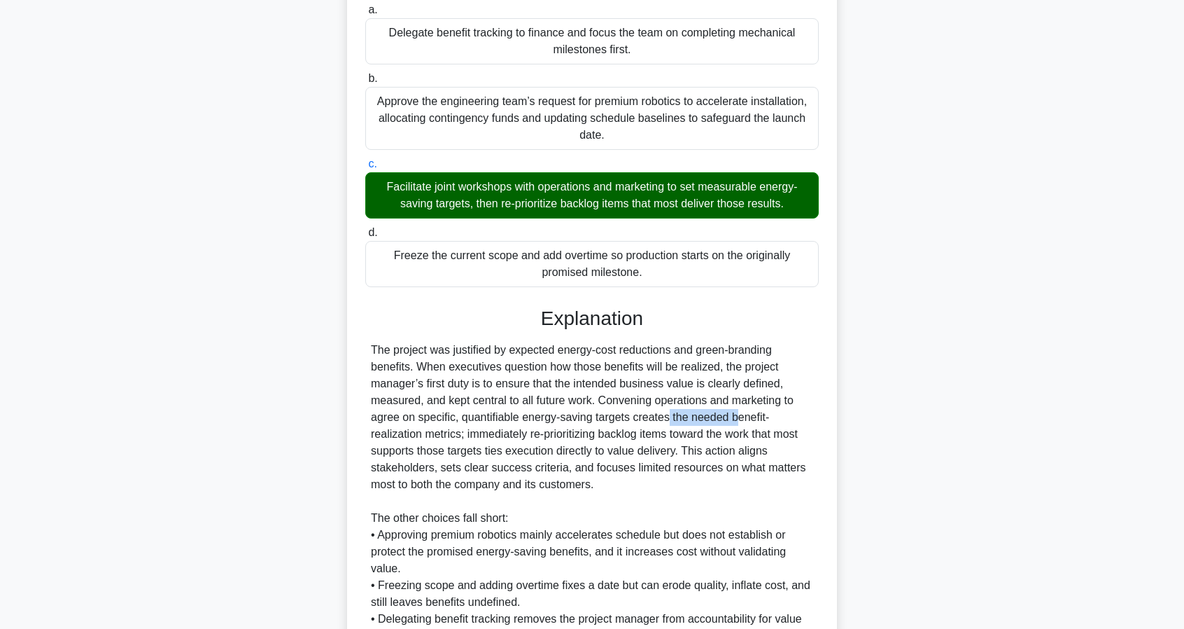
drag, startPoint x: 634, startPoint y: 420, endPoint x: 645, endPoint y: 421, distance: 10.5
click at [645, 421] on div "The project was justified by expected energy-cost reductions and green-branding…" at bounding box center [592, 501] width 442 height 319
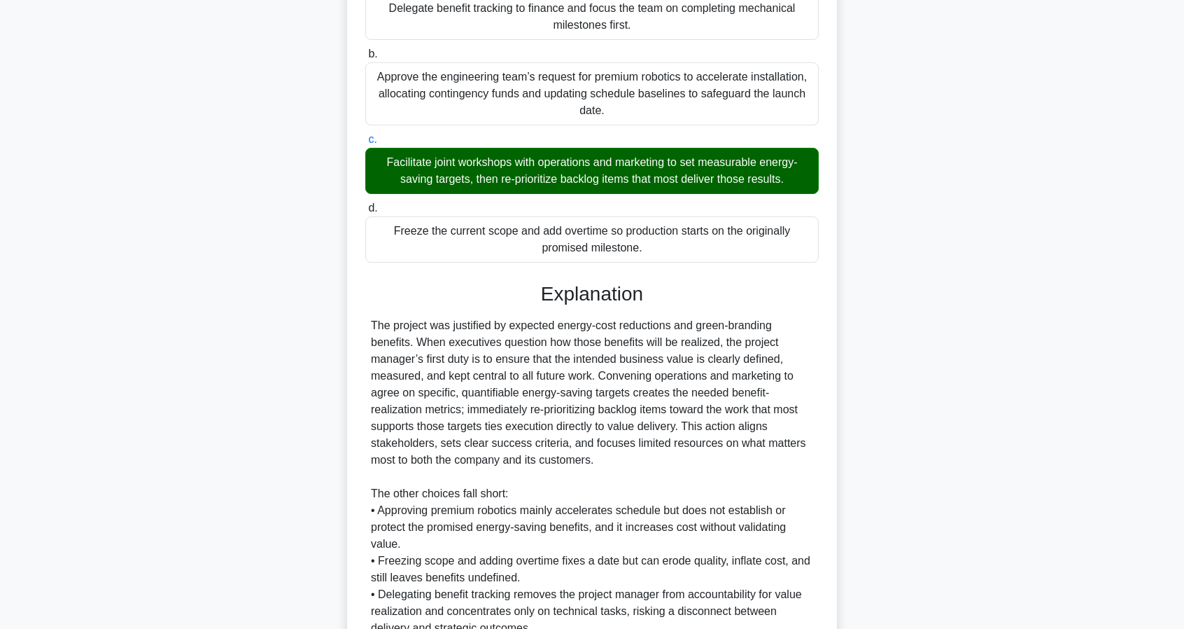
scroll to position [280, 0]
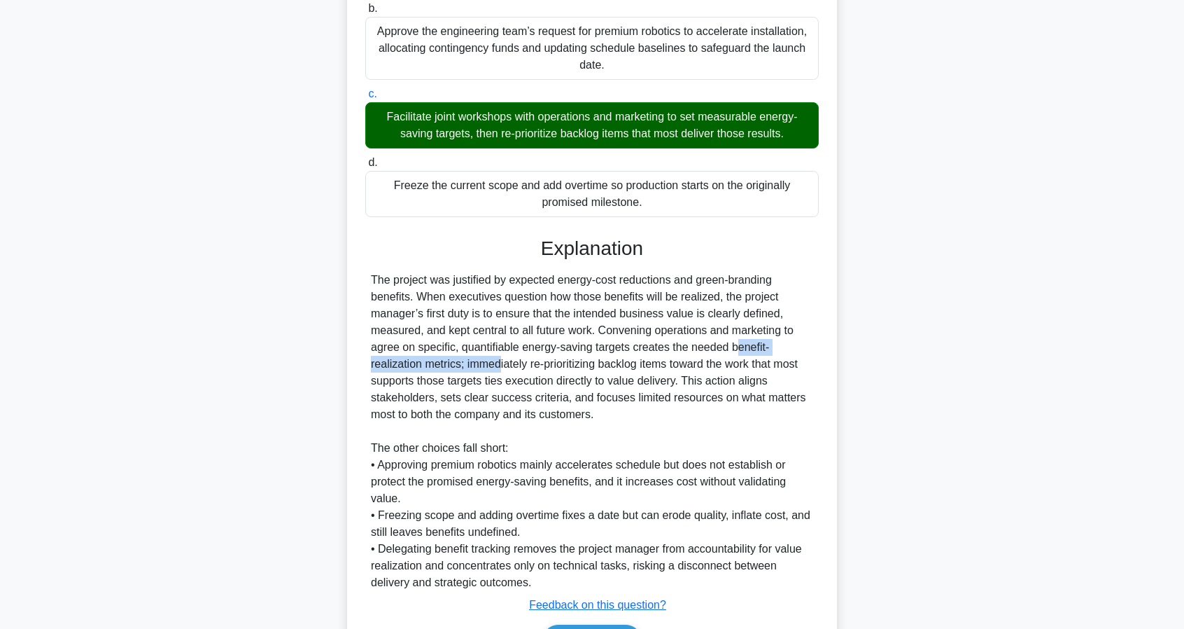
drag, startPoint x: 644, startPoint y: 347, endPoint x: 410, endPoint y: 369, distance: 234.8
click at [410, 369] on div "The project was justified by expected energy-cost reductions and green-branding…" at bounding box center [592, 431] width 442 height 319
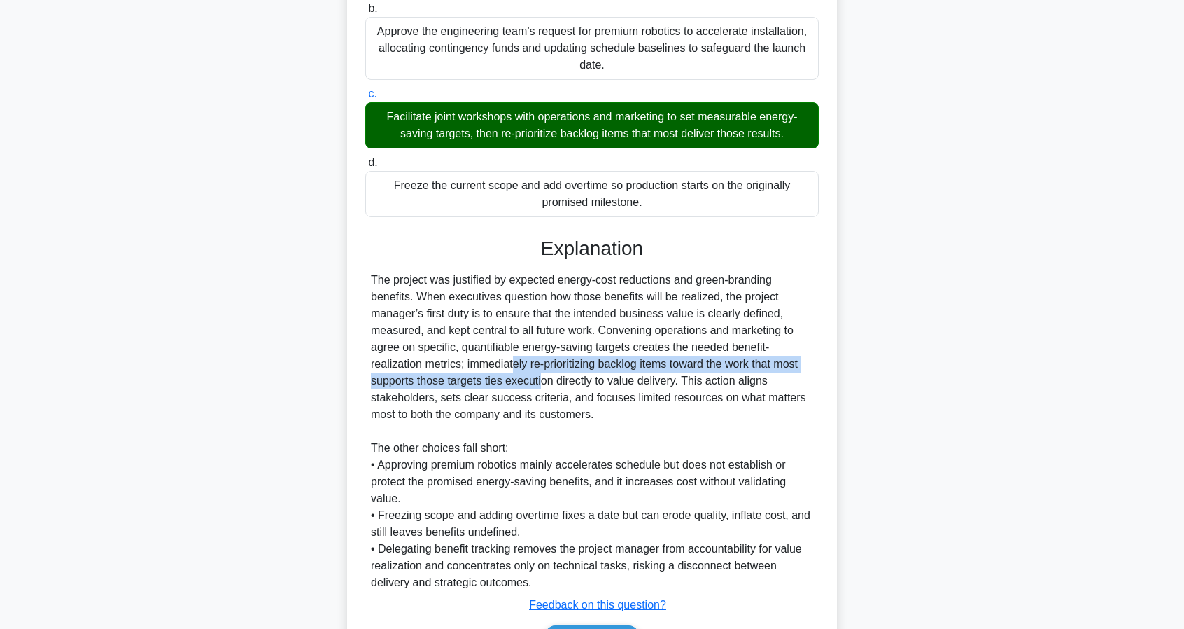
drag, startPoint x: 429, startPoint y: 367, endPoint x: 462, endPoint y: 372, distance: 33.2
click at [462, 372] on div "The project was justified by expected energy-cost reductions and green-branding…" at bounding box center [592, 431] width 442 height 319
click at [485, 367] on div "The project was justified by expected energy-cost reductions and green-branding…" at bounding box center [592, 431] width 442 height 319
drag, startPoint x: 472, startPoint y: 365, endPoint x: 676, endPoint y: 382, distance: 204.4
click at [676, 382] on div "The project was justified by expected energy-cost reductions and green-branding…" at bounding box center [592, 431] width 442 height 319
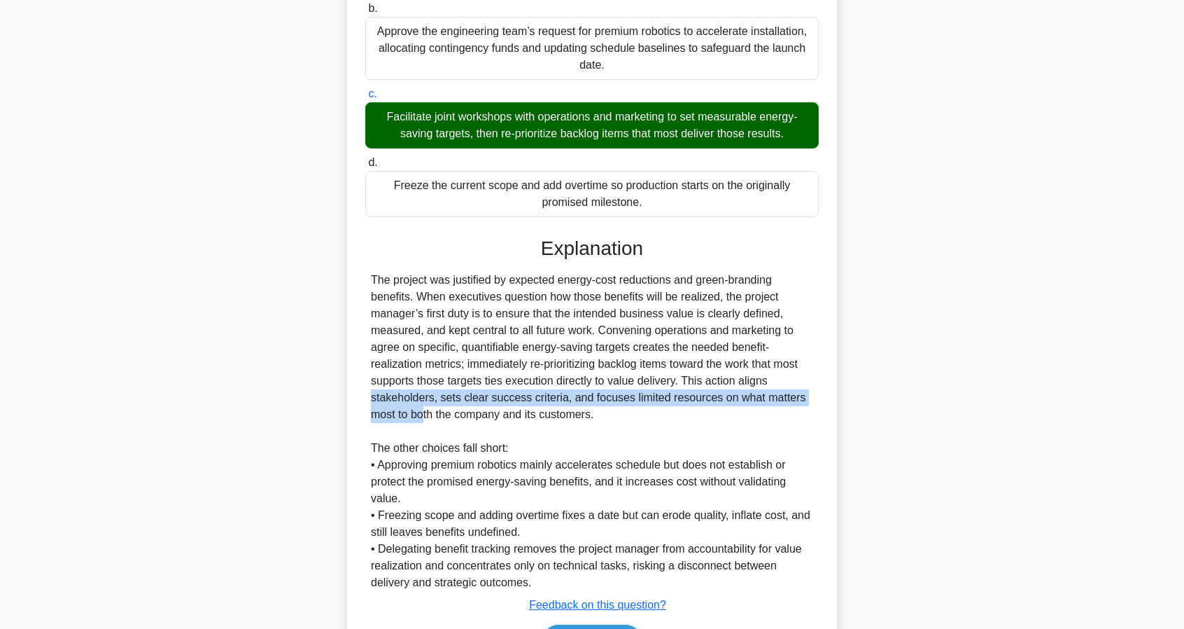
drag, startPoint x: 687, startPoint y: 384, endPoint x: 780, endPoint y: 389, distance: 92.6
click at [776, 390] on div "The project was justified by expected energy-cost reductions and green-branding…" at bounding box center [592, 431] width 442 height 319
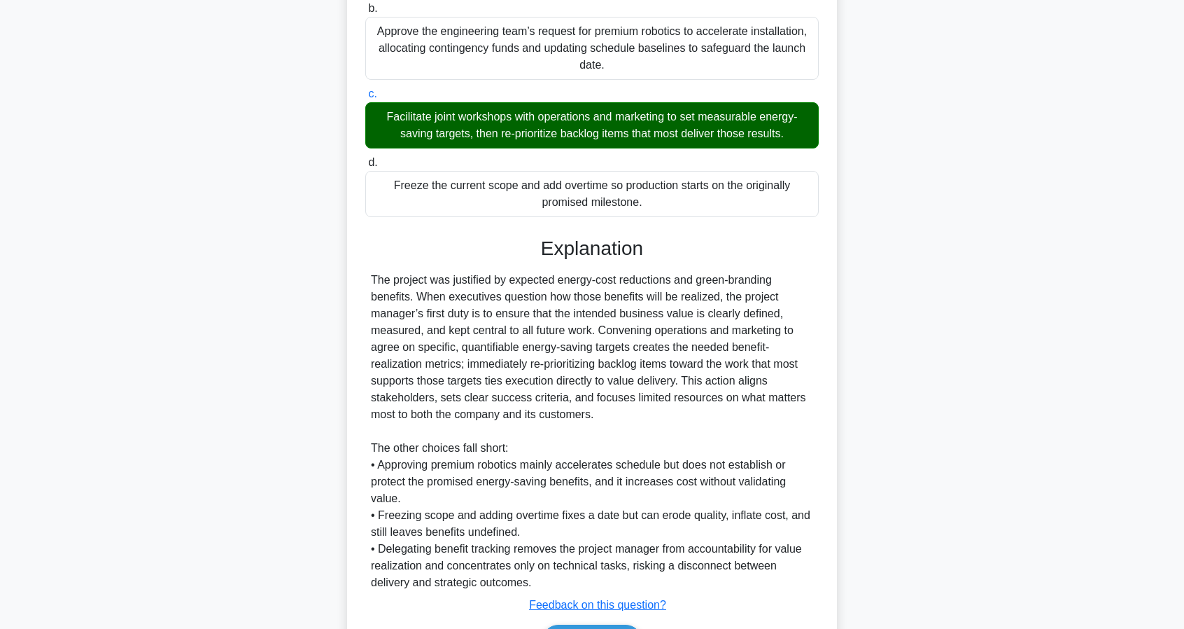
click at [787, 388] on div "The project was justified by expected energy-cost reductions and green-branding…" at bounding box center [592, 431] width 442 height 319
drag, startPoint x: 797, startPoint y: 385, endPoint x: 683, endPoint y: 374, distance: 113.9
click at [683, 374] on div "The project was justified by expected energy-cost reductions and green-branding…" at bounding box center [592, 431] width 442 height 319
drag, startPoint x: 391, startPoint y: 405, endPoint x: 424, endPoint y: 404, distance: 33.6
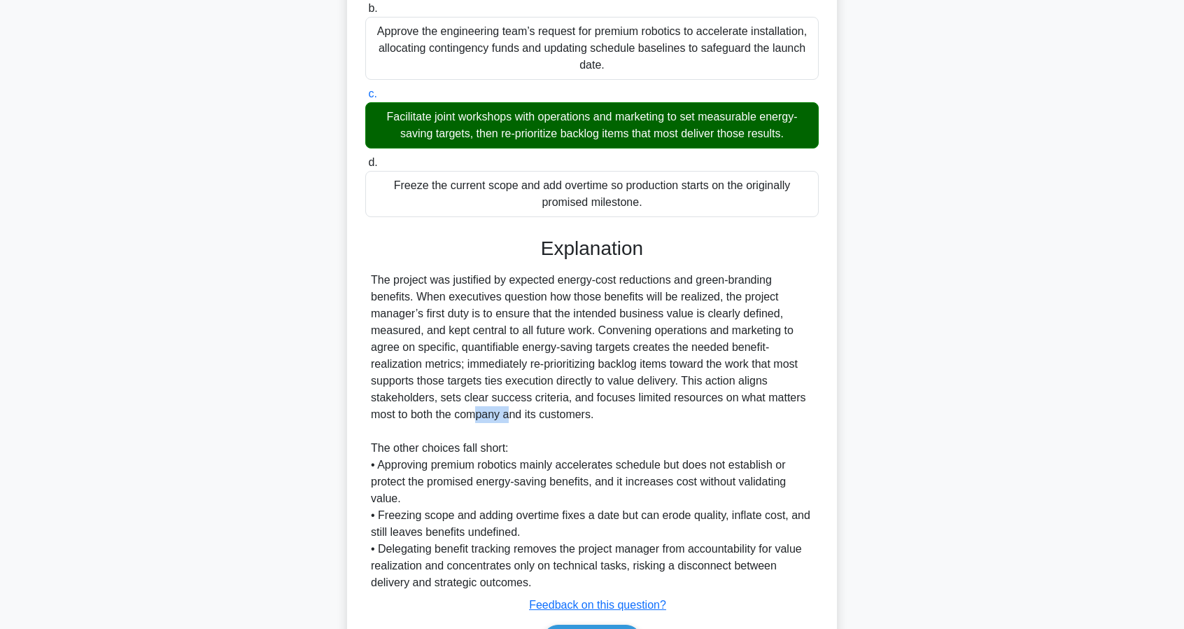
click at [417, 405] on div "The project was justified by expected energy-cost reductions and green-branding…" at bounding box center [592, 431] width 442 height 319
drag, startPoint x: 449, startPoint y: 398, endPoint x: 522, endPoint y: 404, distance: 73.7
click at [522, 404] on div "The project was justified by expected energy-cost reductions and green-branding…" at bounding box center [592, 431] width 442 height 319
drag, startPoint x: 452, startPoint y: 402, endPoint x: 556, endPoint y: 408, distance: 103.8
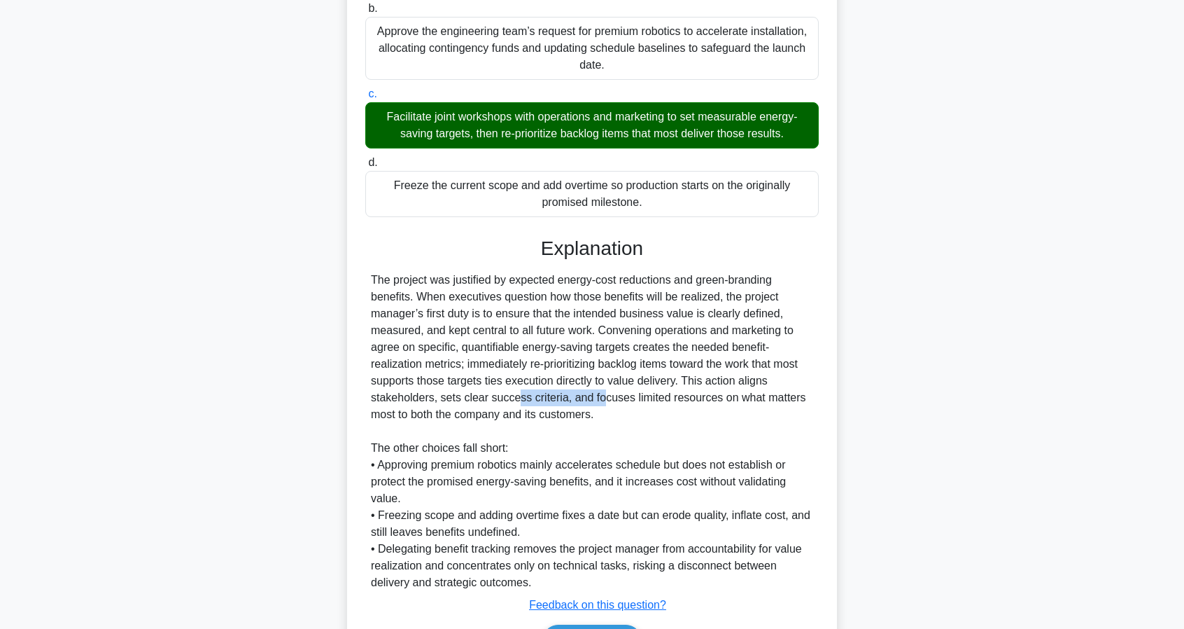
click at [556, 408] on div "The project was justified by expected energy-cost reductions and green-branding…" at bounding box center [592, 431] width 442 height 319
click at [563, 404] on div "The project was justified by expected energy-cost reductions and green-branding…" at bounding box center [592, 431] width 442 height 319
drag, startPoint x: 577, startPoint y: 400, endPoint x: 777, endPoint y: 415, distance: 200.0
click at [777, 415] on div "The project was justified by expected energy-cost reductions and green-branding…" at bounding box center [592, 431] width 442 height 319
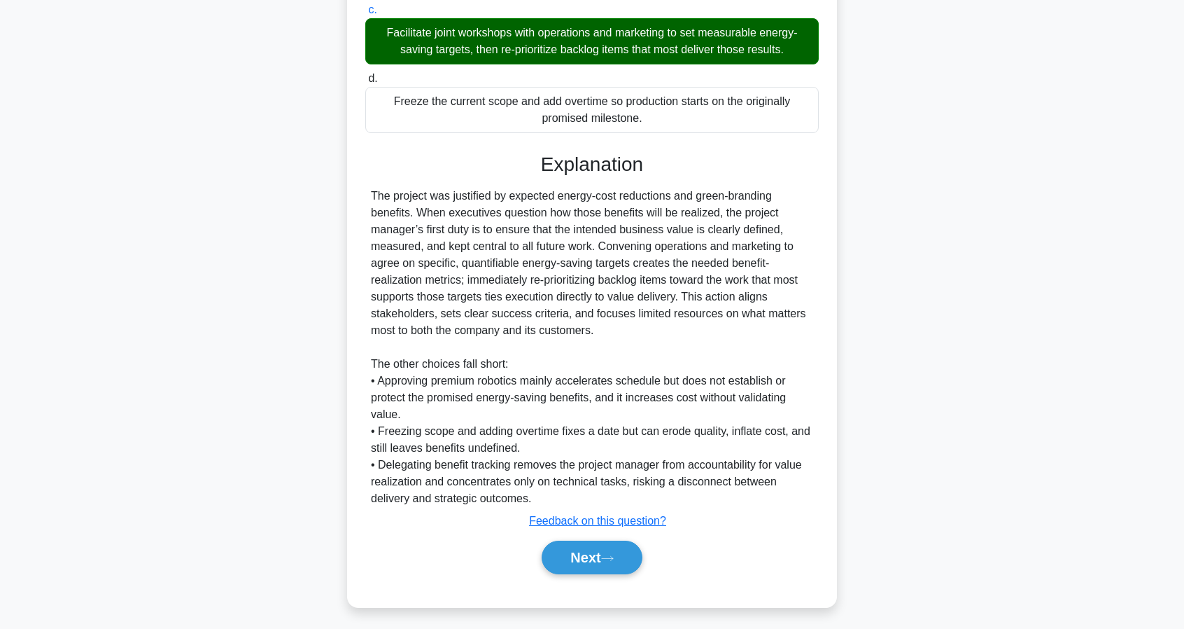
scroll to position [367, 0]
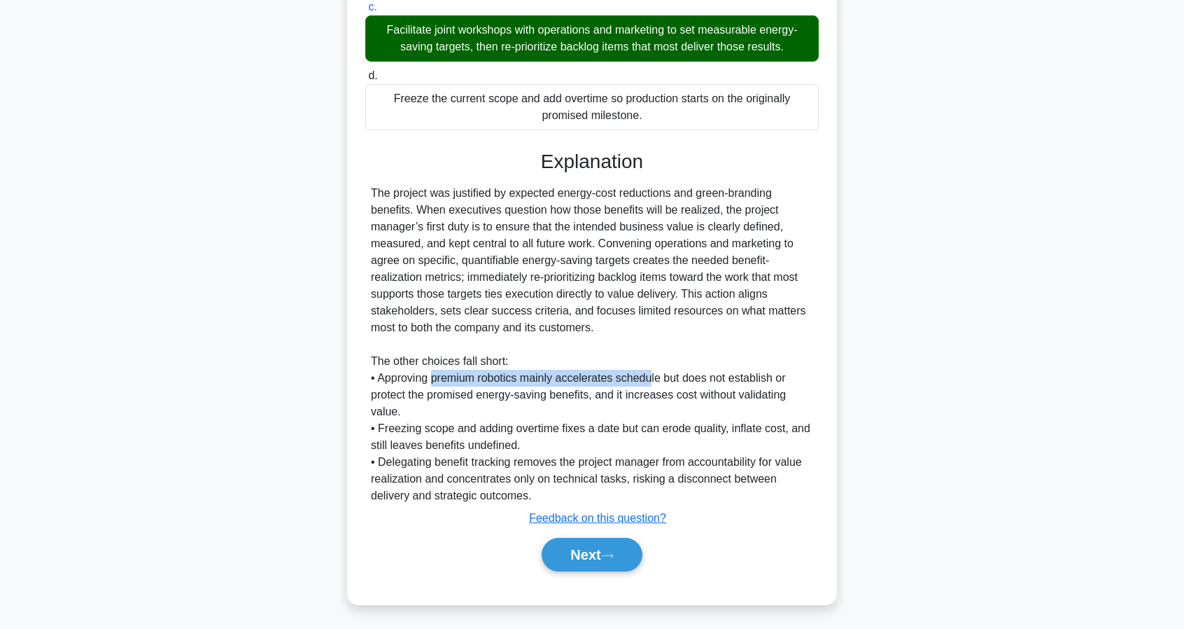
drag, startPoint x: 437, startPoint y: 381, endPoint x: 650, endPoint y: 384, distance: 212.8
click at [650, 384] on div "The project was justified by expected energy-cost reductions and green-branding…" at bounding box center [592, 344] width 442 height 319
drag, startPoint x: 460, startPoint y: 365, endPoint x: 468, endPoint y: 366, distance: 7.8
click at [468, 366] on div "The project was justified by expected energy-cost reductions and green-branding…" at bounding box center [592, 344] width 442 height 319
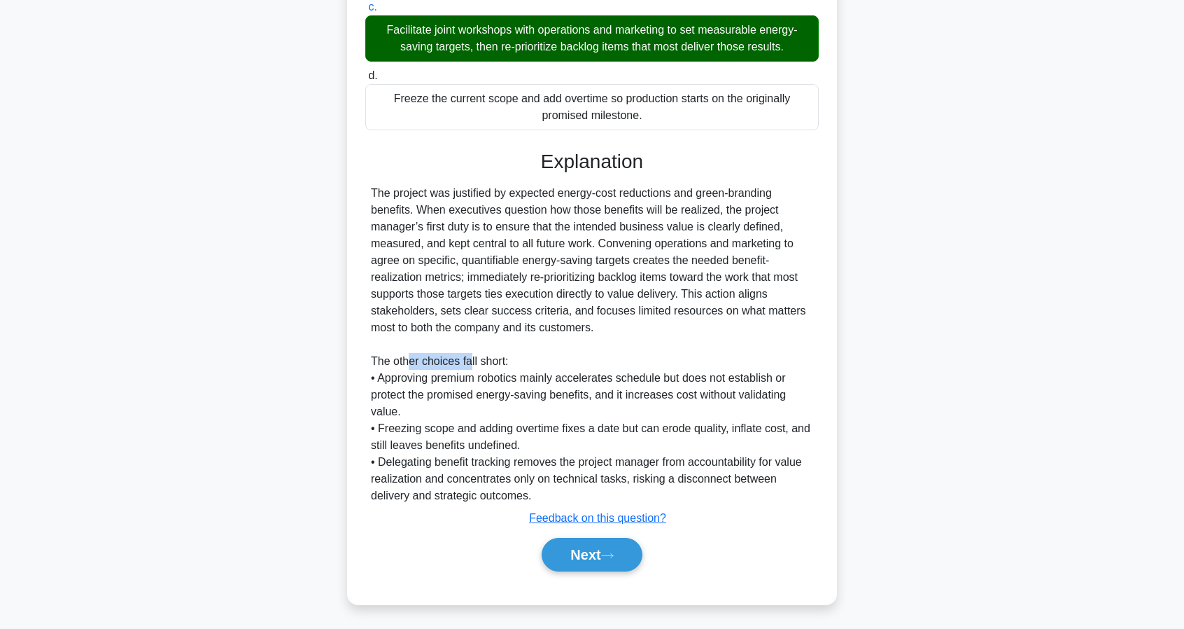
click at [469, 366] on div "The project was justified by expected energy-cost reductions and green-branding…" at bounding box center [592, 344] width 442 height 319
drag, startPoint x: 409, startPoint y: 393, endPoint x: 463, endPoint y: 398, distance: 53.4
click at [463, 398] on div "The project was justified by expected energy-cost reductions and green-branding…" at bounding box center [592, 344] width 442 height 319
click at [465, 398] on div "The project was justified by expected energy-cost reductions and green-branding…" at bounding box center [592, 344] width 442 height 319
drag, startPoint x: 594, startPoint y: 376, endPoint x: 687, endPoint y: 385, distance: 93.5
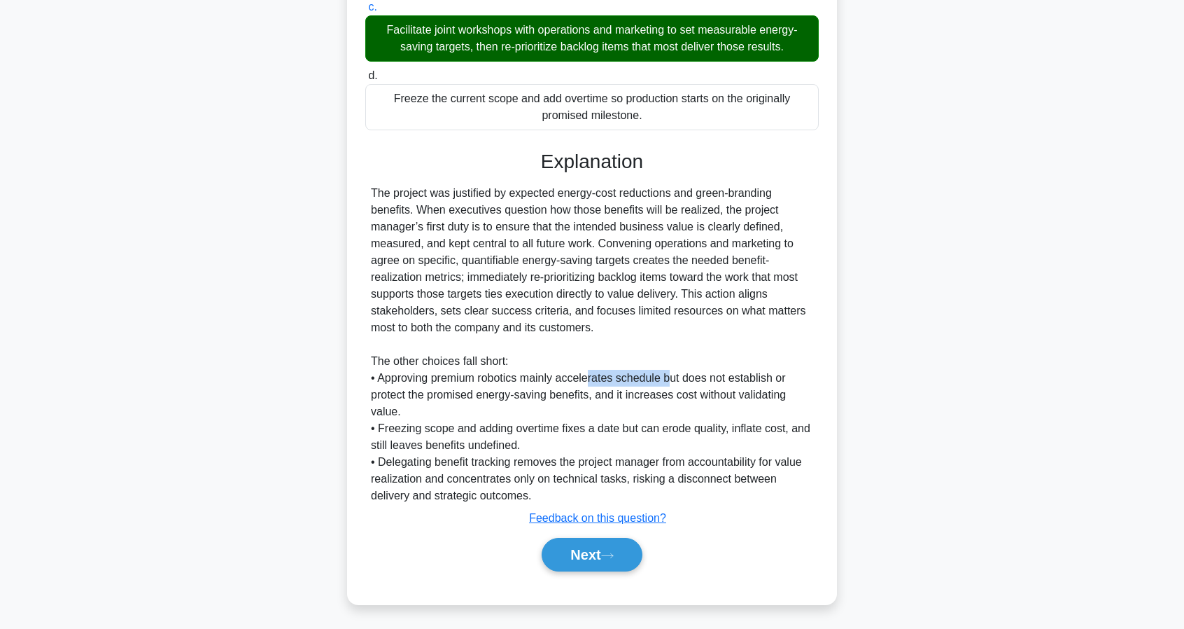
click at [670, 384] on div "The project was justified by expected energy-cost reductions and green-branding…" at bounding box center [592, 344] width 442 height 319
drag, startPoint x: 687, startPoint y: 385, endPoint x: 619, endPoint y: 386, distance: 68.6
click at [652, 387] on div "The project was justified by expected energy-cost reductions and green-branding…" at bounding box center [592, 344] width 442 height 319
click at [603, 384] on div "The project was justified by expected energy-cost reductions and green-branding…" at bounding box center [592, 344] width 442 height 319
drag, startPoint x: 426, startPoint y: 390, endPoint x: 580, endPoint y: 393, distance: 154.0
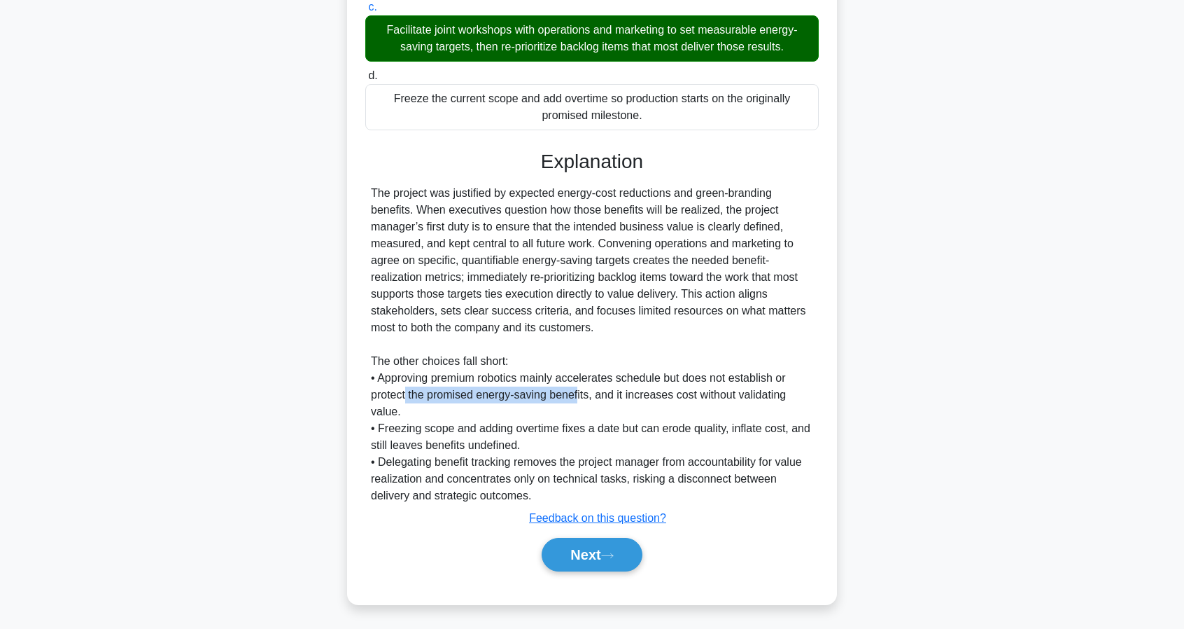
click at [580, 393] on div "The project was justified by expected energy-cost reductions and green-branding…" at bounding box center [592, 344] width 442 height 319
drag
click at [738, 405] on div "The project was justified by expected energy-cost reductions and green-branding…" at bounding box center [592, 344] width 442 height 319
click at [738, 407] on div "The project was justified by expected energy-cost reductions and green-branding…" at bounding box center [592, 344] width 442 height 319
click at [497, 435] on div "The project was justified by expected energy-cost reductions and green-branding…" at bounding box center [592, 344] width 442 height 319
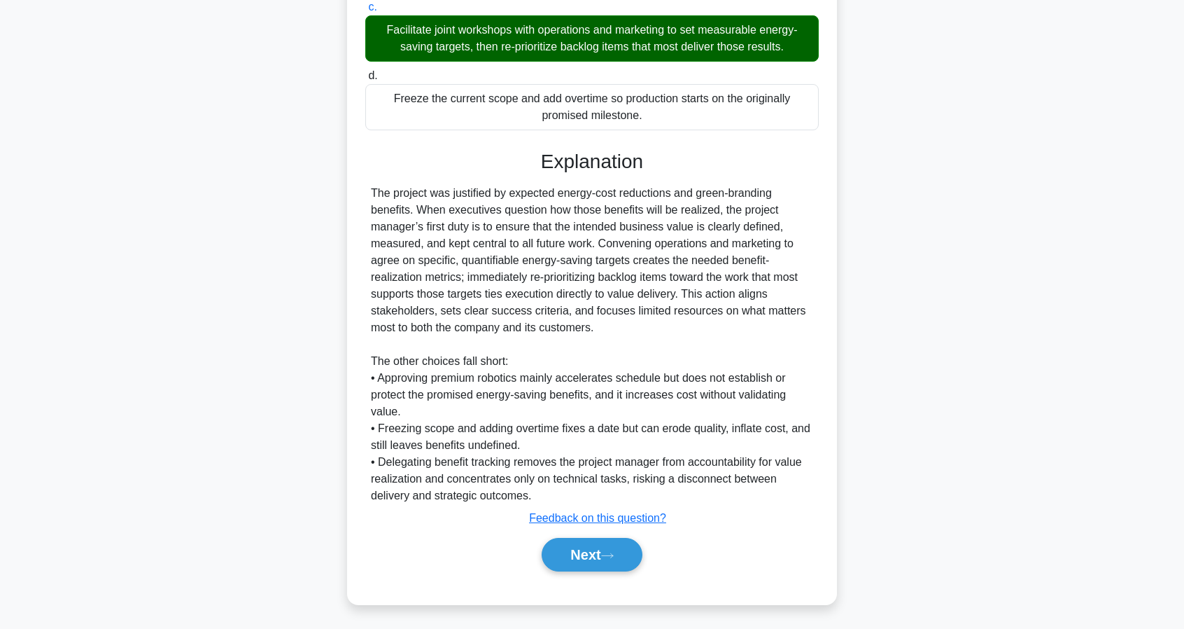
click at [511, 431] on div "The project was justified by expected energy-cost reductions and green-branding…" at bounding box center [592, 344] width 442 height 319
click at [574, 426] on div "The project was justified by expected energy-cost reductions and green-branding…" at bounding box center [592, 344] width 442 height 319
click at [587, 430] on div "The project was justified by expected energy-cost reductions and green-branding…" at bounding box center [592, 344] width 442 height 319
click at [722, 429] on div "The project was justified by expected energy-cost reductions and green-branding…" at bounding box center [592, 344] width 442 height 319
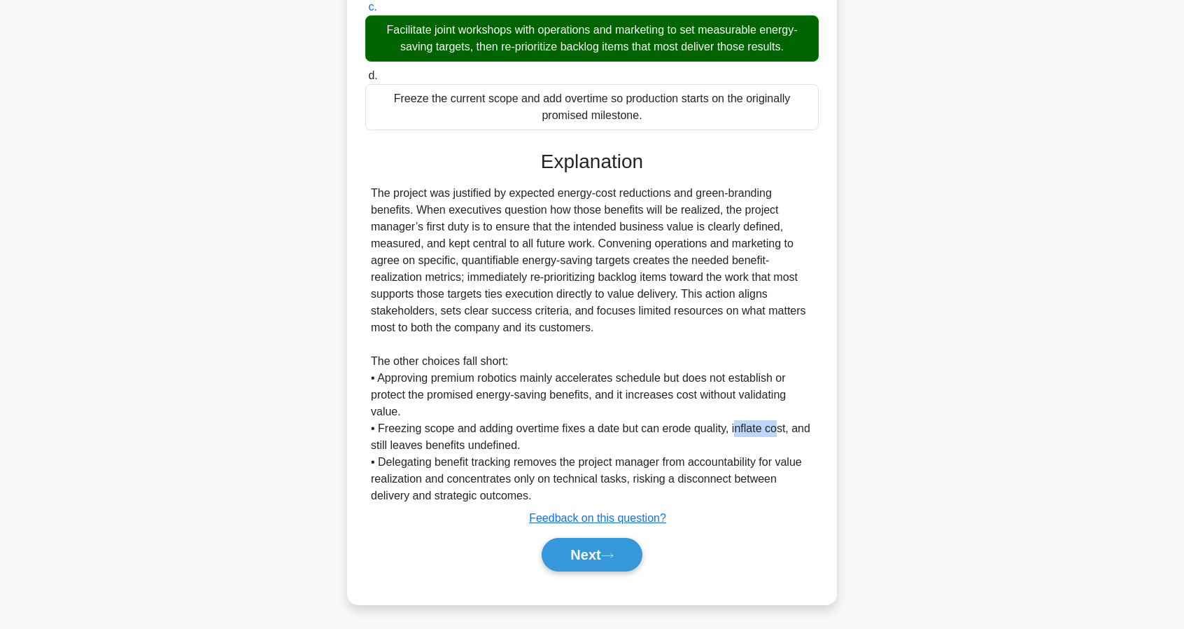
click at [778, 430] on div "The project was justified by expected energy-cost reductions and green-branding…" at bounding box center [592, 344] width 442 height 319
click at [710, 440] on div "The project was justified by expected energy-cost reductions and green-branding…" at bounding box center [592, 344] width 442 height 319
click at [637, 461] on div "The project was justified by expected energy-cost reductions and green-branding…" at bounding box center [592, 344] width 442 height 319
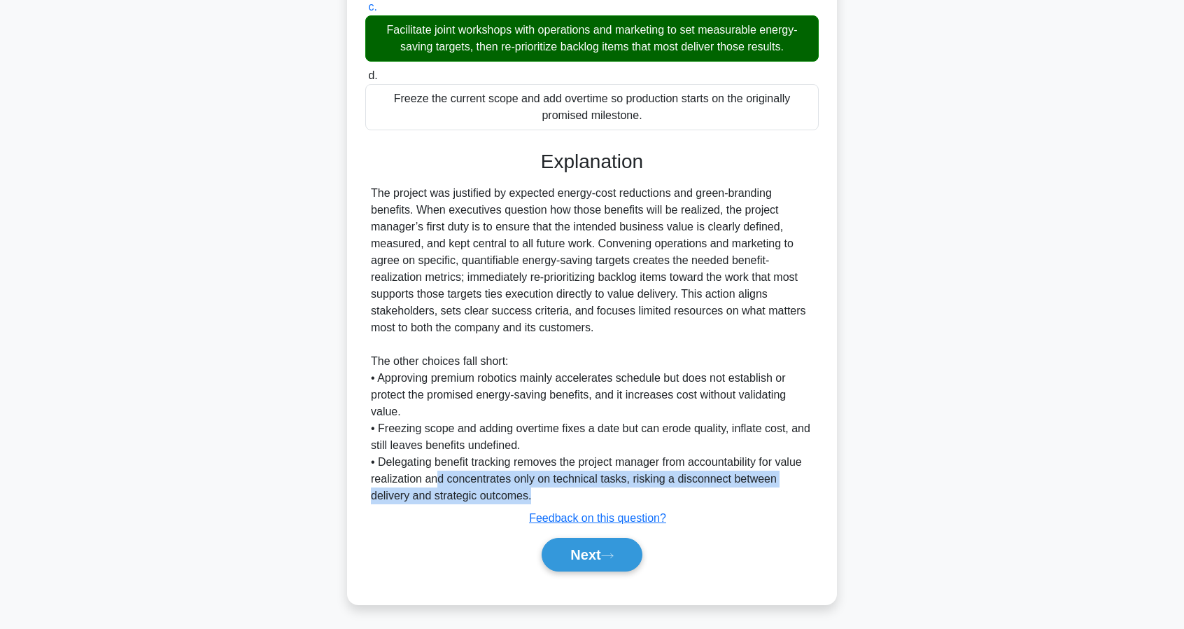
click at [608, 492] on div "The project was justified by expected energy-cost reductions and green-branding…" at bounding box center [592, 344] width 442 height 319
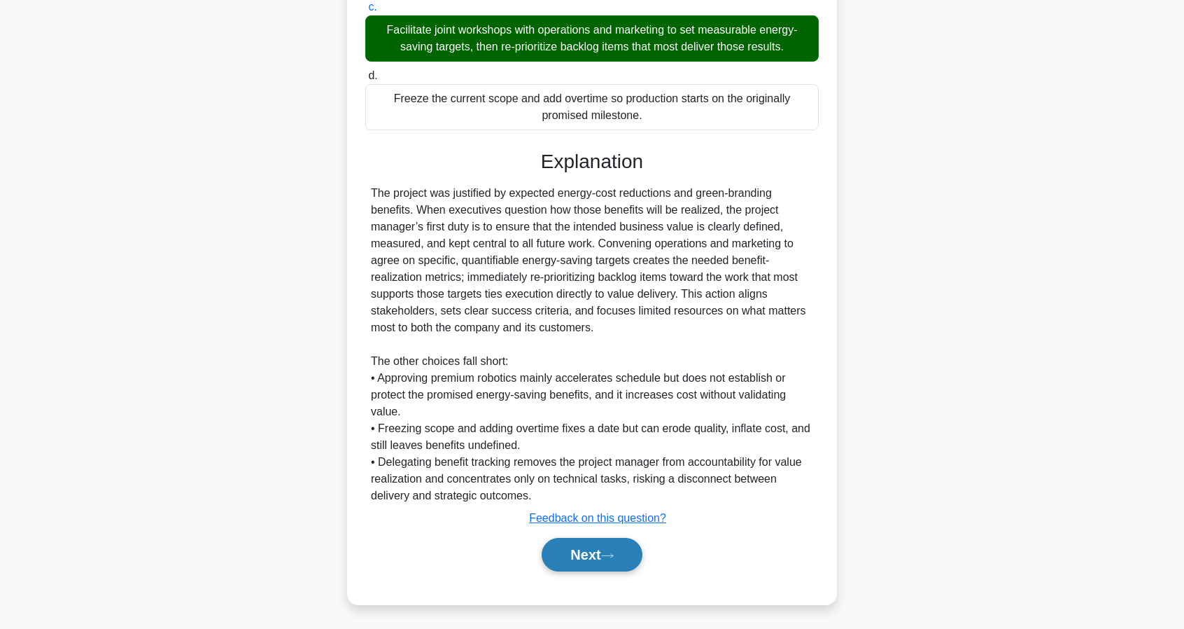
click at [603, 550] on button "Next" at bounding box center [592, 555] width 100 height 34
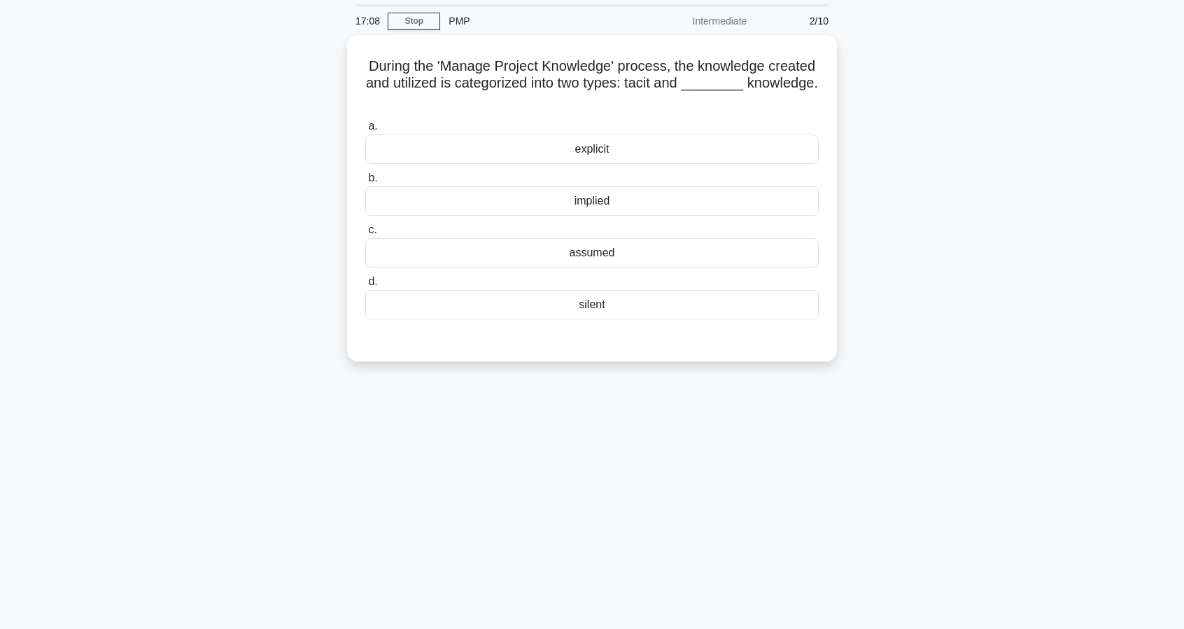
scroll to position [0, 0]
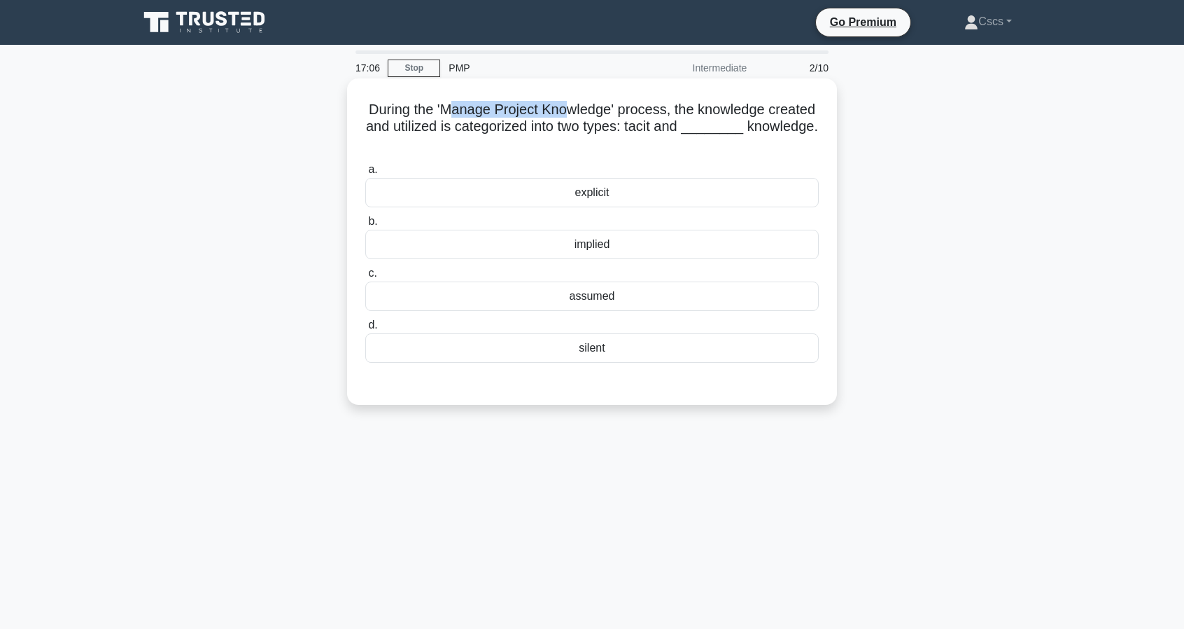
drag, startPoint x: 480, startPoint y: 110, endPoint x: 603, endPoint y: 106, distance: 123.3
click at [595, 106] on h5 "During the 'Manage Project Knowledge' process, the knowledge created and utiliz…" at bounding box center [592, 127] width 456 height 52
click at [623, 106] on h5 "During the 'Manage Project Knowledge' process, the knowledge created and utiliz…" at bounding box center [592, 127] width 456 height 52
drag, startPoint x: 655, startPoint y: 108, endPoint x: 710, endPoint y: 111, distance: 54.6
click at [708, 110] on h5 "During the 'Manage Project Knowledge' process, the knowledge created and utiliz…" at bounding box center [592, 127] width 456 height 52
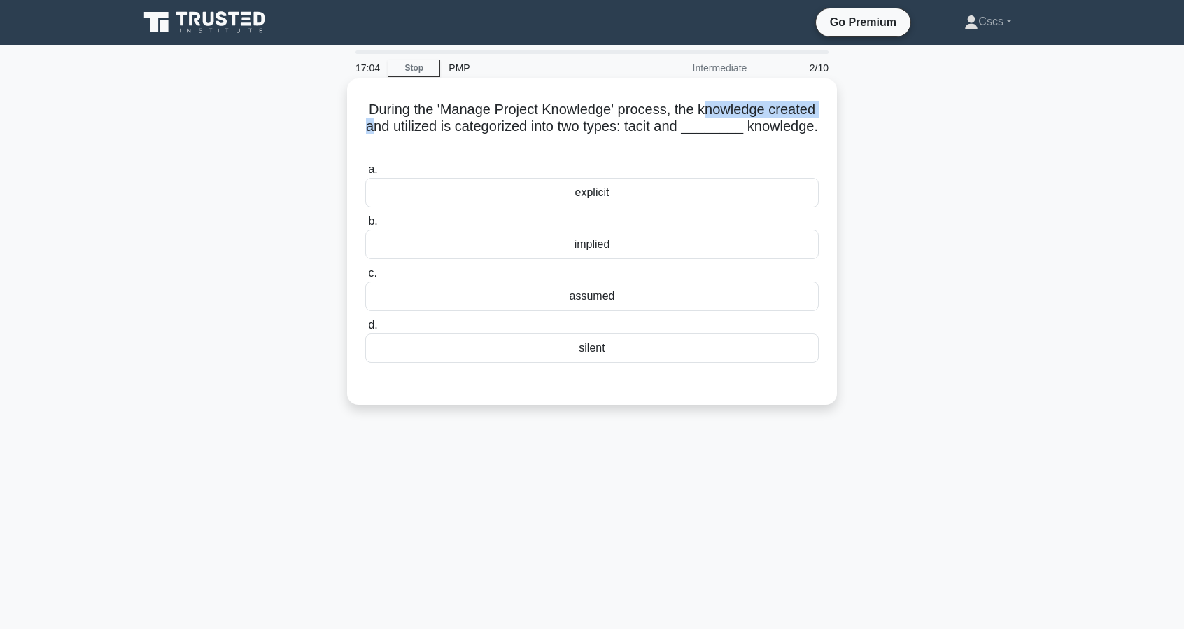
drag, startPoint x: 733, startPoint y: 111, endPoint x: 439, endPoint y: 131, distance: 294.6
click at [439, 131] on h5 "During the 'Manage Project Knowledge' process, the knowledge created and utiliz…" at bounding box center [592, 127] width 456 height 52
click at [704, 200] on div "explicit" at bounding box center [592, 192] width 454 height 29
click at [365, 174] on input "a. explicit" at bounding box center [365, 169] width 0 height 9
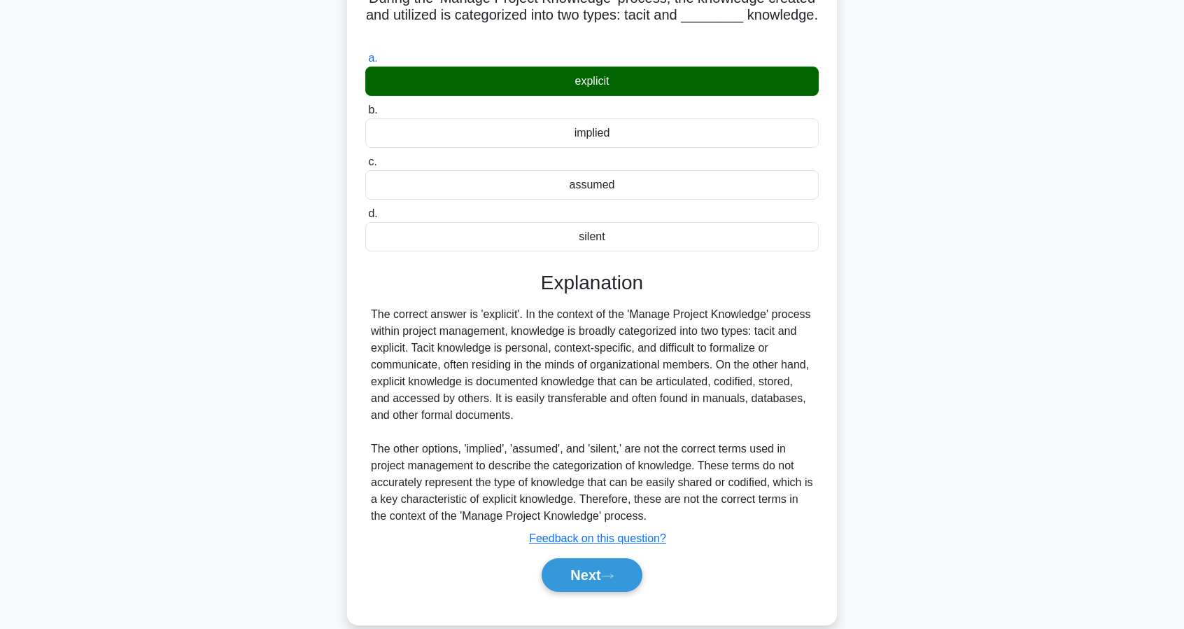
scroll to position [62, 0]
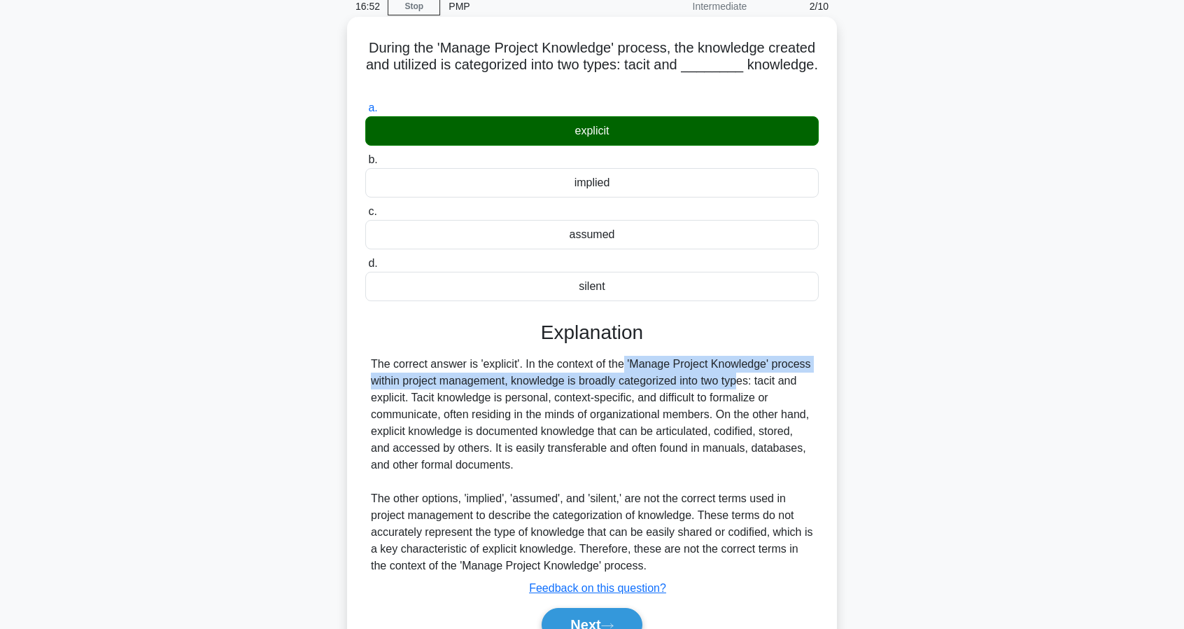
drag, startPoint x: 552, startPoint y: 365, endPoint x: 658, endPoint y: 376, distance: 106.9
click at [658, 376] on div "The correct answer is 'explicit'. In the context of the 'Manage Project Knowled…" at bounding box center [592, 465] width 442 height 218
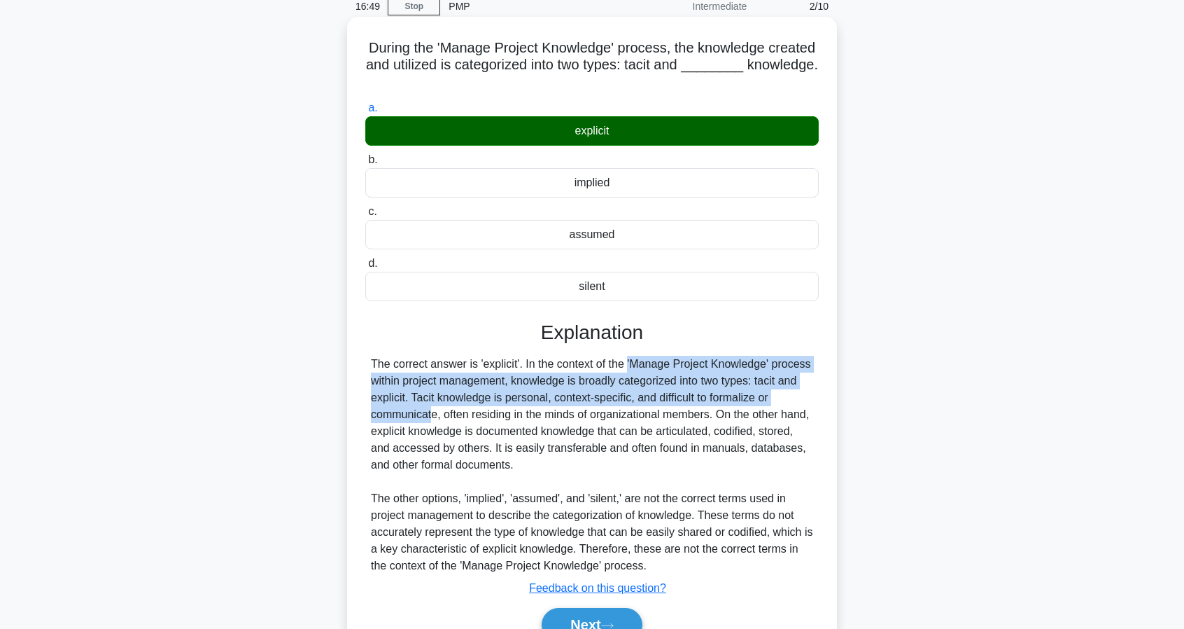
drag, startPoint x: 547, startPoint y: 363, endPoint x: 742, endPoint y: 388, distance: 196.3
click at [742, 388] on div "The correct answer is 'explicit'. In the context of the 'Manage Project Knowled…" at bounding box center [592, 465] width 442 height 218
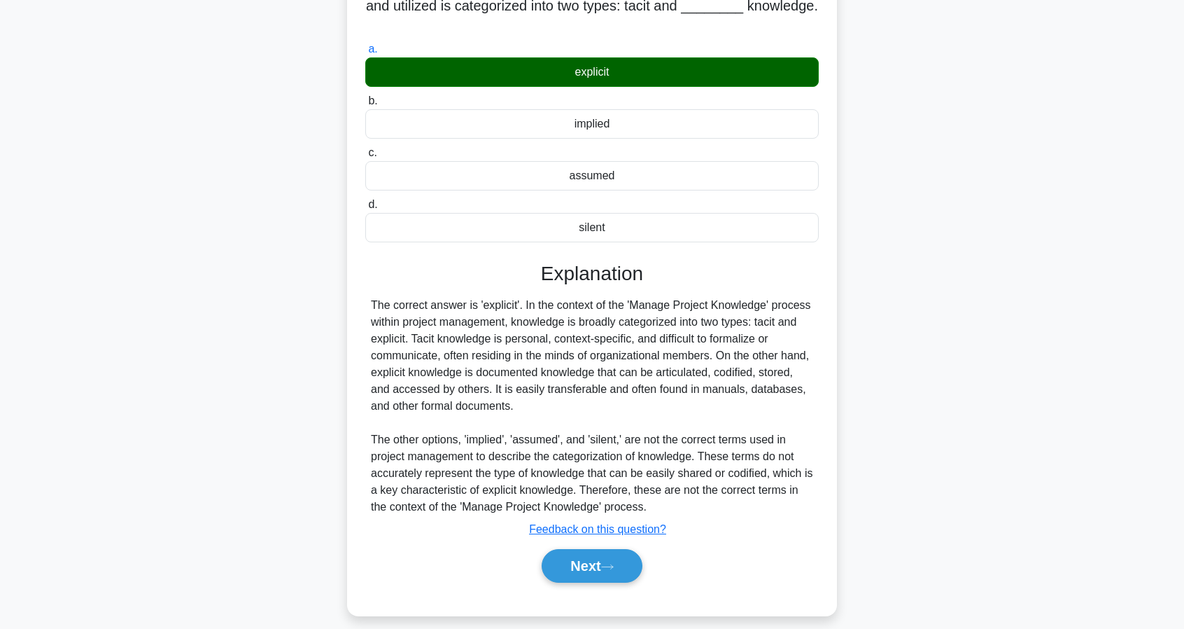
scroll to position [132, 0]
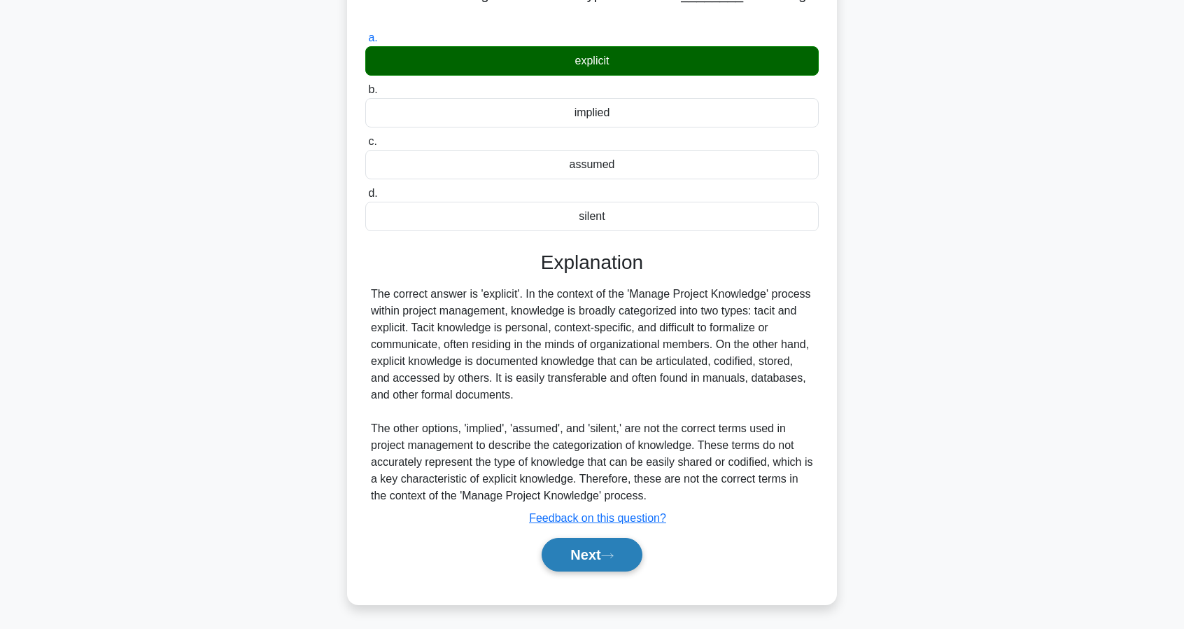
click at [604, 554] on button "Next" at bounding box center [592, 555] width 100 height 34
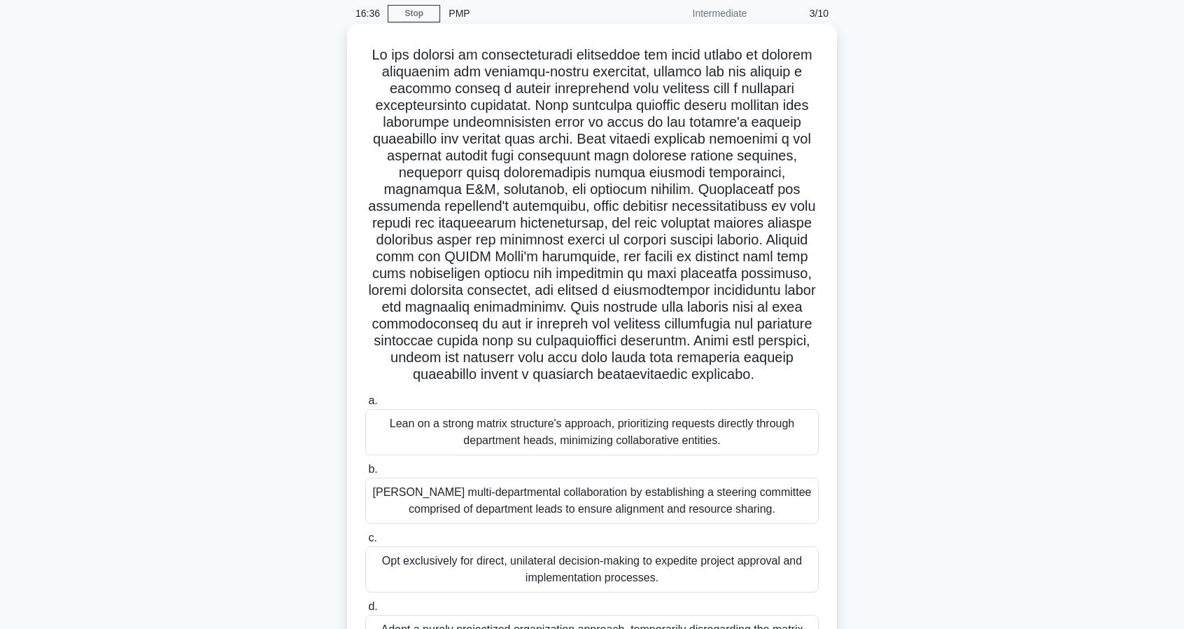
scroll to position [0, 0]
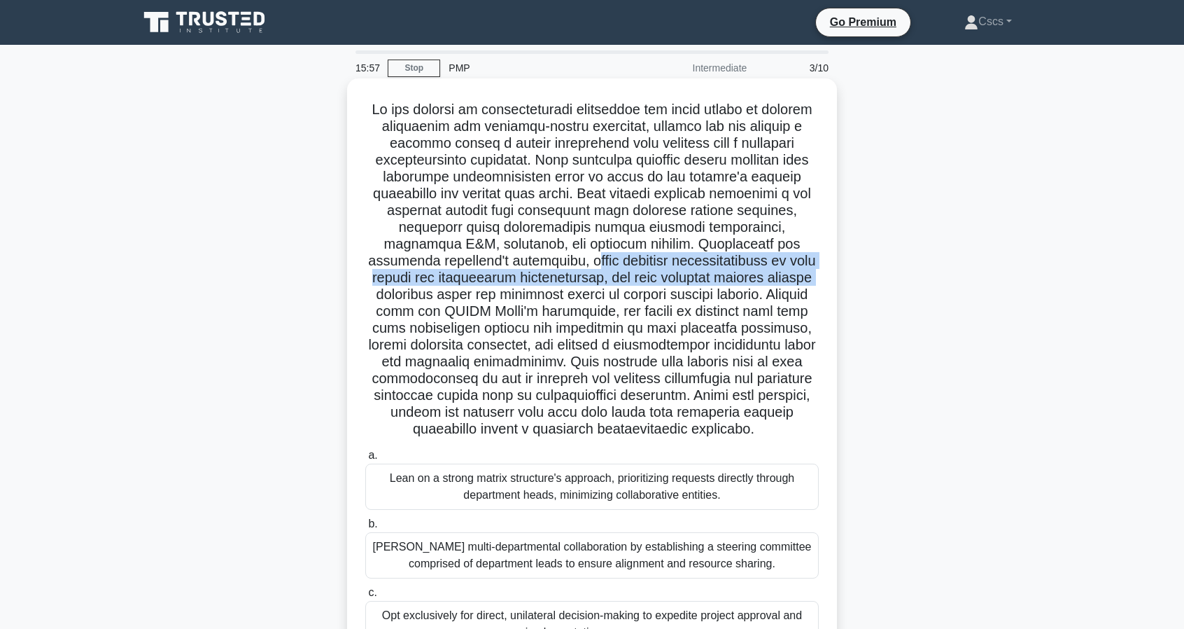
drag, startPoint x: 521, startPoint y: 259, endPoint x: 757, endPoint y: 271, distance: 236.2
click at [757, 271] on h5 ".spinner_0XTQ{transform-origin:center;animation:spinner_y6GP .75s linear infini…" at bounding box center [592, 269] width 456 height 337
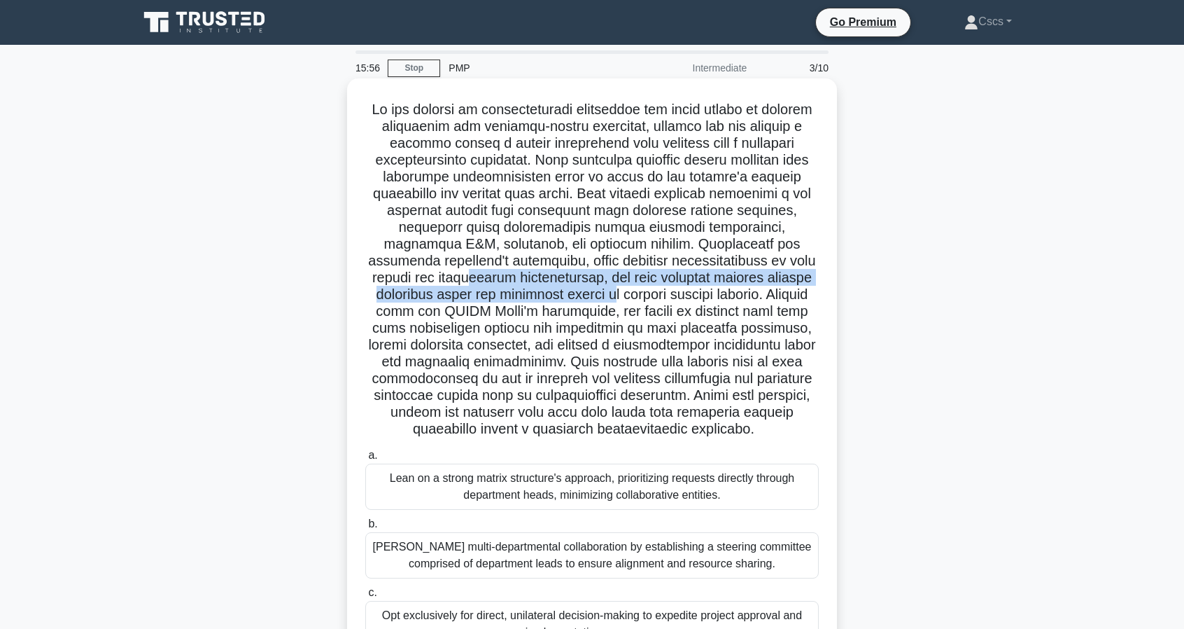
drag, startPoint x: 409, startPoint y: 280, endPoint x: 536, endPoint y: 288, distance: 127.7
click at [536, 288] on h5 ".spinner_0XTQ{transform-origin:center;animation:spinner_y6GP .75s linear infini…" at bounding box center [592, 269] width 456 height 337
drag, startPoint x: 554, startPoint y: 278, endPoint x: 542, endPoint y: 296, distance: 22.1
click at [542, 296] on h5 ".spinner_0XTQ{transform-origin:center;animation:spinner_y6GP .75s linear infini…" at bounding box center [592, 269] width 456 height 337
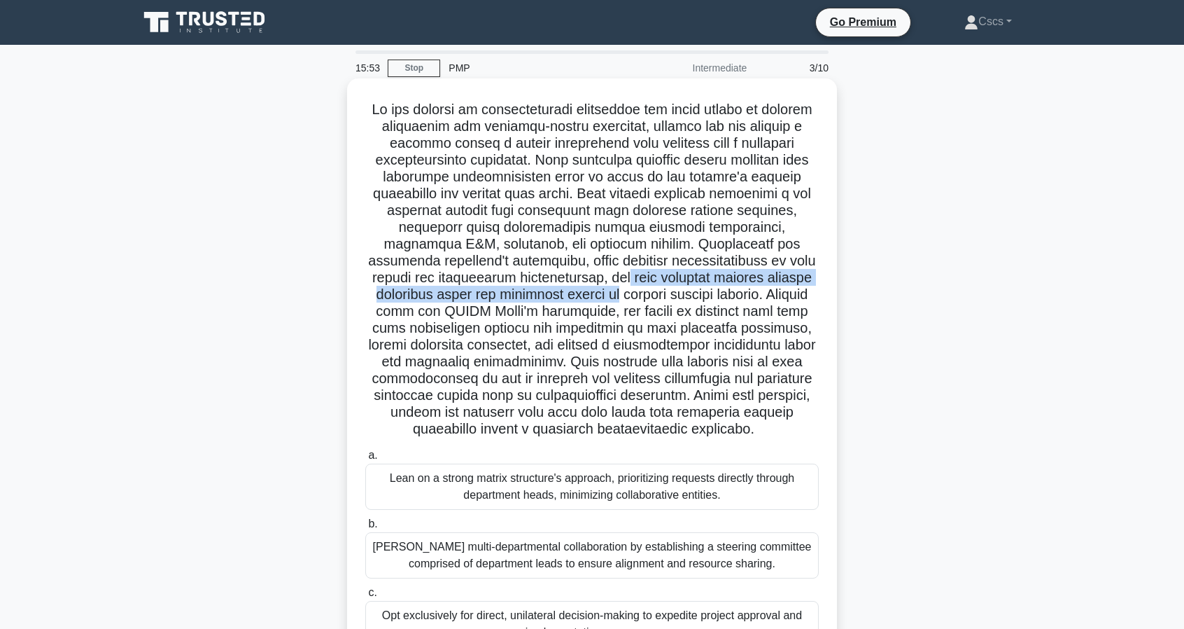
click at [542, 296] on h5 ".spinner_0XTQ{transform-origin:center;animation:spinner_y6GP .75s linear infini…" at bounding box center [592, 269] width 456 height 337
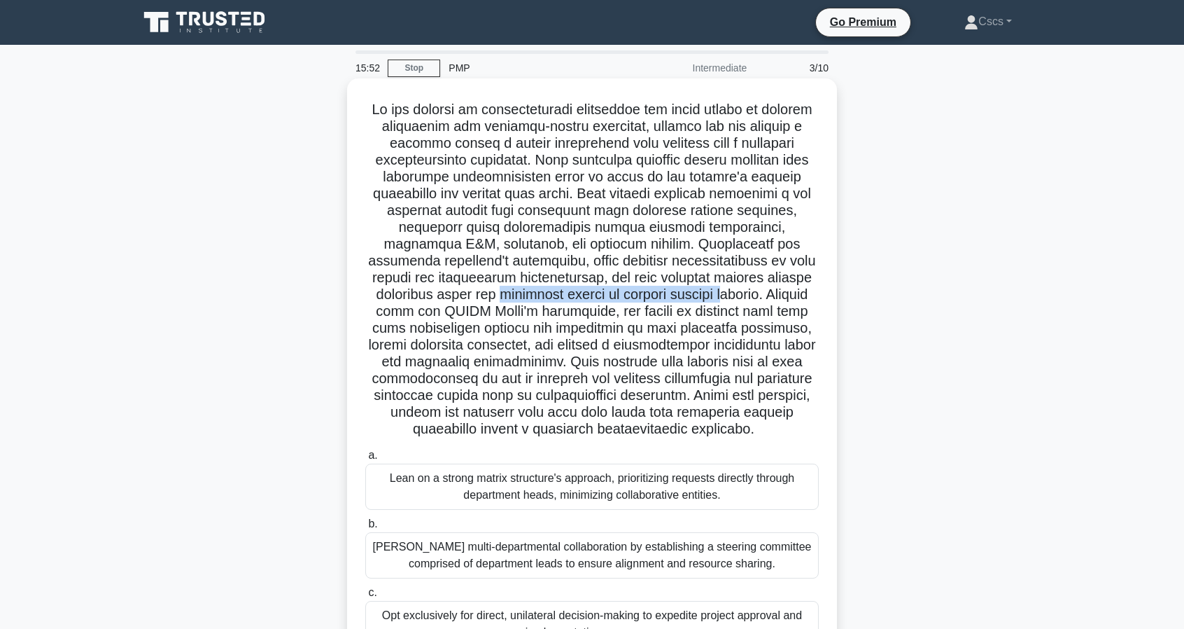
drag, startPoint x: 473, startPoint y: 294, endPoint x: 652, endPoint y: 302, distance: 179.4
click at [652, 302] on h5 ".spinner_0XTQ{transform-origin:center;animation:spinner_y6GP .75s linear infini…" at bounding box center [592, 269] width 456 height 337
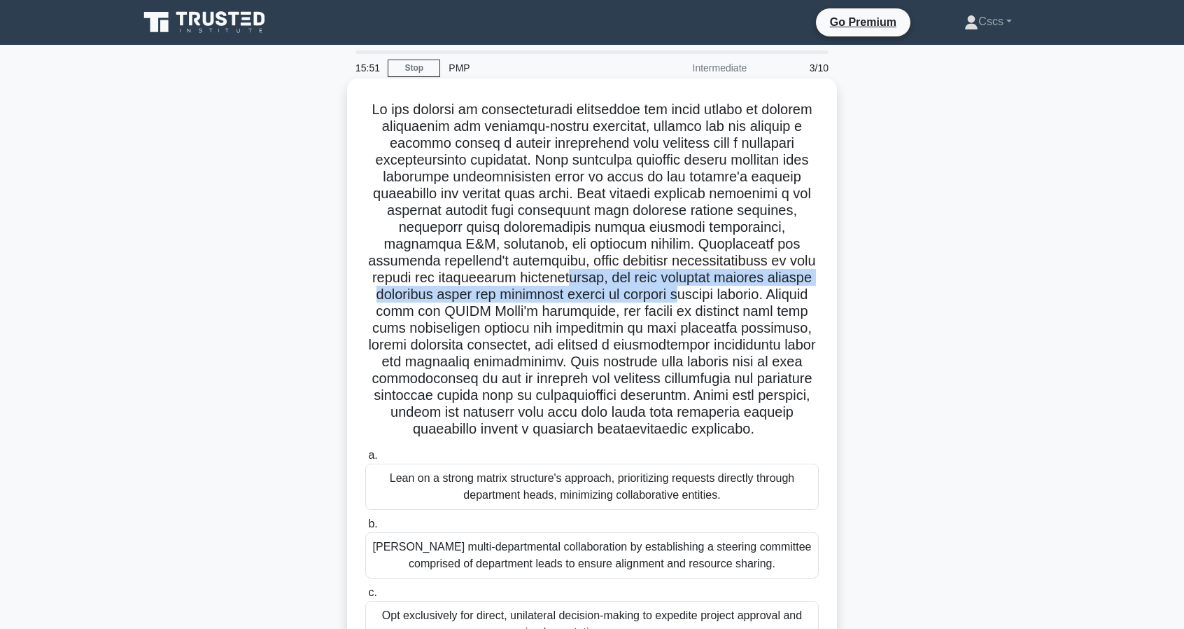
drag, startPoint x: 493, startPoint y: 285, endPoint x: 613, endPoint y: 290, distance: 120.5
click at [610, 290] on h5 ".spinner_0XTQ{transform-origin:center;animation:spinner_y6GP .75s linear infini…" at bounding box center [592, 269] width 456 height 337
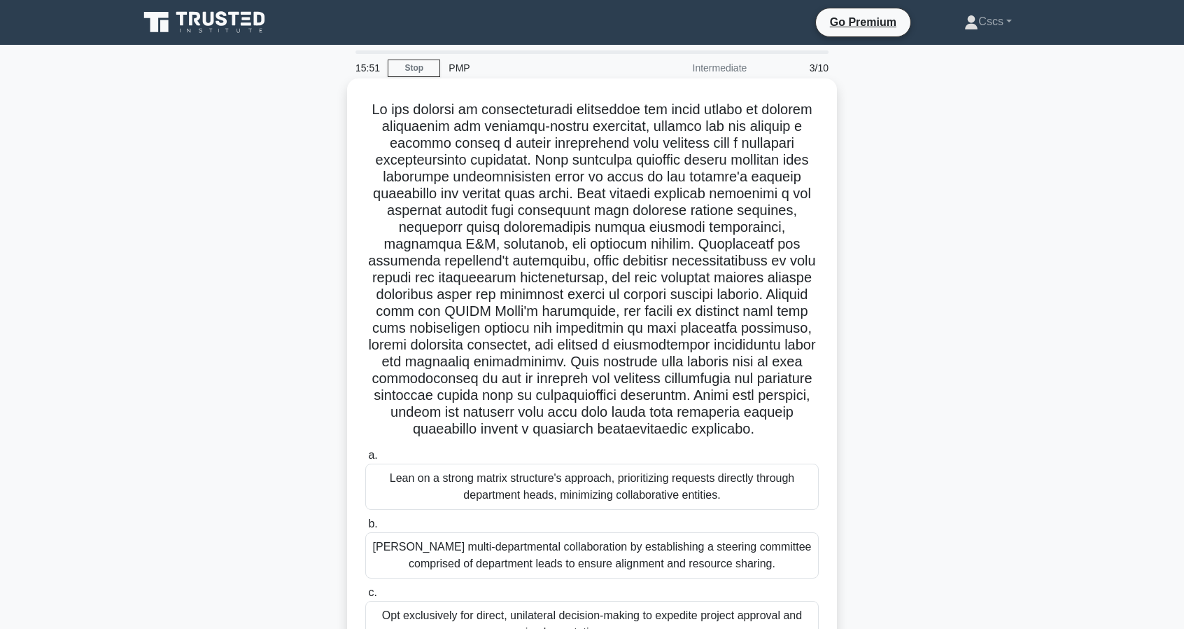
click at [614, 290] on h5 ".spinner_0XTQ{transform-origin:center;animation:spinner_y6GP .75s linear infini…" at bounding box center [592, 269] width 456 height 337
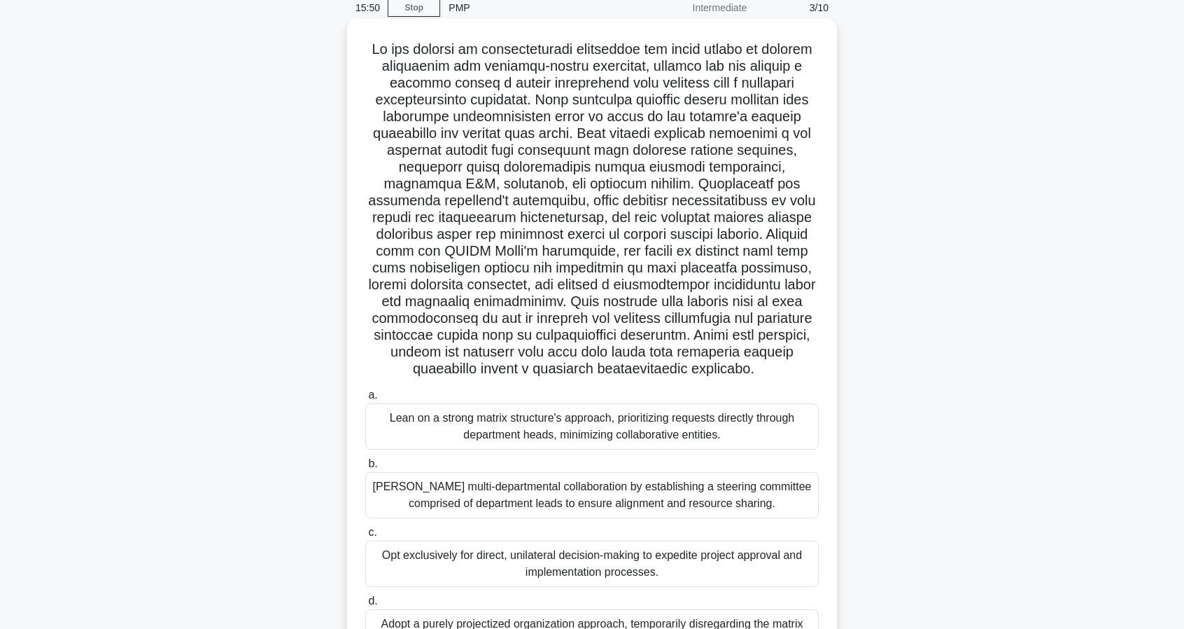
scroll to position [70, 0]
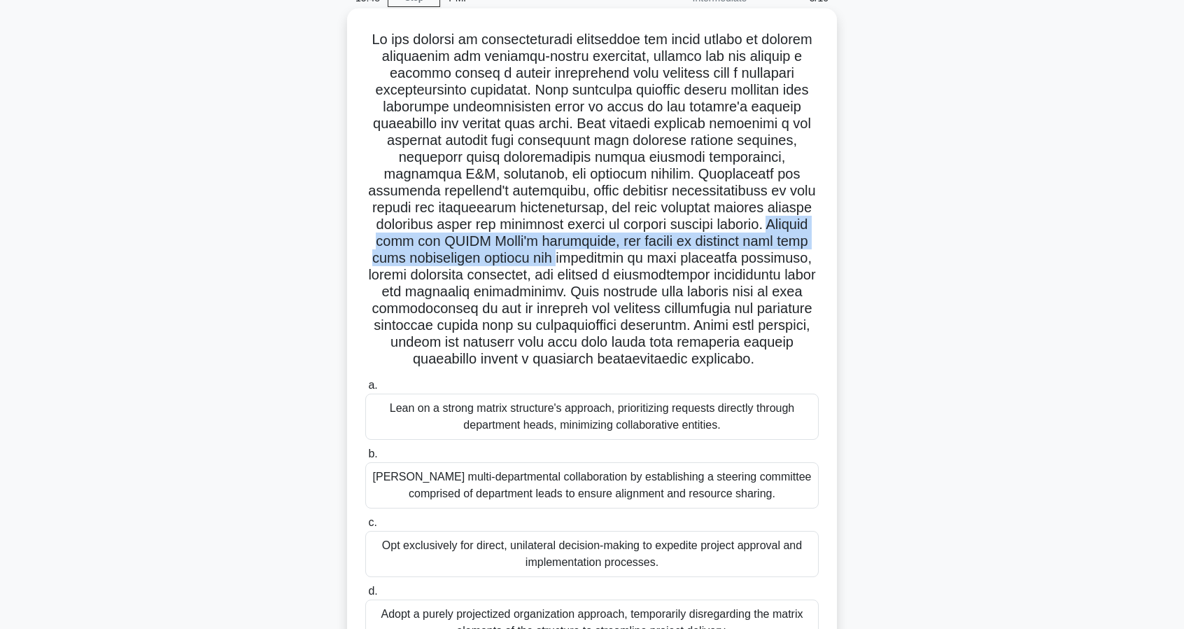
drag, startPoint x: 701, startPoint y: 225, endPoint x: 515, endPoint y: 254, distance: 188.4
click at [515, 254] on h5 ".spinner_0XTQ{transform-origin:center;animation:spinner_y6GP .75s linear infini…" at bounding box center [592, 199] width 456 height 337
click at [558, 248] on h5 ".spinner_0XTQ{transform-origin:center;animation:spinner_y6GP .75s linear infini…" at bounding box center [592, 199] width 456 height 337
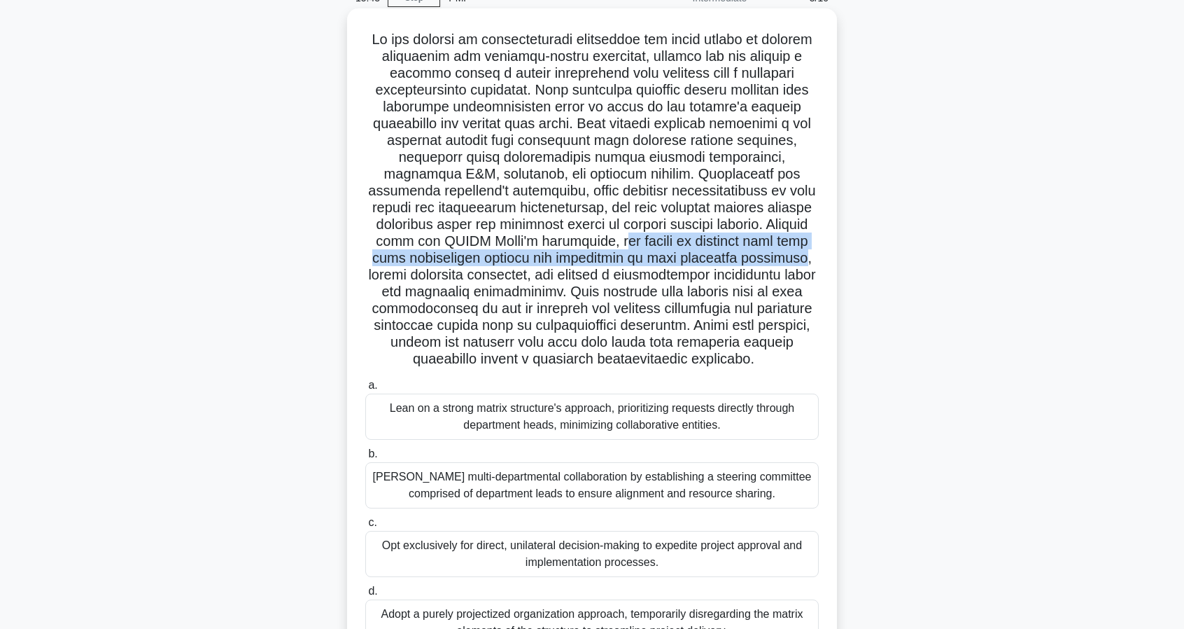
drag, startPoint x: 566, startPoint y: 243, endPoint x: 763, endPoint y: 258, distance: 198.0
click at [763, 258] on h5 ".spinner_0XTQ{transform-origin:center;animation:spinner_y6GP .75s linear infini…" at bounding box center [592, 199] width 456 height 337
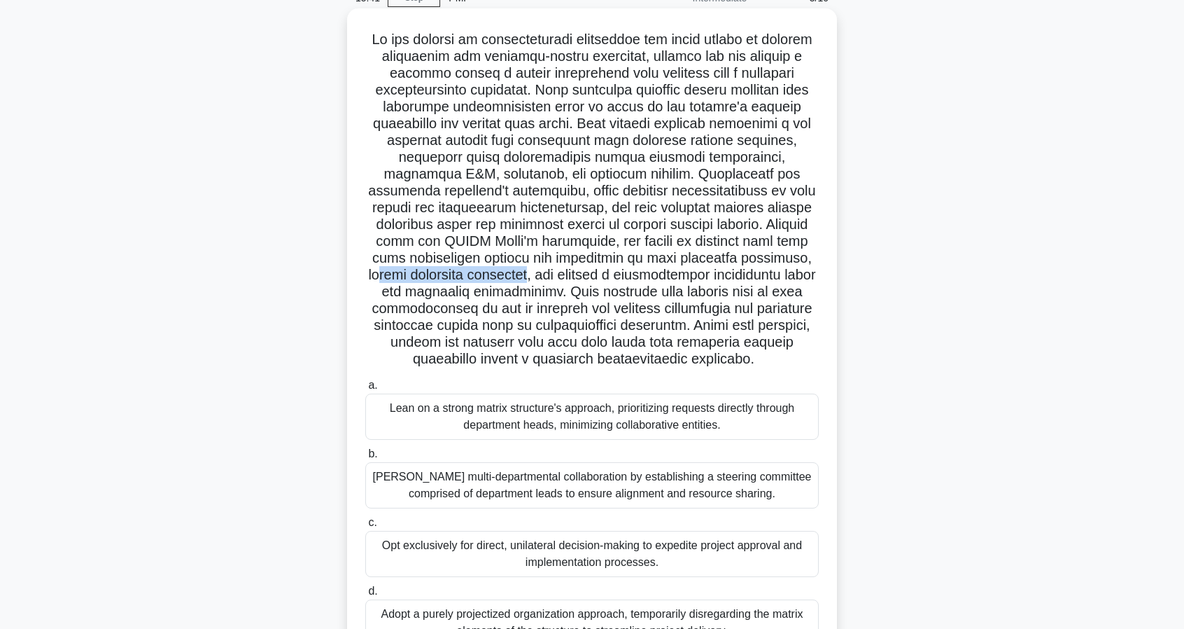
drag, startPoint x: 785, startPoint y: 257, endPoint x: 490, endPoint y: 282, distance: 296.5
click at [490, 282] on h5 ".spinner_0XTQ{transform-origin:center;animation:spinner_y6GP .75s linear infini…" at bounding box center [592, 199] width 456 height 337
click at [497, 282] on h5 ".spinner_0XTQ{transform-origin:center;animation:spinner_y6GP .75s linear infini…" at bounding box center [592, 199] width 456 height 337
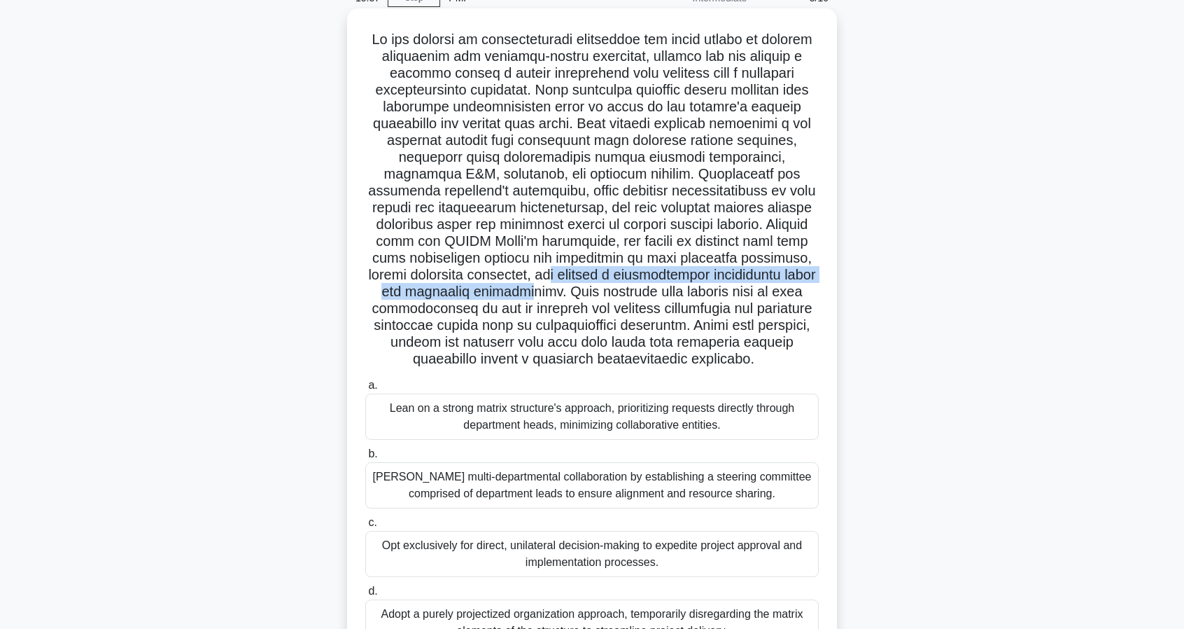
drag, startPoint x: 514, startPoint y: 279, endPoint x: 524, endPoint y: 296, distance: 19.4
click at [522, 296] on h5 ".spinner_0XTQ{transform-origin:center;animation:spinner_y6GP .75s linear infini…" at bounding box center [592, 199] width 456 height 337
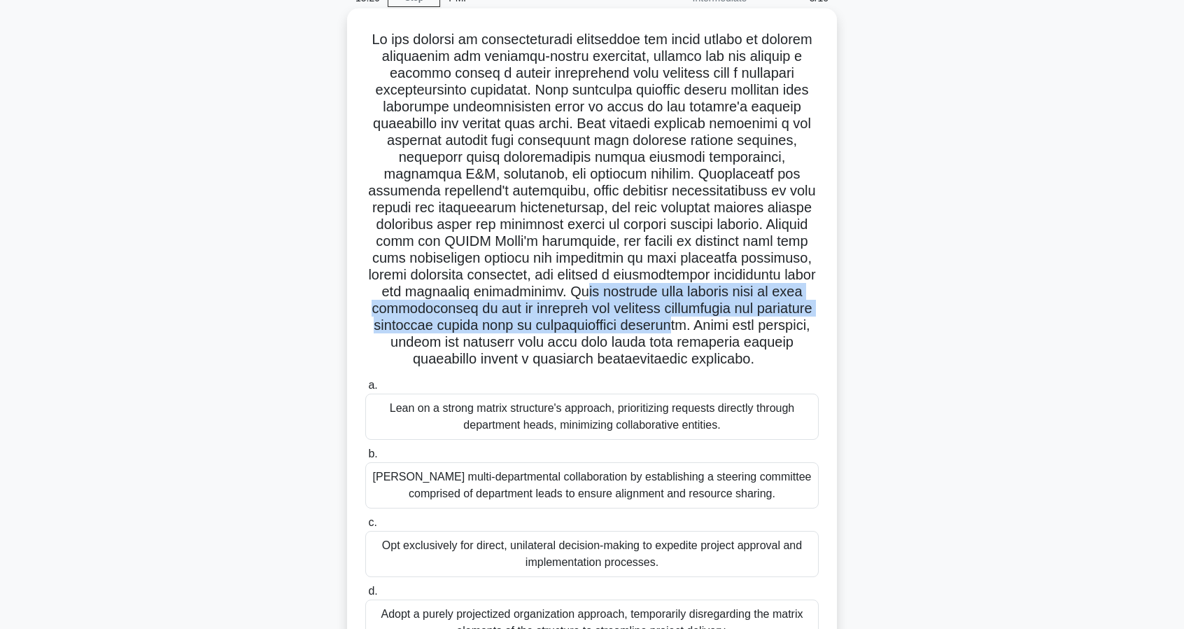
drag, startPoint x: 574, startPoint y: 295, endPoint x: 666, endPoint y: 332, distance: 99.6
click at [666, 332] on h5 ".spinner_0XTQ{transform-origin:center;animation:spinner_y6GP .75s linear infini…" at bounding box center [592, 199] width 456 height 337
drag, startPoint x: 703, startPoint y: 332, endPoint x: 808, endPoint y: 363, distance: 109.2
click at [808, 363] on h5 ".spinner_0XTQ{transform-origin:center;animation:spinner_y6GP .75s linear infini…" at bounding box center [592, 199] width 456 height 337
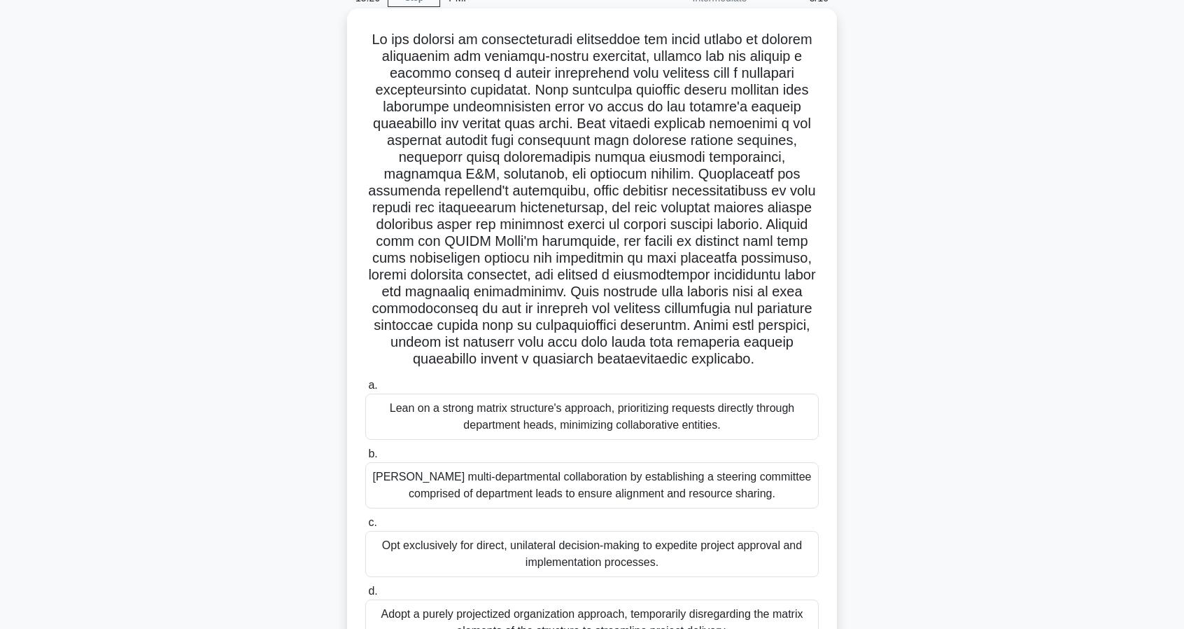
drag, startPoint x: 811, startPoint y: 358, endPoint x: 822, endPoint y: 352, distance: 13.2
click at [820, 353] on div ".spinner_0XTQ{transform-origin:center;animation:spinner_y6GP .75s linear infini…" at bounding box center [592, 348] width 479 height 668
click at [833, 335] on div ".spinner_0XTQ{transform-origin:center;animation:spinner_y6GP .75s linear infini…" at bounding box center [592, 347] width 490 height 679
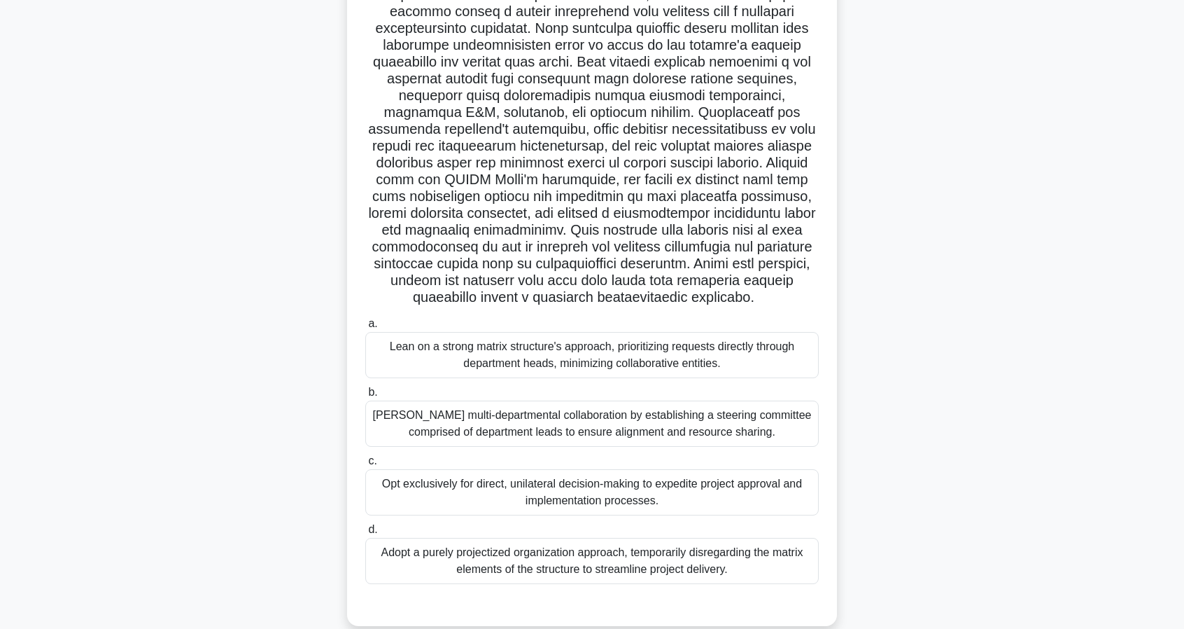
scroll to position [154, 0]
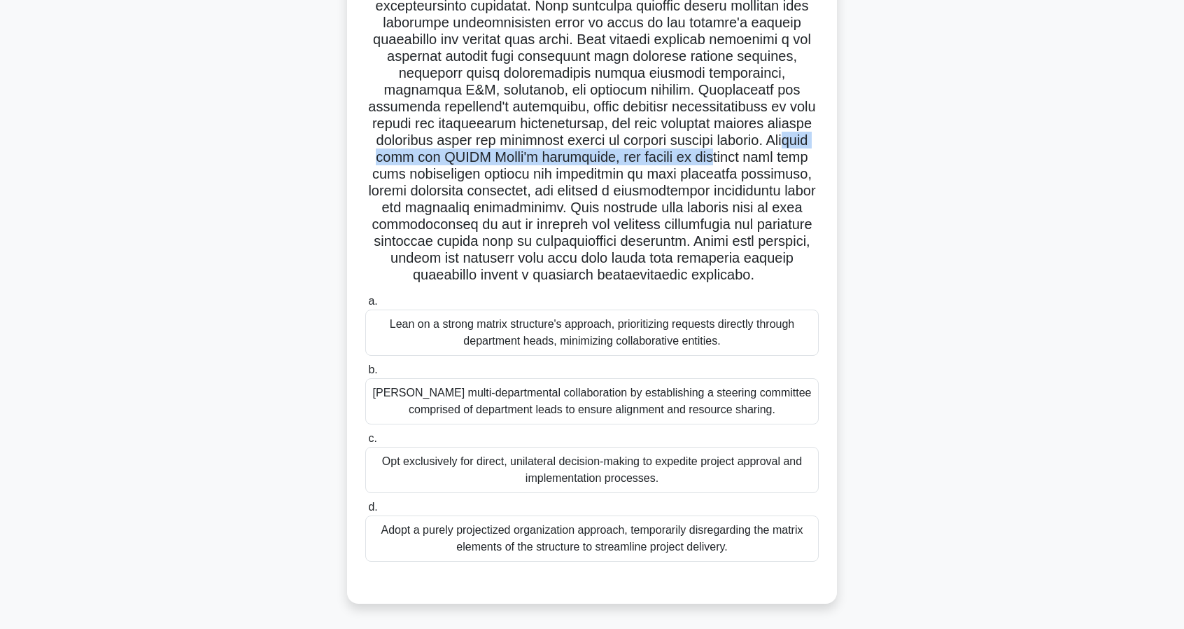
drag, startPoint x: 725, startPoint y: 137, endPoint x: 675, endPoint y: 153, distance: 52.9
click at [675, 153] on h5 ".spinner_0XTQ{transform-origin:center;animation:spinner_y6GP .75s linear infini…" at bounding box center [592, 115] width 456 height 337
click at [687, 155] on h5 ".spinner_0XTQ{transform-origin:center;animation:spinner_y6GP .75s linear infini…" at bounding box center [592, 115] width 456 height 337
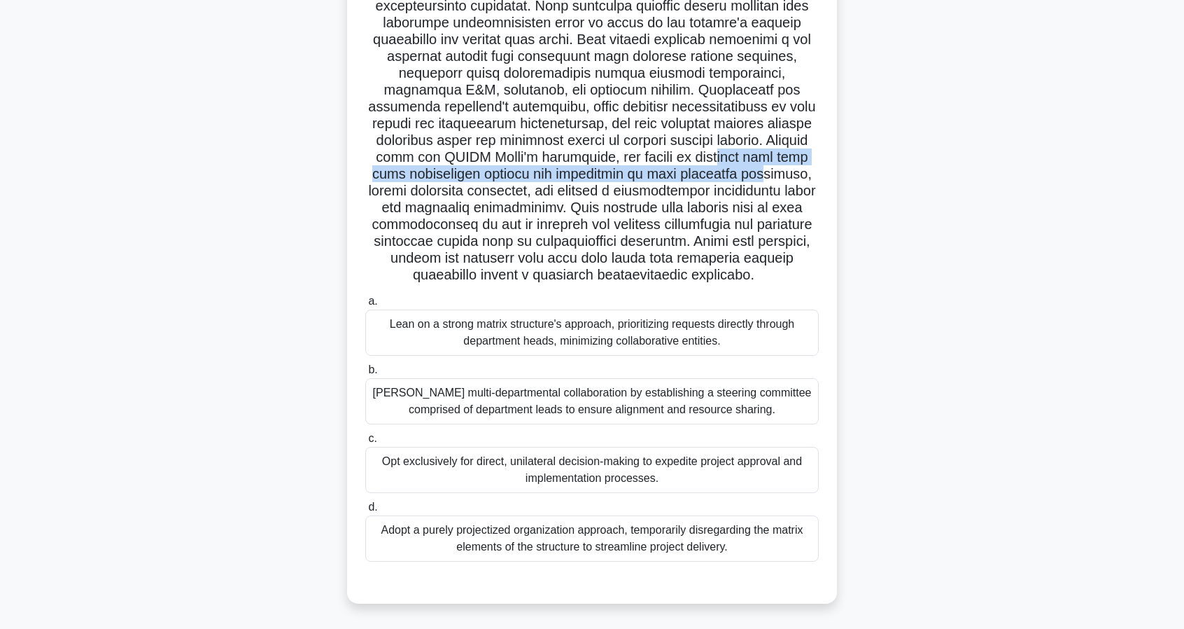
drag, startPoint x: 682, startPoint y: 155, endPoint x: 723, endPoint y: 180, distance: 48.4
click at [723, 180] on h5 ".spinner_0XTQ{transform-origin:center;animation:spinner_y6GP .75s linear infini…" at bounding box center [592, 115] width 456 height 337
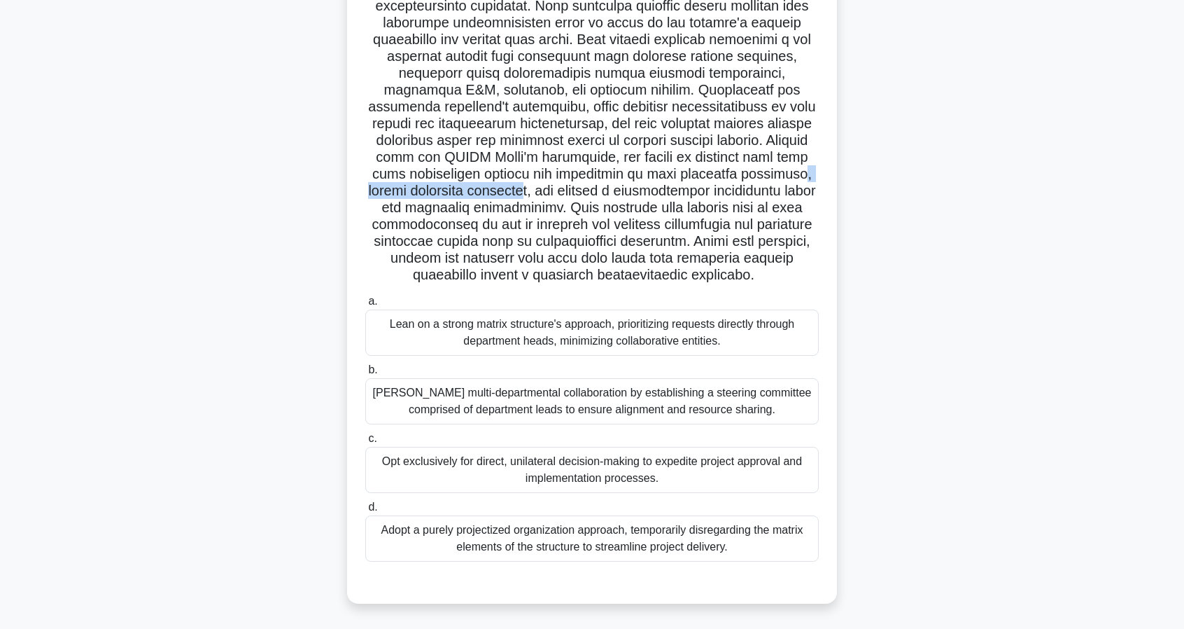
drag, startPoint x: 766, startPoint y: 180, endPoint x: 482, endPoint y: 190, distance: 284.4
click at [482, 190] on h5 ".spinner_0XTQ{transform-origin:center;animation:spinner_y6GP .75s linear infini…" at bounding box center [592, 115] width 456 height 337
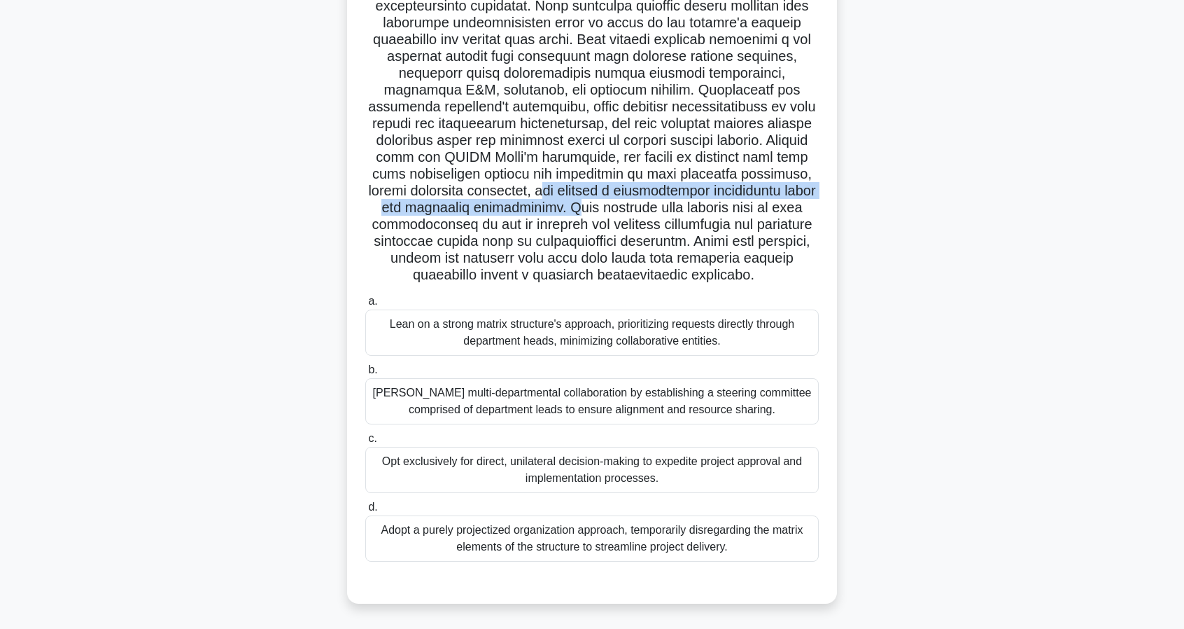
drag, startPoint x: 500, startPoint y: 192, endPoint x: 562, endPoint y: 204, distance: 63.4
click at [562, 204] on h5 ".spinner_0XTQ{transform-origin:center;animation:spinner_y6GP .75s linear infini…" at bounding box center [592, 115] width 456 height 337
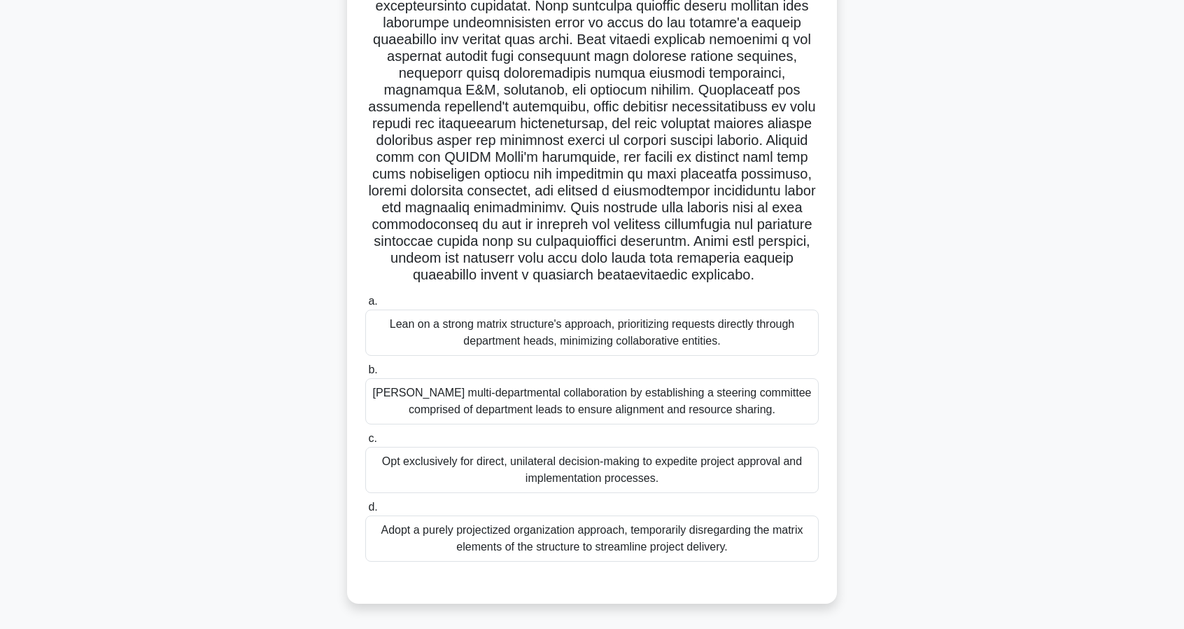
click at [600, 366] on label "b. Foster multi-departmental collaboration by establishing a steering committee…" at bounding box center [592, 392] width 454 height 63
click at [365, 366] on input "b. Foster multi-departmental collaboration by establishing a steering committee…" at bounding box center [365, 369] width 0 height 9
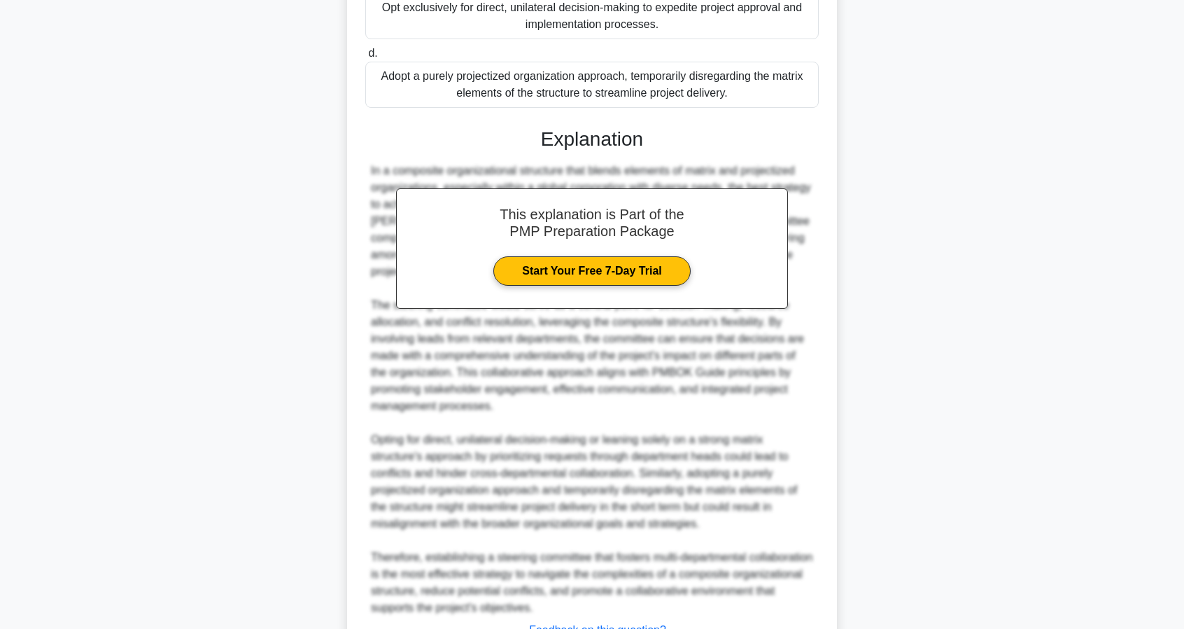
scroll to position [644, 0]
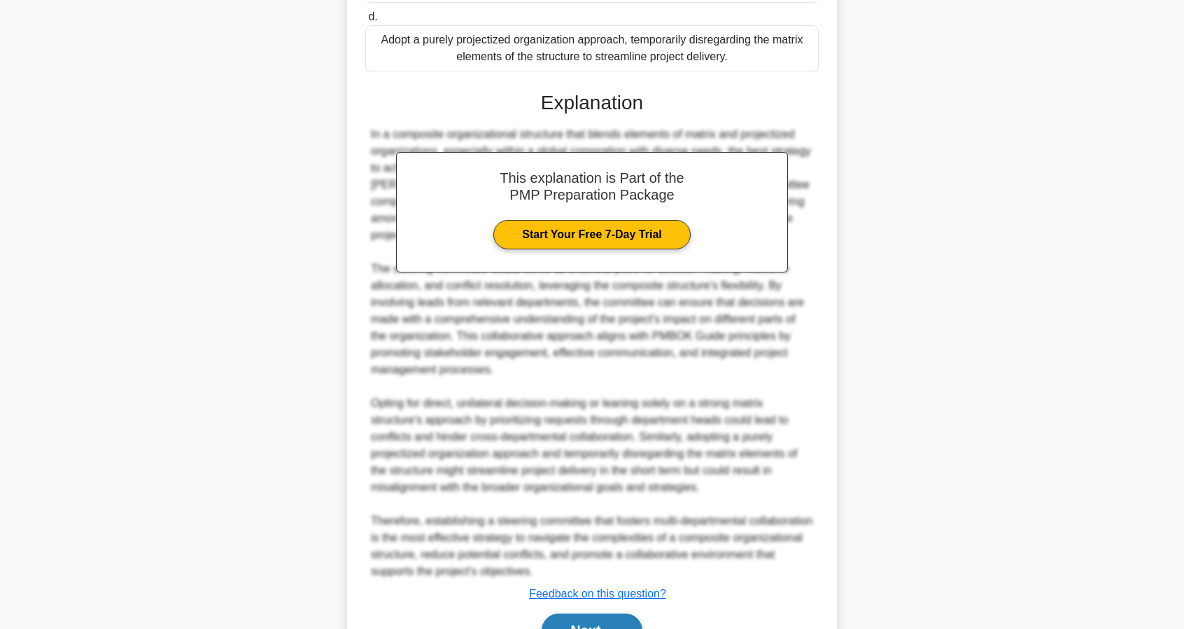
click at [577, 613] on button "Next" at bounding box center [592, 630] width 100 height 34
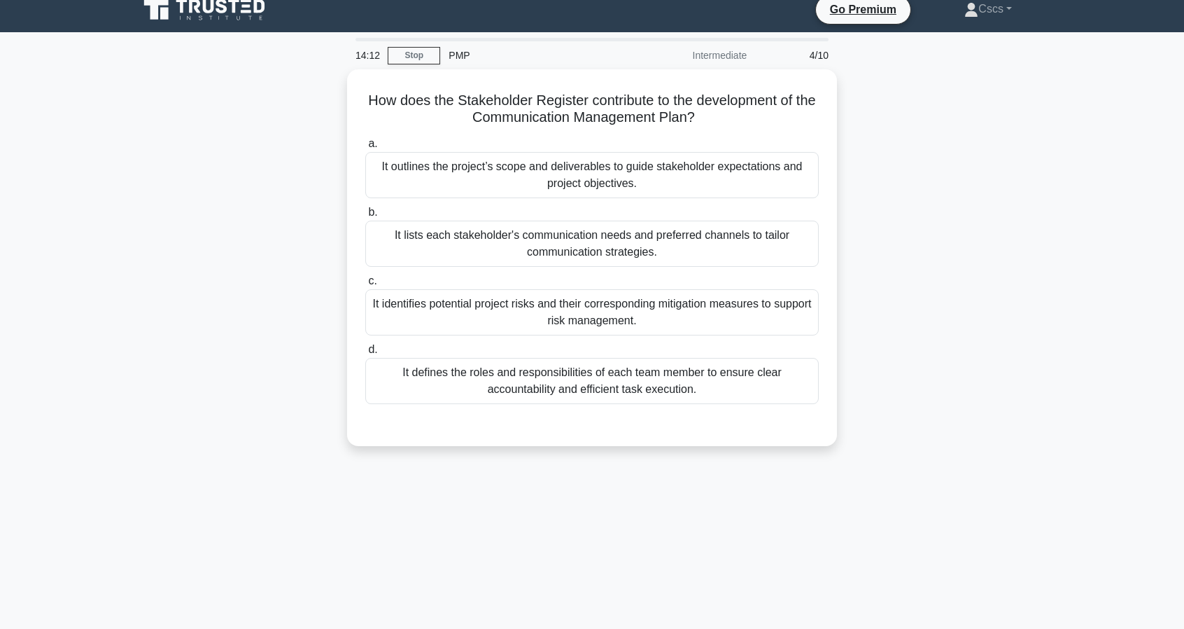
scroll to position [0, 0]
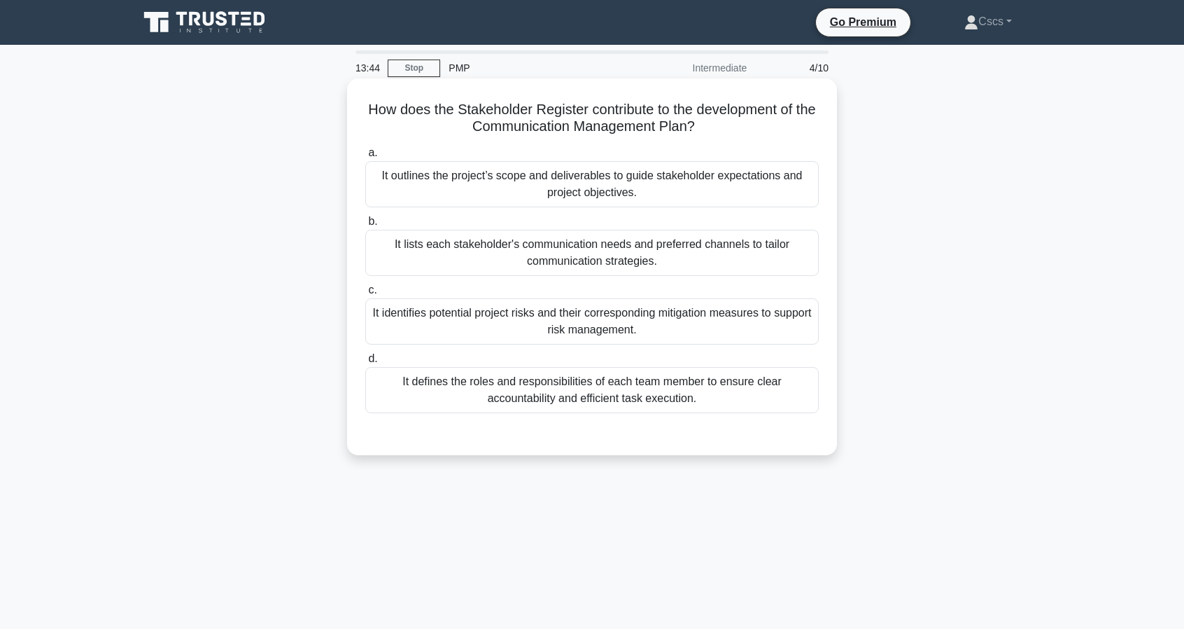
click at [706, 261] on div "It lists each stakeholder's communication needs and preferred channels to tailo…" at bounding box center [592, 253] width 454 height 46
click at [365, 226] on input "b. It lists each stakeholder's communication needs and preferred channels to ta…" at bounding box center [365, 221] width 0 height 9
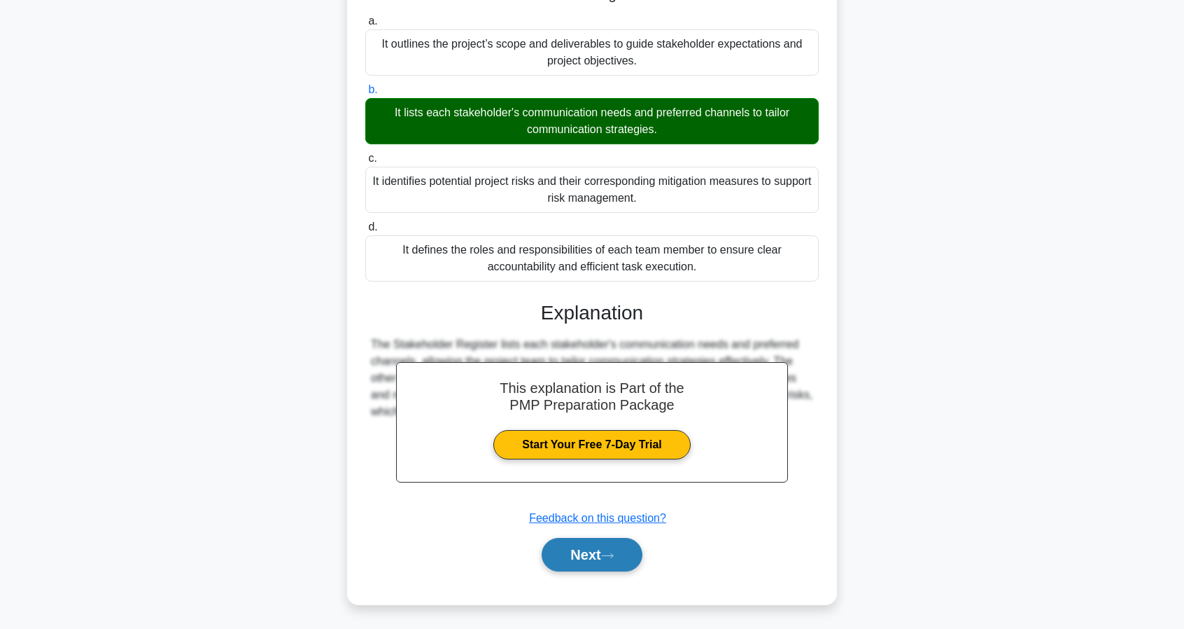
click at [582, 561] on button "Next" at bounding box center [592, 555] width 100 height 34
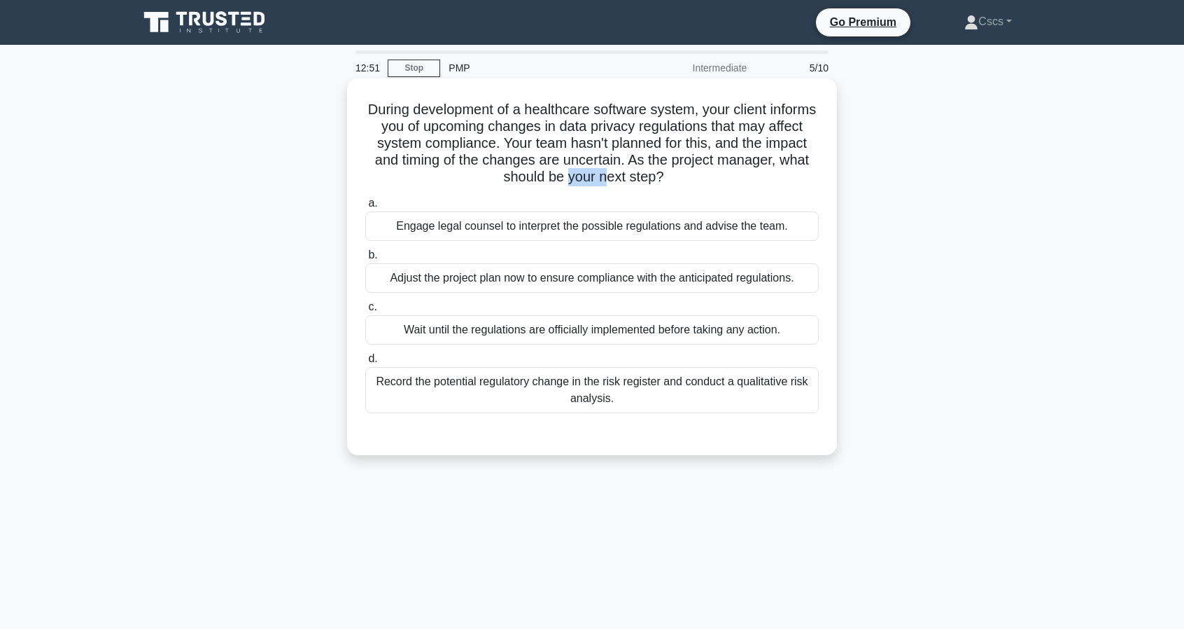
drag, startPoint x: 617, startPoint y: 181, endPoint x: 657, endPoint y: 171, distance: 41.1
click at [657, 171] on h5 "During development of a healthcare software system, your client informs you of …" at bounding box center [592, 143] width 456 height 85
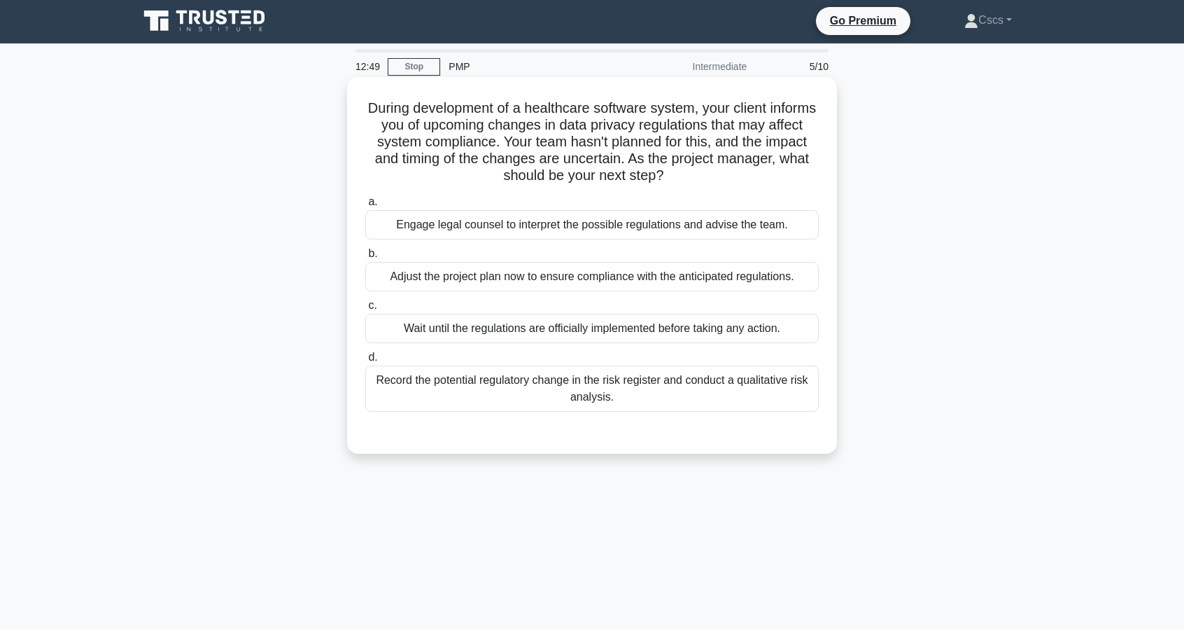
scroll to position [2, 0]
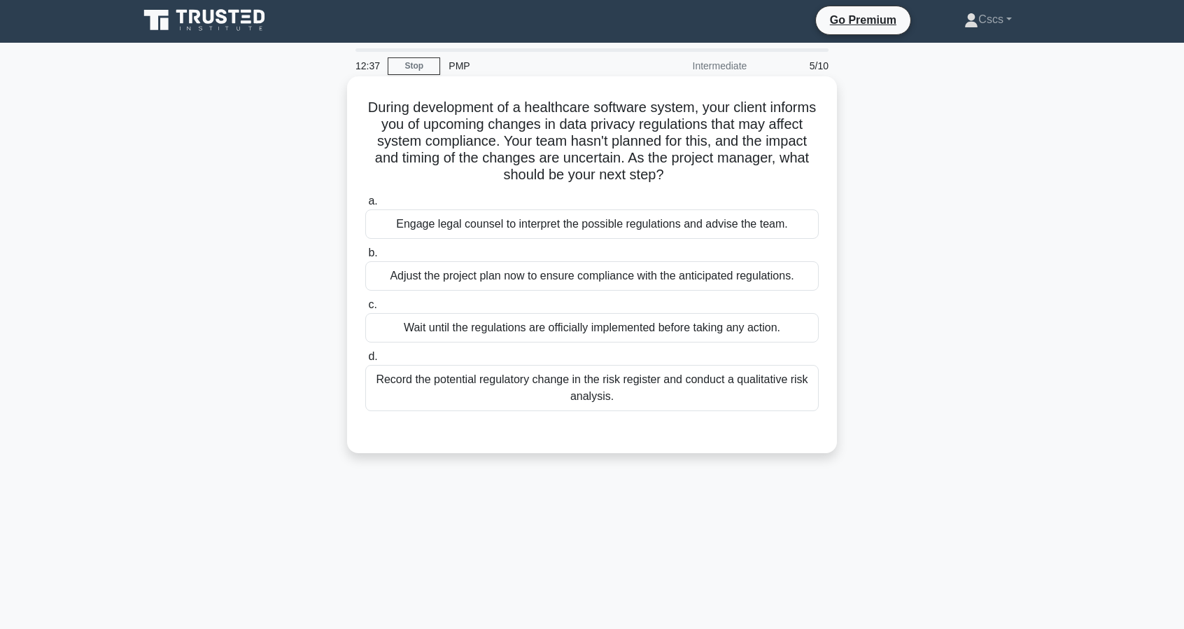
click at [725, 387] on div "Record the potential regulatory change in the risk register and conduct a quali…" at bounding box center [592, 388] width 454 height 46
click at [365, 361] on input "d. Record the potential regulatory change in the risk register and conduct a qu…" at bounding box center [365, 356] width 0 height 9
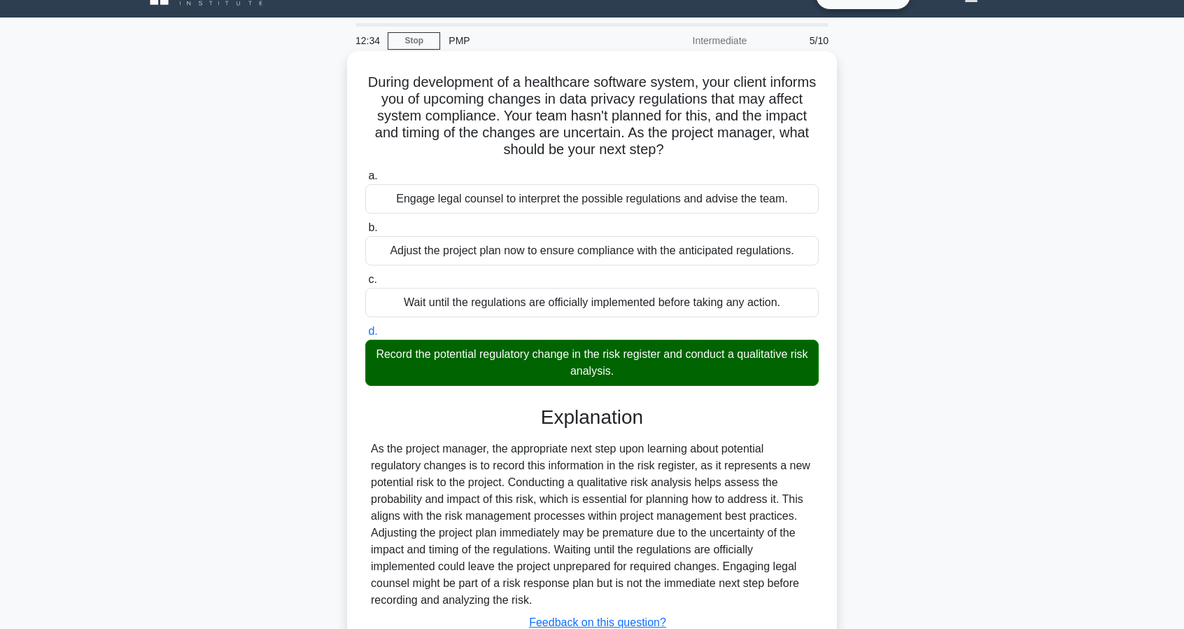
scroll to position [132, 0]
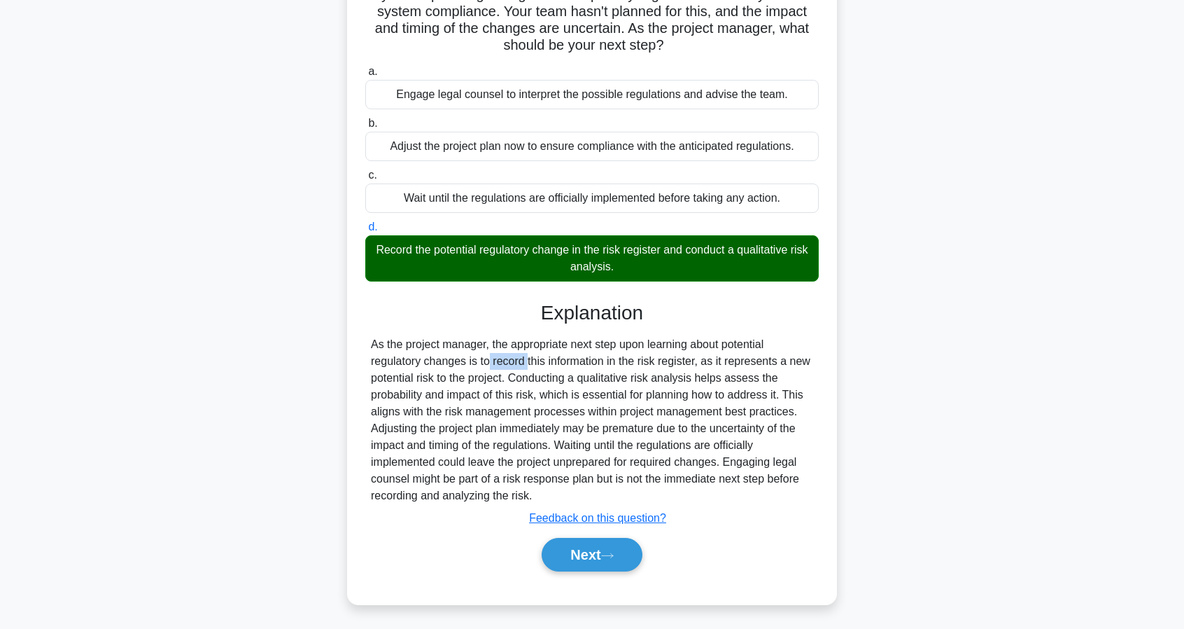
drag, startPoint x: 409, startPoint y: 365, endPoint x: 455, endPoint y: 366, distance: 46.2
click at [452, 366] on div "As the project manager, the appropriate next step upon learning about potential…" at bounding box center [592, 420] width 442 height 168
drag, startPoint x: 468, startPoint y: 366, endPoint x: 491, endPoint y: 367, distance: 23.1
click at [475, 365] on div "As the project manager, the appropriate next step upon learning about potential…" at bounding box center [592, 420] width 442 height 168
drag, startPoint x: 494, startPoint y: 367, endPoint x: 567, endPoint y: 365, distance: 72.8
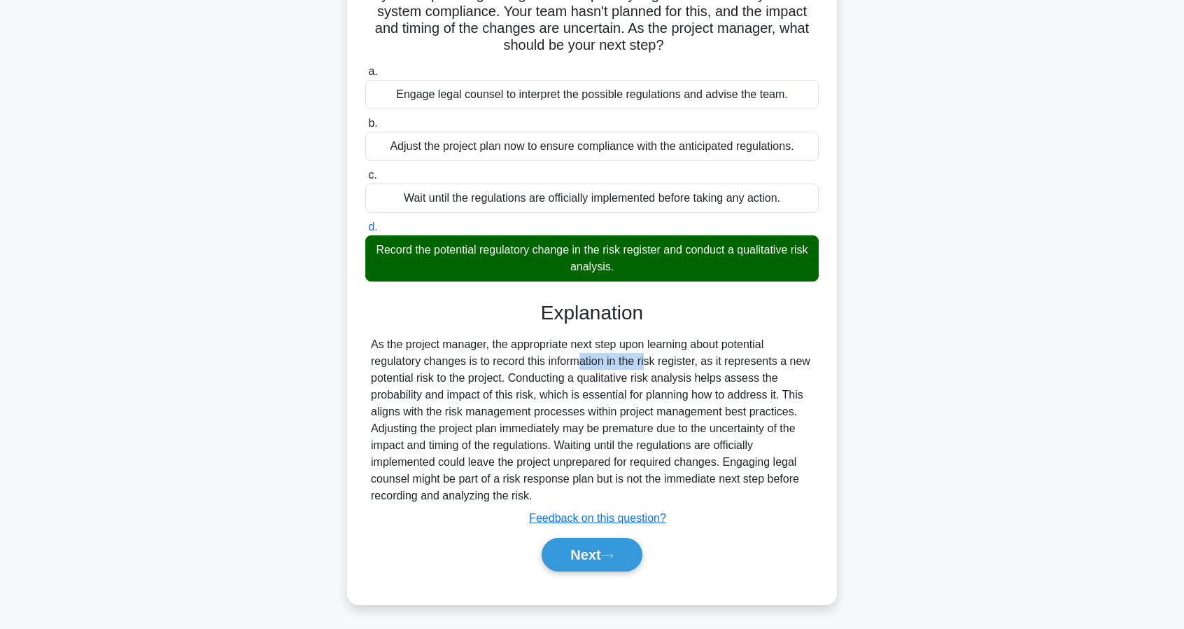
click at [567, 365] on div "As the project manager, the appropriate next step upon learning about potential…" at bounding box center [592, 420] width 442 height 168
click at [572, 366] on div "As the project manager, the appropriate next step upon learning about potential…" at bounding box center [592, 420] width 442 height 168
drag, startPoint x: 592, startPoint y: 362, endPoint x: 657, endPoint y: 365, distance: 65.2
click at [657, 365] on div "As the project manager, the appropriate next step upon learning about potential…" at bounding box center [592, 420] width 442 height 168
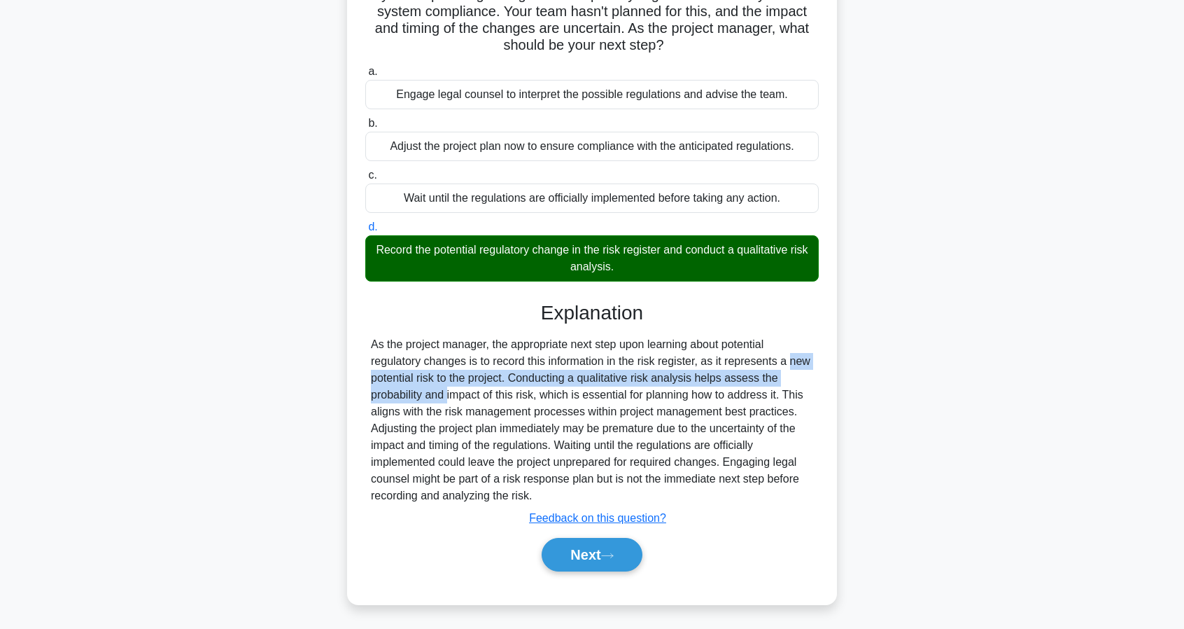
drag, startPoint x: 713, startPoint y: 367, endPoint x: 785, endPoint y: 372, distance: 72.9
click at [785, 372] on div "As the project manager, the appropriate next step upon learning about potential…" at bounding box center [592, 420] width 442 height 168
drag, startPoint x: 707, startPoint y: 360, endPoint x: 427, endPoint y: 376, distance: 280.4
click at [423, 377] on div "As the project manager, the appropriate next step upon learning about potential…" at bounding box center [592, 420] width 442 height 168
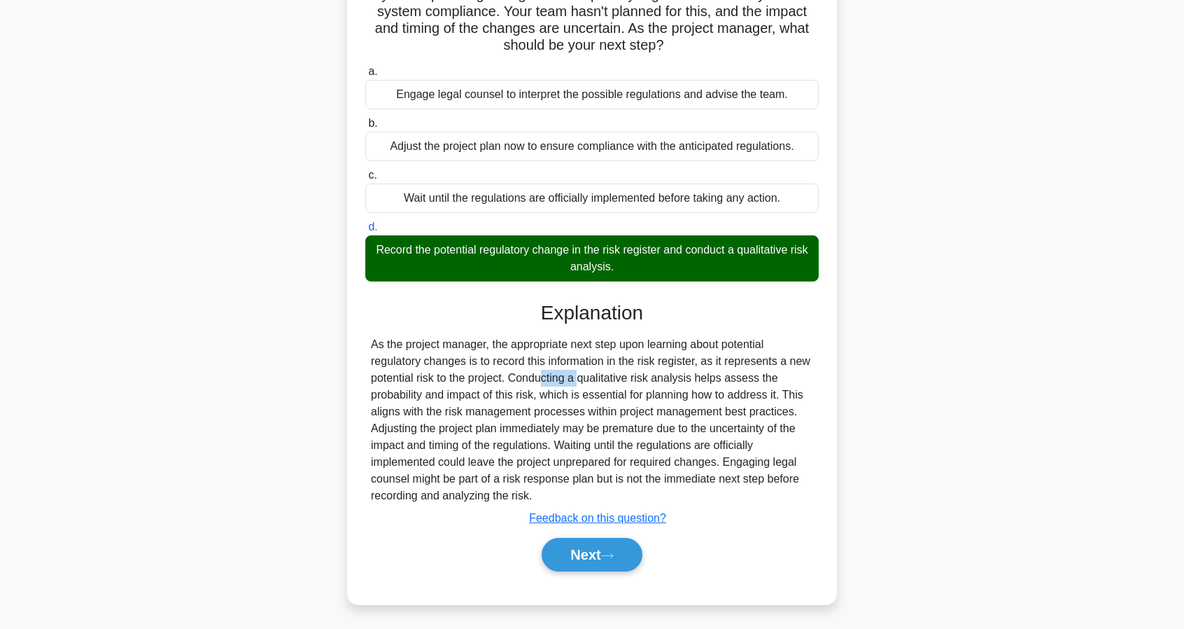
drag, startPoint x: 455, startPoint y: 377, endPoint x: 494, endPoint y: 377, distance: 39.2
click at [494, 377] on div "As the project manager, the appropriate next step upon learning about potential…" at bounding box center [592, 420] width 442 height 168
drag, startPoint x: 525, startPoint y: 379, endPoint x: 668, endPoint y: 377, distance: 142.8
click at [668, 377] on div "As the project manager, the appropriate next step upon learning about potential…" at bounding box center [592, 420] width 442 height 168
click at [674, 379] on div "As the project manager, the appropriate next step upon learning about potential…" at bounding box center [592, 420] width 442 height 168
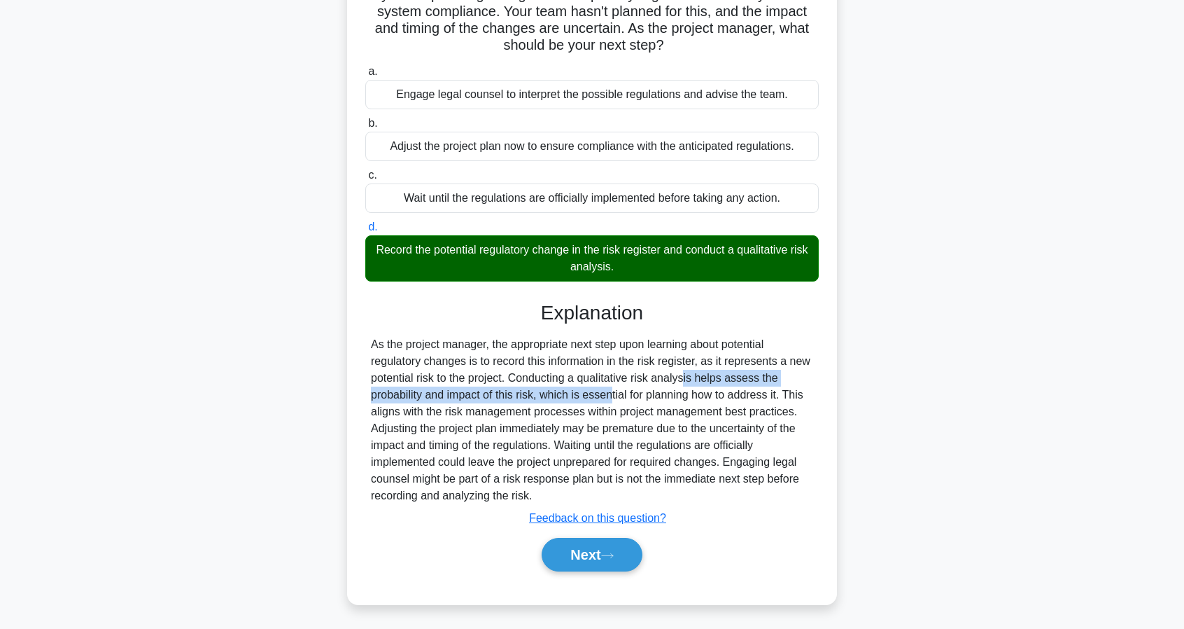
drag, startPoint x: 609, startPoint y: 384, endPoint x: 532, endPoint y: 395, distance: 77.8
click at [532, 395] on div "As the project manager, the appropriate next step upon learning about potential…" at bounding box center [592, 420] width 442 height 168
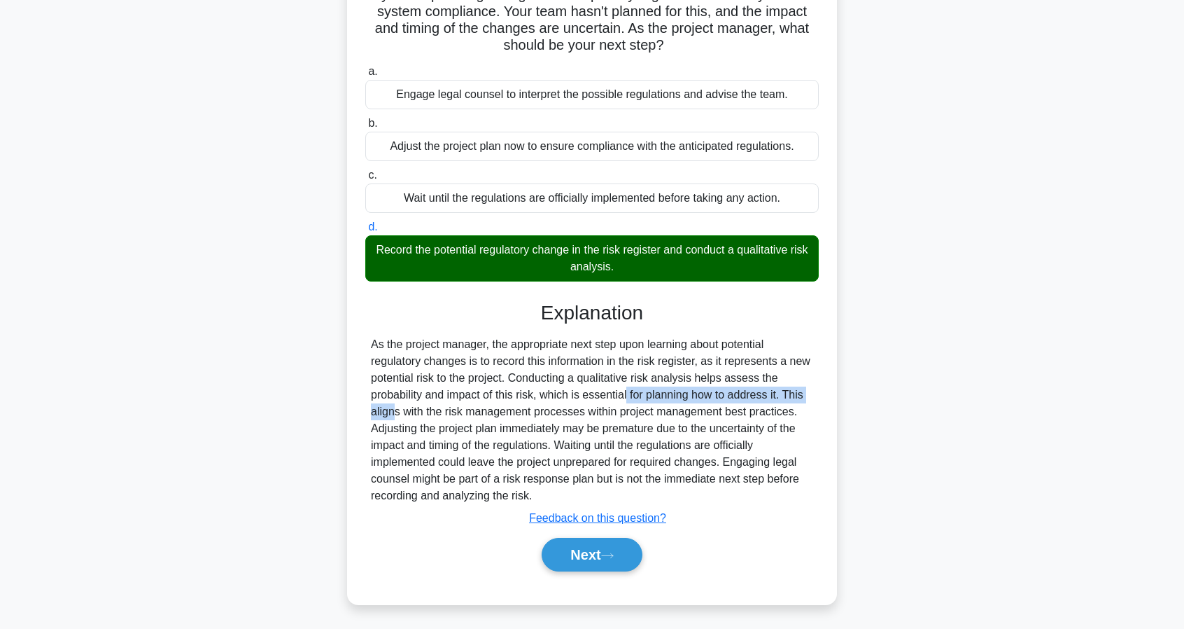
drag, startPoint x: 551, startPoint y: 397, endPoint x: 784, endPoint y: 394, distance: 233.1
click at [764, 395] on div "As the project manager, the appropriate next step upon learning about potential…" at bounding box center [592, 420] width 442 height 168
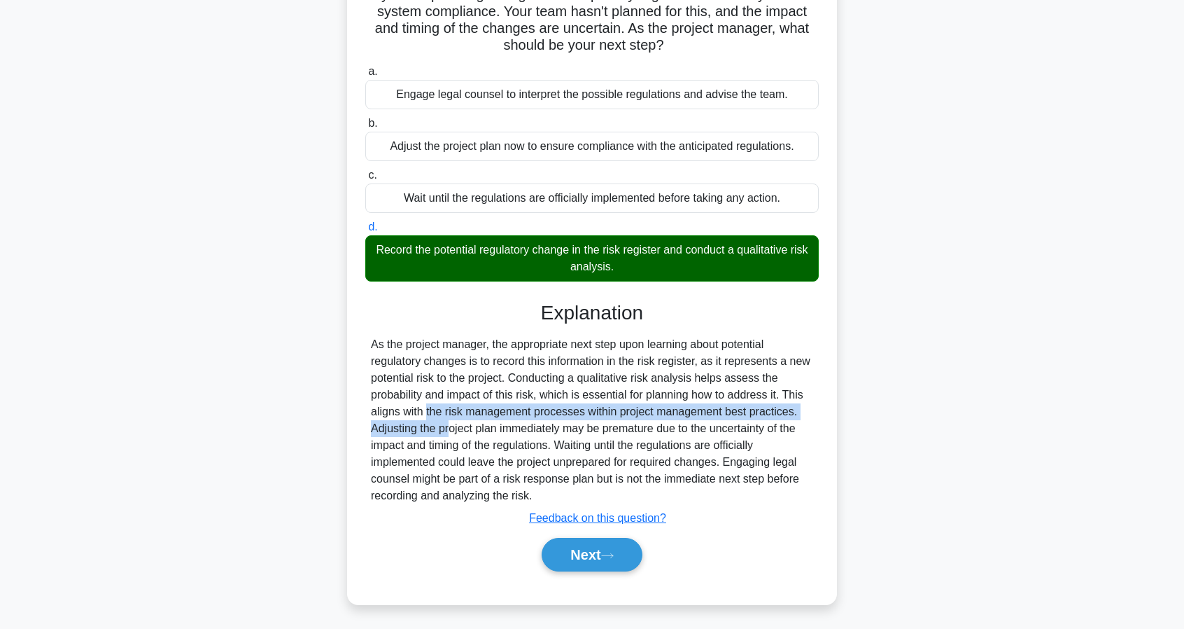
drag, startPoint x: 784, startPoint y: 394, endPoint x: 801, endPoint y: 414, distance: 26.3
click at [801, 414] on div "As the project manager, the appropriate next step upon learning about potential…" at bounding box center [592, 420] width 442 height 168
drag, startPoint x: 794, startPoint y: 388, endPoint x: 787, endPoint y: 414, distance: 26.3
click at [787, 414] on div "As the project manager, the appropriate next step upon learning about potential…" at bounding box center [592, 420] width 442 height 168
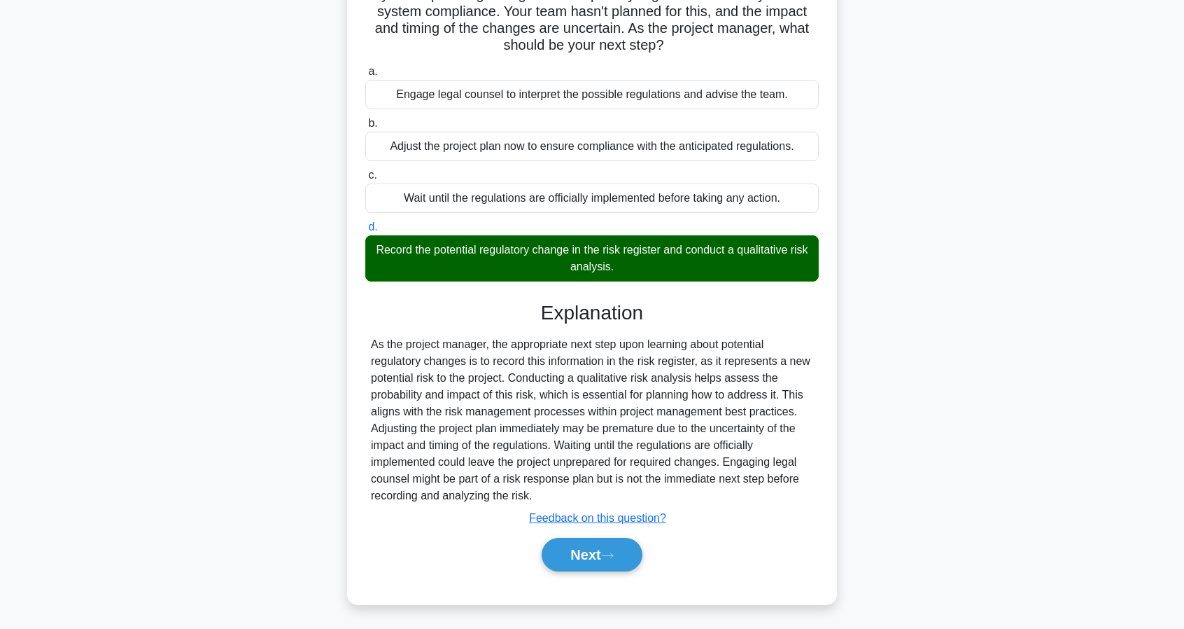
click at [792, 412] on div "As the project manager, the appropriate next step upon learning about potential…" at bounding box center [592, 420] width 442 height 168
drag, startPoint x: 584, startPoint y: 430, endPoint x: 703, endPoint y: 431, distance: 119.0
click at [703, 431] on div "As the project manager, the appropriate next step upon learning about potential…" at bounding box center [592, 420] width 442 height 168
click at [714, 431] on div "As the project manager, the appropriate next step upon learning about potential…" at bounding box center [592, 420] width 442 height 168
drag, startPoint x: 682, startPoint y: 426, endPoint x: 484, endPoint y: 447, distance: 199.3
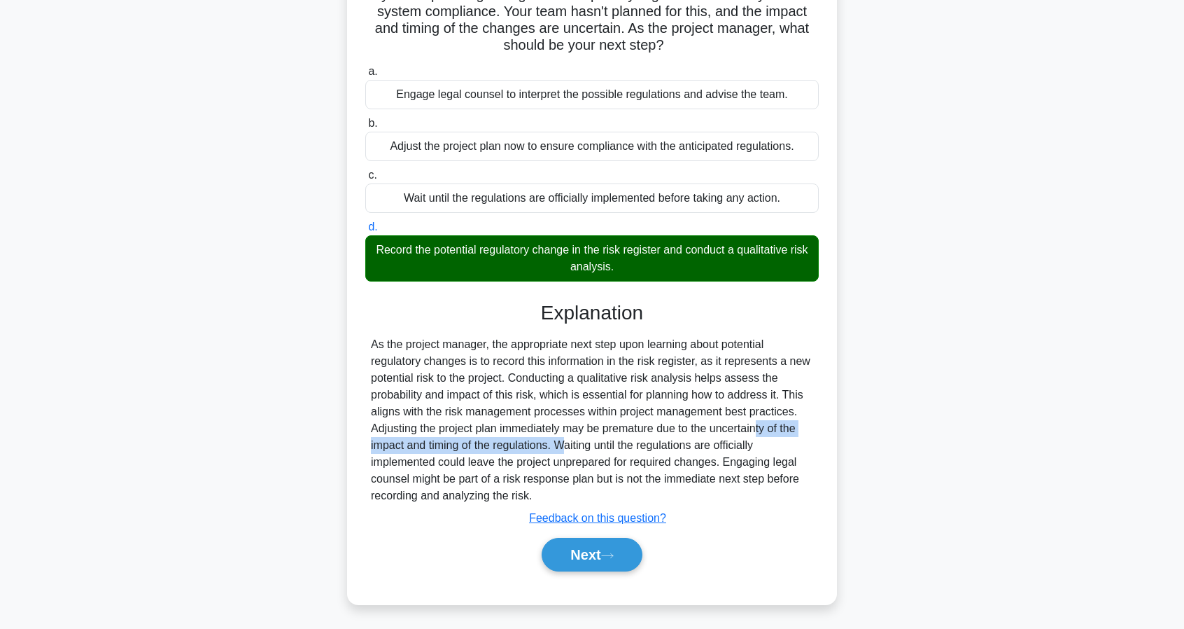
click at [484, 447] on div "As the project manager, the appropriate next step upon learning about potential…" at bounding box center [592, 420] width 442 height 168
drag, startPoint x: 507, startPoint y: 447, endPoint x: 550, endPoint y: 449, distance: 43.4
click at [550, 449] on div "As the project manager, the appropriate next step upon learning about potential…" at bounding box center [592, 420] width 442 height 168
drag, startPoint x: 578, startPoint y: 447, endPoint x: 742, endPoint y: 450, distance: 163.8
click at [742, 450] on div "As the project manager, the appropriate next step upon learning about potential…" at bounding box center [592, 420] width 442 height 168
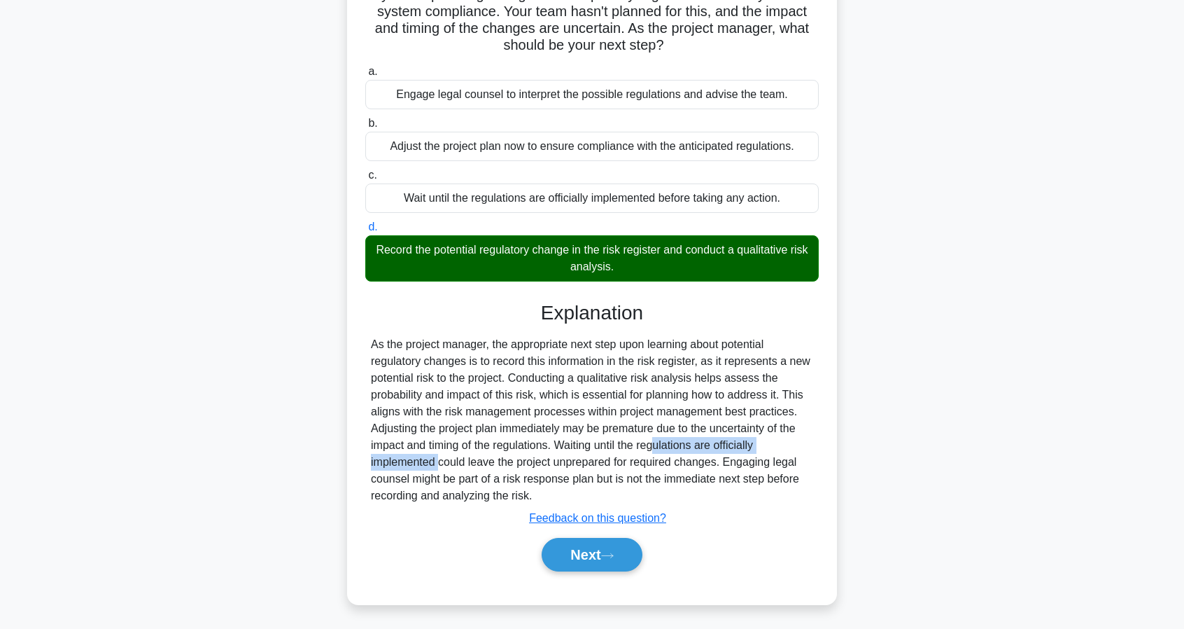
click at [742, 450] on div "As the project manager, the appropriate next step upon learning about potential…" at bounding box center [592, 420] width 442 height 168
drag, startPoint x: 768, startPoint y: 446, endPoint x: 671, endPoint y: 451, distance: 97.5
click at [671, 451] on div "As the project manager, the appropriate next step upon learning about potential…" at bounding box center [592, 420] width 442 height 168
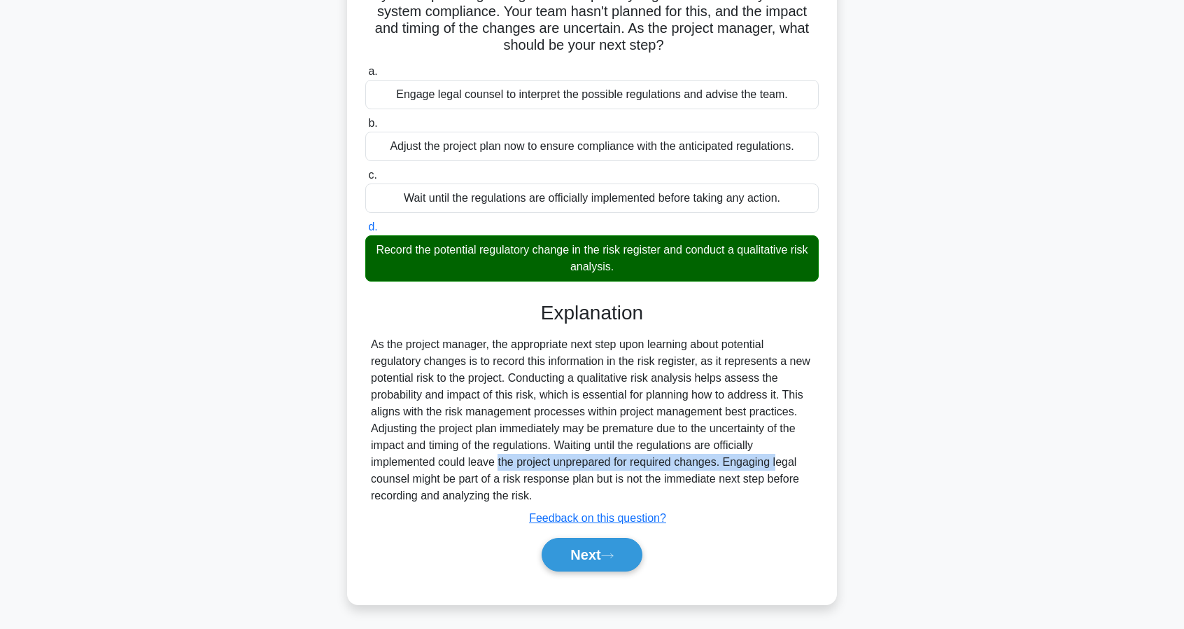
drag, startPoint x: 445, startPoint y: 465, endPoint x: 703, endPoint y: 468, distance: 257.6
click at [694, 468] on div "As the project manager, the appropriate next step upon learning about potential…" at bounding box center [592, 420] width 442 height 168
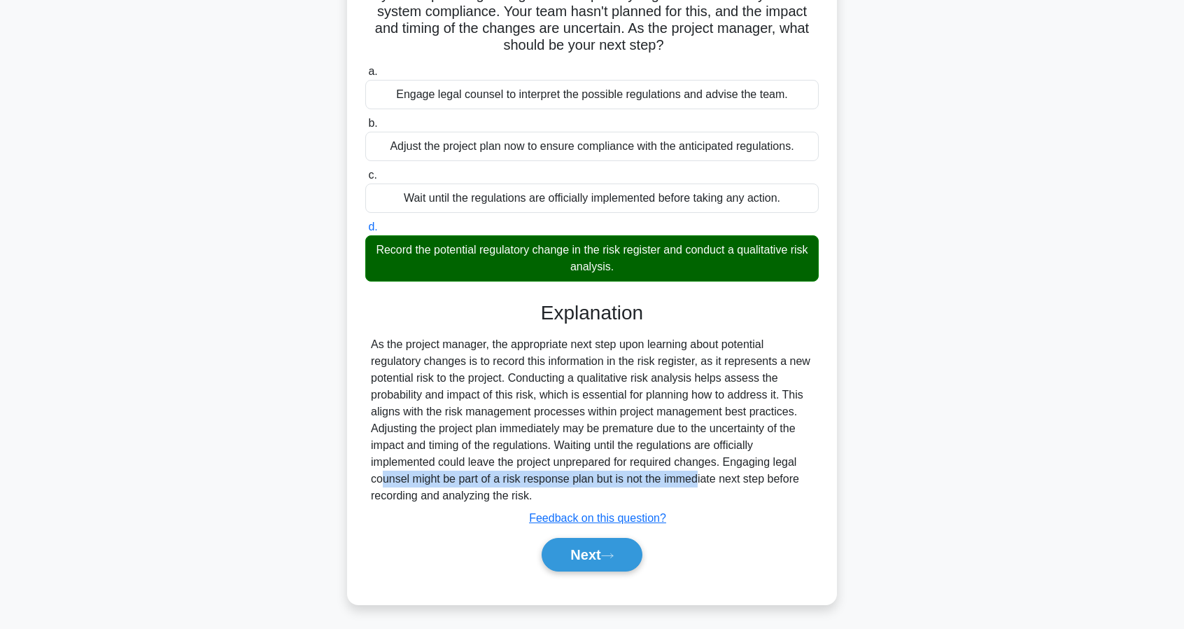
drag, startPoint x: 727, startPoint y: 466, endPoint x: 612, endPoint y: 475, distance: 115.1
click at [612, 475] on div "As the project manager, the appropriate next step upon learning about potential…" at bounding box center [592, 420] width 442 height 168
click at [629, 477] on div "As the project manager, the appropriate next step upon learning about potential…" at bounding box center [592, 420] width 442 height 168
drag, startPoint x: 624, startPoint y: 478, endPoint x: 763, endPoint y: 479, distance: 138.6
click at [763, 479] on div "As the project manager, the appropriate next step upon learning about potential…" at bounding box center [592, 420] width 442 height 168
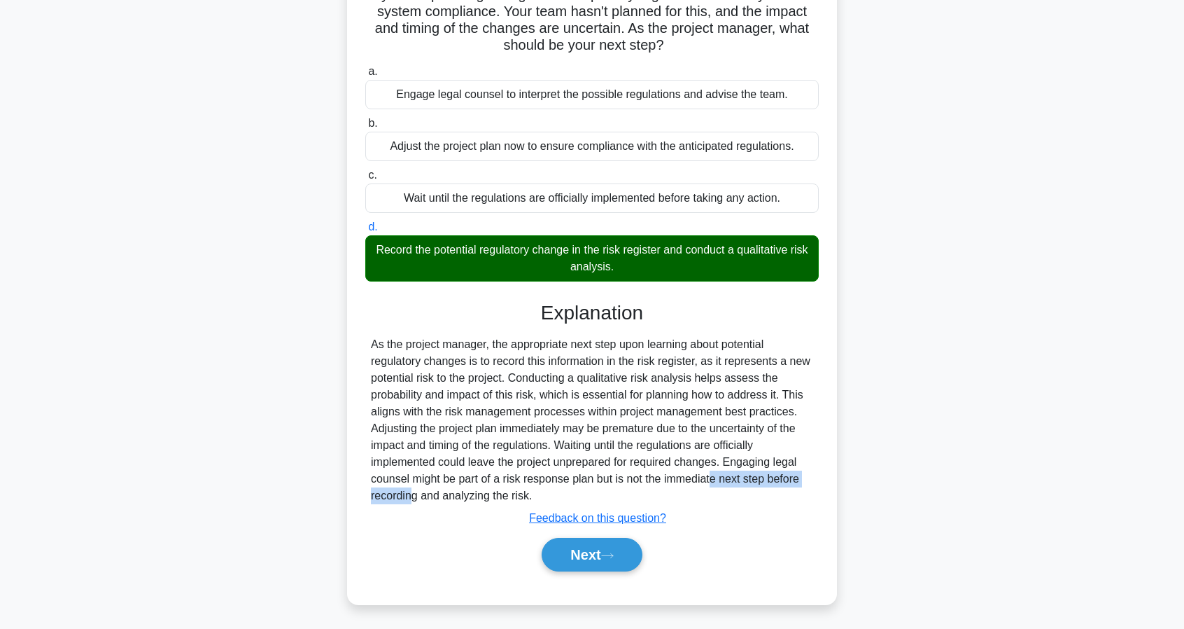
click at [763, 479] on div "As the project manager, the appropriate next step upon learning about potential…" at bounding box center [592, 420] width 442 height 168
click at [605, 561] on button "Next" at bounding box center [592, 555] width 100 height 34
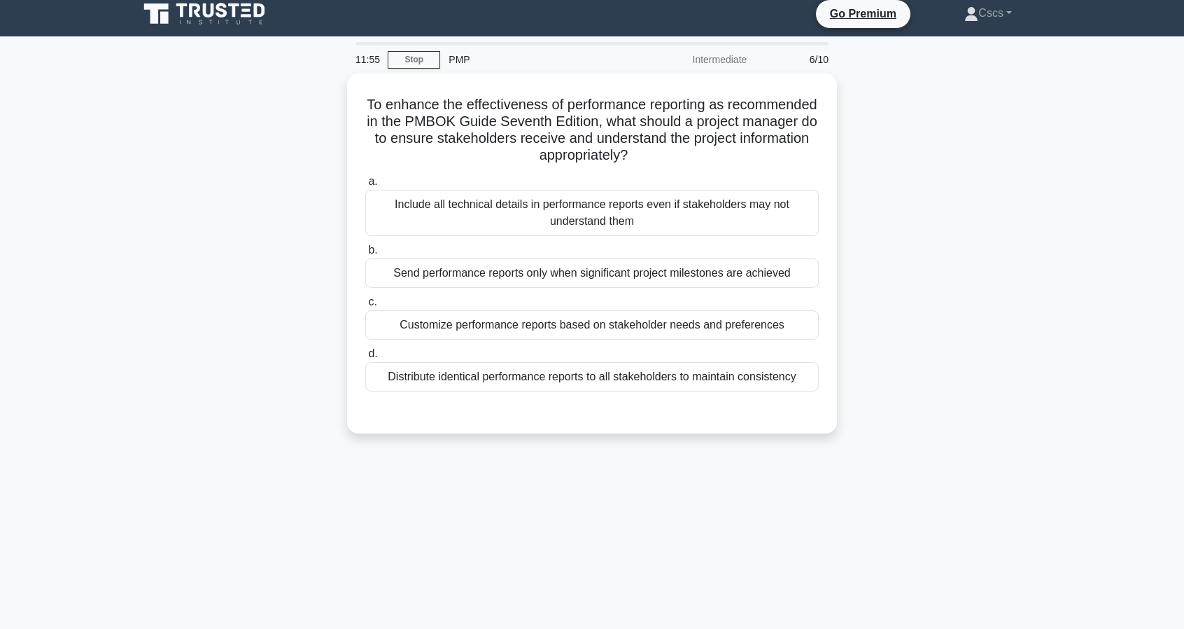
scroll to position [0, 0]
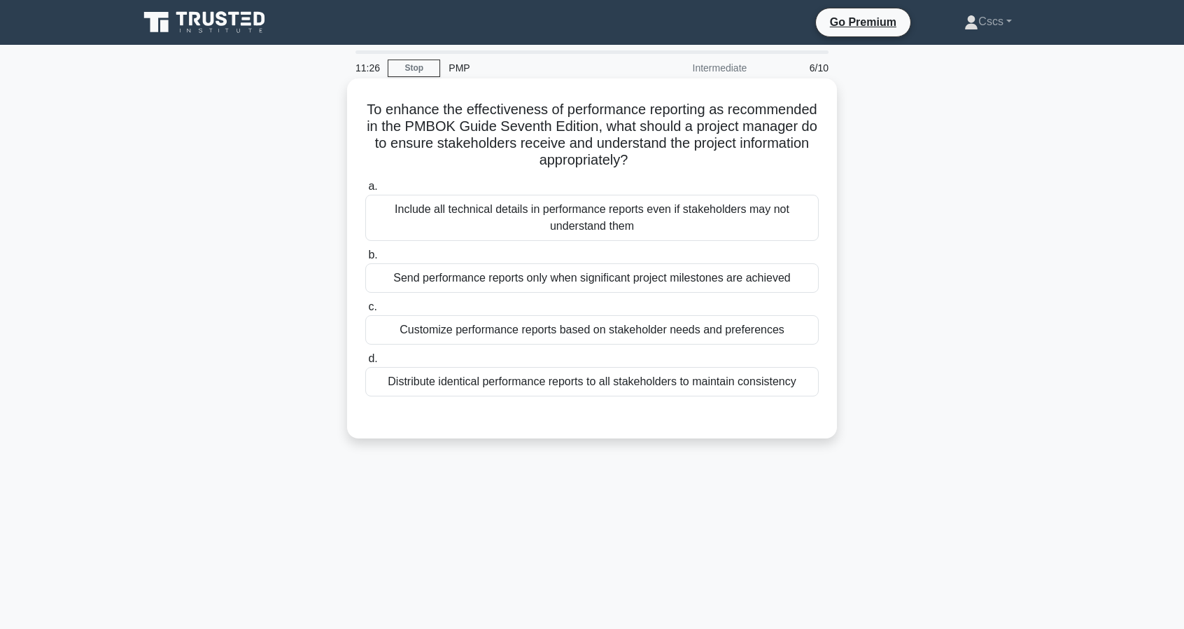
click at [760, 334] on div "Customize performance reports based on stakeholder needs and preferences" at bounding box center [592, 329] width 454 height 29
click at [365, 311] on input "c. Customize performance reports based on stakeholder needs and preferences" at bounding box center [365, 306] width 0 height 9
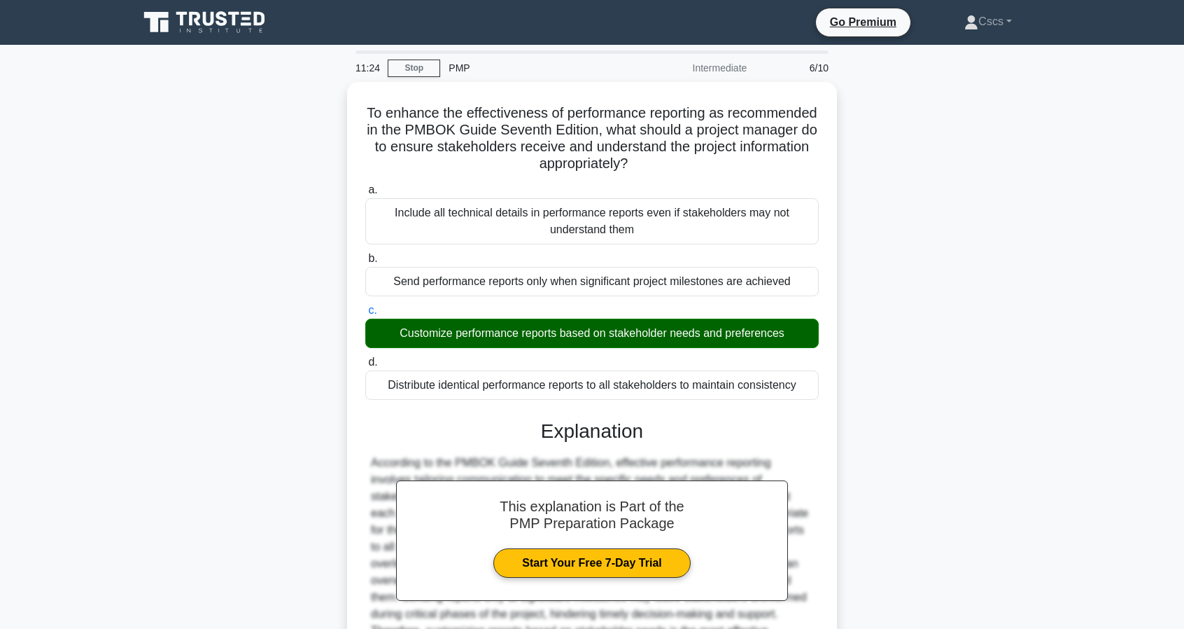
scroll to position [132, 0]
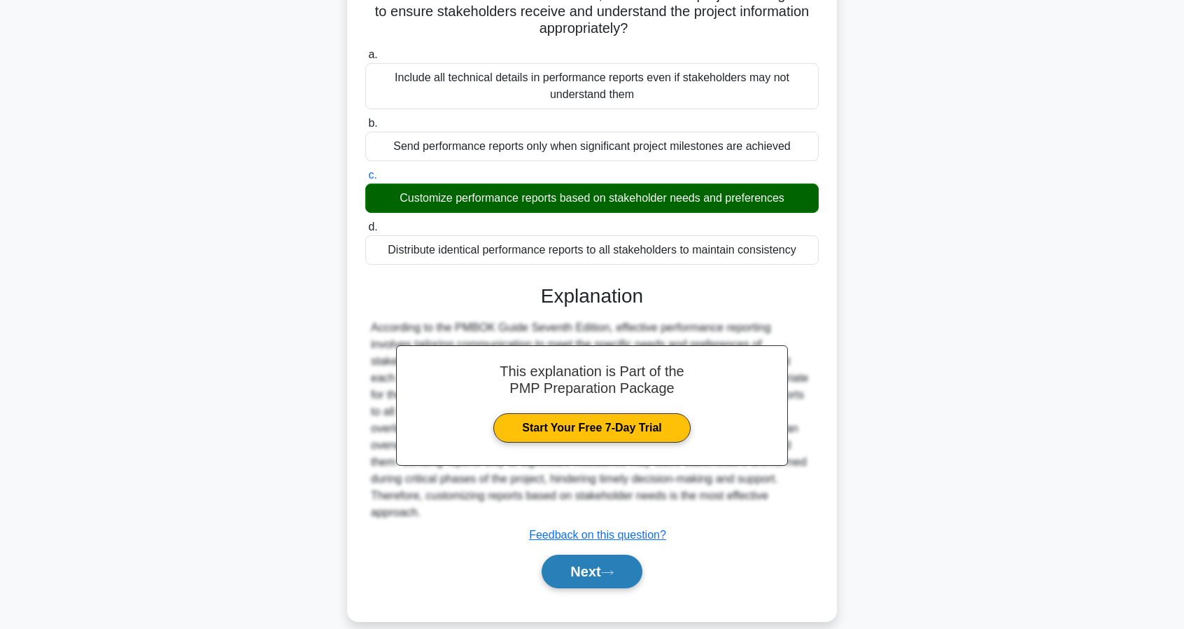
click at [634, 554] on button "Next" at bounding box center [592, 571] width 100 height 34
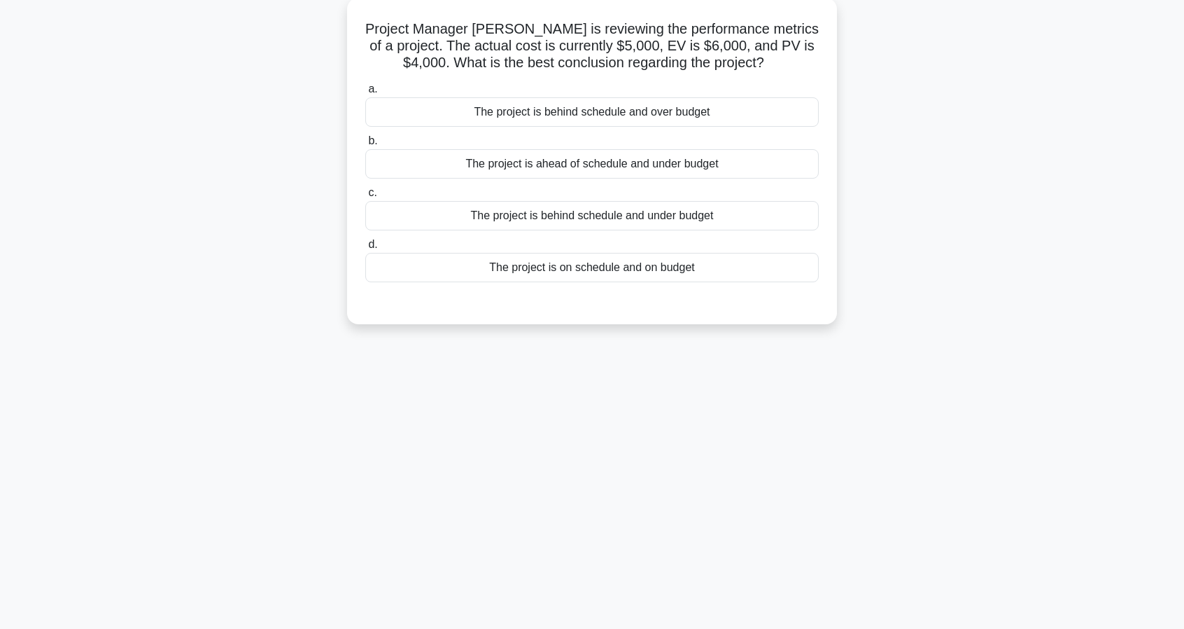
scroll to position [0, 0]
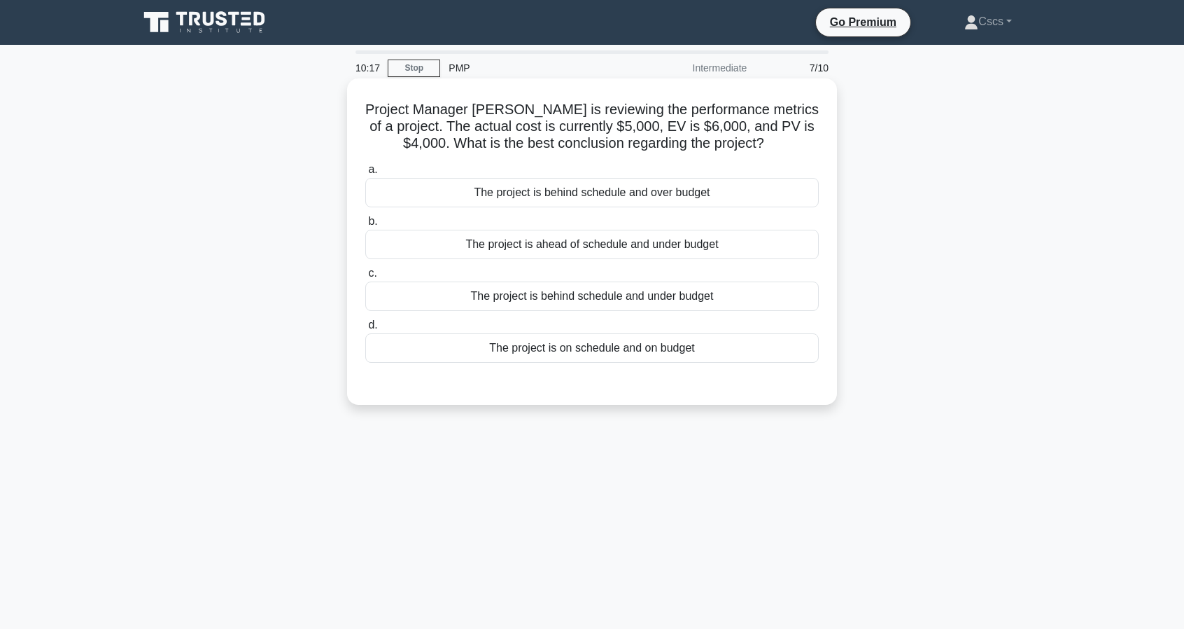
click at [637, 248] on div "The project is ahead of schedule and under budget" at bounding box center [592, 244] width 454 height 29
click at [365, 226] on input "b. The project is ahead of schedule and under budget" at bounding box center [365, 221] width 0 height 9
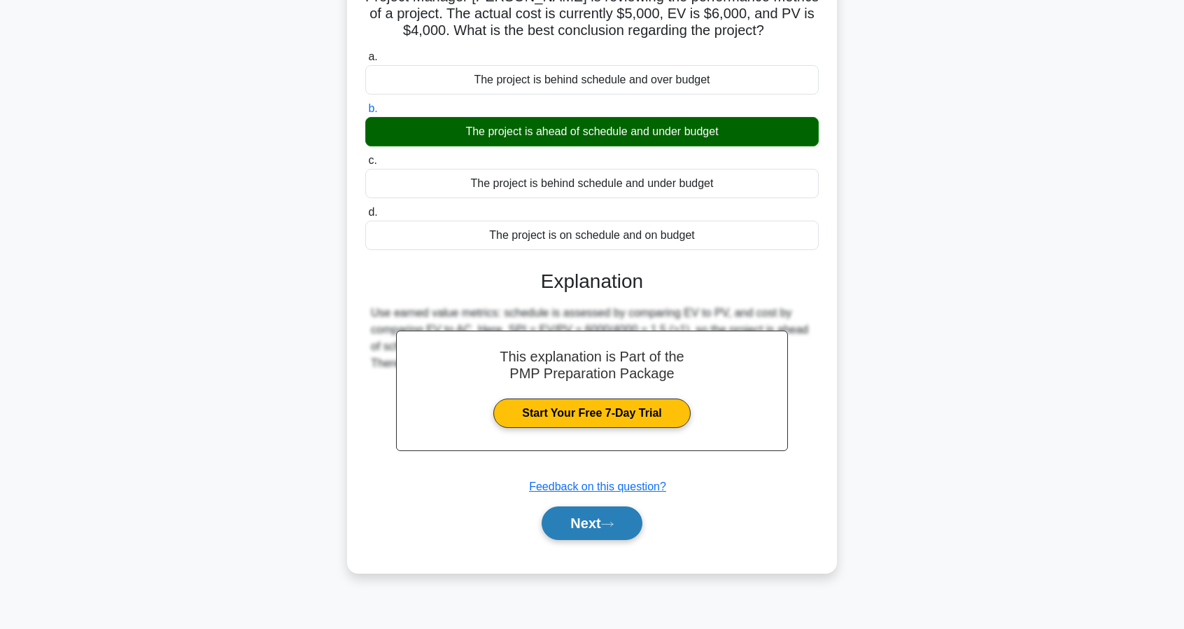
scroll to position [127, 0]
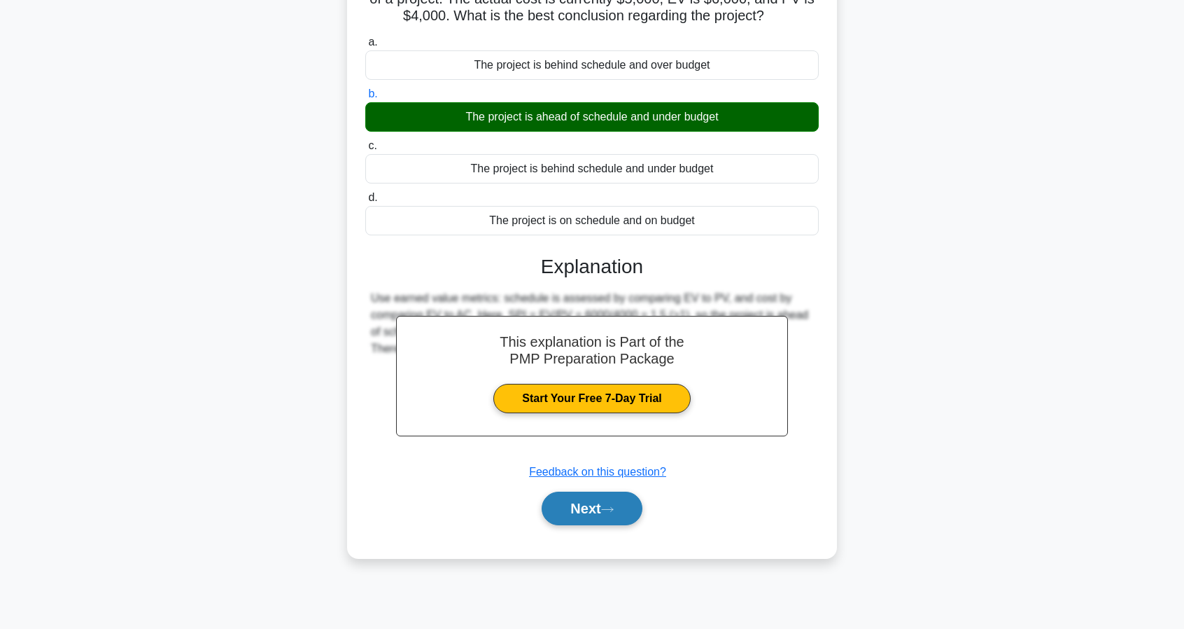
click at [613, 517] on button "Next" at bounding box center [592, 508] width 100 height 34
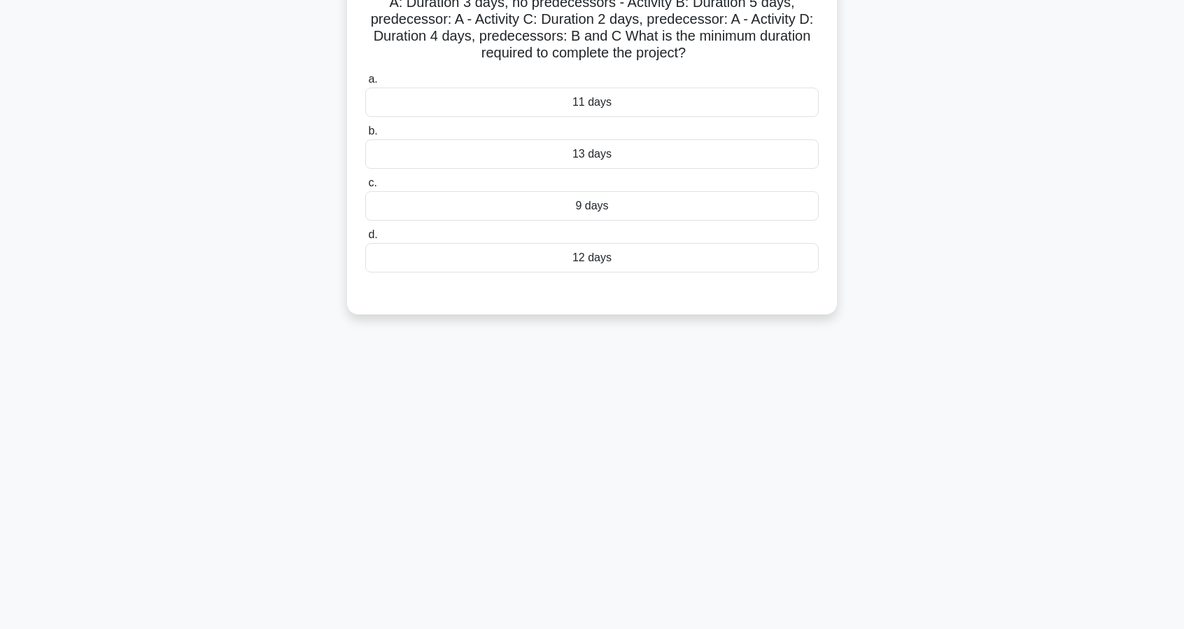
scroll to position [0, 0]
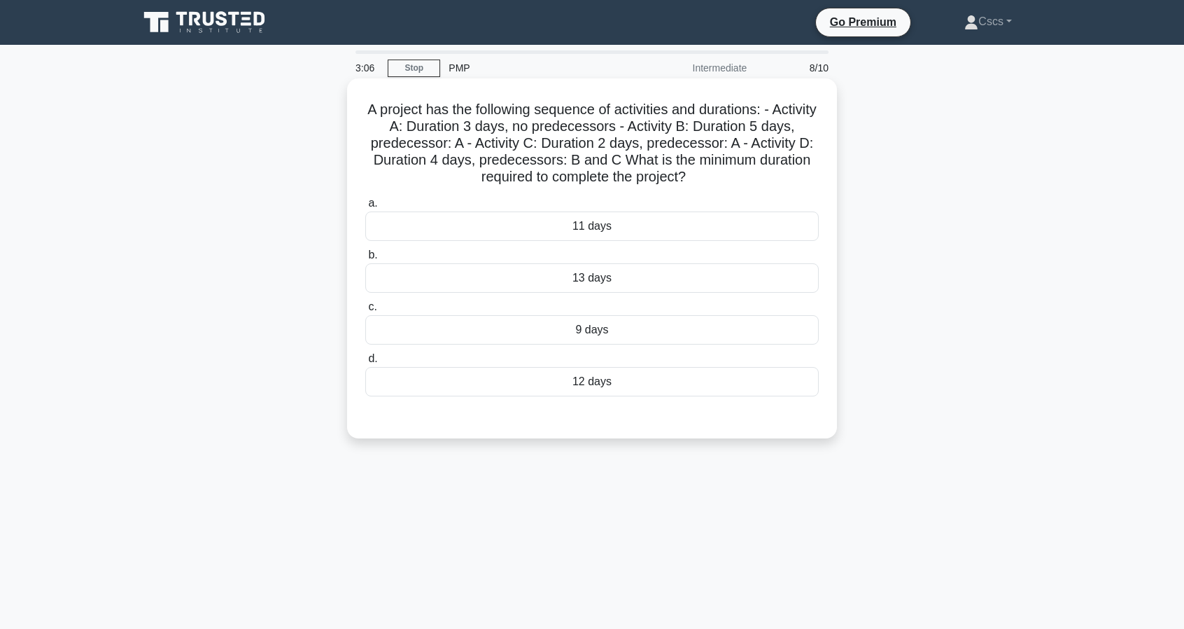
drag, startPoint x: 553, startPoint y: 385, endPoint x: 547, endPoint y: 395, distance: 11.9
click at [553, 385] on div "12 days" at bounding box center [592, 381] width 454 height 29
click at [365, 363] on input "d. 12 days" at bounding box center [365, 358] width 0 height 9
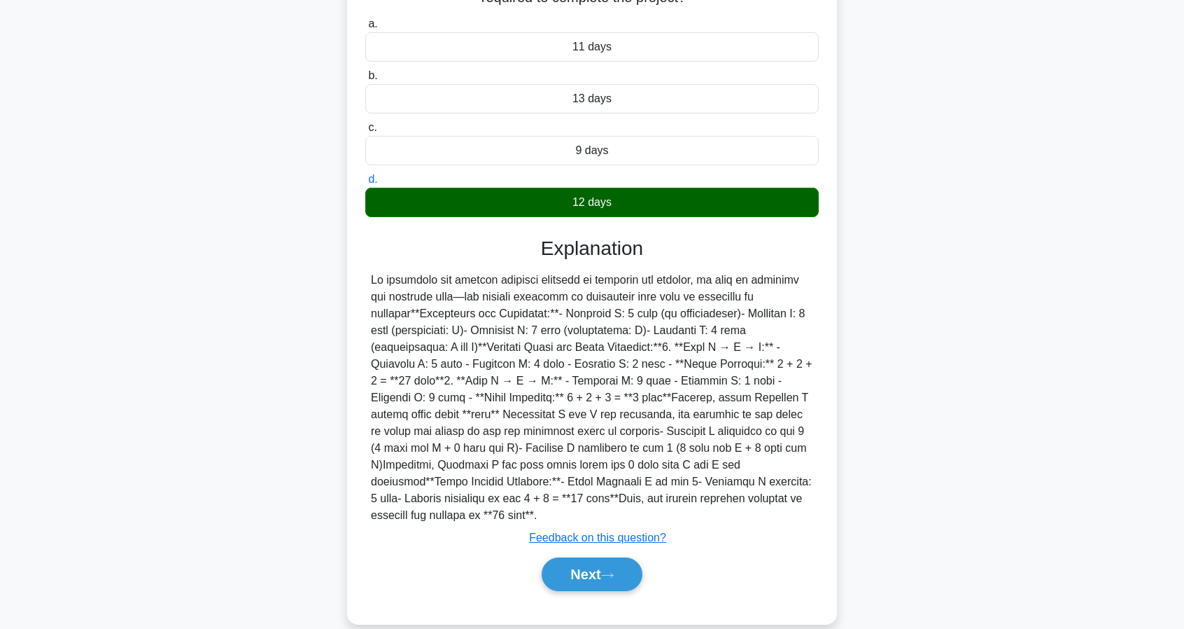
scroll to position [182, 0]
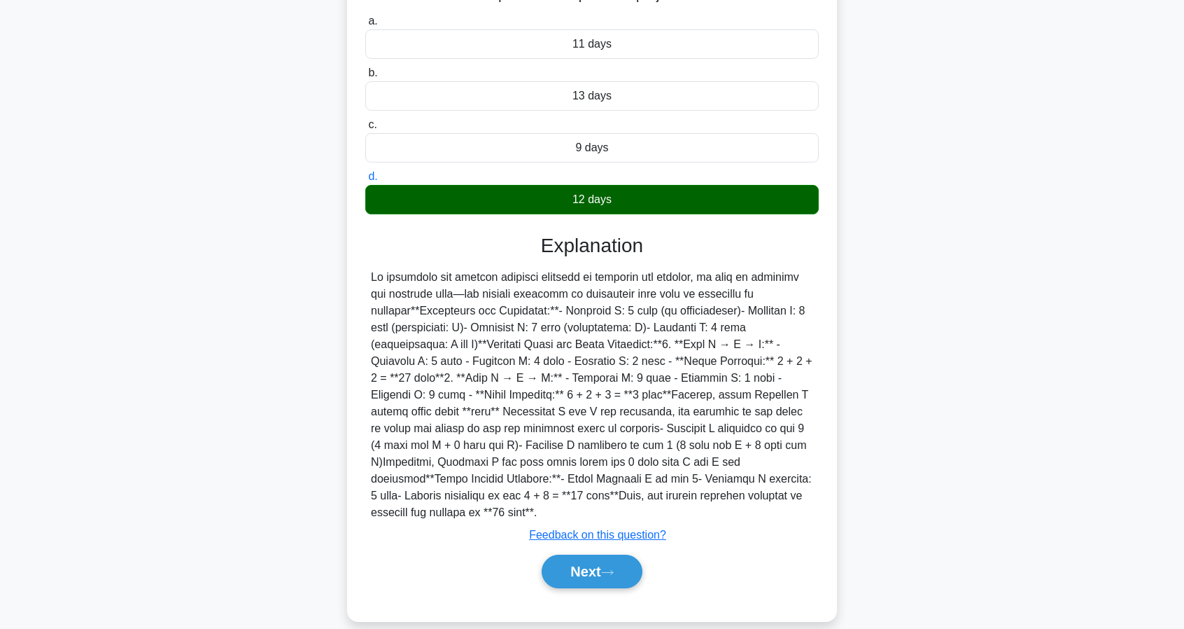
click at [611, 549] on div "Next" at bounding box center [592, 571] width 454 height 45
click at [610, 554] on button "Next" at bounding box center [592, 571] width 100 height 34
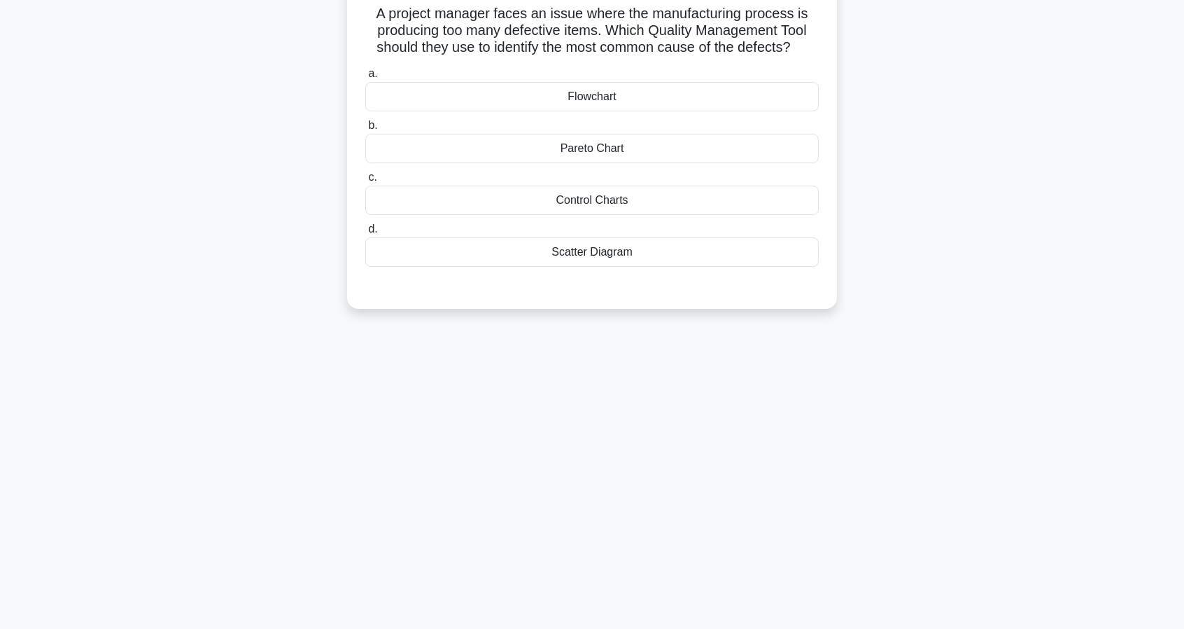
scroll to position [0, 0]
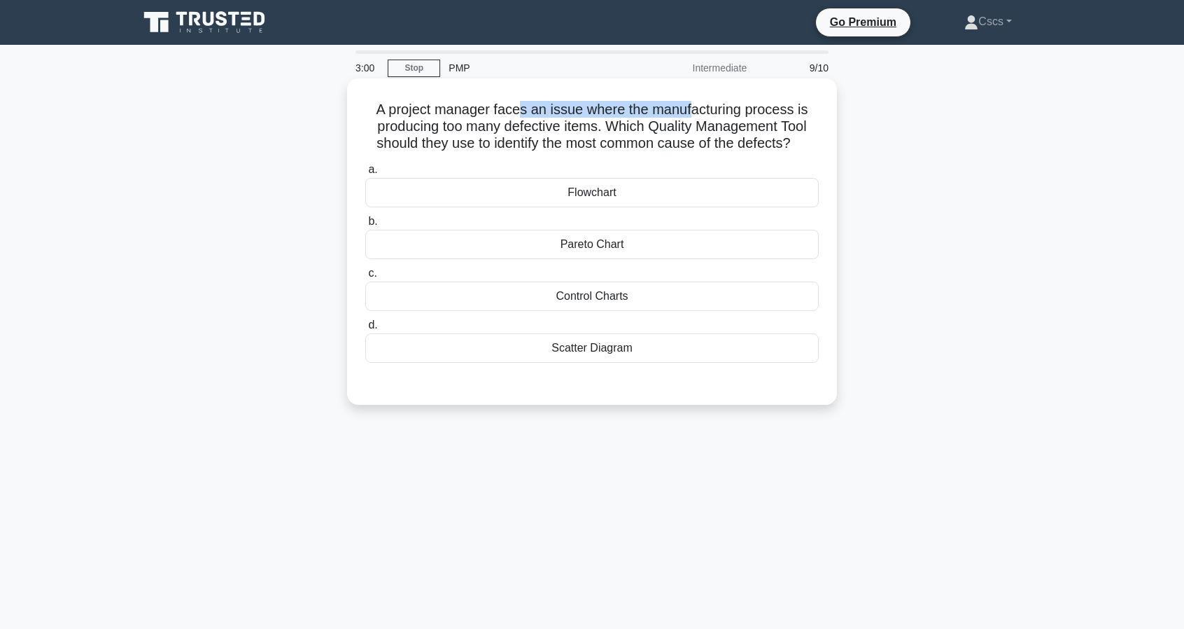
drag, startPoint x: 522, startPoint y: 104, endPoint x: 696, endPoint y: 111, distance: 173.7
click at [696, 111] on h5 "A project manager faces an issue where the manufacturing process is producing t…" at bounding box center [592, 127] width 456 height 52
drag, startPoint x: 607, startPoint y: 111, endPoint x: 416, endPoint y: 129, distance: 191.9
click at [416, 129] on h5 "A project manager faces an issue where the manufacturing process is producing t…" at bounding box center [592, 127] width 456 height 52
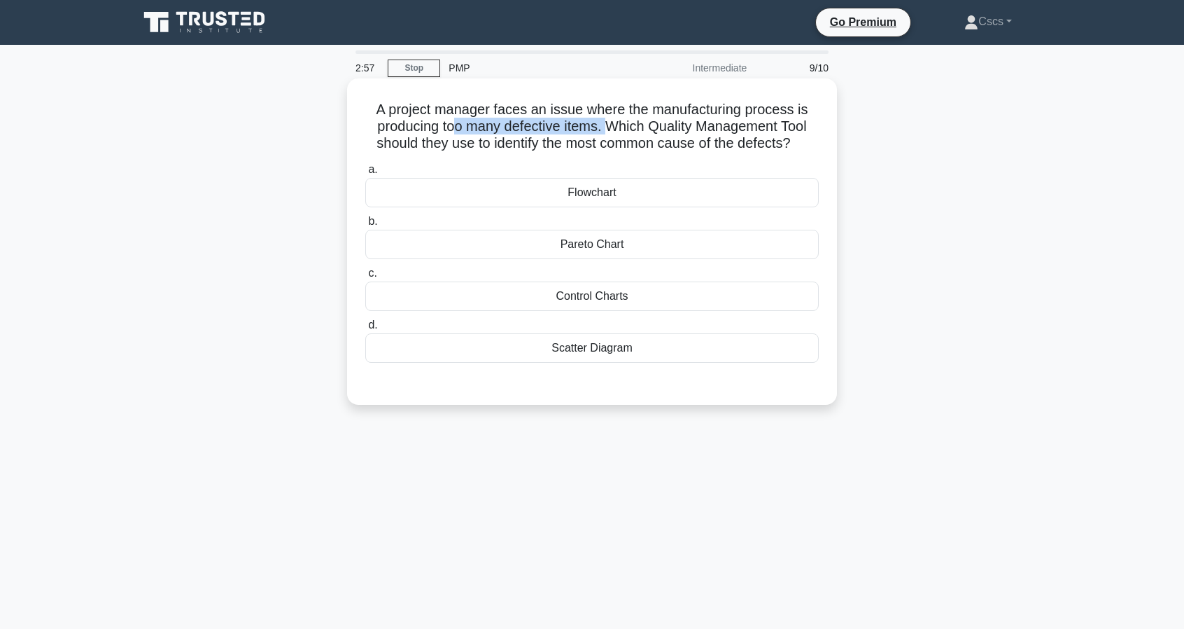
drag, startPoint x: 458, startPoint y: 128, endPoint x: 611, endPoint y: 132, distance: 153.4
click at [611, 132] on h5 "A project manager faces an issue where the manufacturing process is producing t…" at bounding box center [592, 127] width 456 height 52
drag, startPoint x: 525, startPoint y: 127, endPoint x: 599, endPoint y: 131, distance: 74.3
click at [599, 131] on h5 "A project manager faces an issue where the manufacturing process is producing t…" at bounding box center [592, 127] width 456 height 52
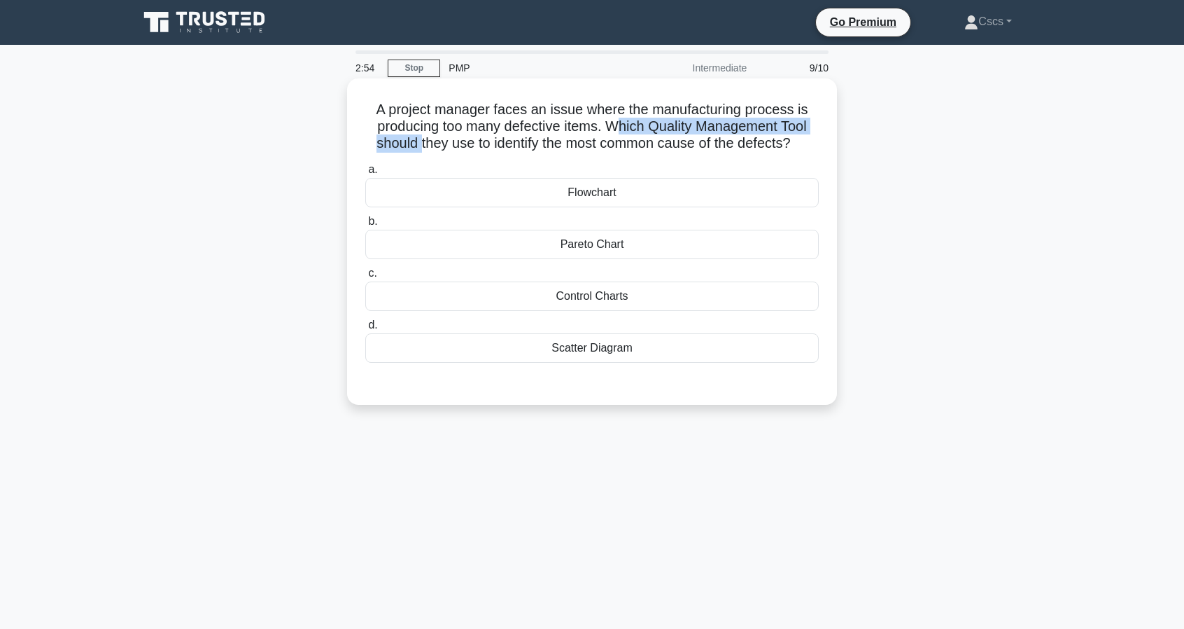
drag, startPoint x: 620, startPoint y: 127, endPoint x: 416, endPoint y: 149, distance: 204.8
click at [416, 149] on h5 "A project manager faces an issue where the manufacturing process is producing t…" at bounding box center [592, 127] width 456 height 52
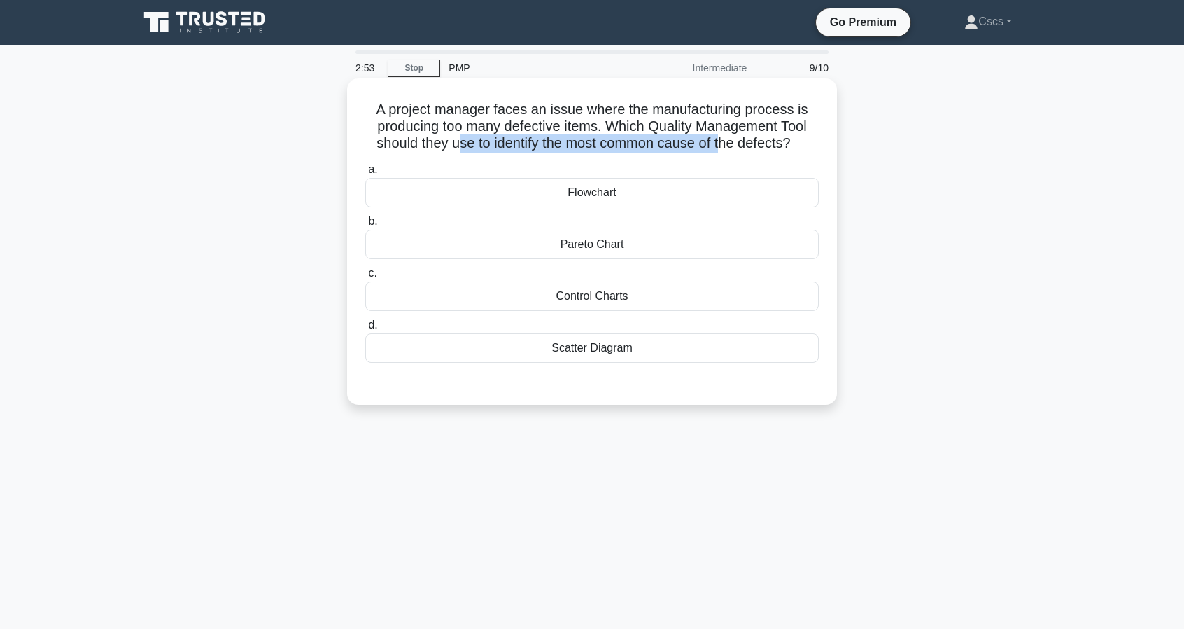
drag, startPoint x: 456, startPoint y: 149, endPoint x: 724, endPoint y: 148, distance: 268.1
click at [724, 148] on h5 "A project manager faces an issue where the manufacturing process is producing t…" at bounding box center [592, 127] width 456 height 52
drag, startPoint x: 732, startPoint y: 148, endPoint x: 596, endPoint y: 151, distance: 136.5
click at [627, 149] on h5 "A project manager faces an issue where the manufacturing process is producing t…" at bounding box center [592, 127] width 456 height 52
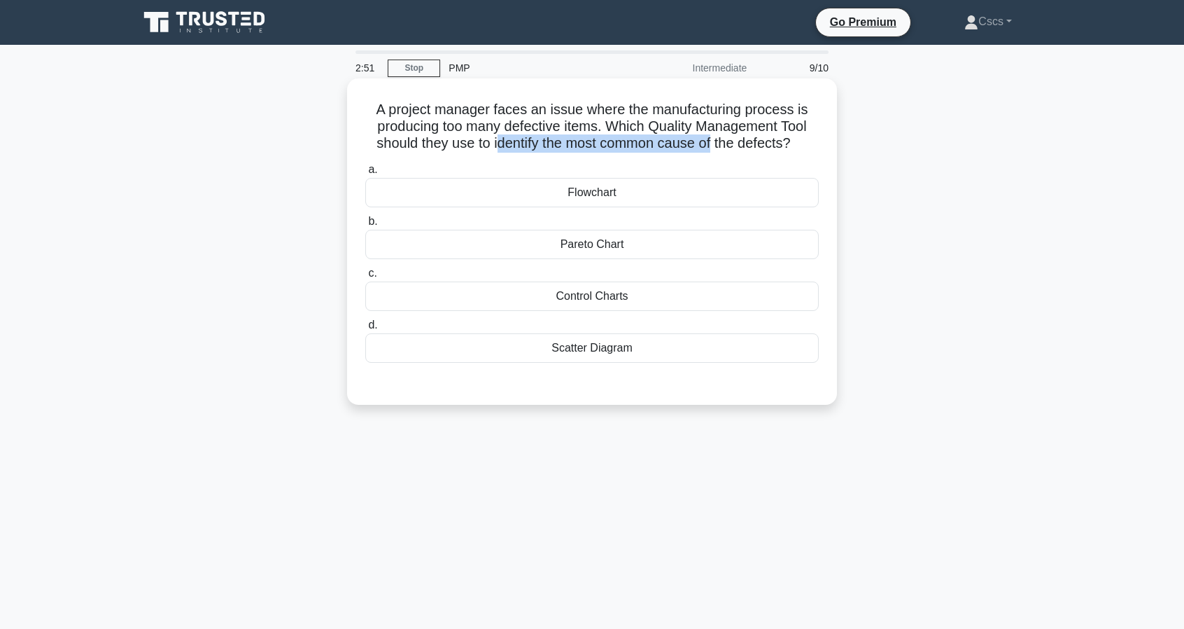
drag, startPoint x: 494, startPoint y: 149, endPoint x: 715, endPoint y: 150, distance: 220.5
click at [715, 150] on h5 "A project manager faces an issue where the manufacturing process is producing t…" at bounding box center [592, 127] width 456 height 52
click at [715, 158] on div "A project manager faces an issue where the manufacturing process is producing t…" at bounding box center [592, 241] width 479 height 315
click at [634, 240] on div "Pareto Chart" at bounding box center [592, 244] width 454 height 29
click at [365, 226] on input "b. Pareto Chart" at bounding box center [365, 221] width 0 height 9
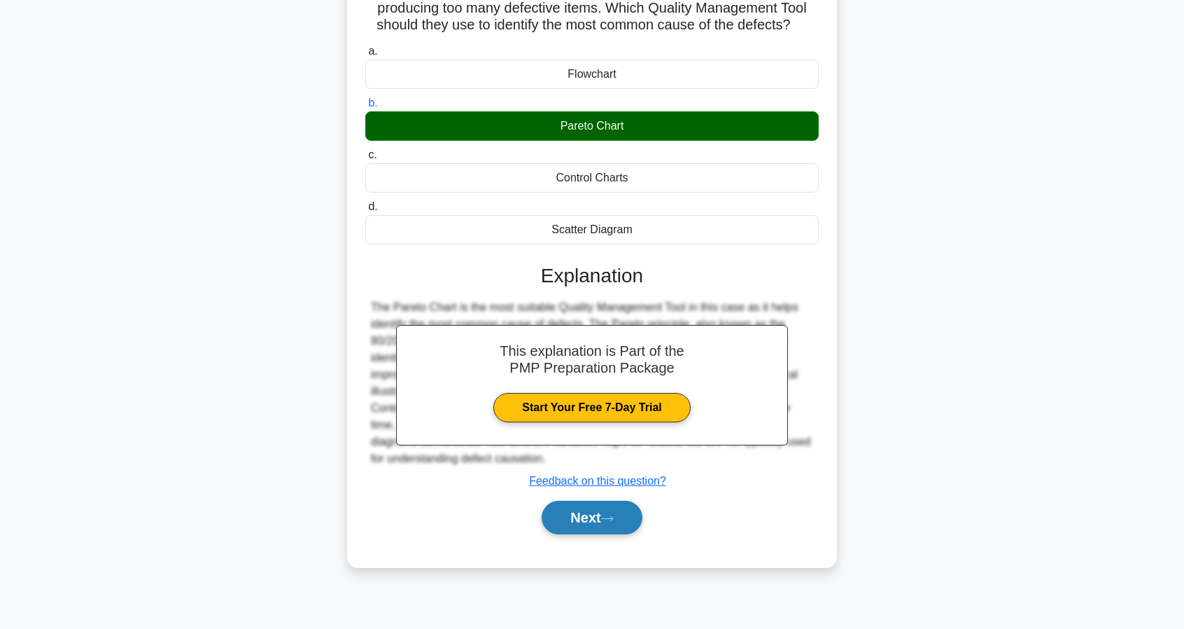
scroll to position [127, 0]
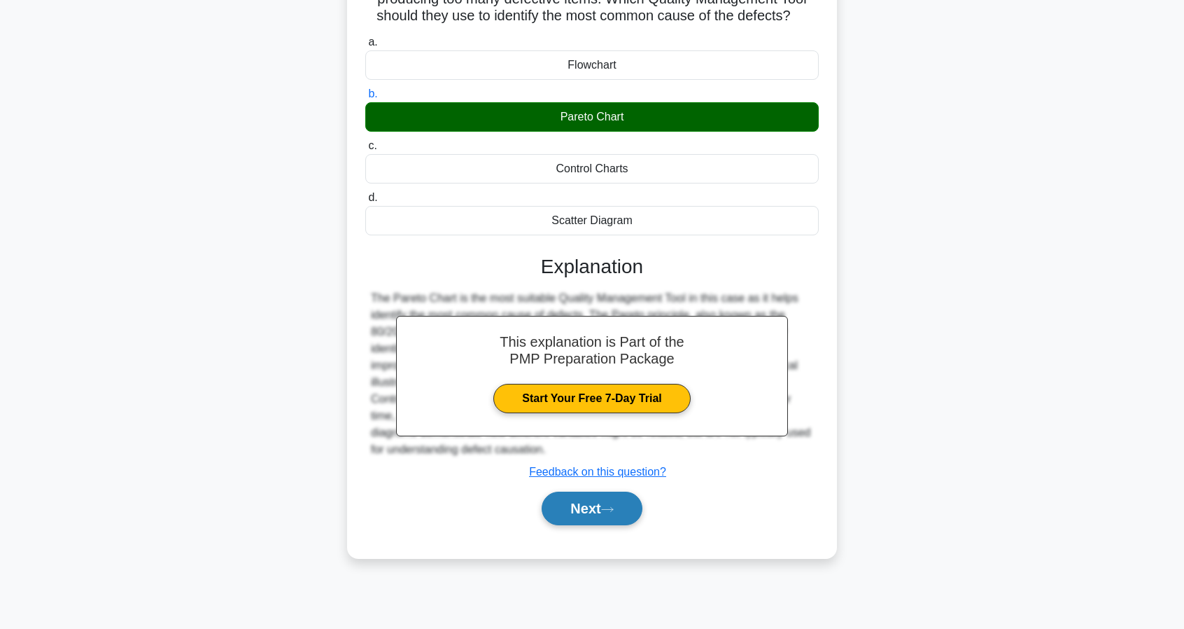
click at [604, 514] on button "Next" at bounding box center [592, 508] width 100 height 34
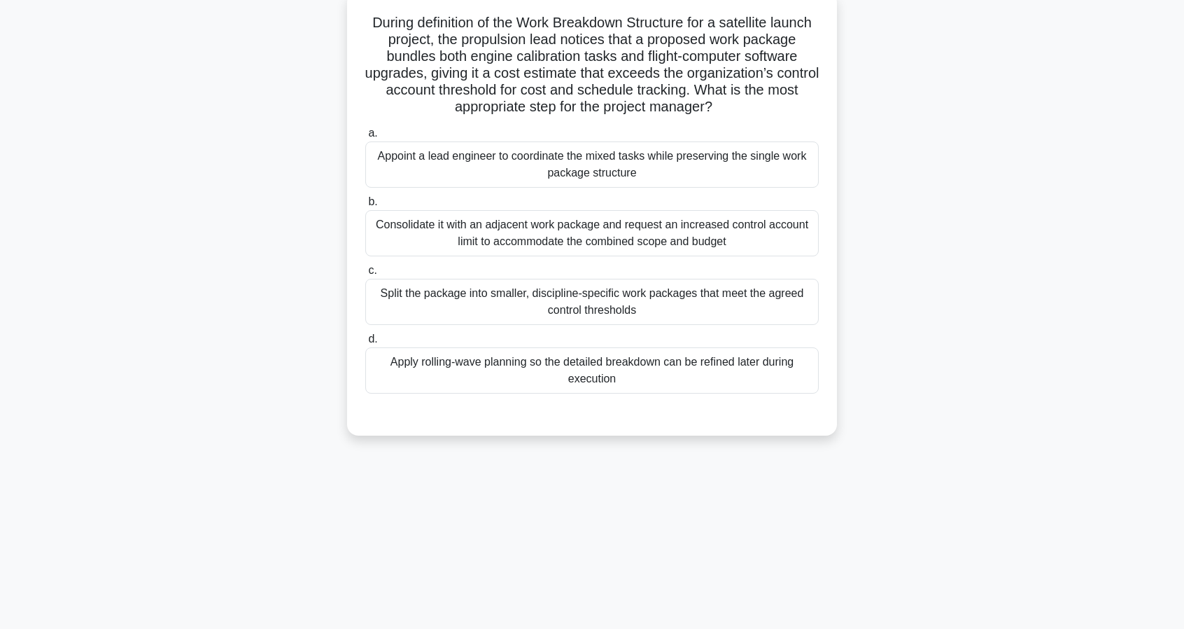
scroll to position [0, 0]
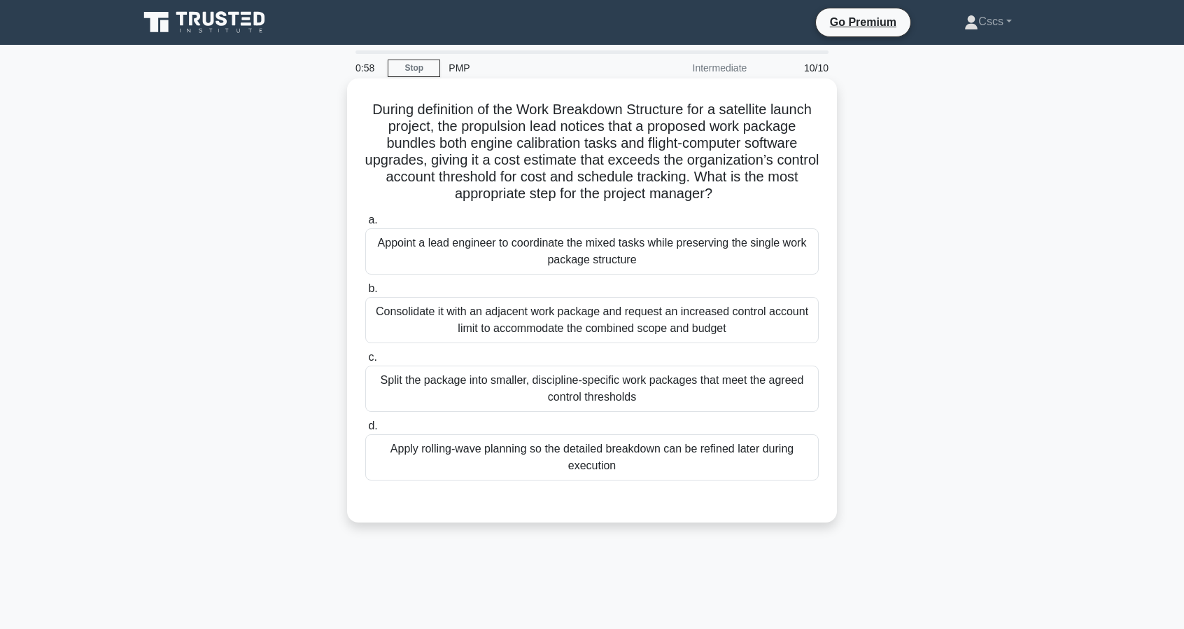
click at [519, 400] on div "Split the package into smaller, discipline-specific work packages that meet the…" at bounding box center [592, 388] width 454 height 46
click at [365, 362] on input "c. Split the package into smaller, discipline-specific work packages that meet …" at bounding box center [365, 357] width 0 height 9
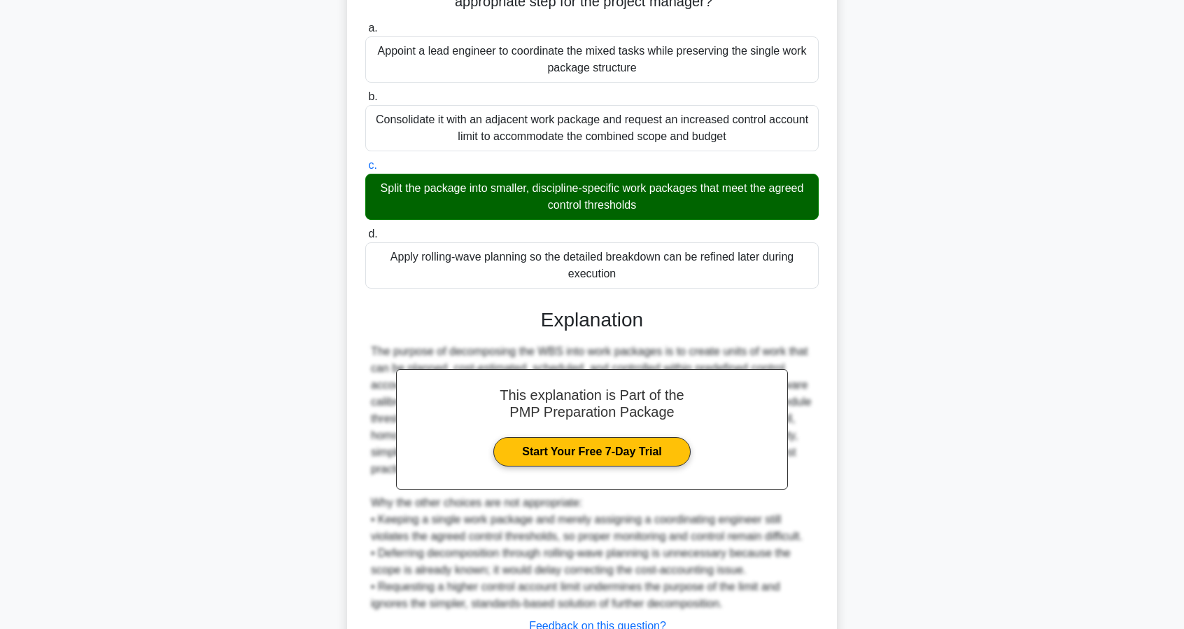
scroll to position [300, 0]
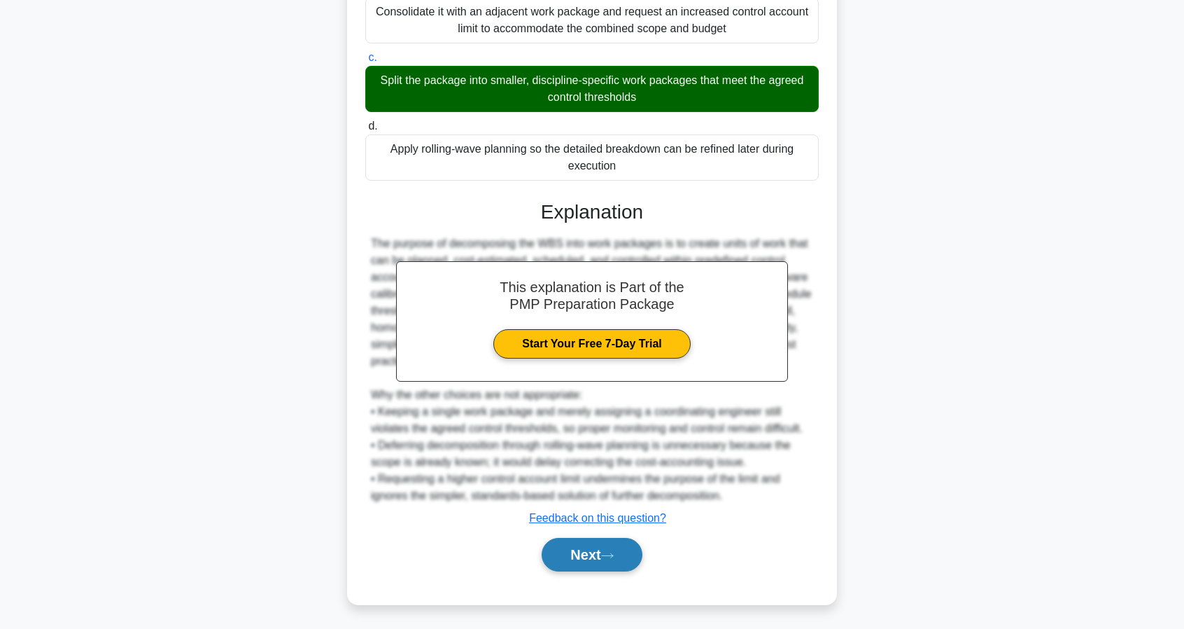
click at [610, 547] on button "Next" at bounding box center [592, 555] width 100 height 34
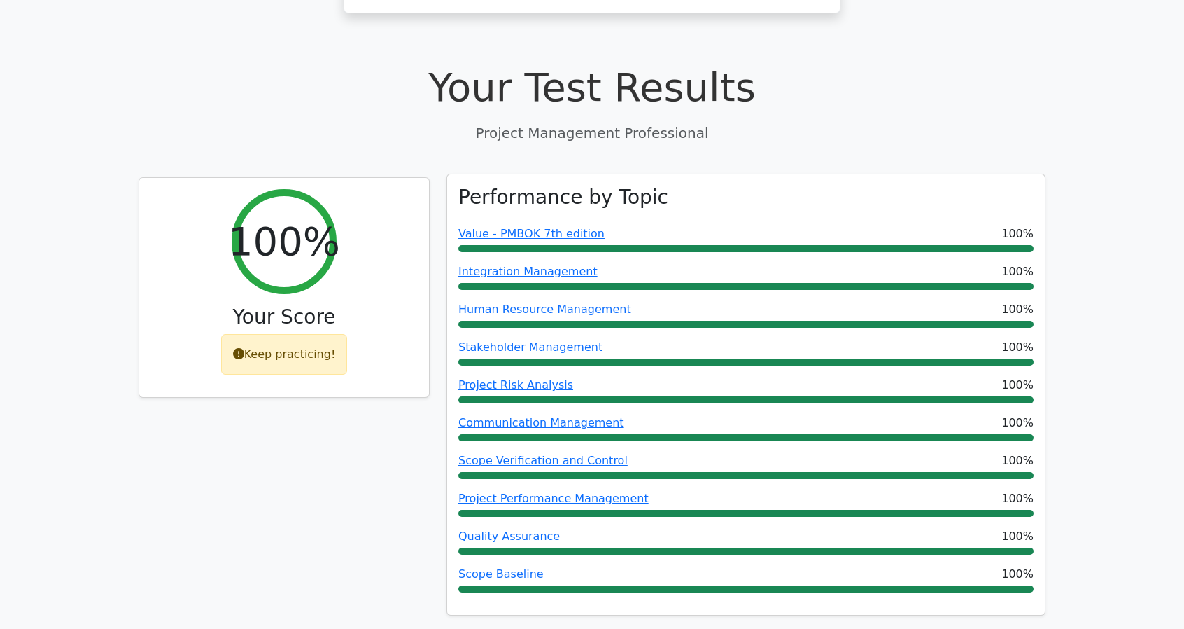
scroll to position [420, 0]
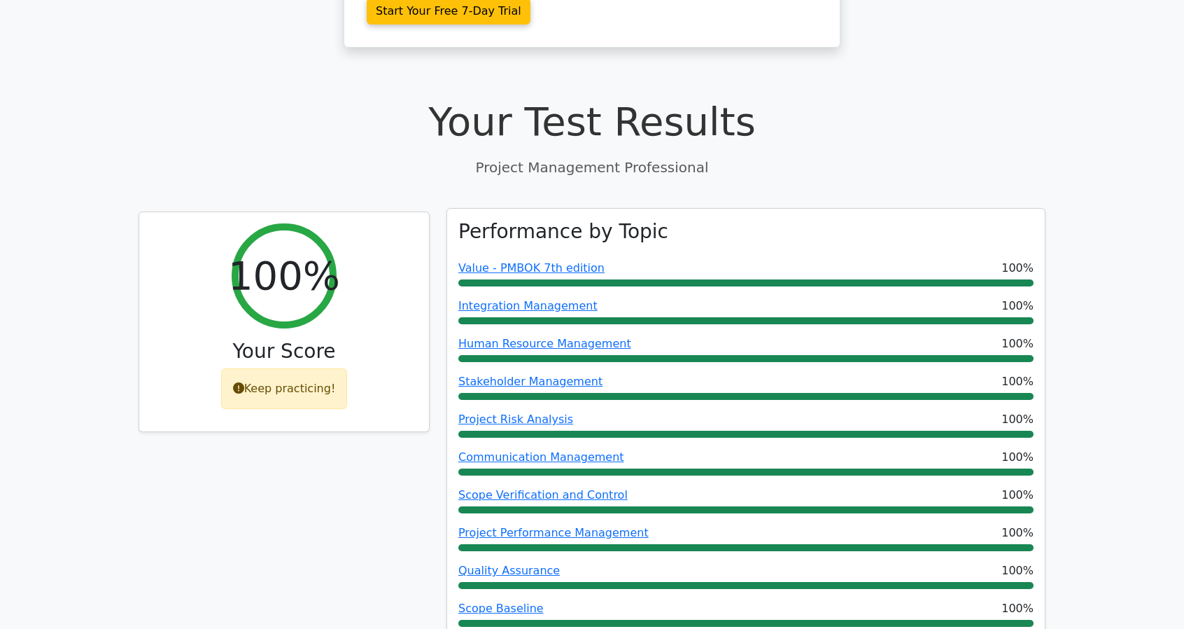
click at [664, 562] on div "Quality Assurance 100%" at bounding box center [745, 570] width 575 height 17
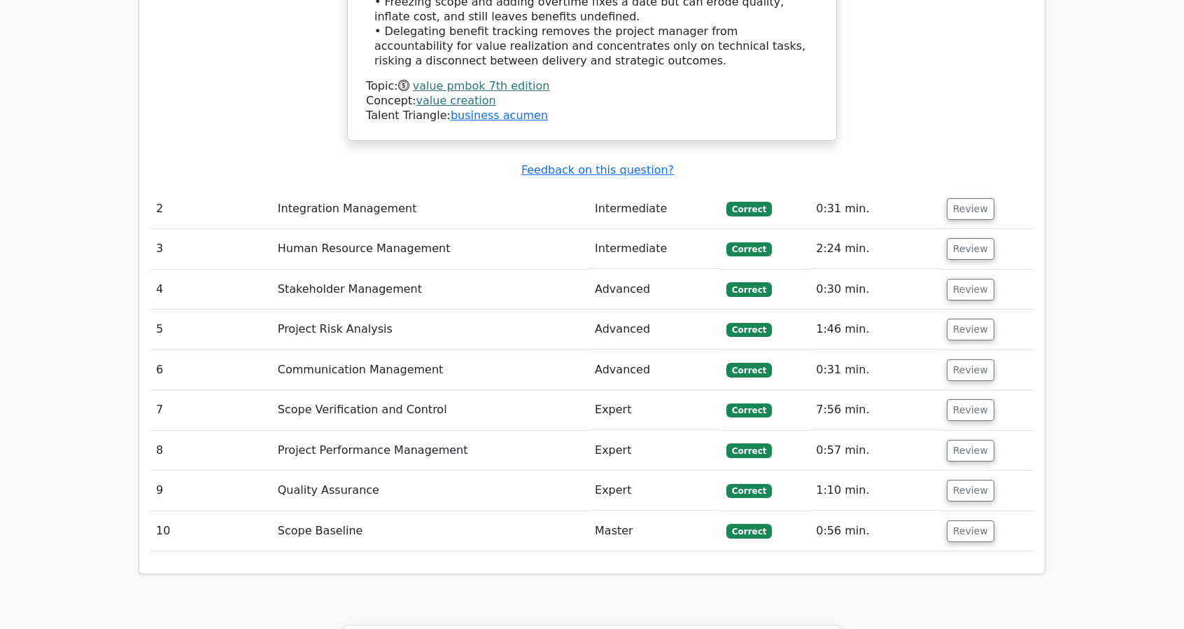
scroll to position [2100, 0]
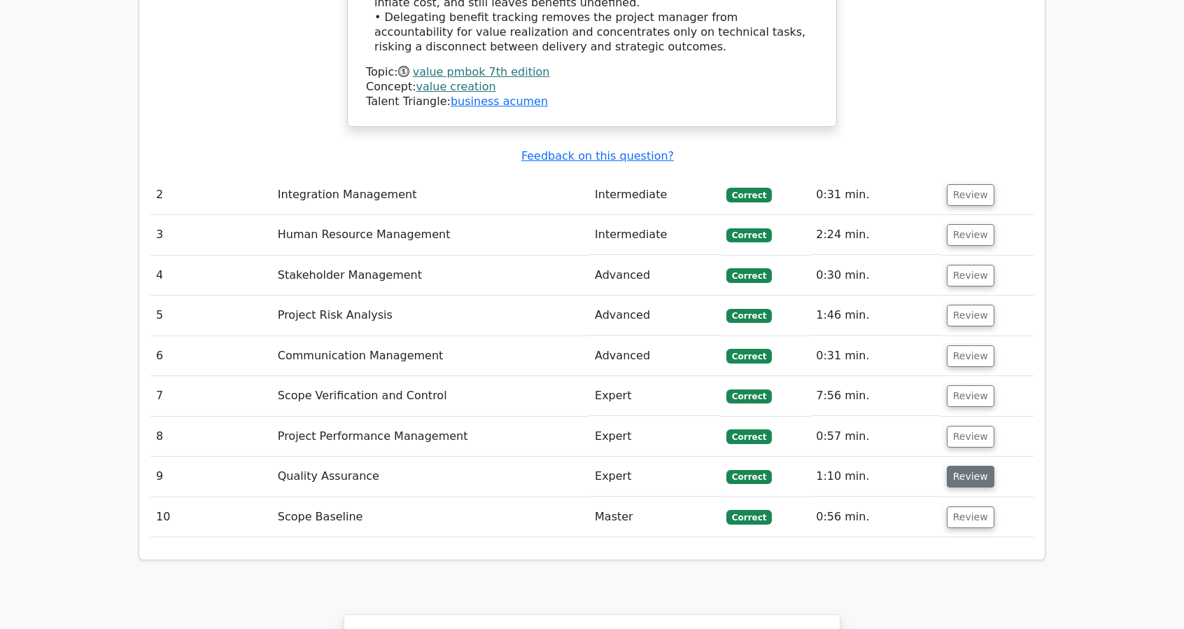
click at [967, 465] on button "Review" at bounding box center [971, 476] width 48 height 22
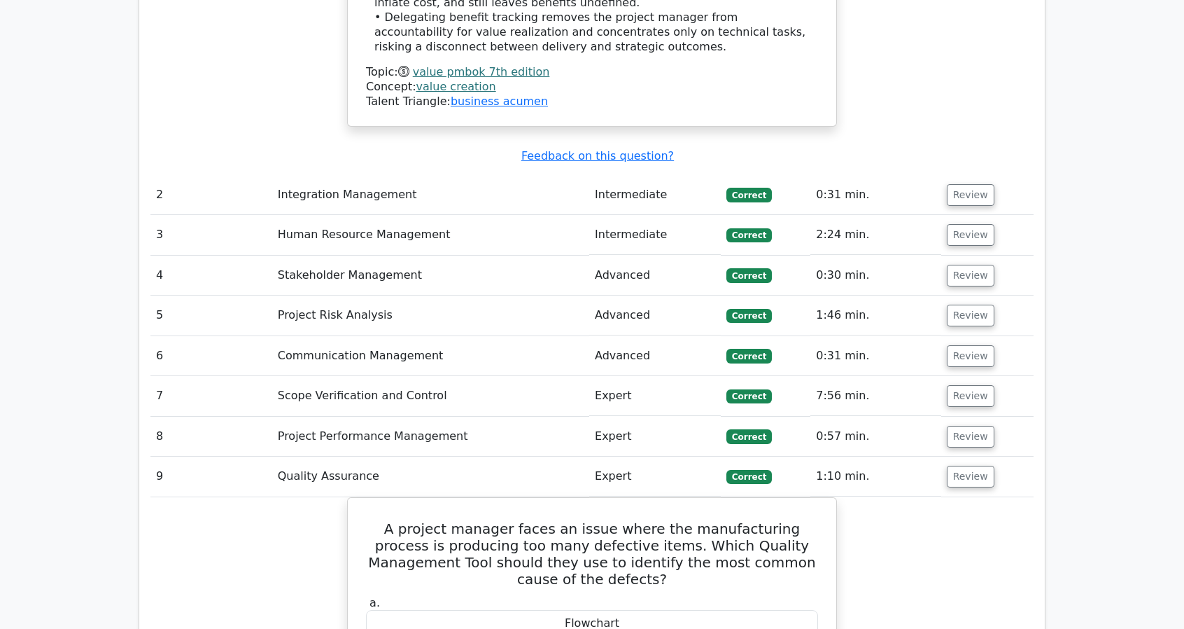
click at [941, 376] on td "Review" at bounding box center [987, 396] width 92 height 40
click at [958, 385] on button "Review" at bounding box center [971, 396] width 48 height 22
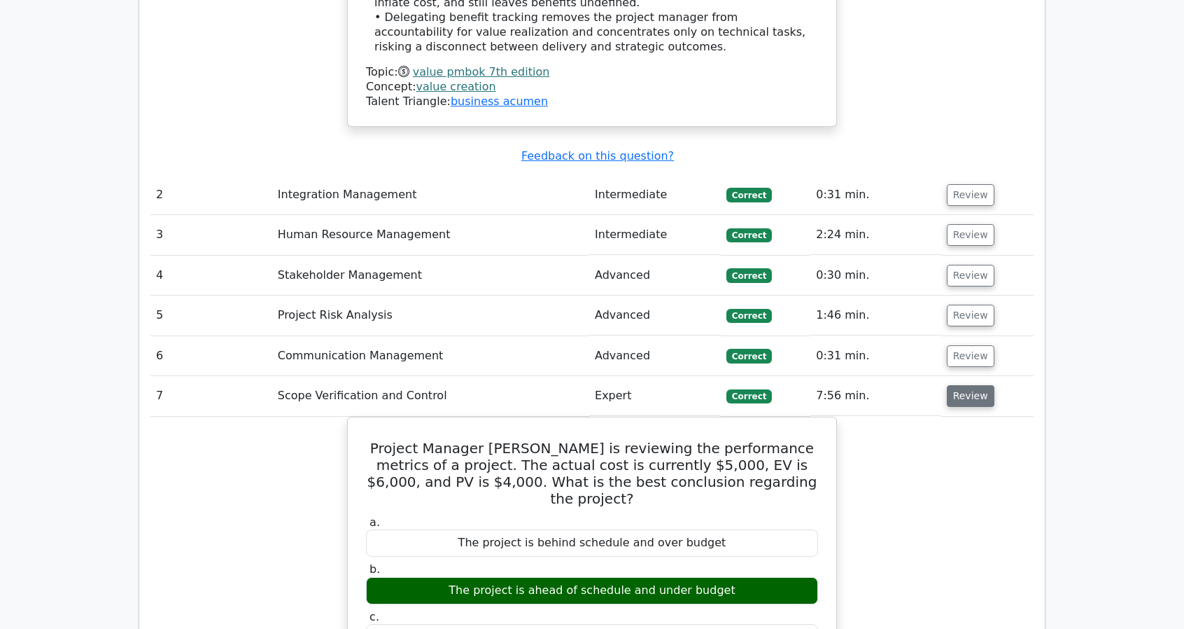
click at [966, 385] on button "Review" at bounding box center [971, 396] width 48 height 22
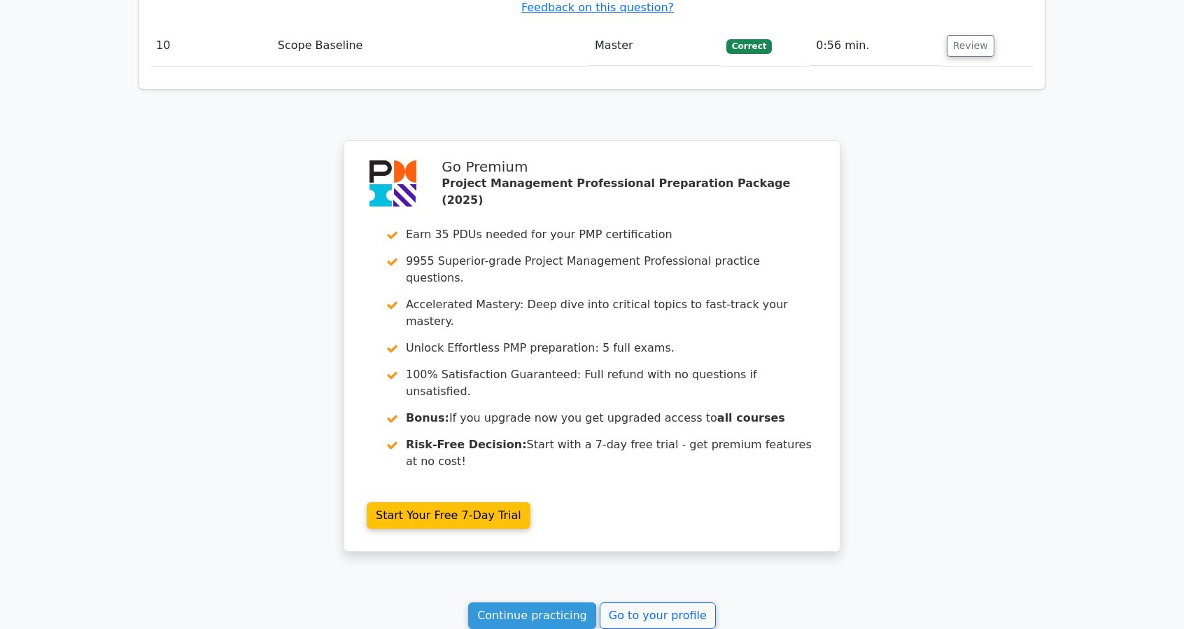
scroll to position [3193, 0]
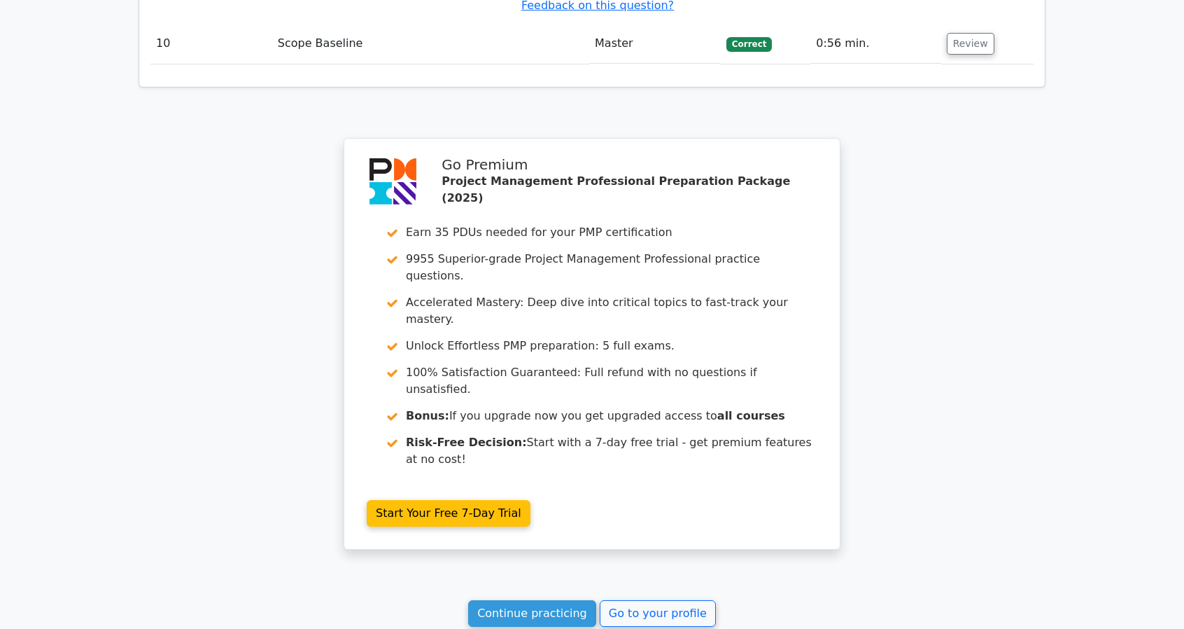
click at [543, 600] on link "Continue practicing" at bounding box center [532, 613] width 128 height 27
